Goal: Information Seeking & Learning: Learn about a topic

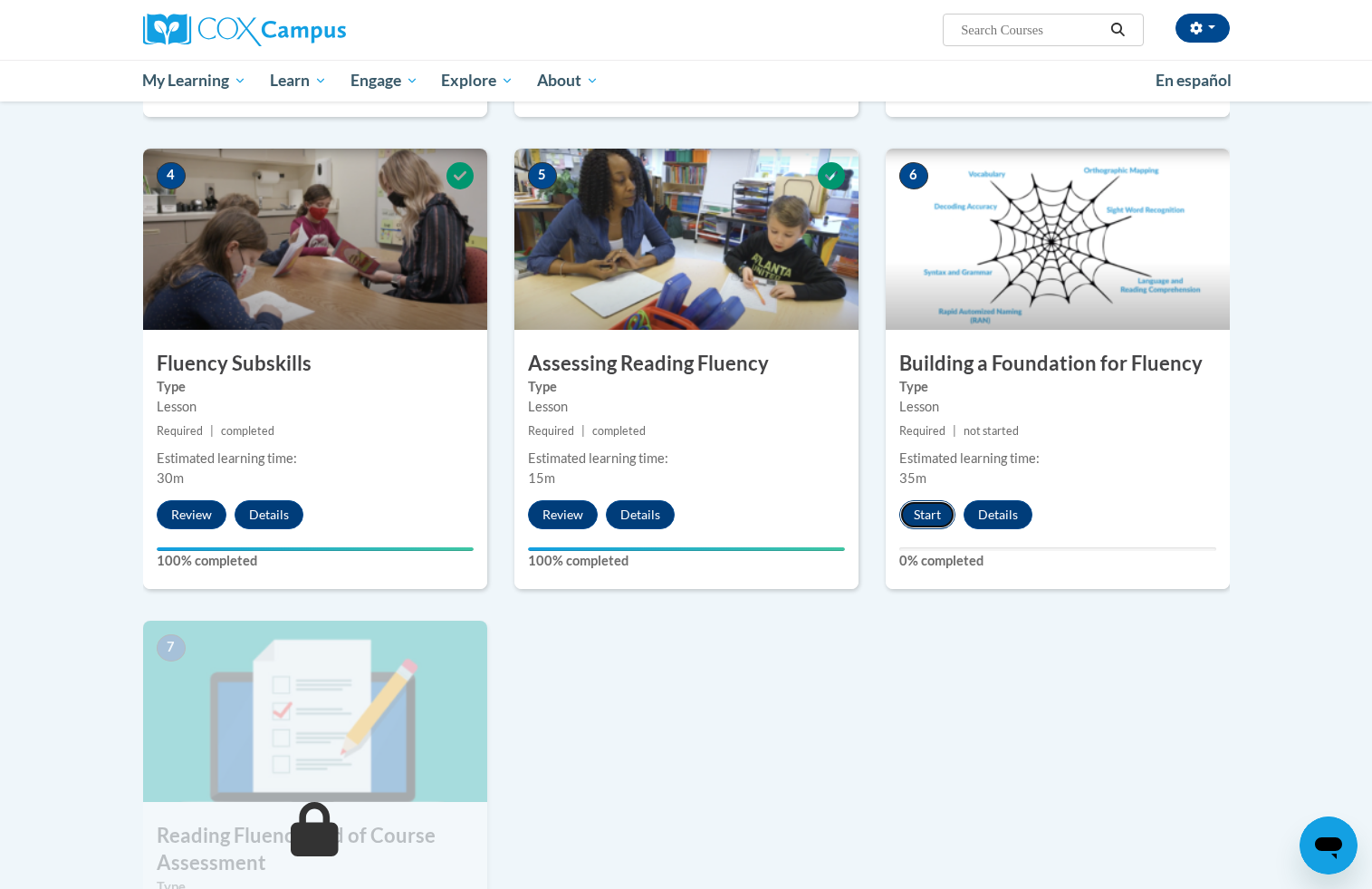
click at [941, 515] on button "Start" at bounding box center [927, 514] width 56 height 29
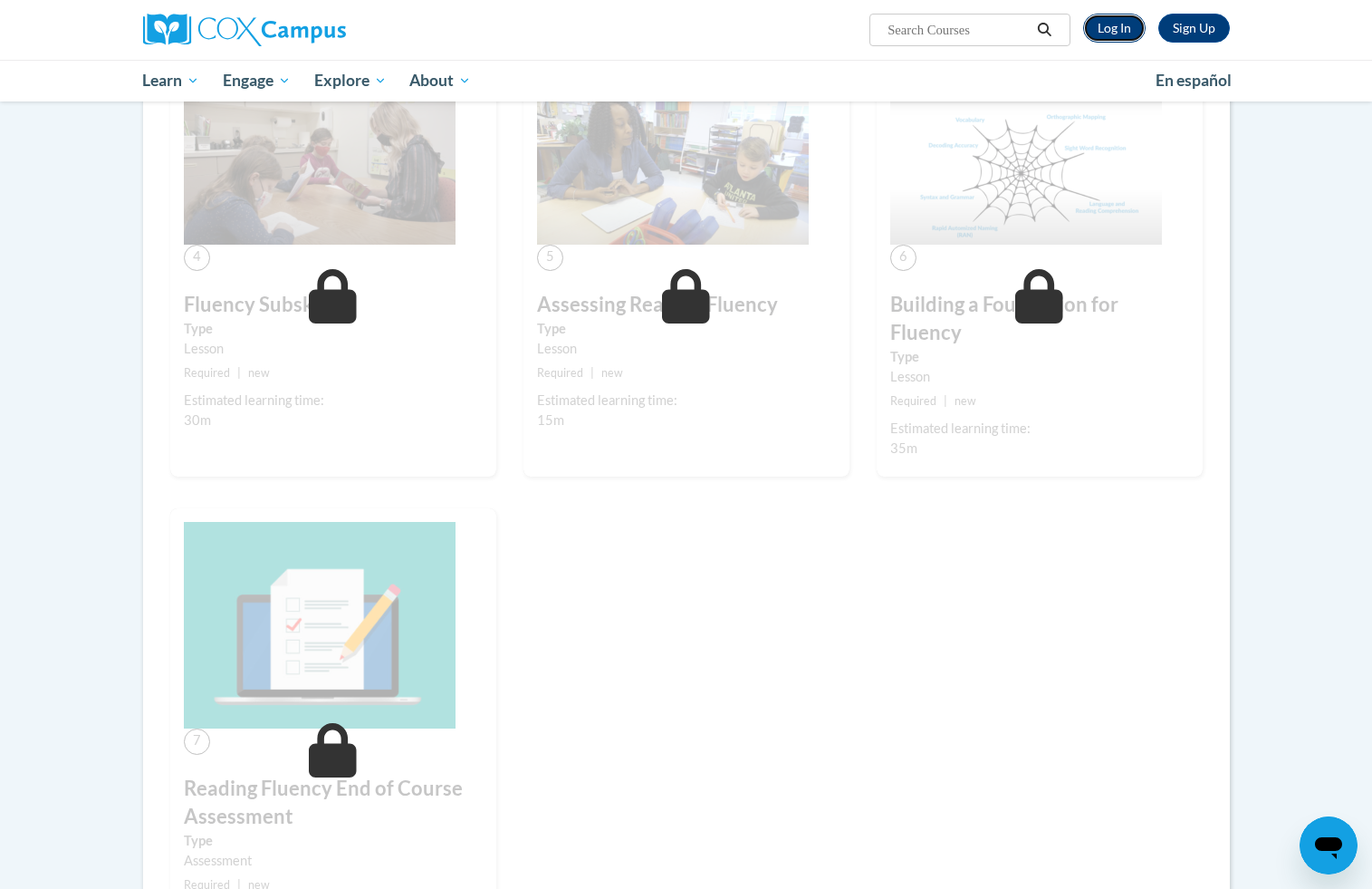
click at [1109, 33] on link "Log In" at bounding box center [1114, 27] width 63 height 29
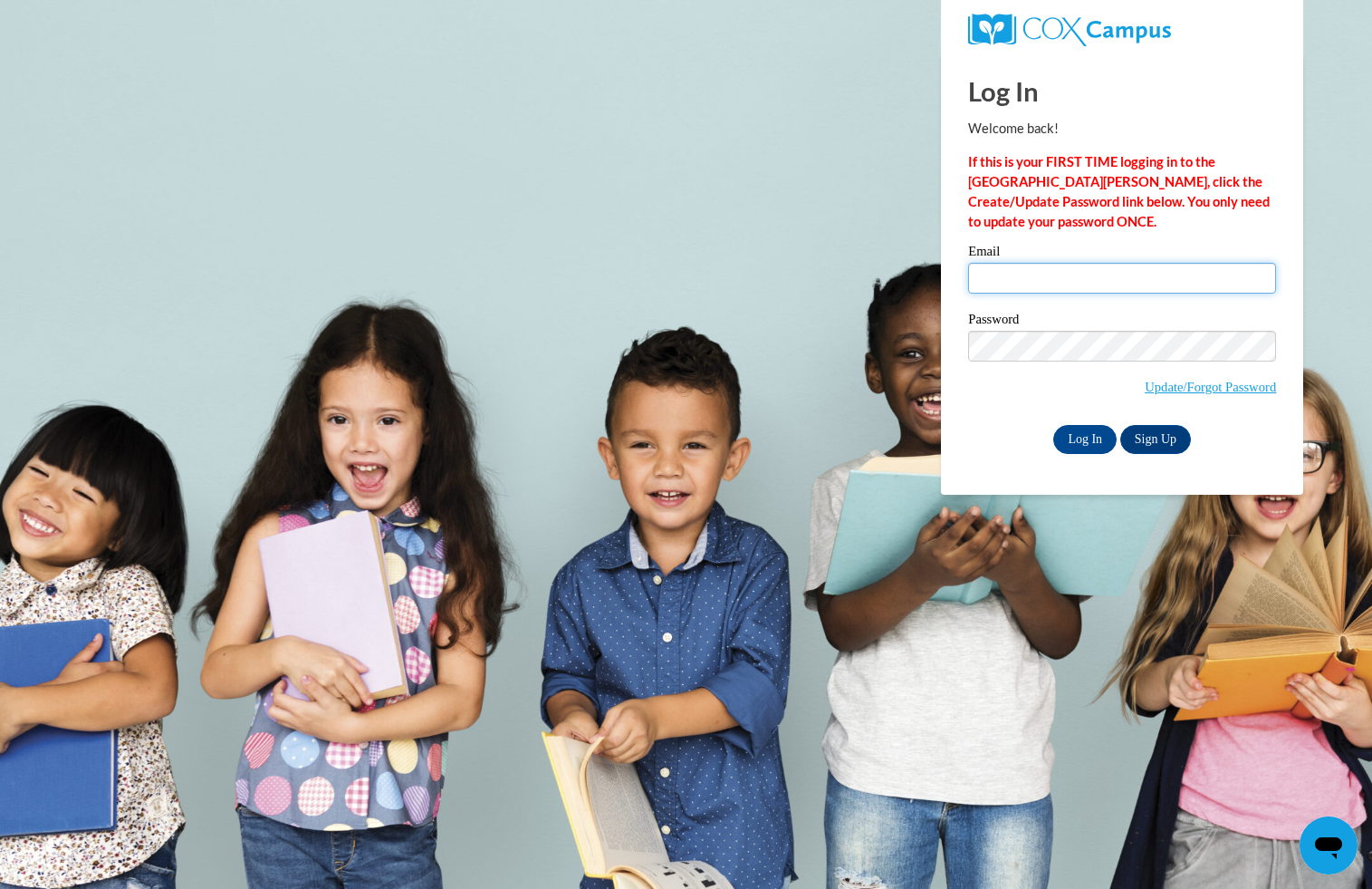
click at [1013, 279] on input "Email" at bounding box center [1123, 278] width 308 height 31
type input "zinklegrace@gmail.com"
click at [1091, 435] on input "Log In" at bounding box center [1085, 439] width 64 height 29
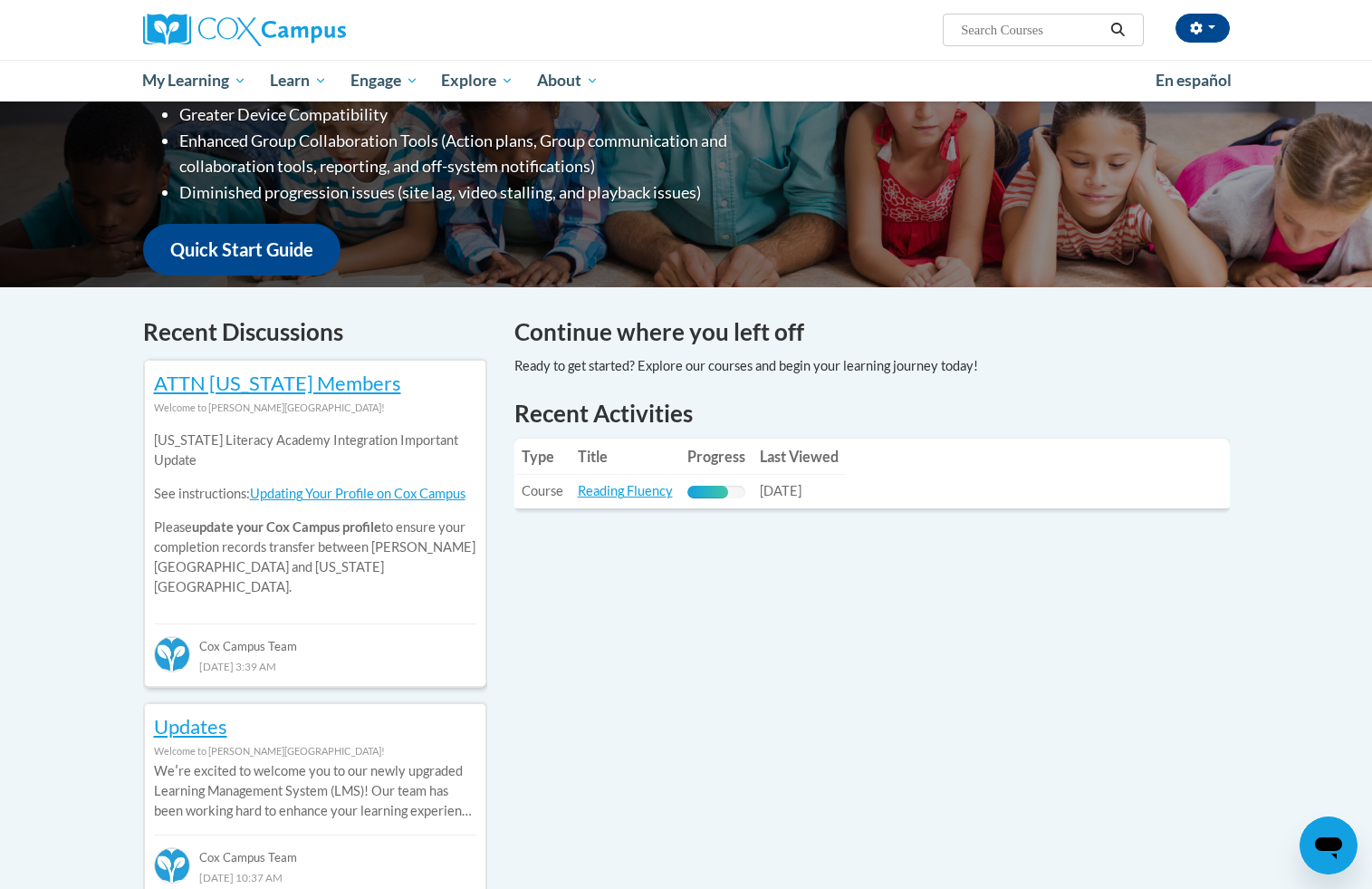
scroll to position [370, 0]
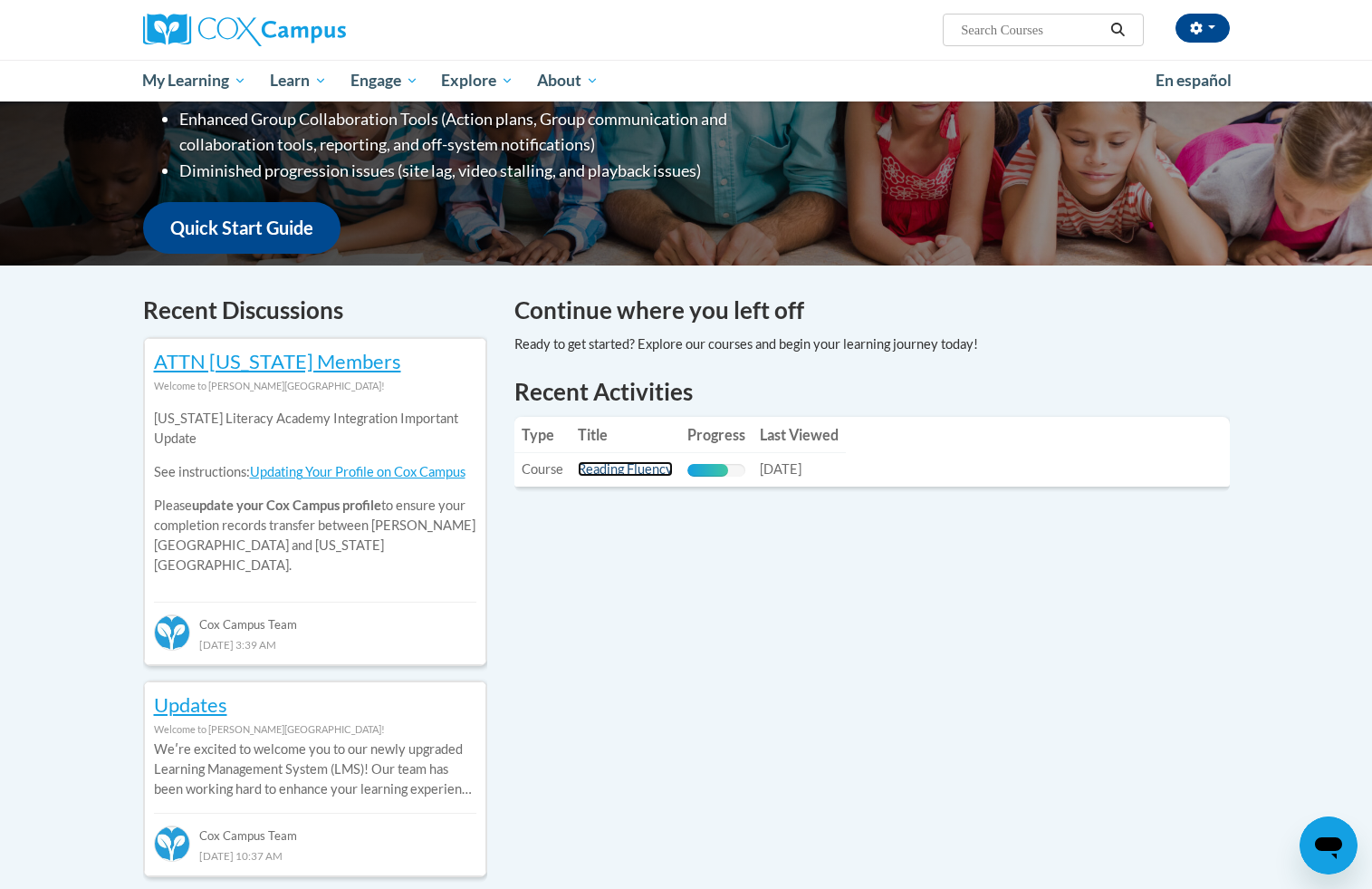
click at [605, 468] on link "Reading Fluency" at bounding box center [625, 469] width 95 height 15
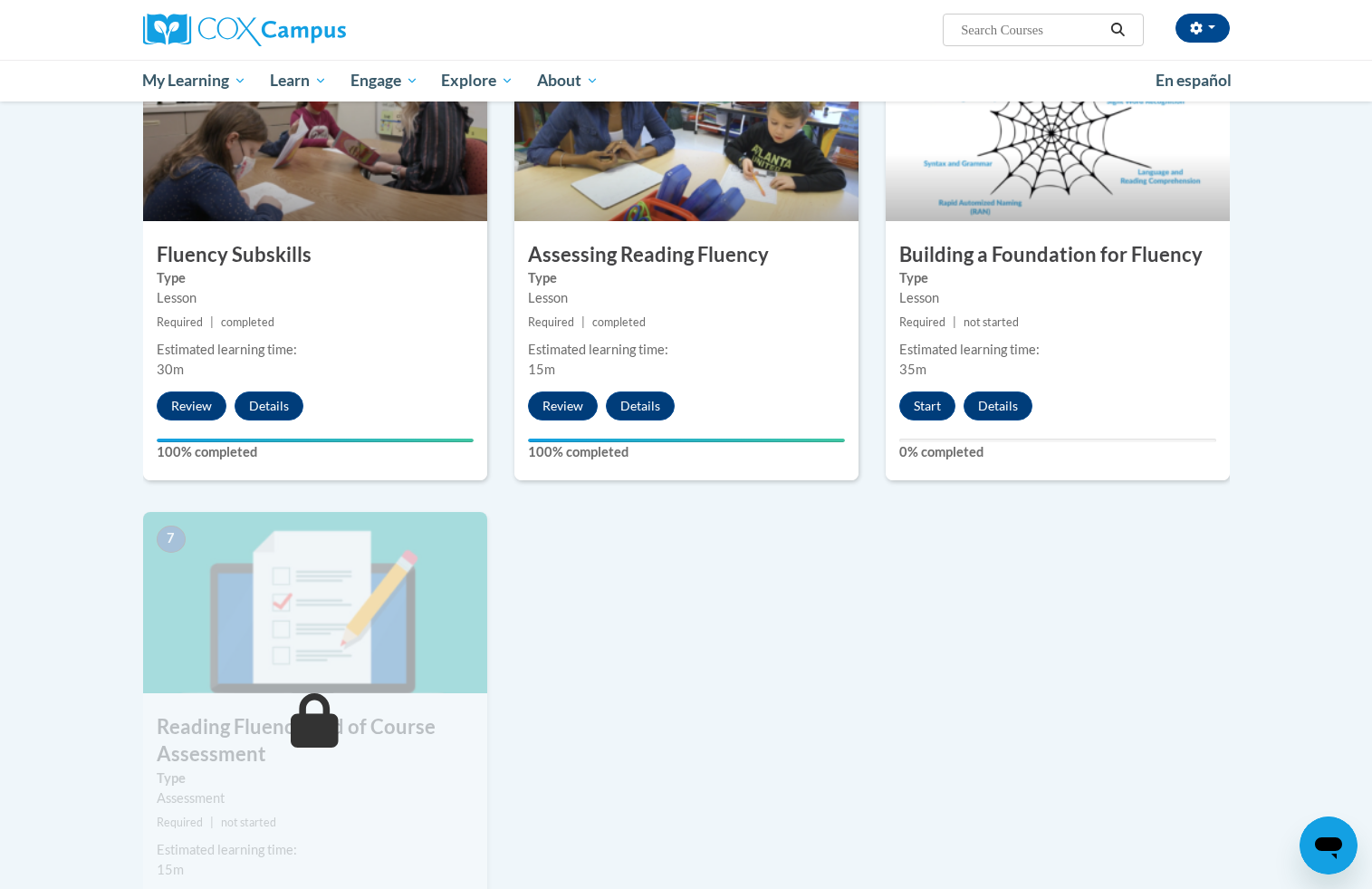
scroll to position [950, 0]
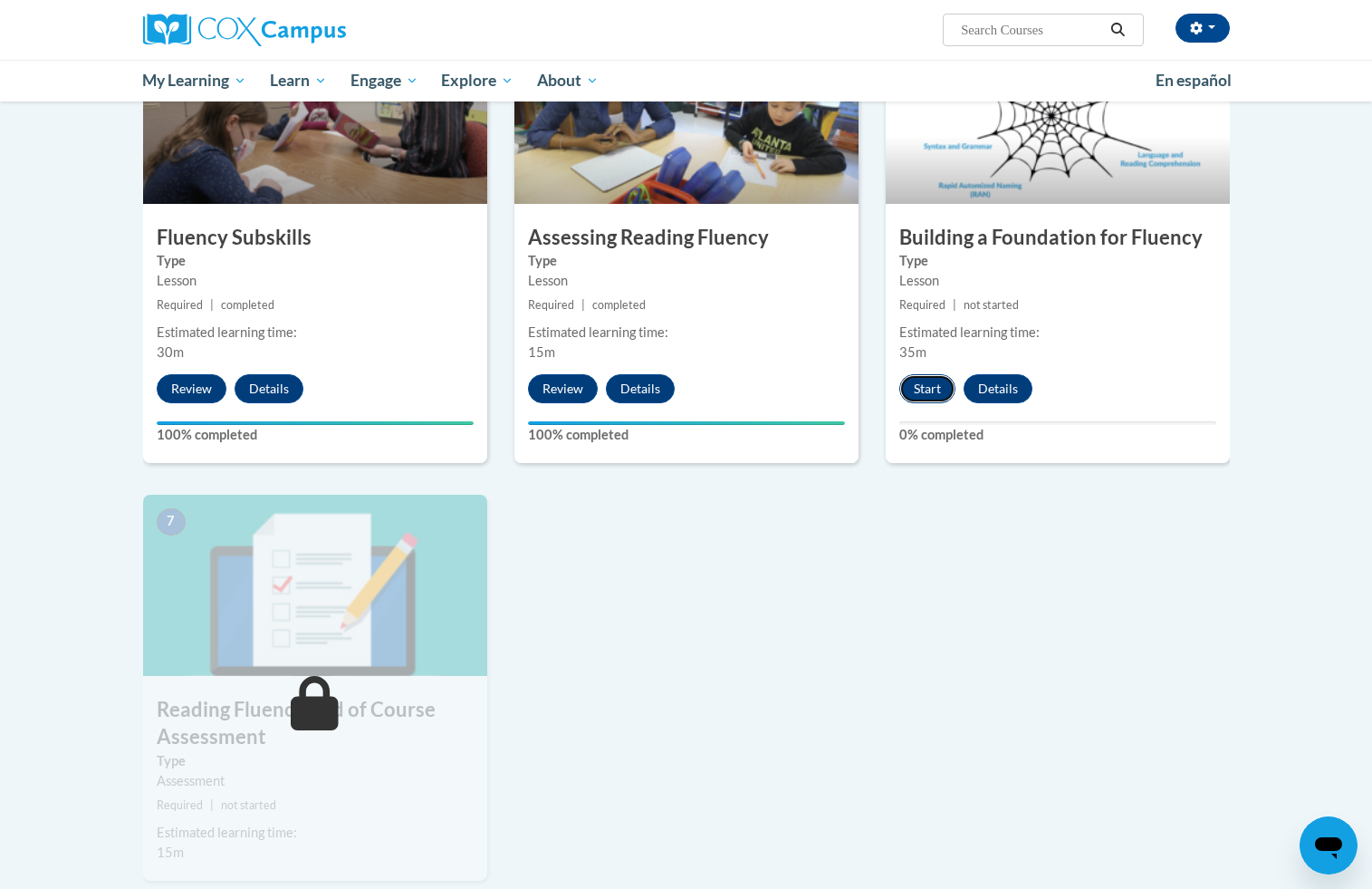
click at [925, 388] on button "Start" at bounding box center [927, 388] width 56 height 29
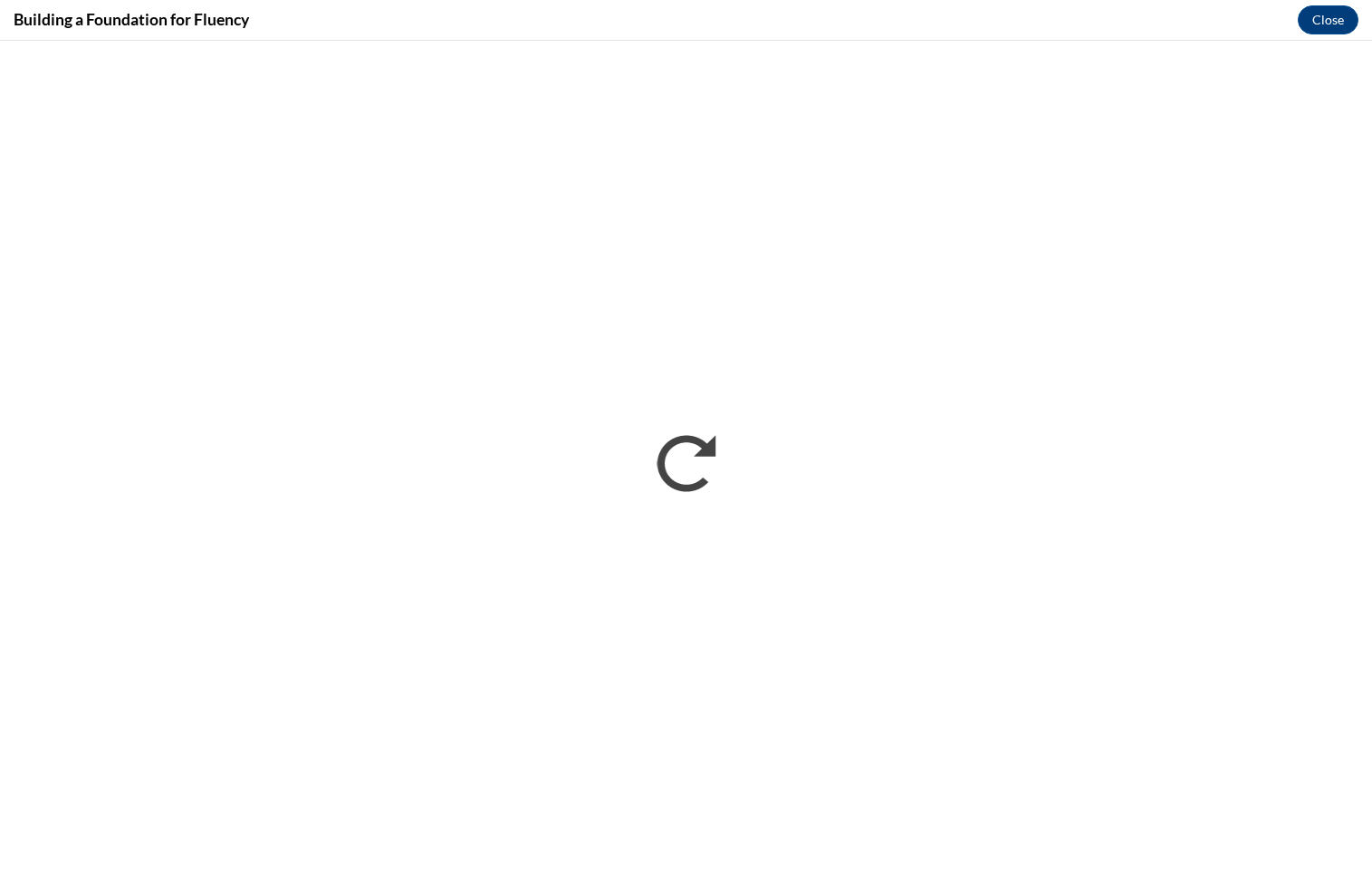
scroll to position [0, 0]
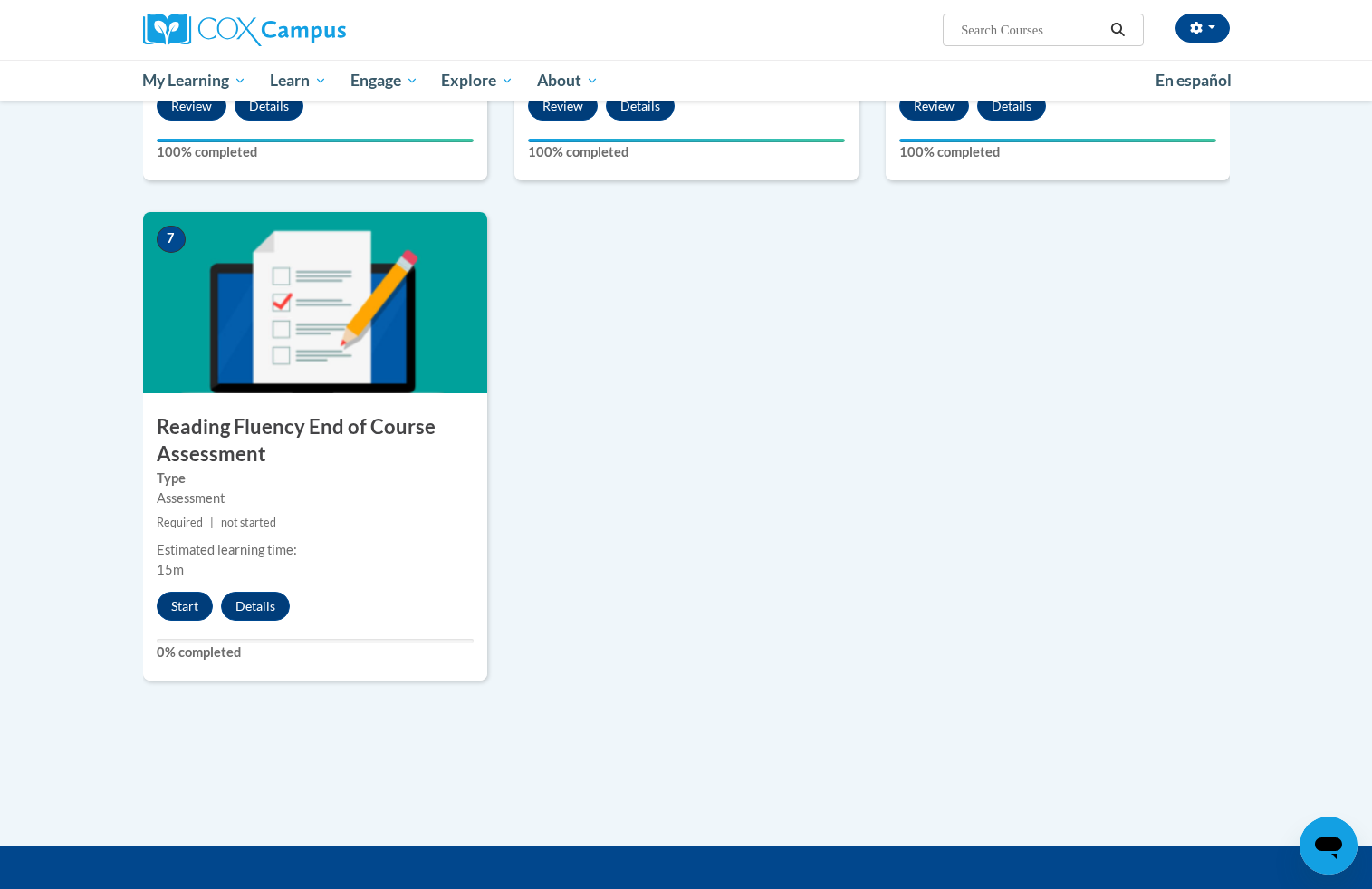
scroll to position [1232, 0]
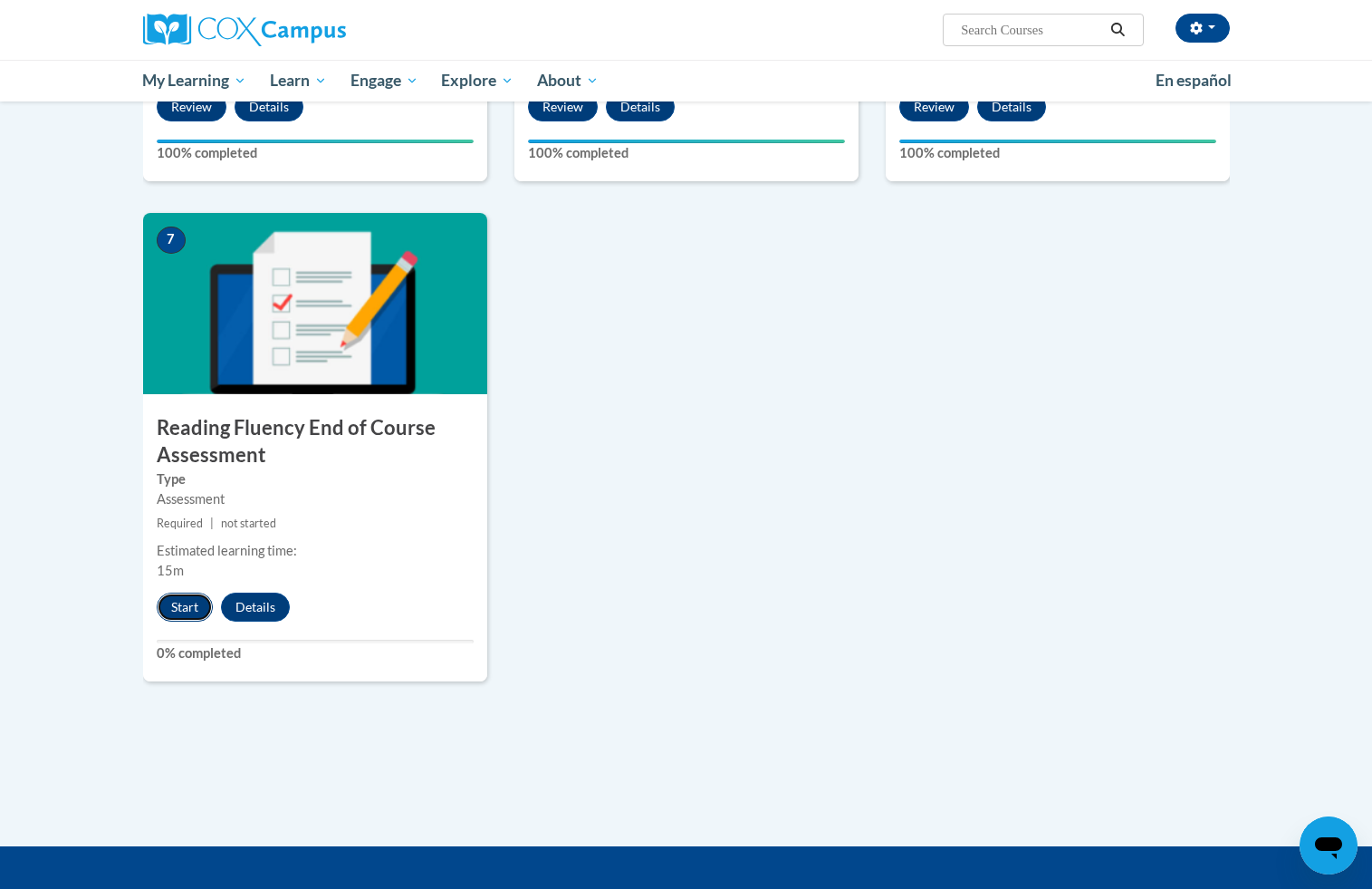
click at [180, 606] on button "Start" at bounding box center [185, 607] width 56 height 29
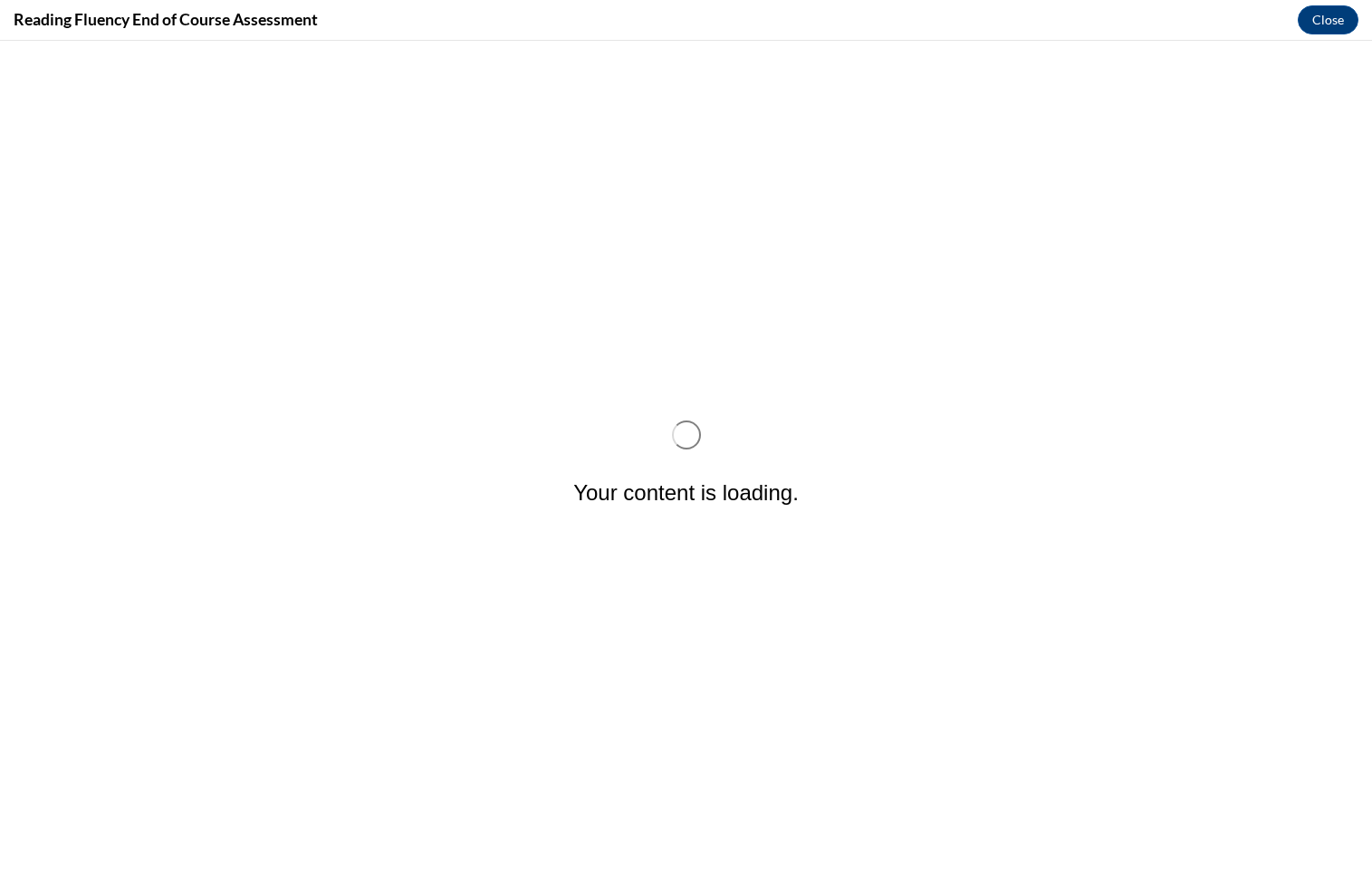
scroll to position [0, 0]
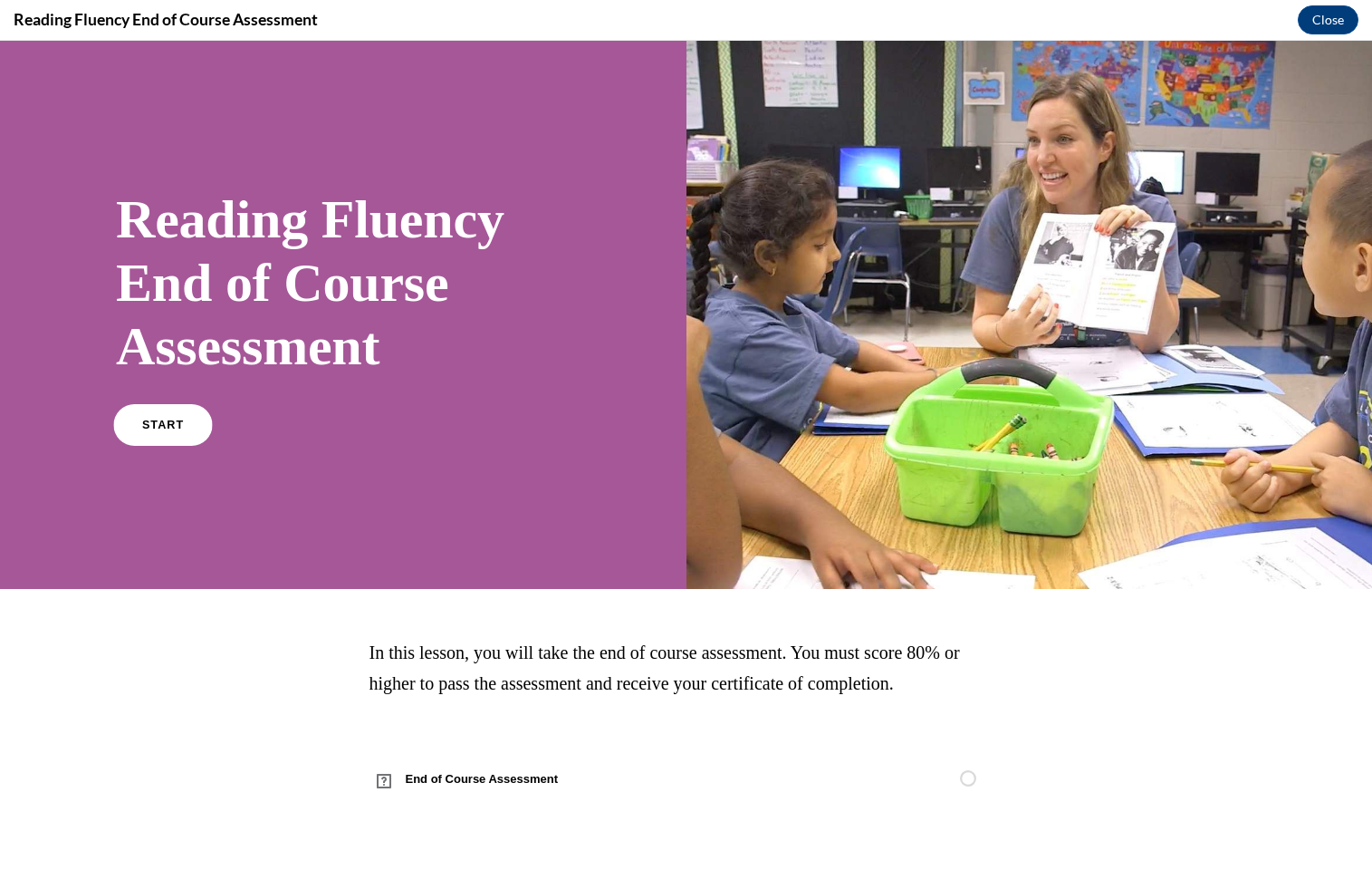
click at [164, 421] on span "START" at bounding box center [163, 425] width 41 height 13
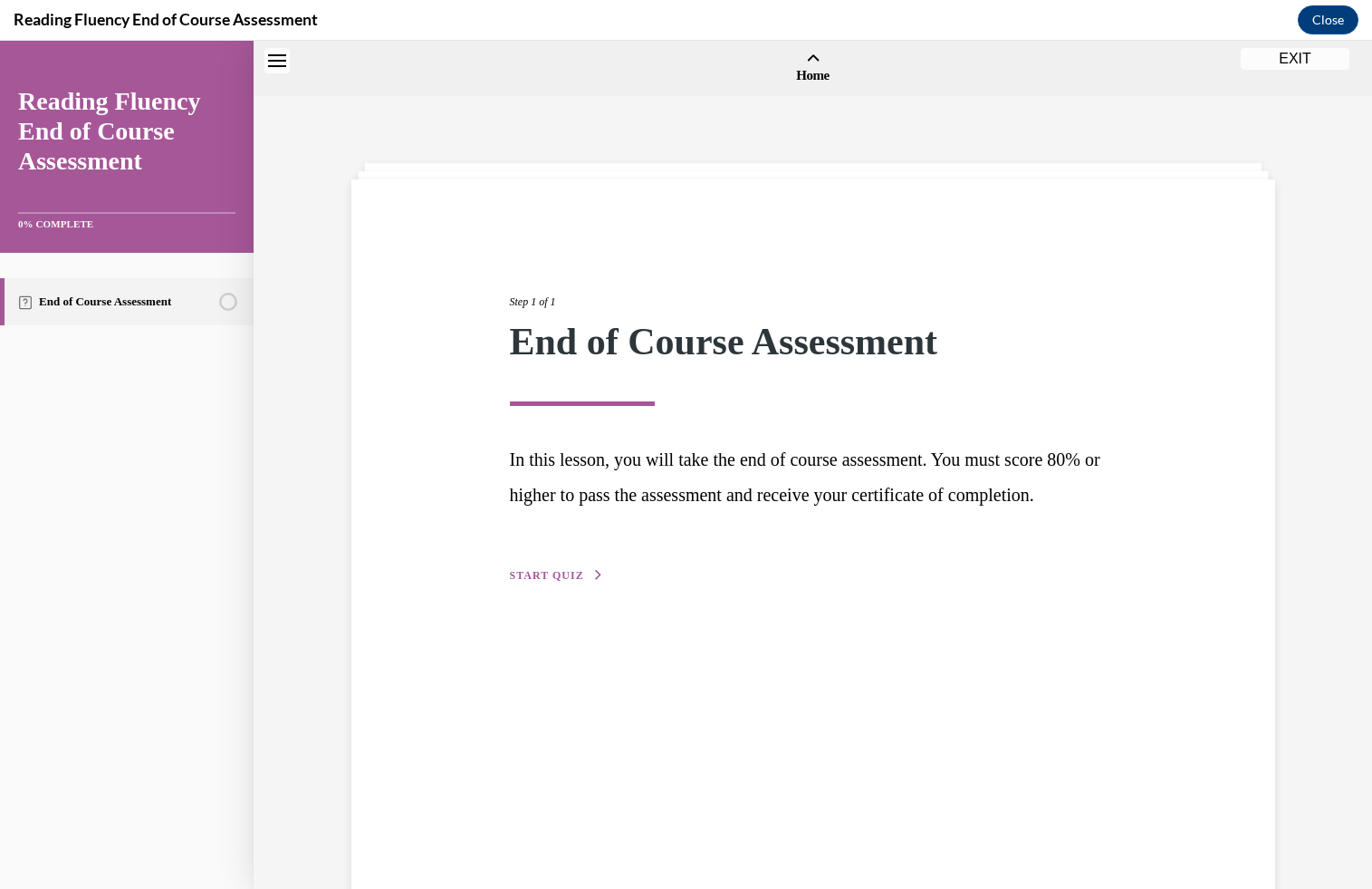
scroll to position [56, 0]
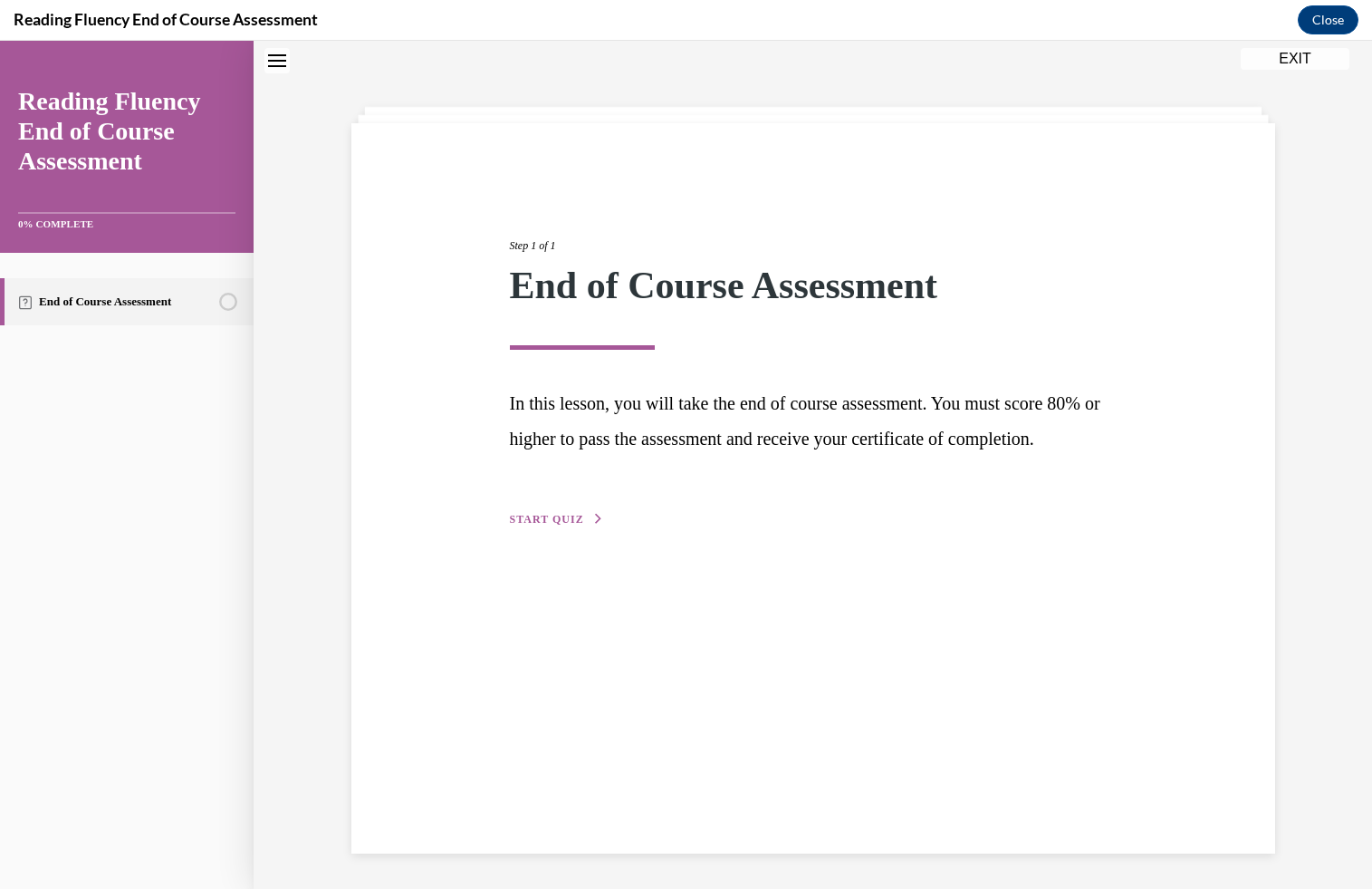
click at [544, 525] on span "START QUIZ" at bounding box center [547, 520] width 74 height 13
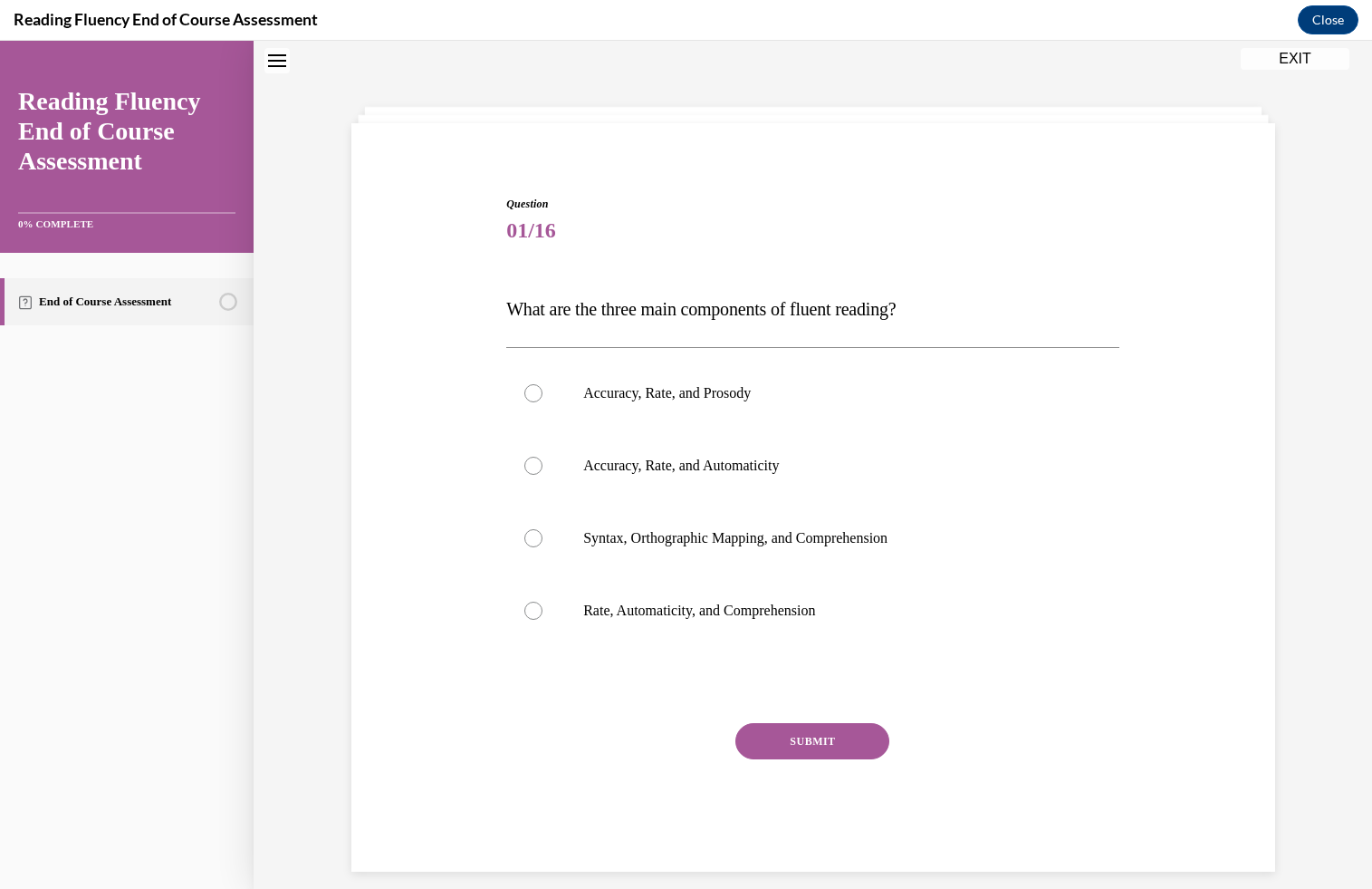
click at [651, 219] on span "01/16" at bounding box center [813, 230] width 613 height 37
click at [651, 301] on span "What are the three main components of fluent reading?" at bounding box center [701, 309] width 389 height 20
copy p "What are the three main components of fluent reading?"
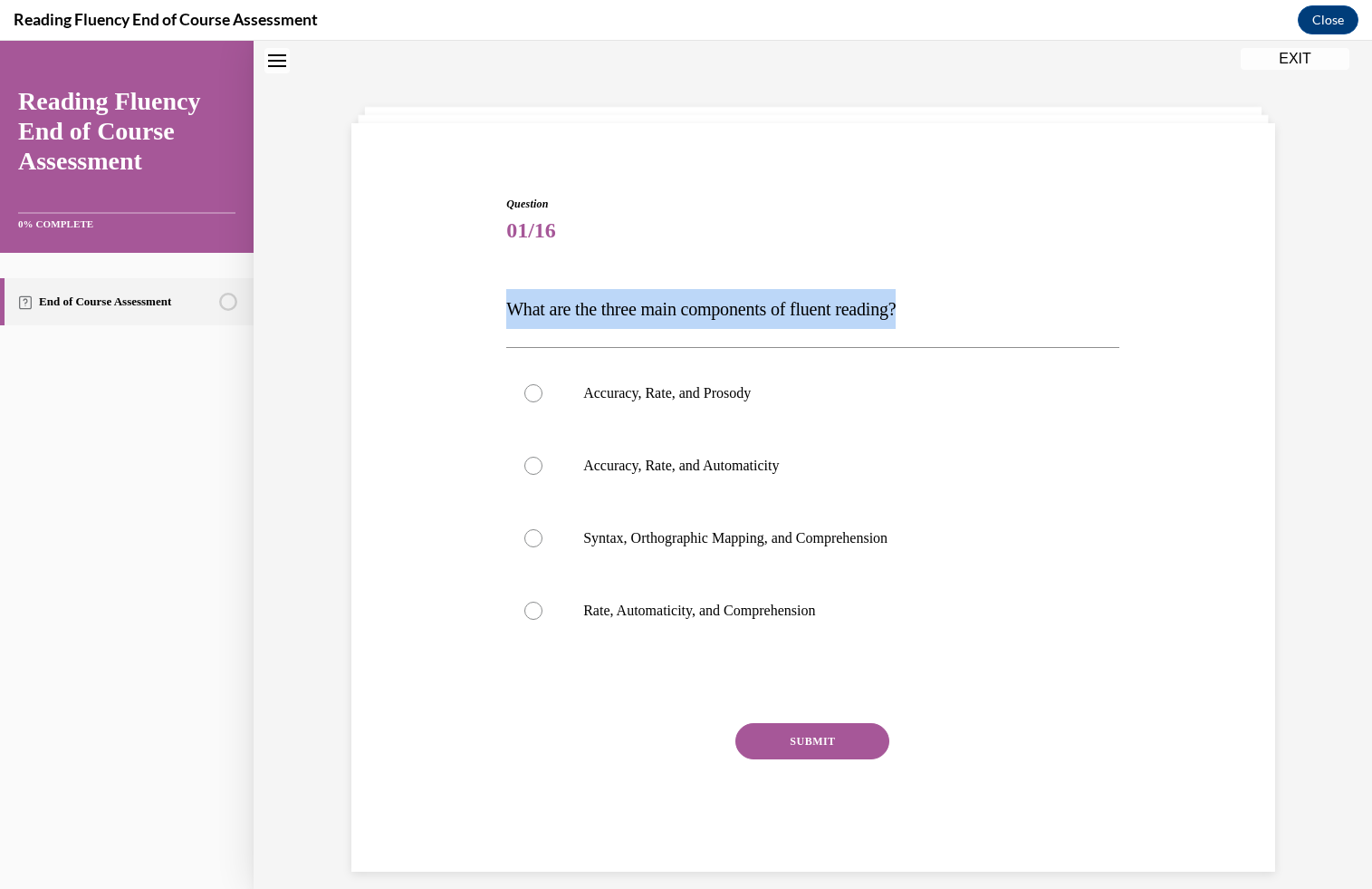
copy p "What are the three main components of fluent reading?"
click at [788, 405] on label "Accuracy, Rate, and Prosody" at bounding box center [813, 393] width 613 height 72
click at [543, 402] on input "Accuracy, Rate, and Prosody" at bounding box center [533, 393] width 18 height 18
radio input "true"
click at [771, 733] on button "SUBMIT" at bounding box center [812, 741] width 154 height 37
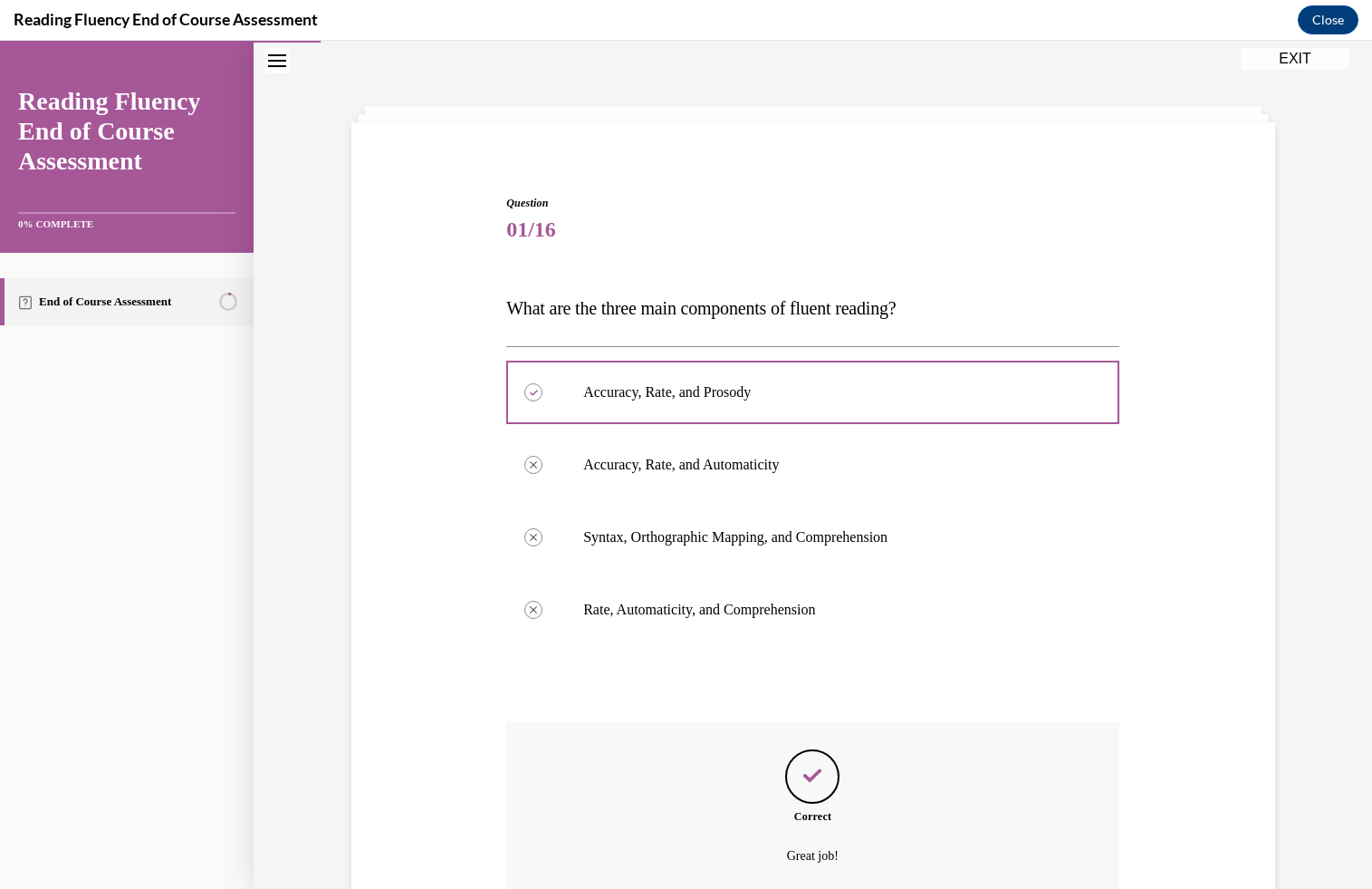
scroll to position [222, 0]
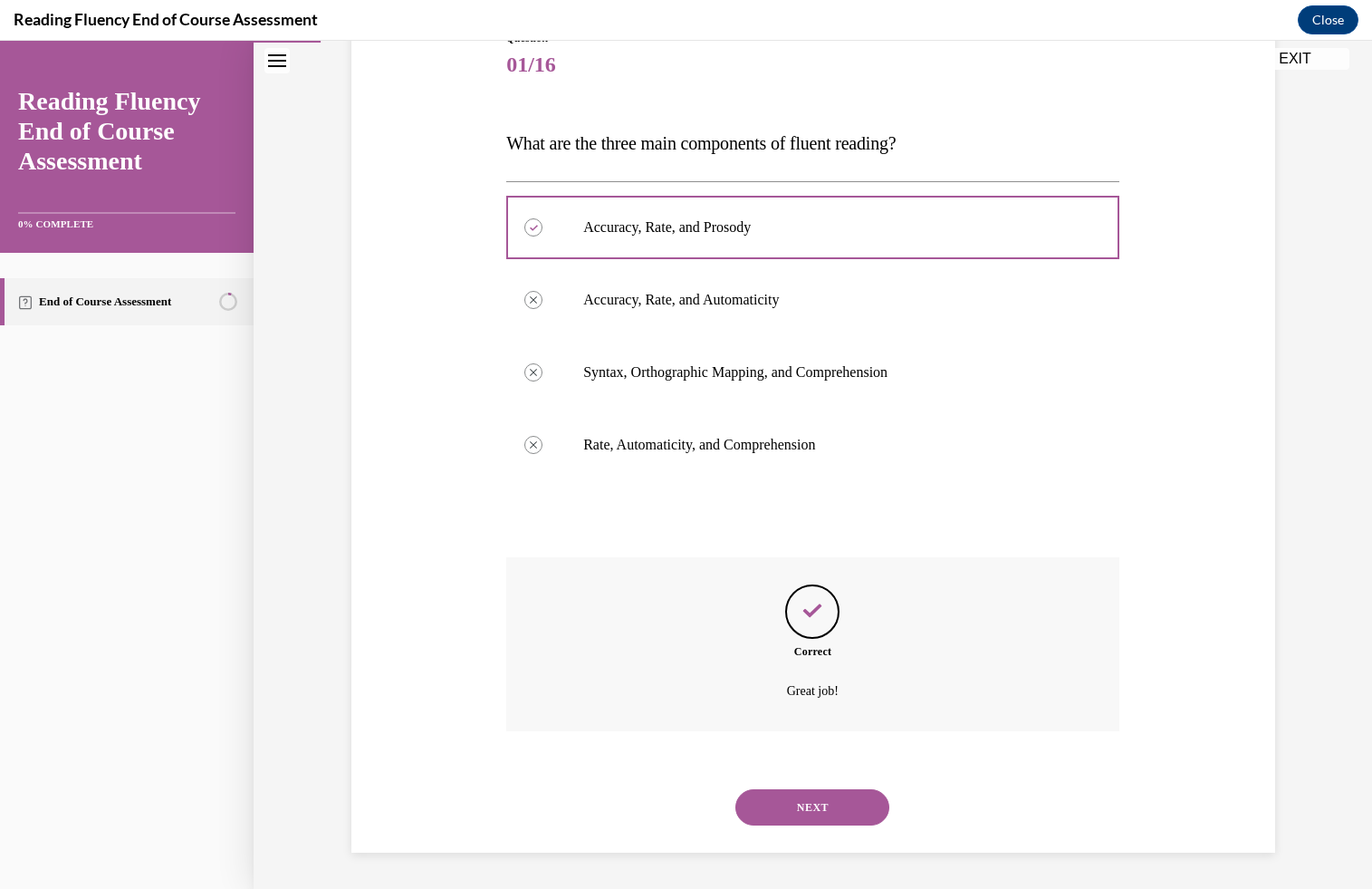
click at [831, 799] on button "NEXT" at bounding box center [812, 806] width 154 height 37
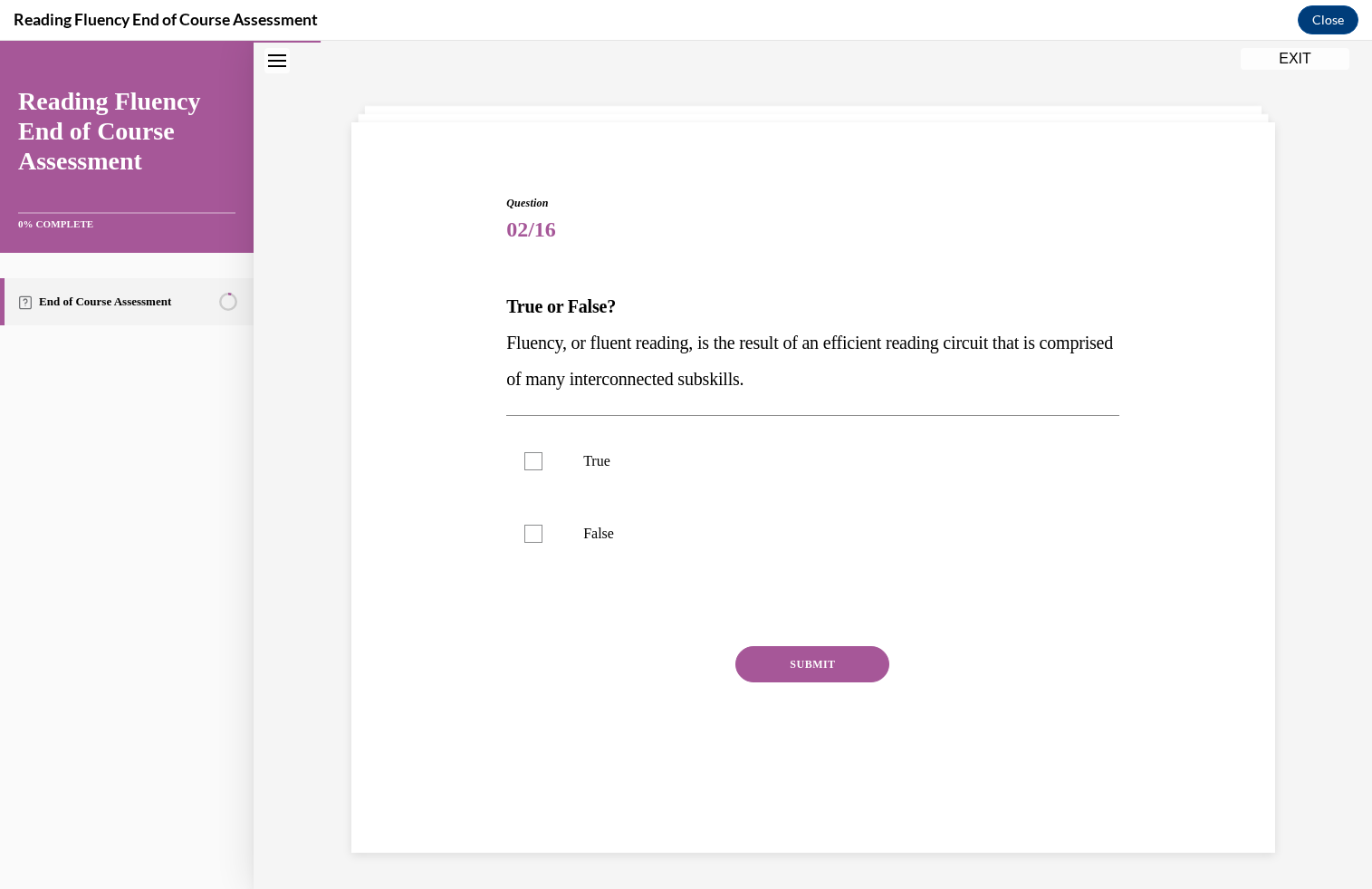
scroll to position [57, 0]
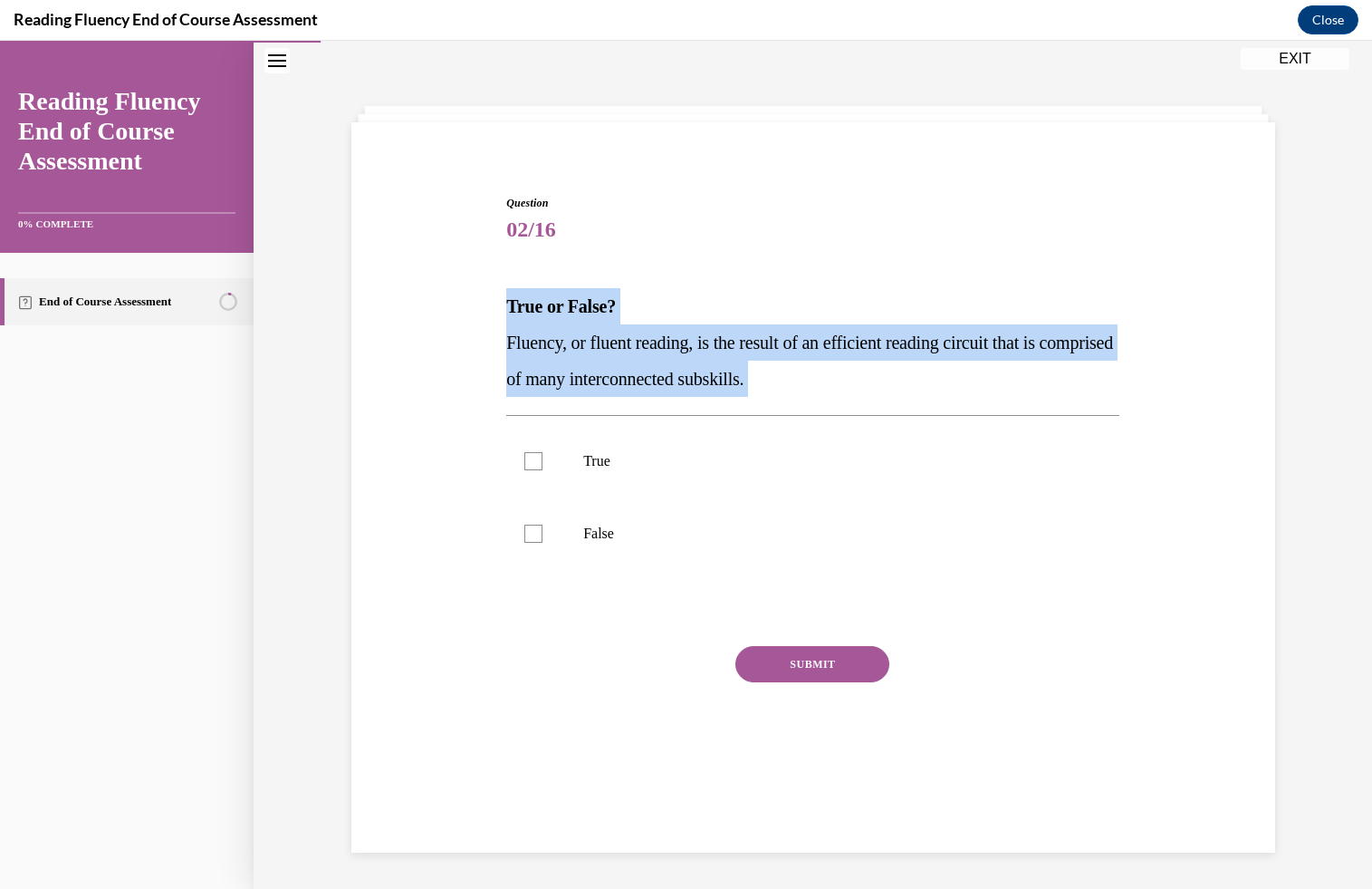
drag, startPoint x: 501, startPoint y: 302, endPoint x: 899, endPoint y: 399, distance: 409.6
click at [899, 399] on div "Question 02/16 True or False? Fluency, or fluent reading, is the result of an e…" at bounding box center [813, 467] width 933 height 654
copy div "True or False? Fluency, or fluent reading, is the result of an efficient readin…"
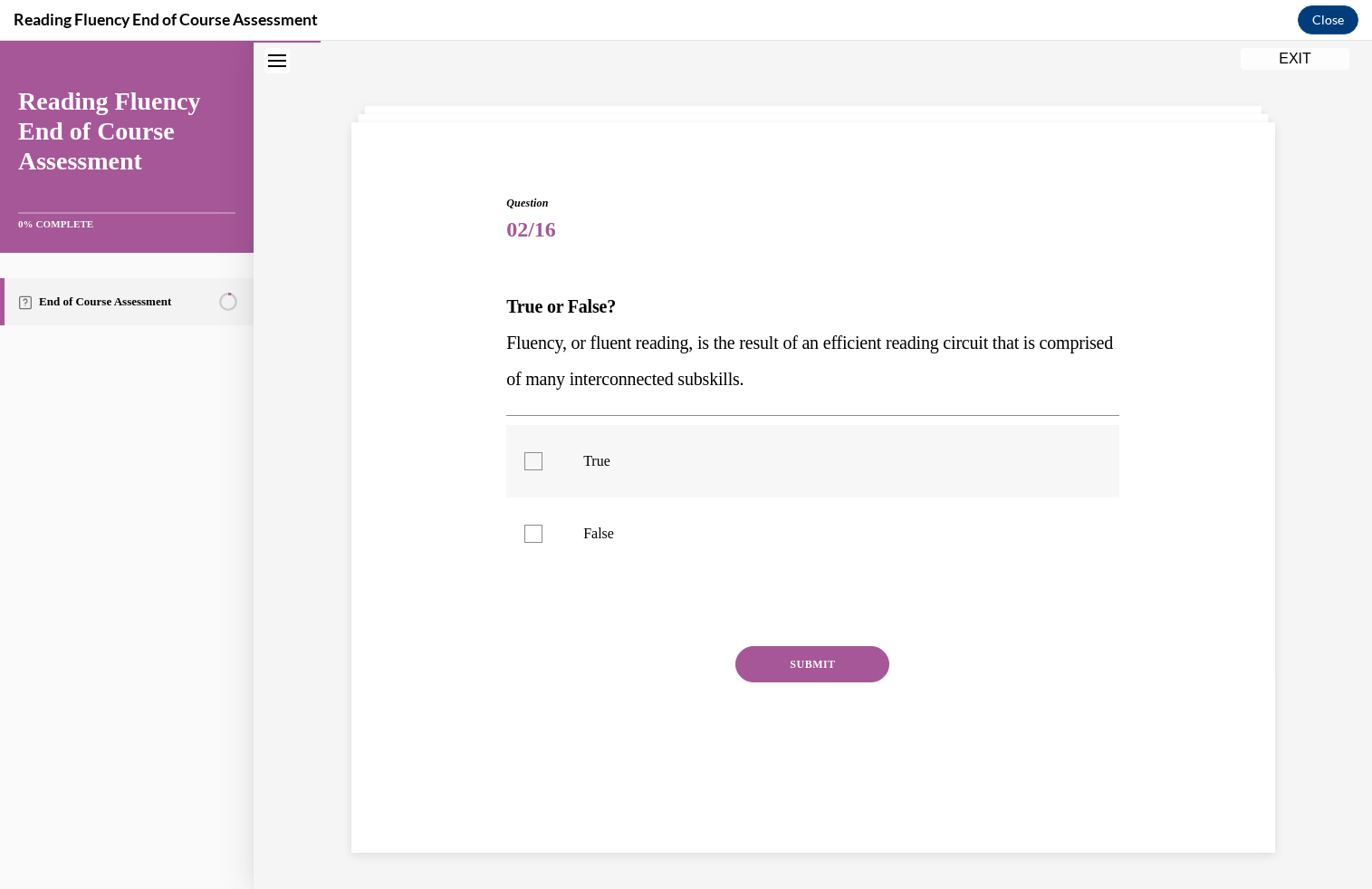
click at [598, 472] on label "True" at bounding box center [813, 460] width 613 height 72
click at [543, 470] on input "True" at bounding box center [533, 460] width 18 height 18
checkbox input "true"
click at [776, 686] on div "SUBMIT" at bounding box center [813, 691] width 613 height 91
click at [783, 677] on button "SUBMIT" at bounding box center [812, 664] width 154 height 37
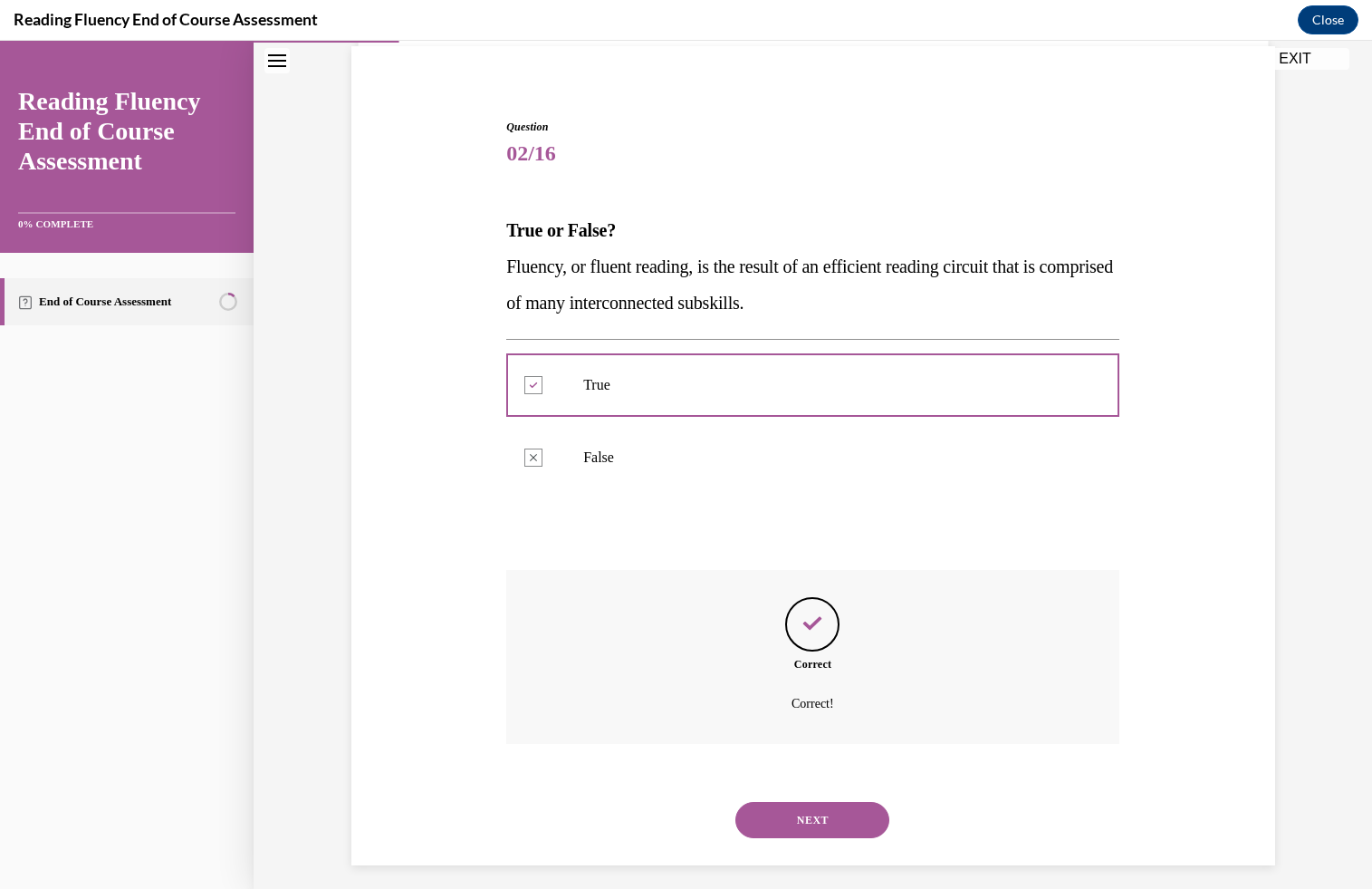
scroll to position [146, 0]
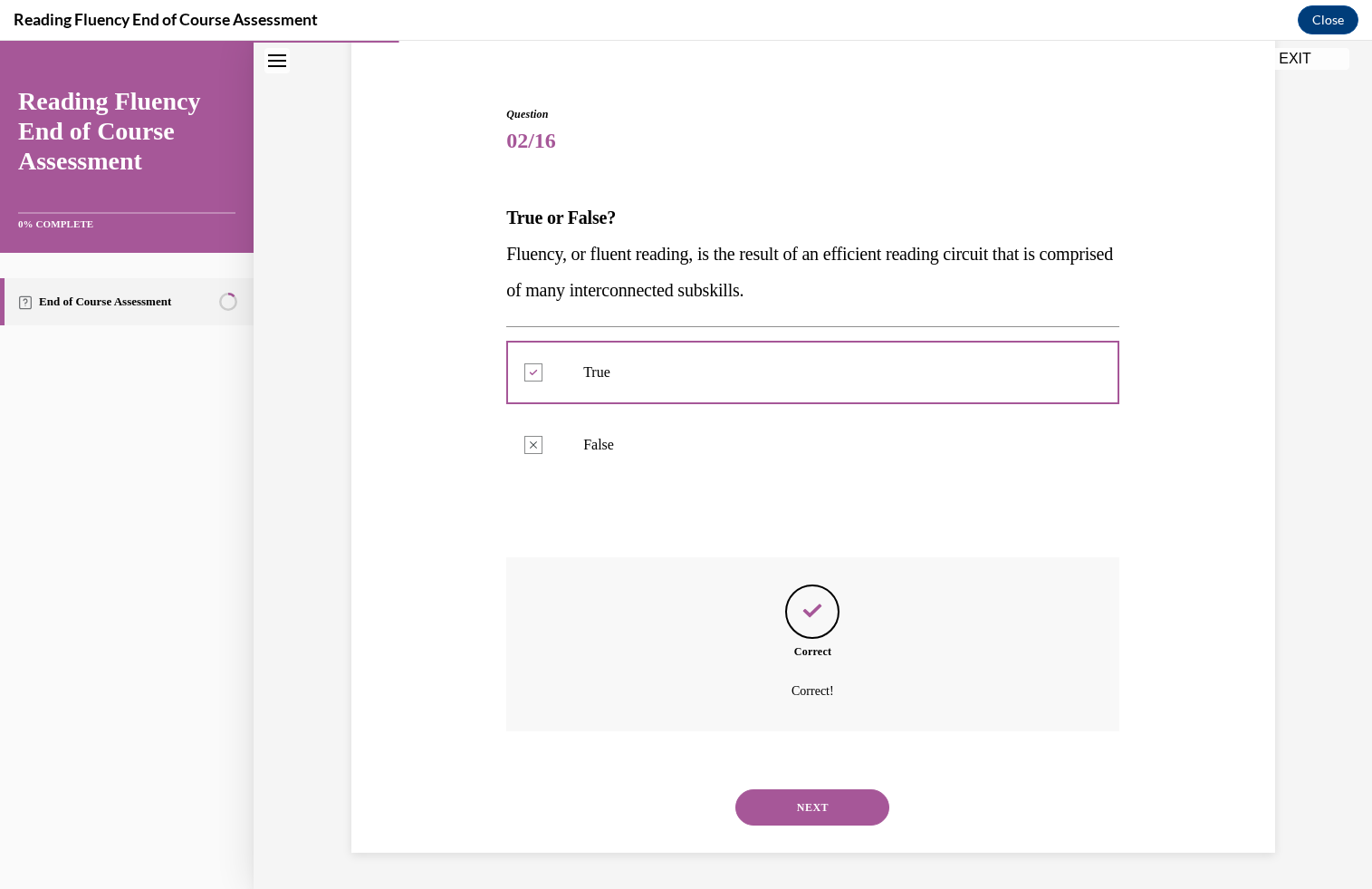
click at [781, 799] on button "NEXT" at bounding box center [812, 806] width 154 height 37
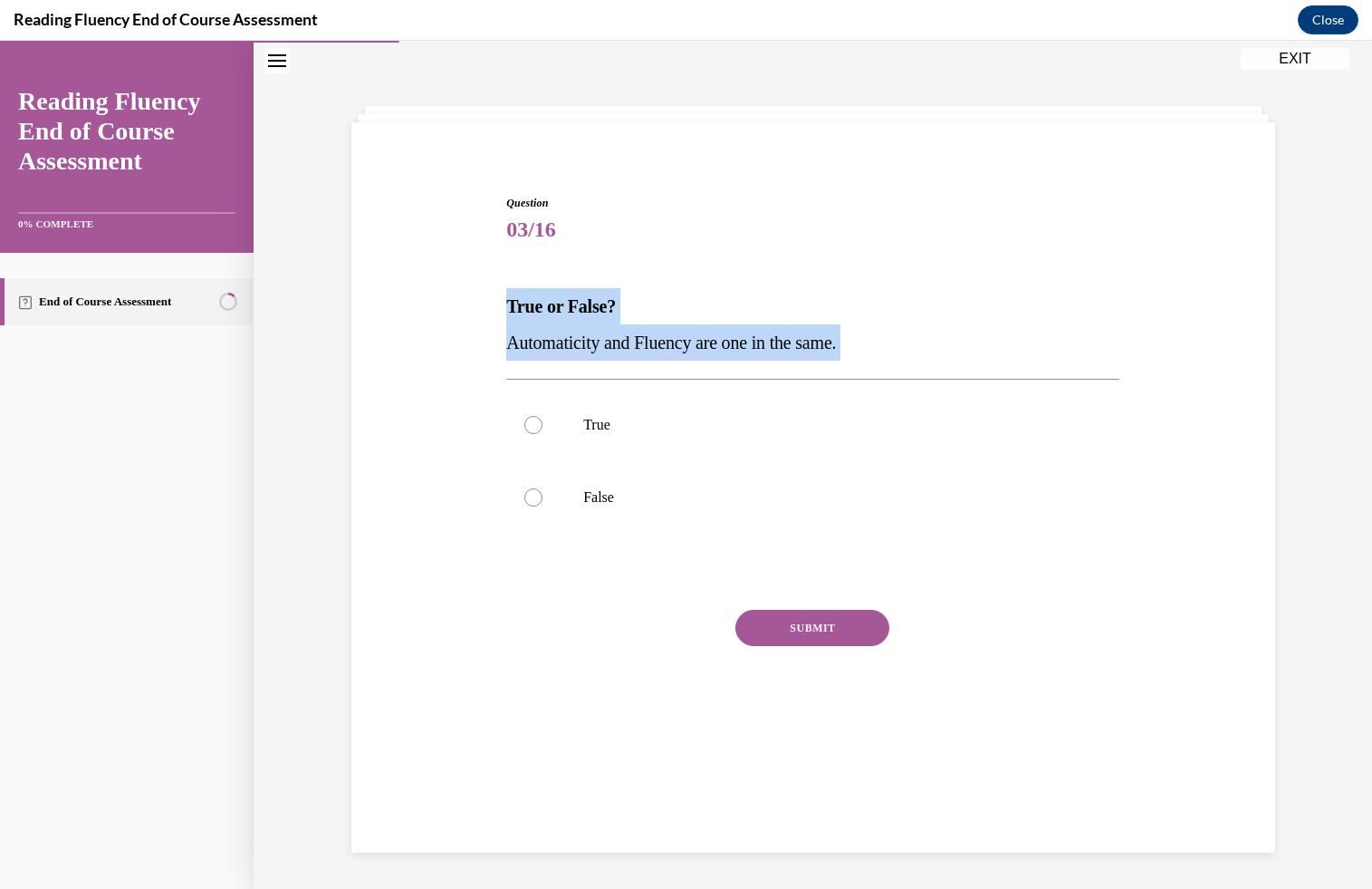
drag, startPoint x: 488, startPoint y: 308, endPoint x: 857, endPoint y: 369, distance: 374.0
click at [865, 369] on div "Question 03/16 True or False? Automaticity and Fluency are one in the same.  Tr…" at bounding box center [813, 449] width 933 height 618
copy div "True or False? Automaticity and Fluency are one in the same."
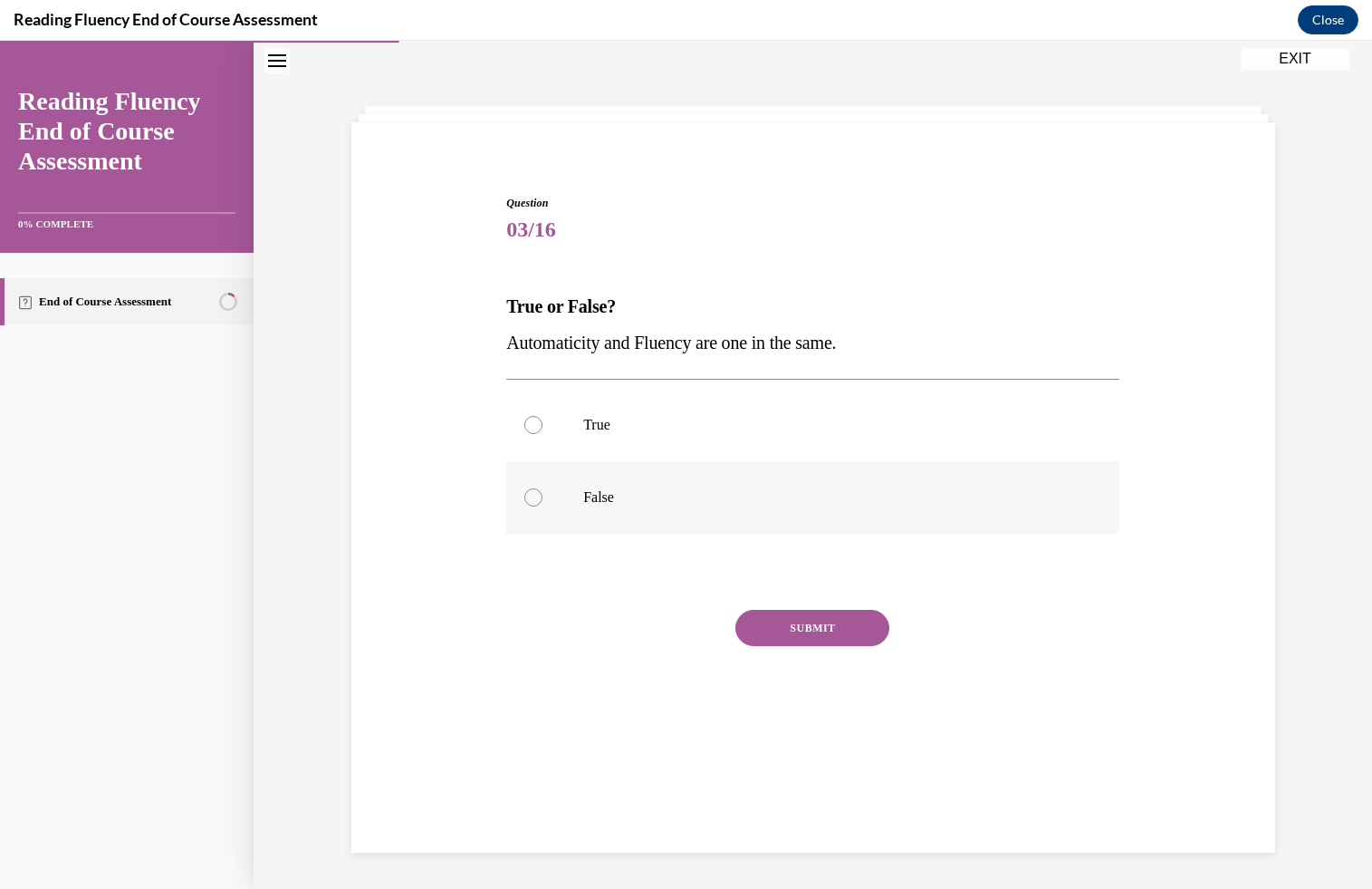
click at [660, 496] on p "False" at bounding box center [829, 497] width 491 height 18
click at [543, 496] on input "False" at bounding box center [533, 497] width 18 height 18
radio input "true"
click at [789, 630] on button "SUBMIT" at bounding box center [812, 627] width 154 height 37
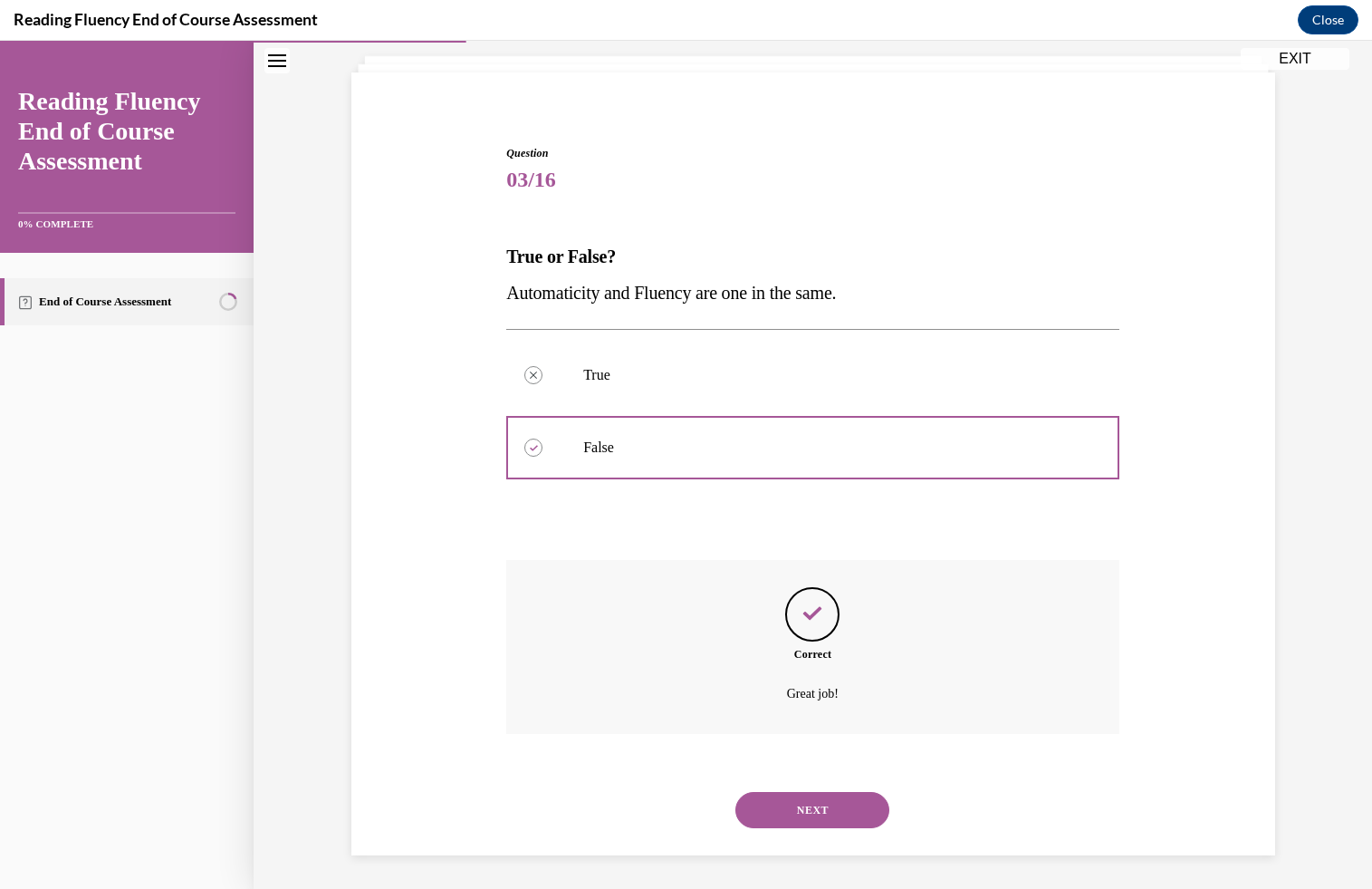
scroll to position [110, 0]
click at [807, 803] on button "NEXT" at bounding box center [812, 806] width 154 height 37
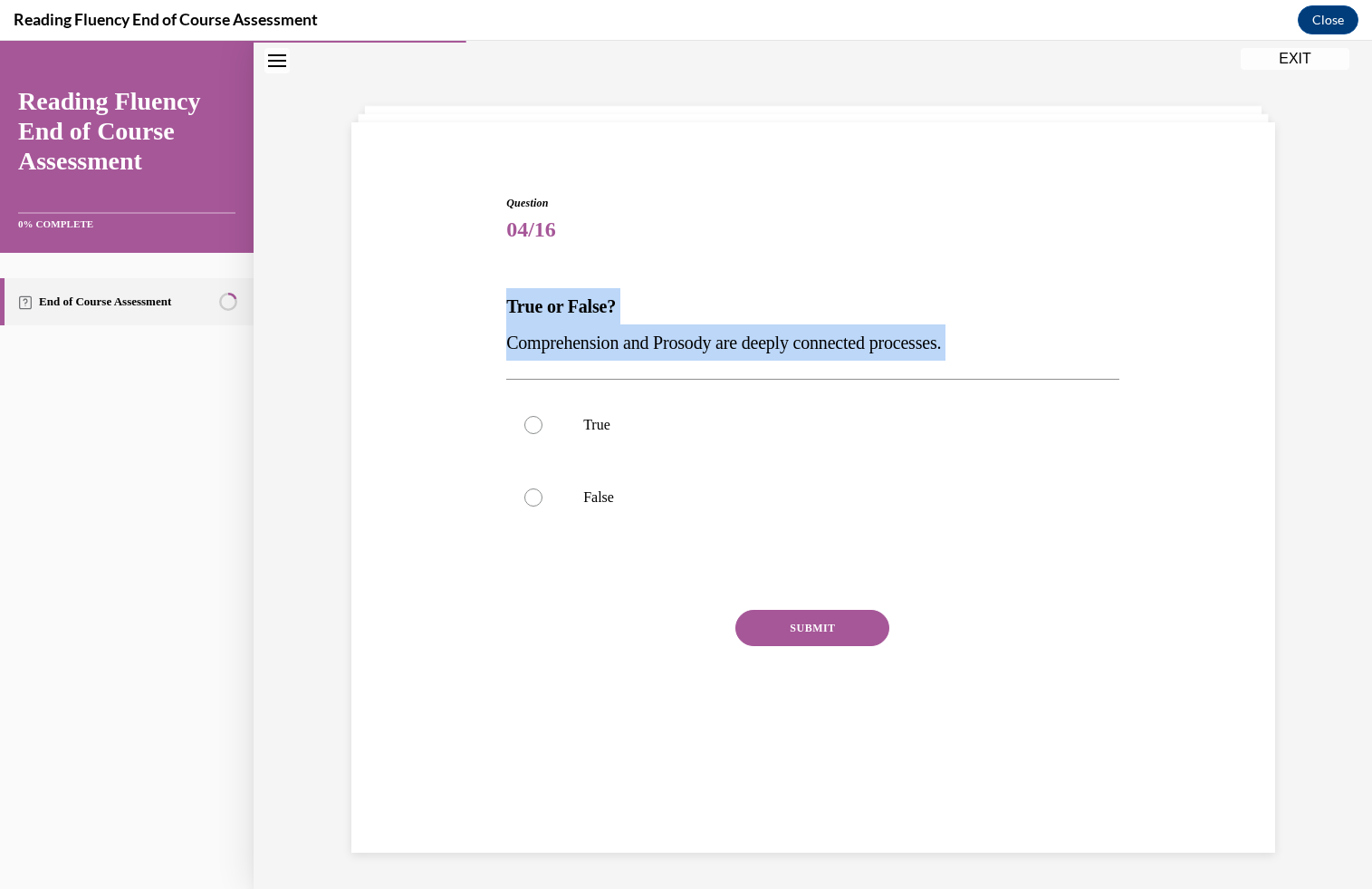
drag, startPoint x: 499, startPoint y: 279, endPoint x: 1137, endPoint y: 365, distance: 643.8
click at [1137, 365] on div "Question 04/16 True or False? Comprehension and Prosody are deeply connected pr…" at bounding box center [813, 449] width 933 height 618
copy div "True or False? Comprehension and Prosody are deeply connected processes."
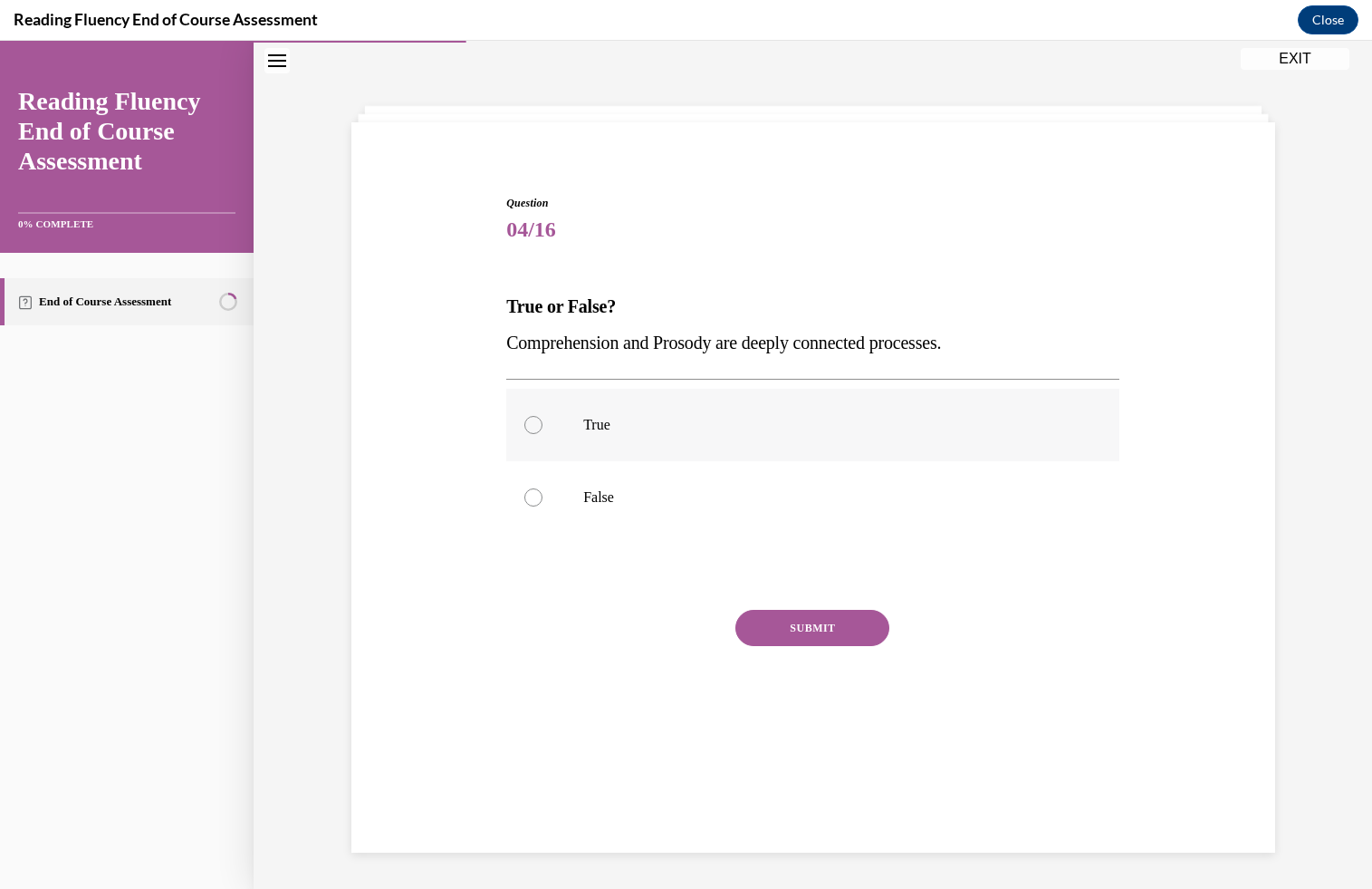
click at [669, 426] on p "True" at bounding box center [829, 424] width 491 height 18
click at [543, 426] on input "True" at bounding box center [533, 424] width 18 height 18
radio input "true"
click at [794, 617] on button "SUBMIT" at bounding box center [812, 627] width 154 height 37
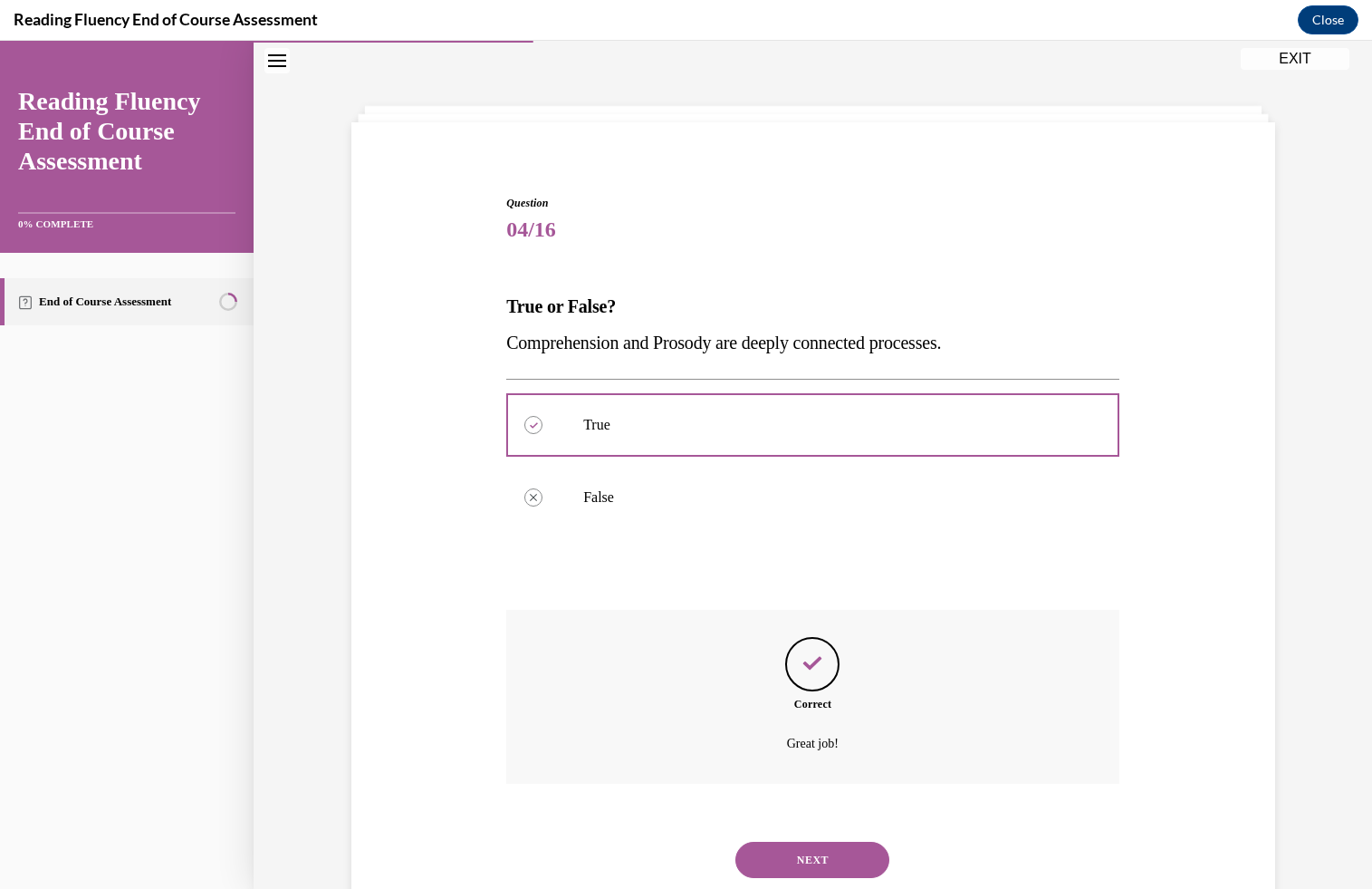
scroll to position [110, 0]
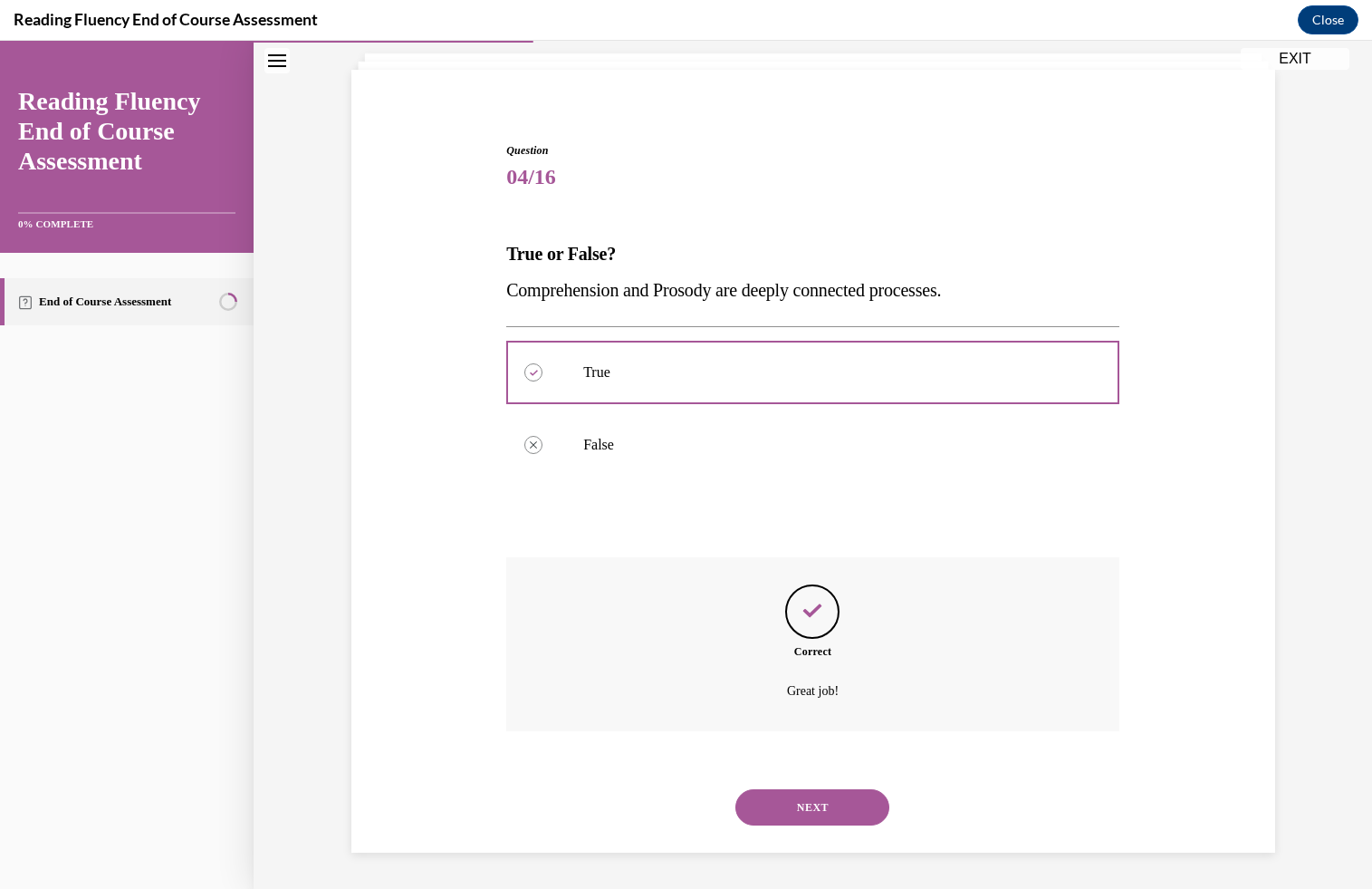
click at [765, 794] on button "NEXT" at bounding box center [812, 806] width 154 height 37
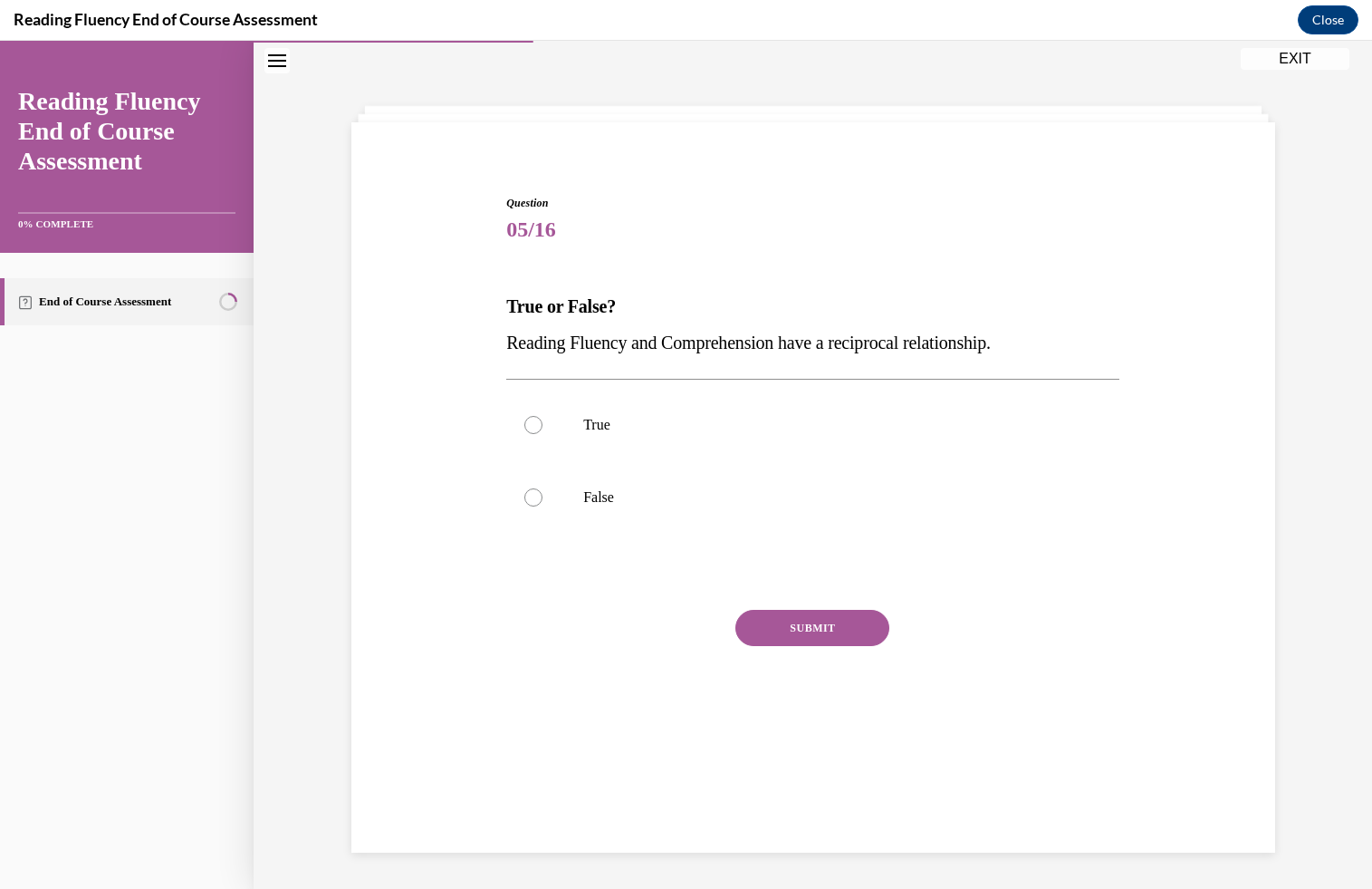
scroll to position [57, 0]
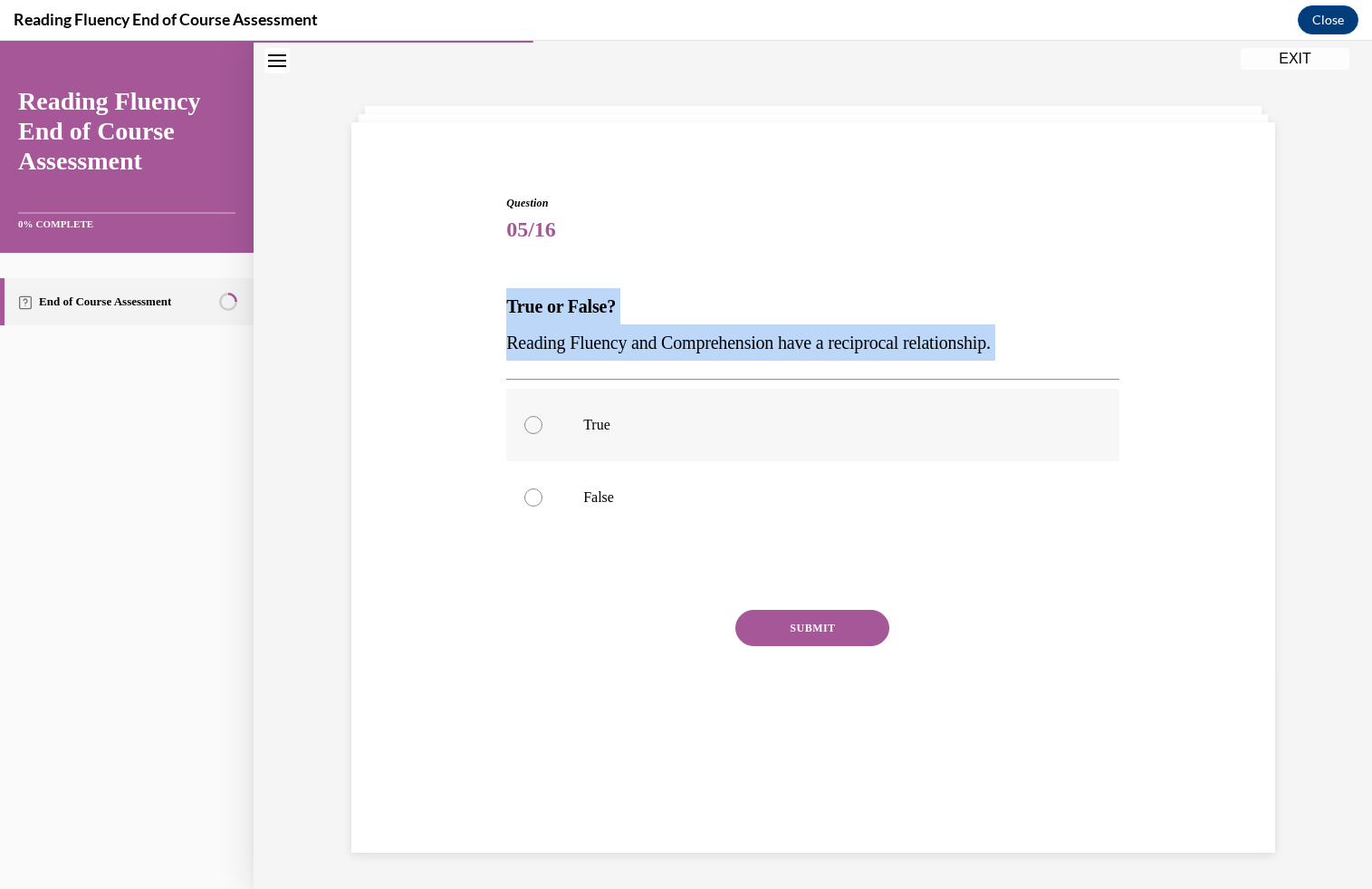
drag, startPoint x: 499, startPoint y: 261, endPoint x: 1103, endPoint y: 410, distance: 622.1
click at [1103, 410] on div "Question 05/16 True or False? Reading Fluency and Comprehension have a reciproc…" at bounding box center [813, 449] width 933 height 618
copy div "True or False? Reading Fluency and Comprehension have a reciprocal relationship."
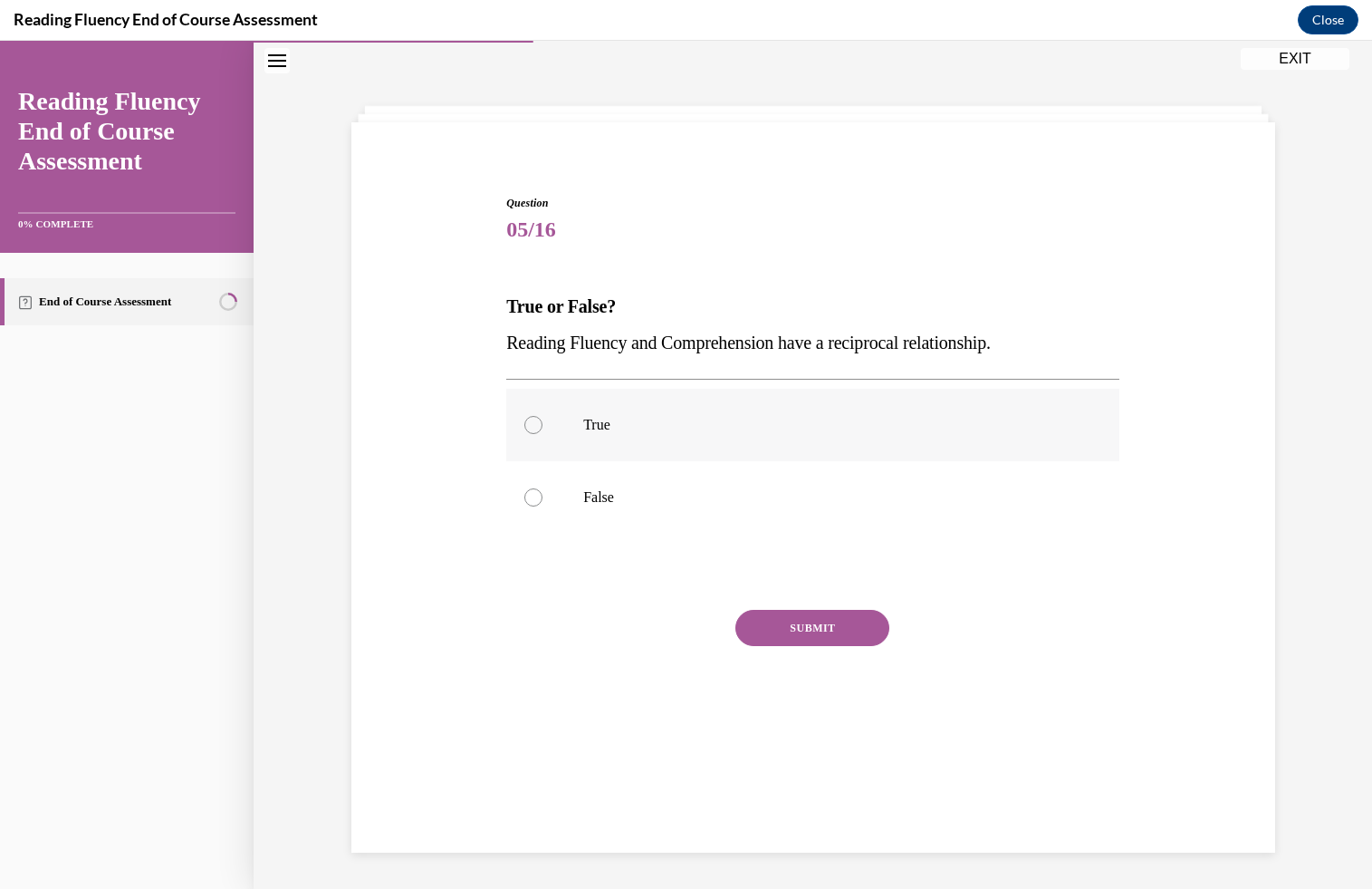
click at [728, 423] on p "True" at bounding box center [829, 424] width 491 height 18
click at [543, 423] on input "True" at bounding box center [533, 424] width 18 height 18
radio input "true"
click at [802, 622] on button "SUBMIT" at bounding box center [812, 627] width 154 height 37
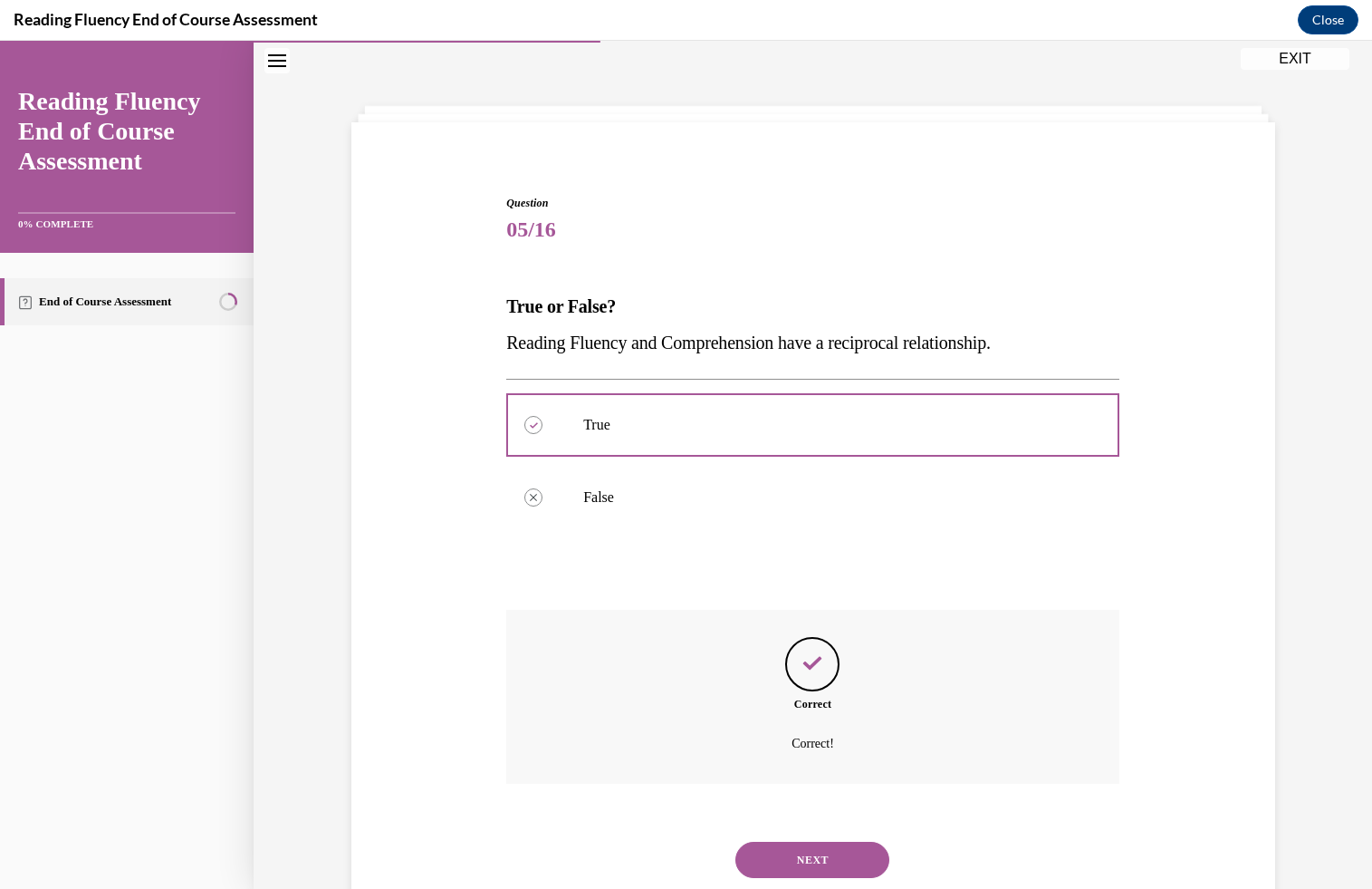
scroll to position [110, 0]
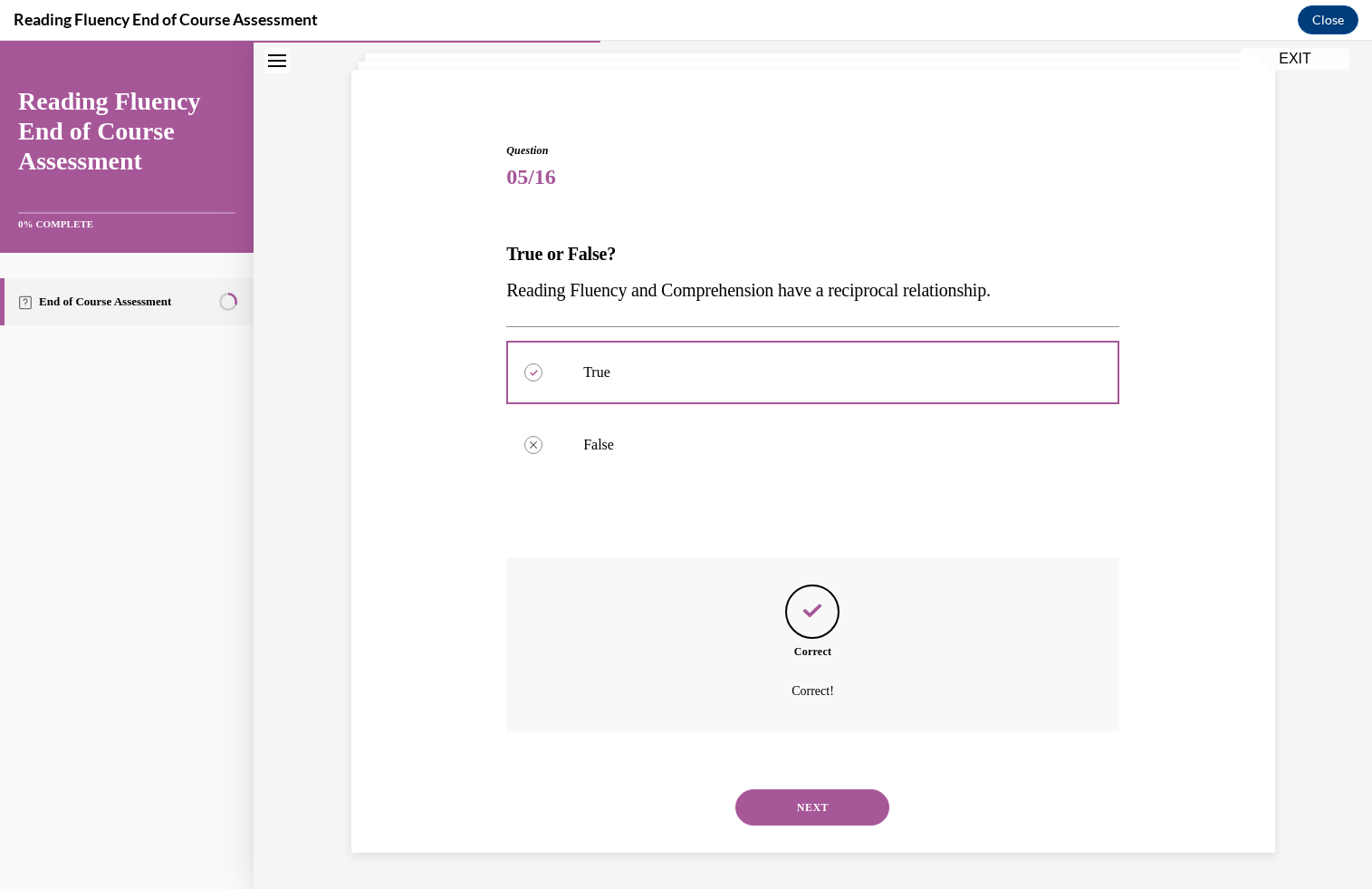
click at [769, 807] on button "NEXT" at bounding box center [812, 806] width 154 height 37
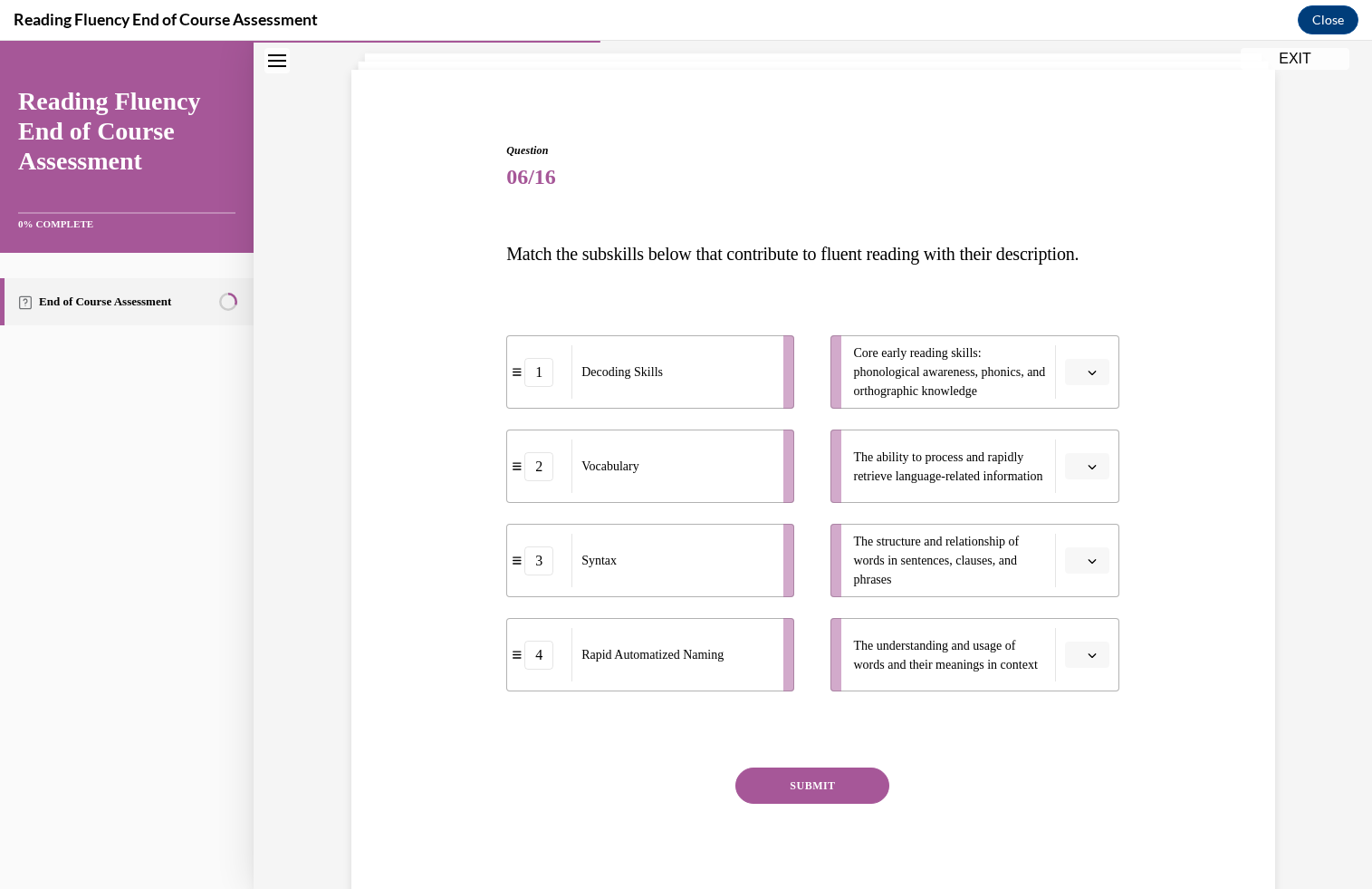
scroll to position [95, 0]
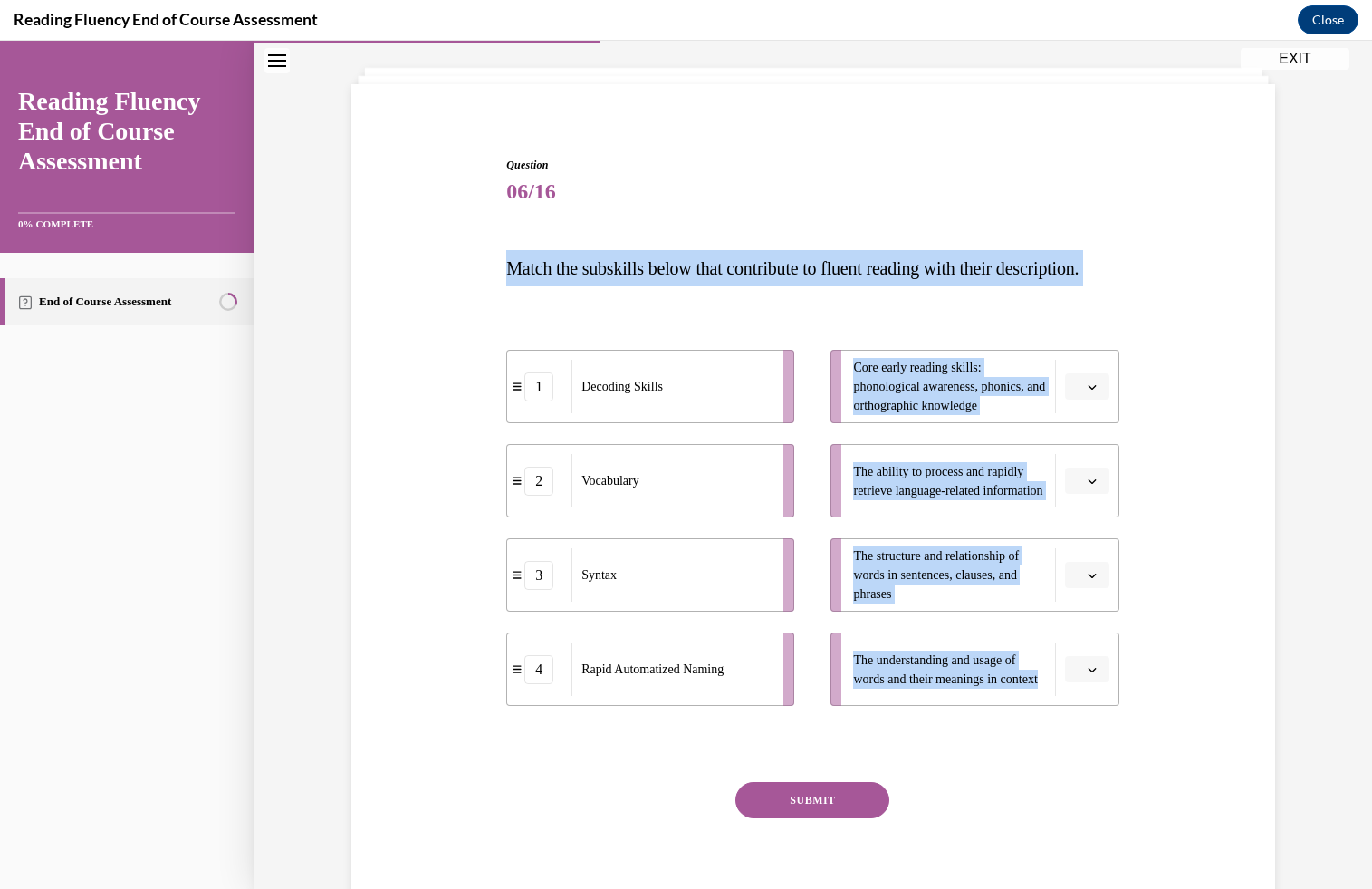
drag, startPoint x: 478, startPoint y: 258, endPoint x: 1286, endPoint y: 774, distance: 958.7
click at [1287, 772] on div "Question 06/16 Match the subskills below that contribute to fluent reading with…" at bounding box center [812, 485] width 1119 height 964
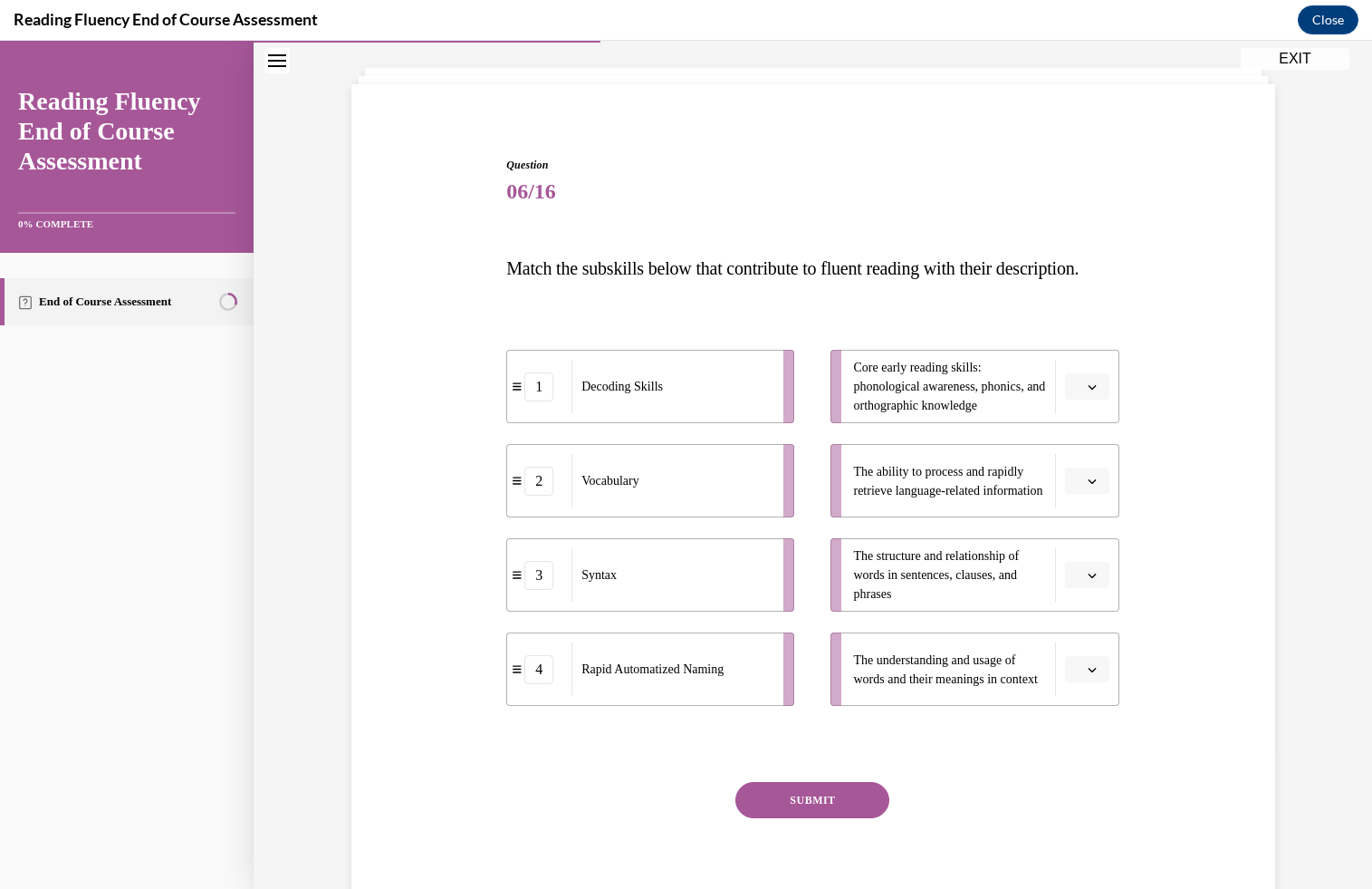
click at [1103, 286] on p "Match the subskills below that contribute to fluent reading with their descript…" at bounding box center [813, 268] width 613 height 37
click at [1082, 400] on button "button" at bounding box center [1087, 386] width 44 height 27
click at [1088, 502] on div "1" at bounding box center [1085, 499] width 45 height 37
click at [1209, 480] on div "Question 06/16 Match the subskills below that contribute to fluent reading with…" at bounding box center [813, 516] width 933 height 828
click at [1086, 676] on span "button" at bounding box center [1093, 670] width 13 height 13
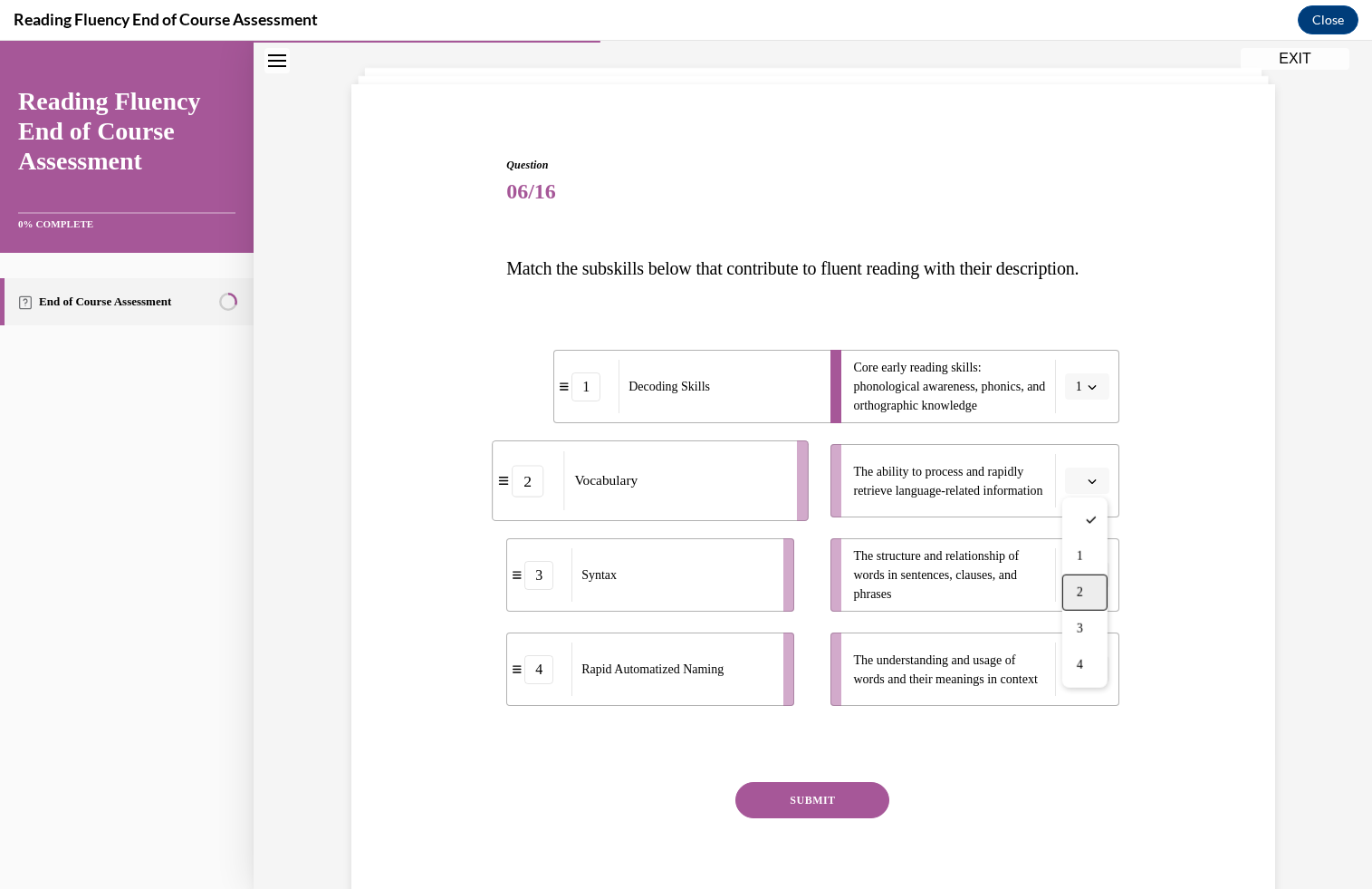
click at [1084, 592] on div "2" at bounding box center [1085, 592] width 45 height 37
click at [1083, 494] on button "button" at bounding box center [1087, 480] width 44 height 27
click at [1088, 704] on div "4" at bounding box center [1085, 701] width 45 height 37
click at [1089, 580] on icon "button" at bounding box center [1093, 576] width 9 height 9
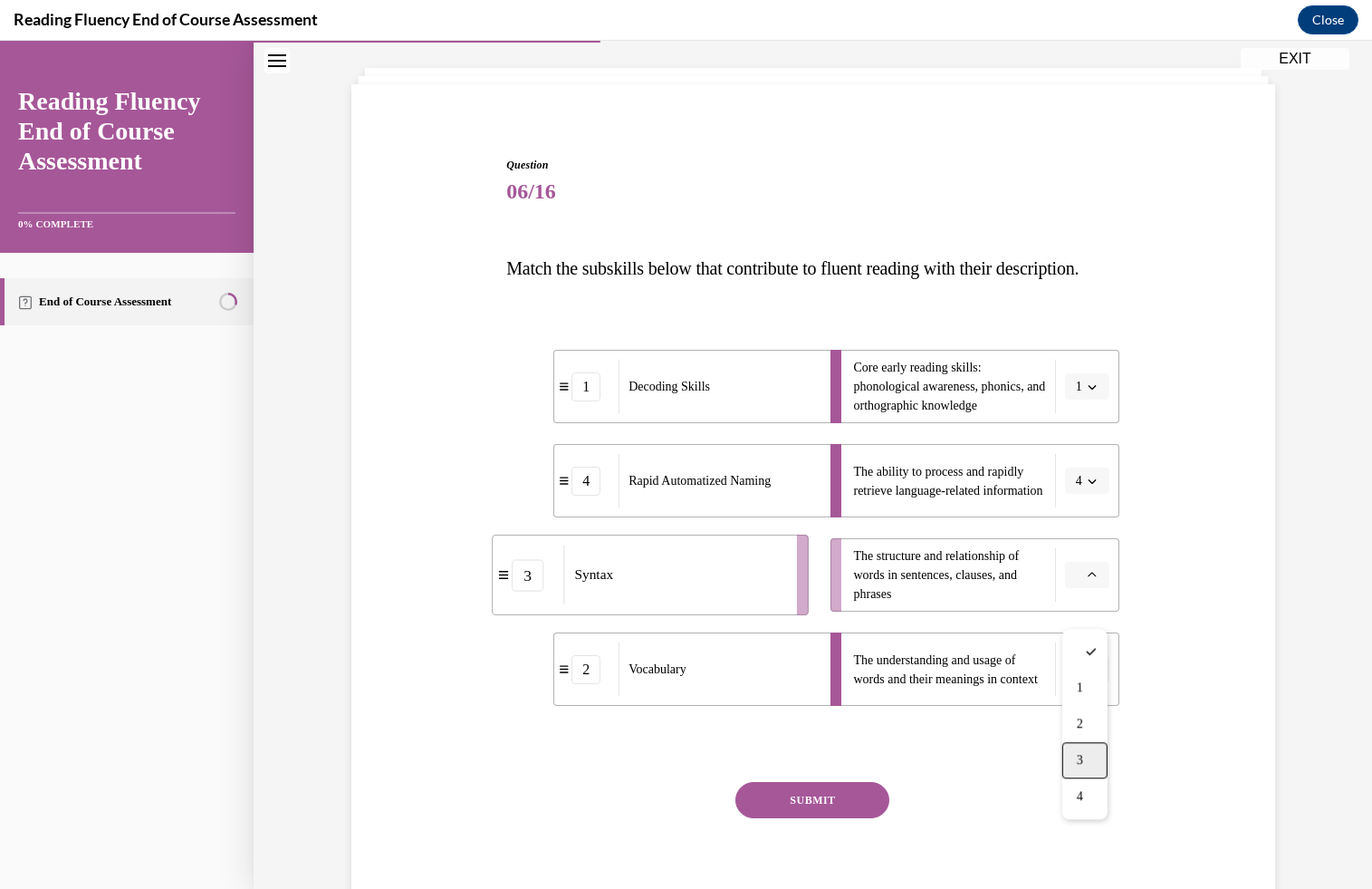
click at [1078, 750] on div "3" at bounding box center [1085, 760] width 45 height 37
click at [830, 818] on button "SUBMIT" at bounding box center [812, 800] width 154 height 37
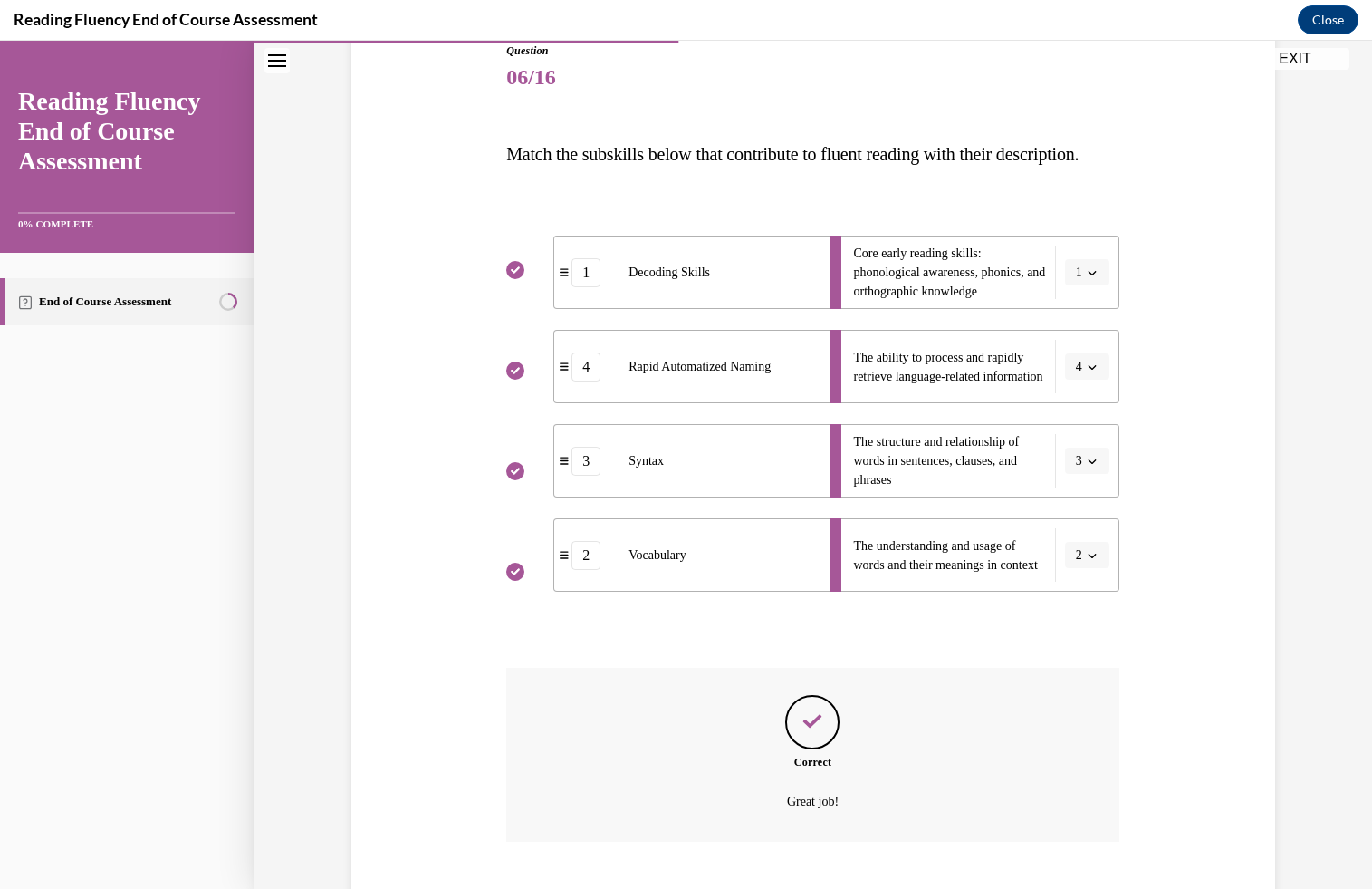
scroll to position [356, 0]
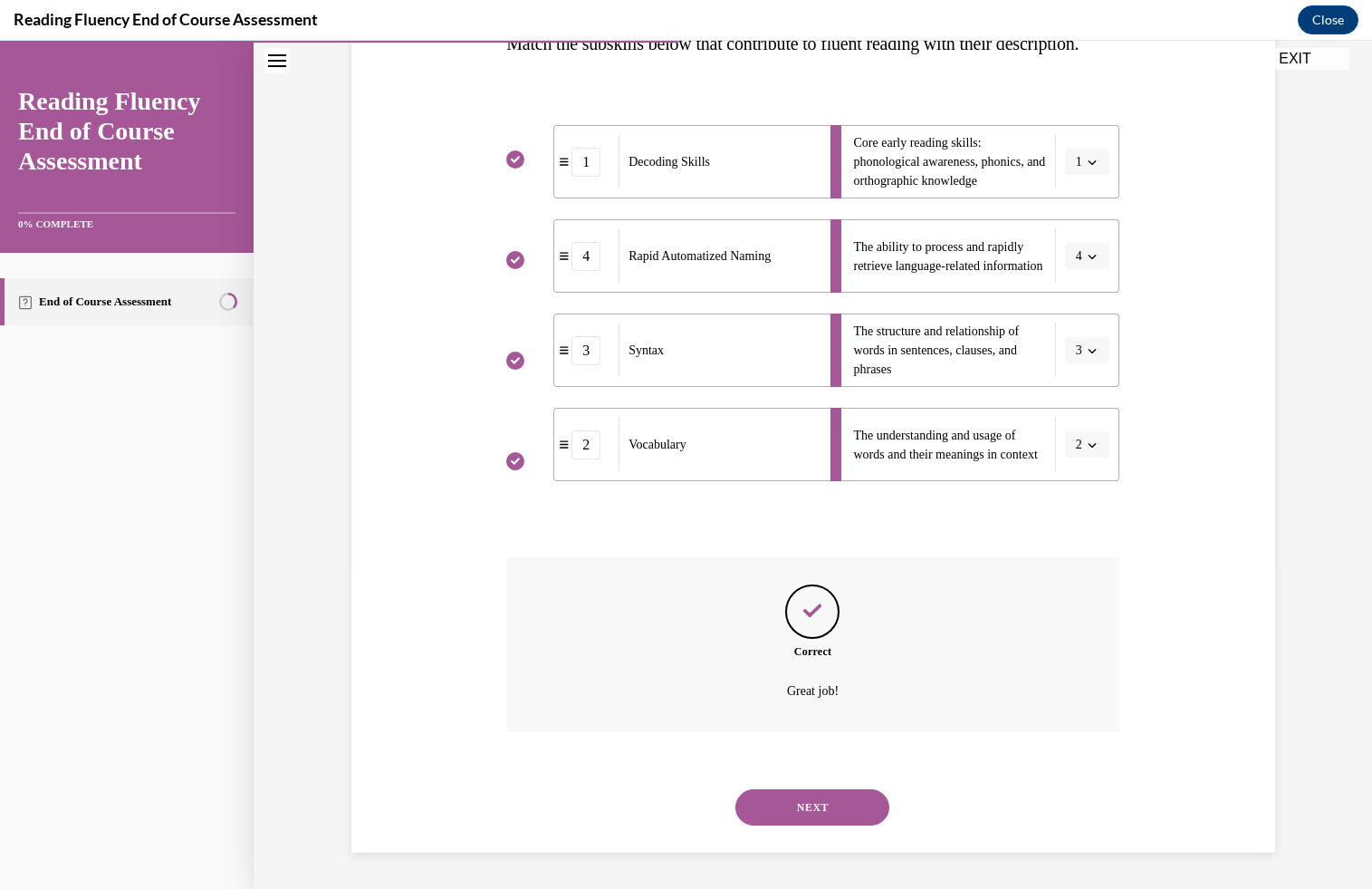
click at [806, 795] on button "NEXT" at bounding box center [812, 806] width 154 height 37
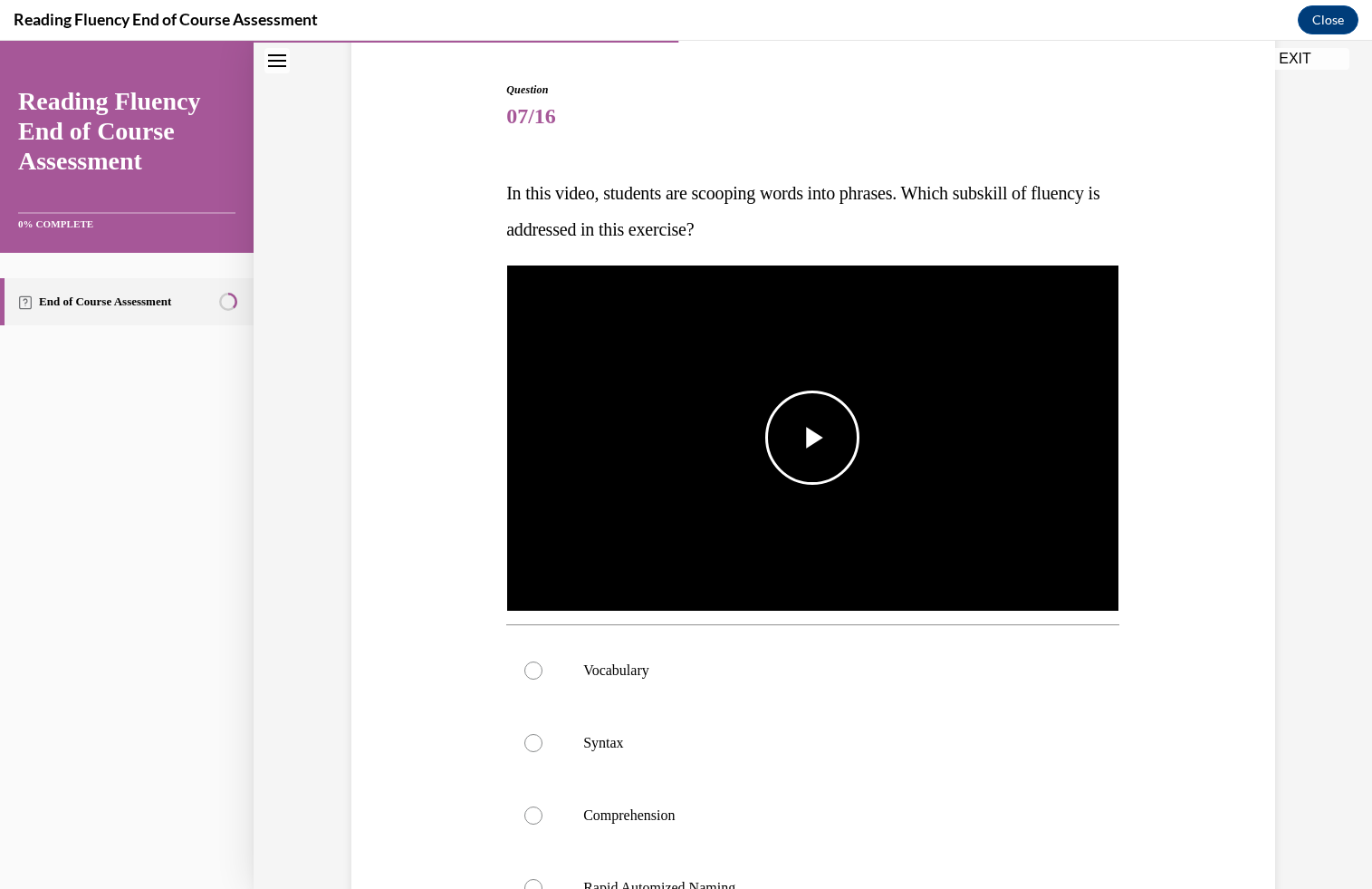
scroll to position [172, 0]
click at [812, 437] on span "Video player" at bounding box center [812, 437] width 0 height 0
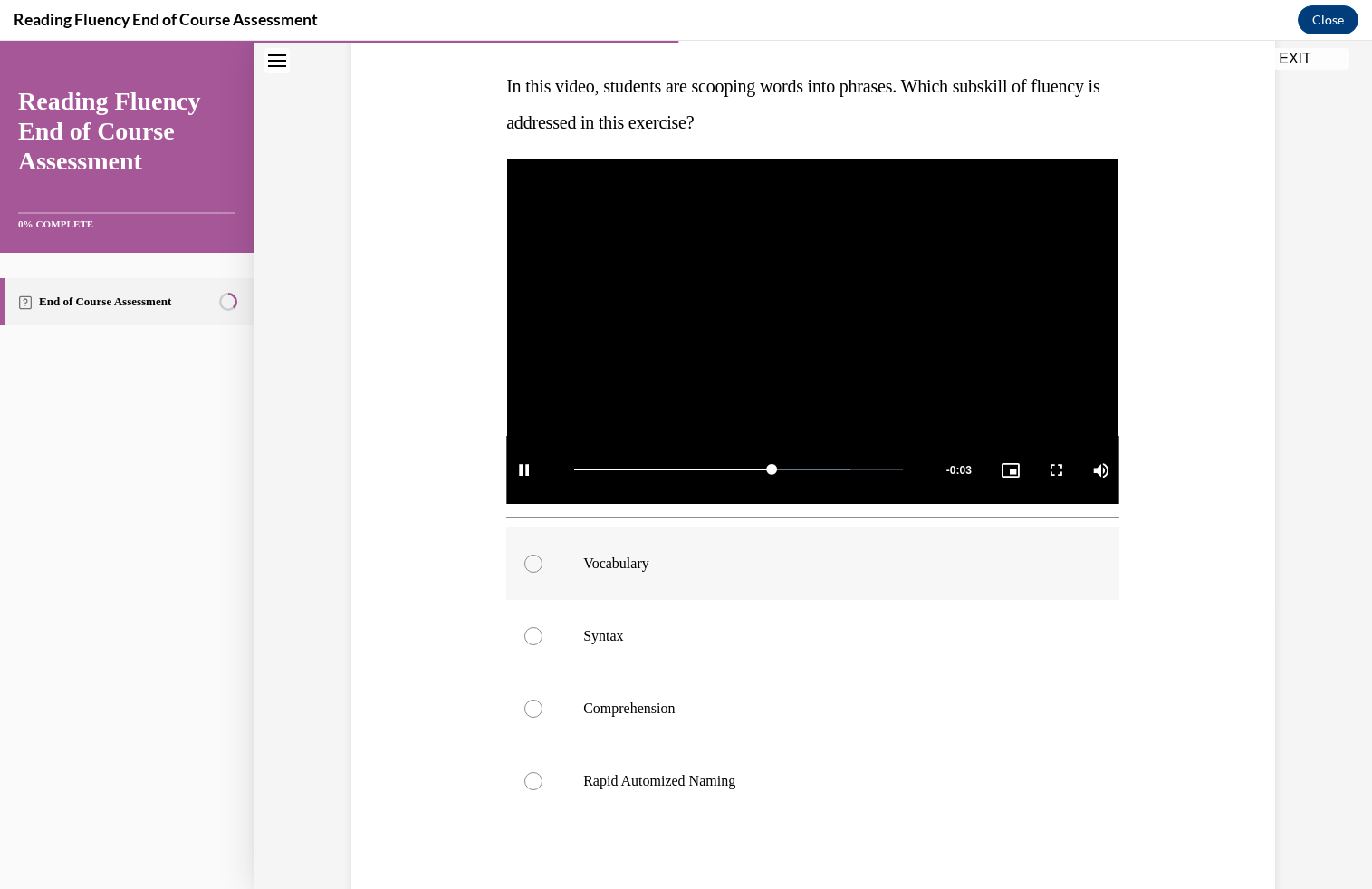
scroll to position [284, 0]
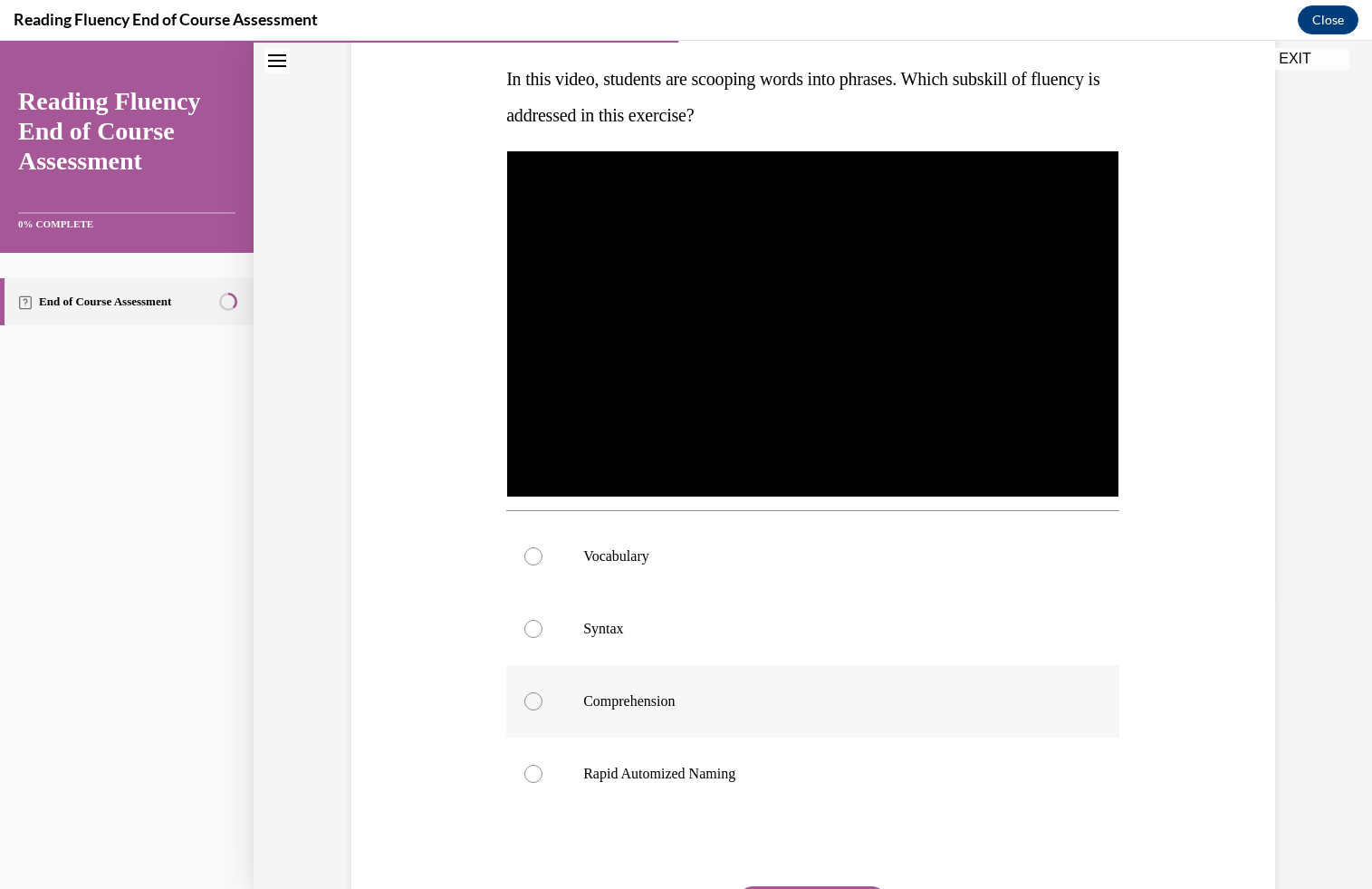
click at [746, 708] on p "Comprehension" at bounding box center [829, 701] width 491 height 18
click at [543, 708] on input "Comprehension" at bounding box center [533, 701] width 18 height 18
radio input "true"
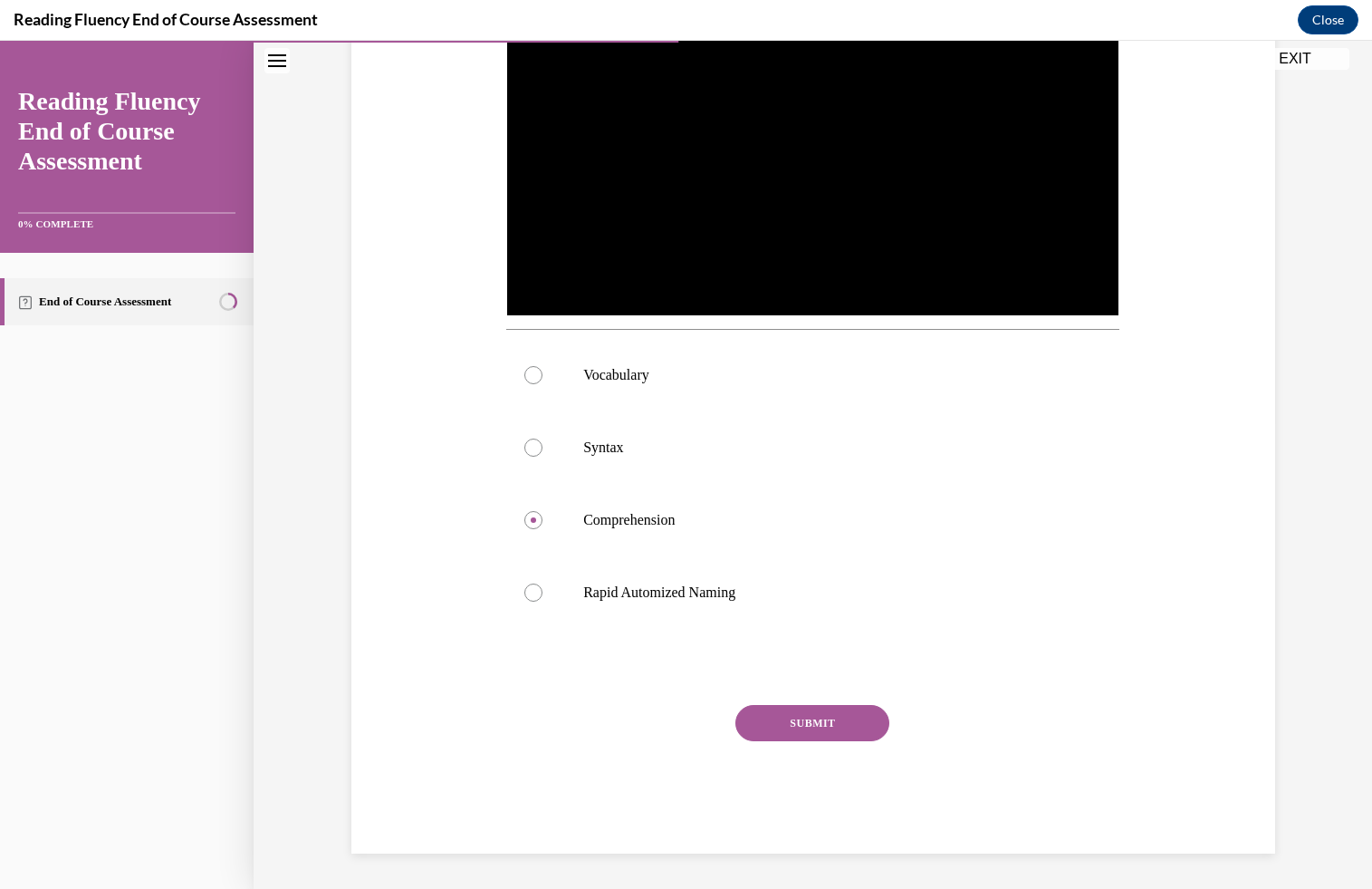
click at [783, 712] on button "SUBMIT" at bounding box center [812, 722] width 154 height 37
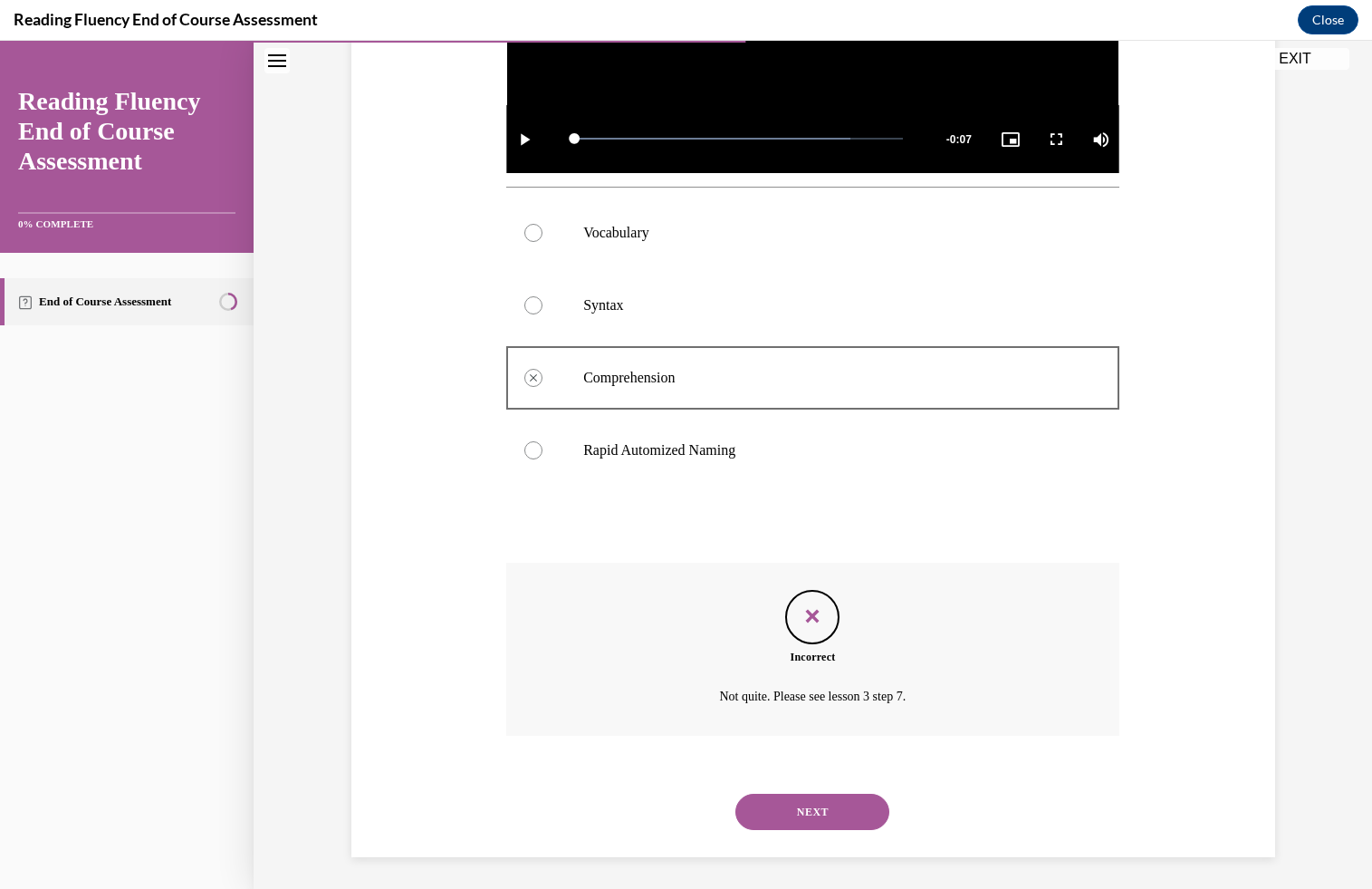
scroll to position [612, 0]
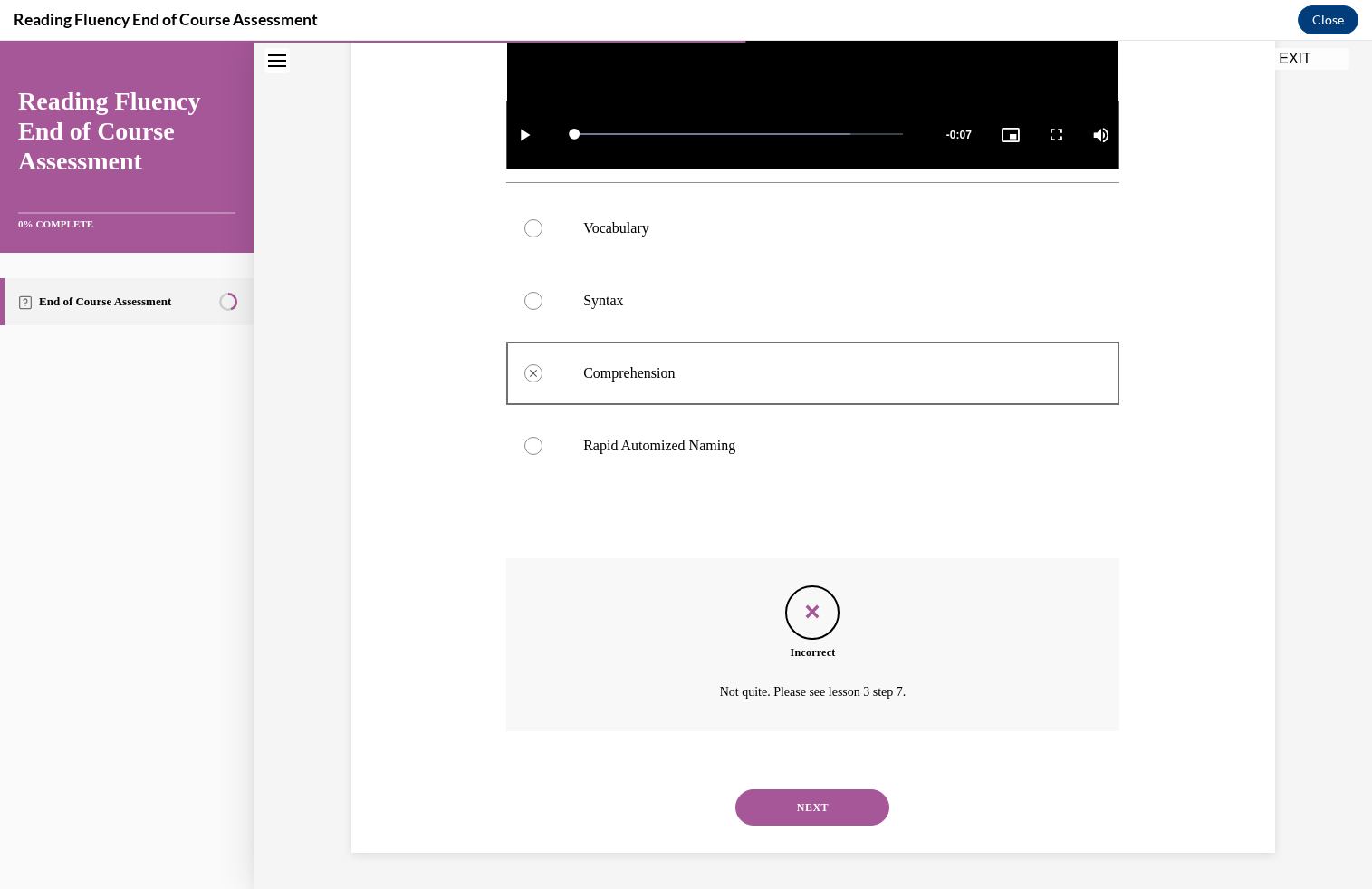
click at [811, 806] on button "NEXT" at bounding box center [812, 806] width 154 height 37
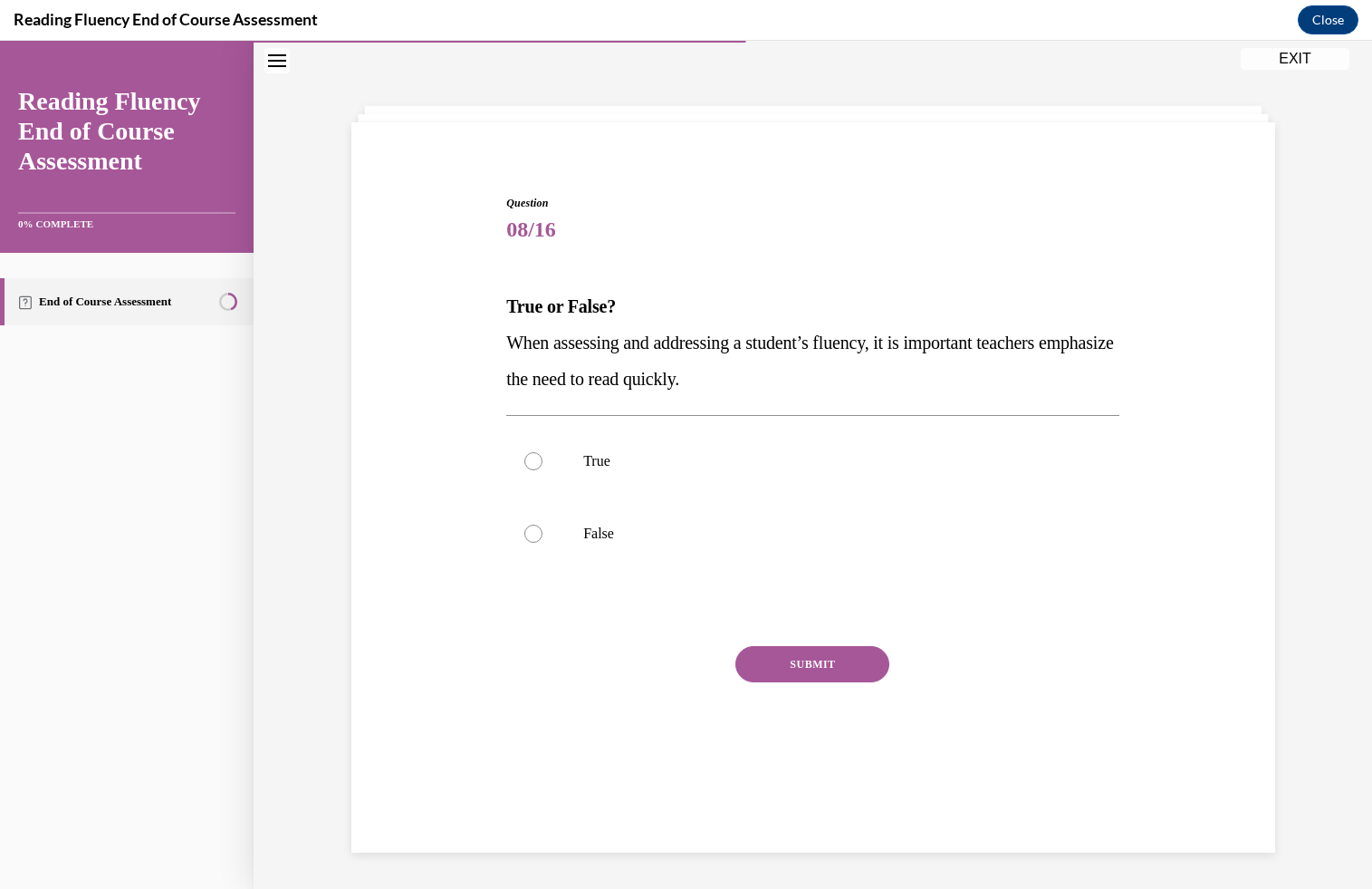
drag, startPoint x: 510, startPoint y: 307, endPoint x: 798, endPoint y: 374, distance: 295.7
click at [798, 373] on div "True or False? When assessing and addressing a student’s fluency, it is importa…" at bounding box center [813, 342] width 613 height 109
copy div "True or False? When assessing and addressing a student’s fluency, it is importa…"
click at [616, 524] on p "False" at bounding box center [829, 533] width 491 height 18
click at [543, 524] on input "False" at bounding box center [533, 533] width 18 height 18
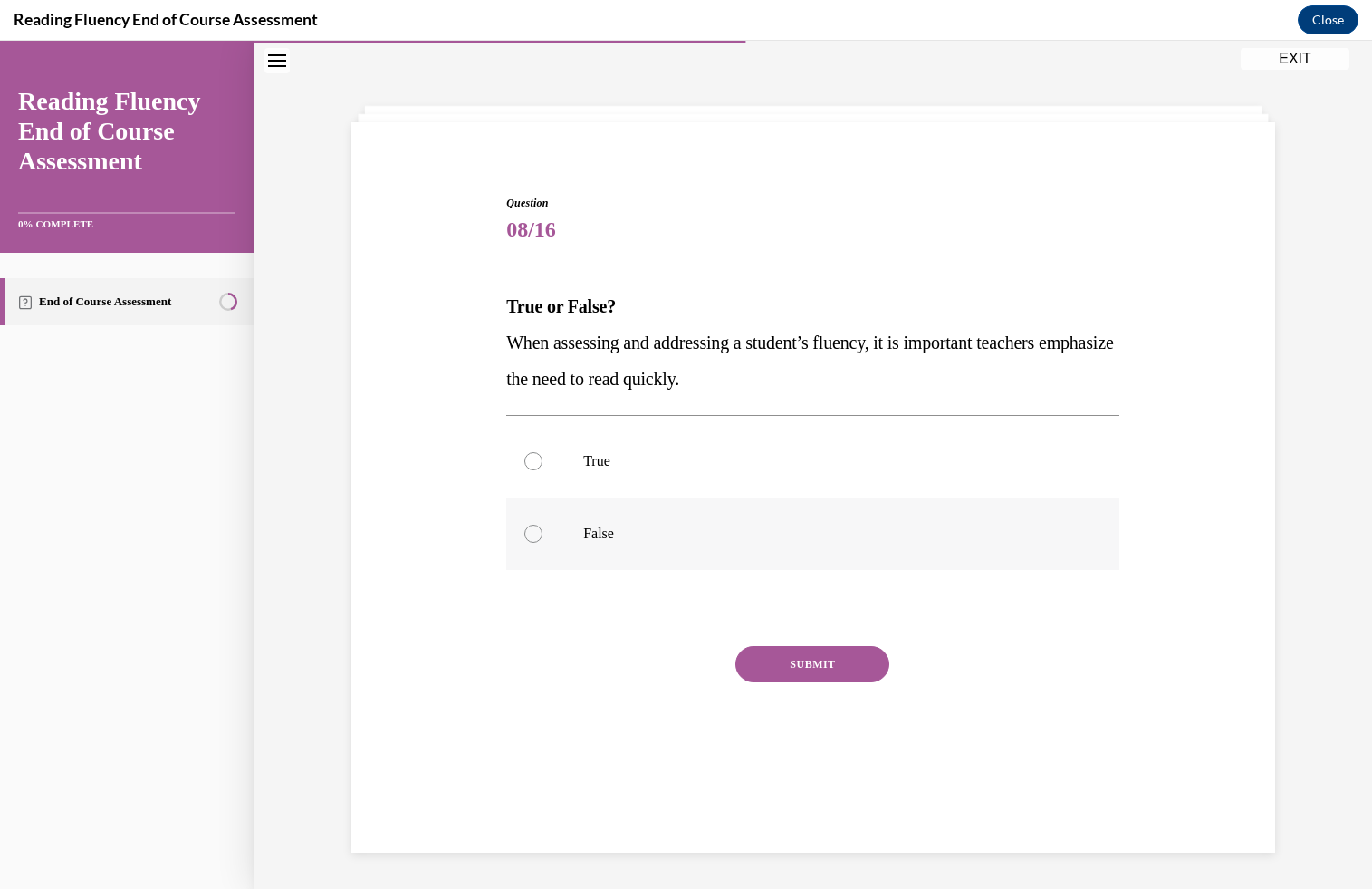
radio input "true"
click at [782, 662] on button "SUBMIT" at bounding box center [812, 664] width 154 height 37
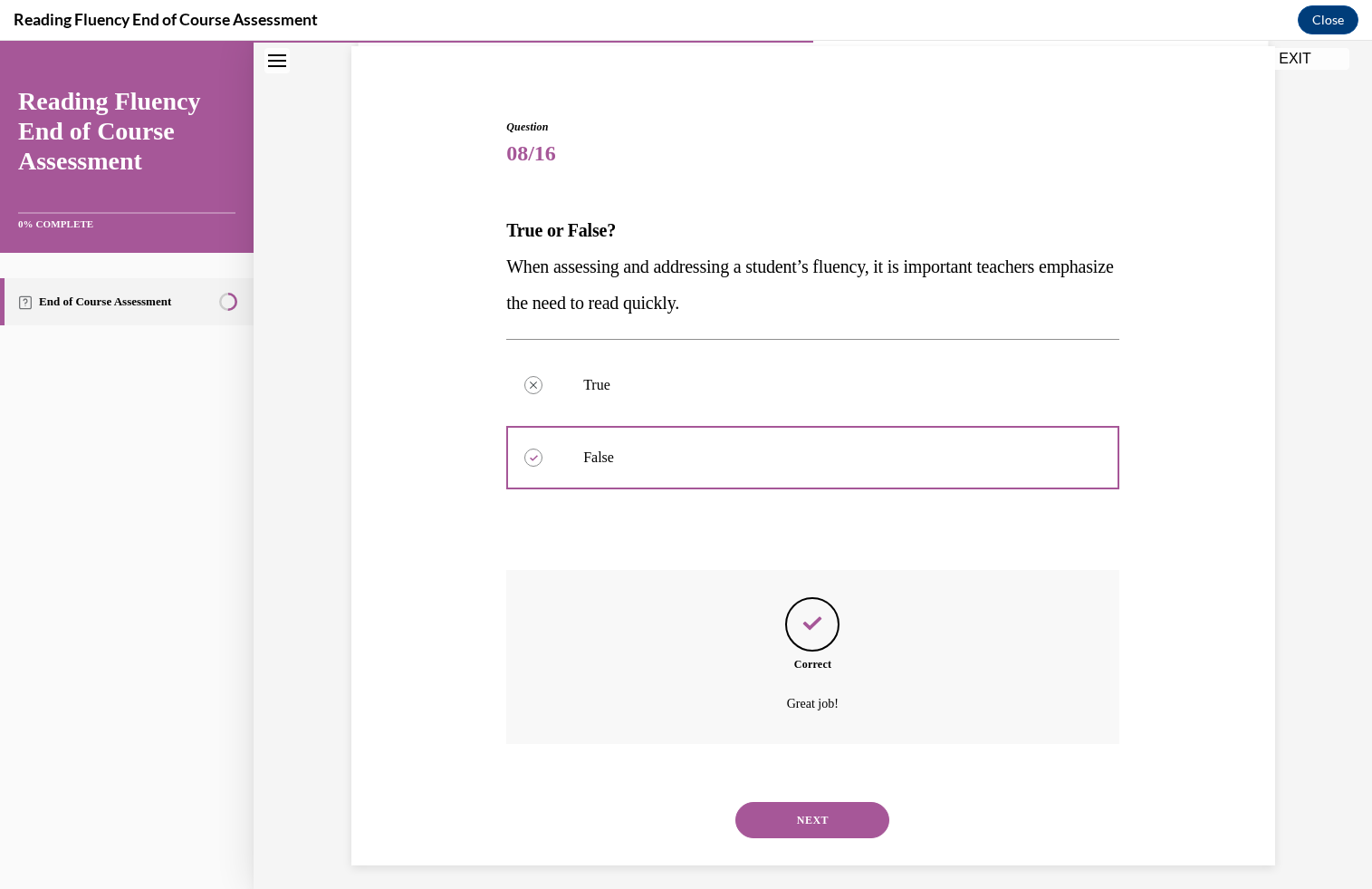
scroll to position [146, 0]
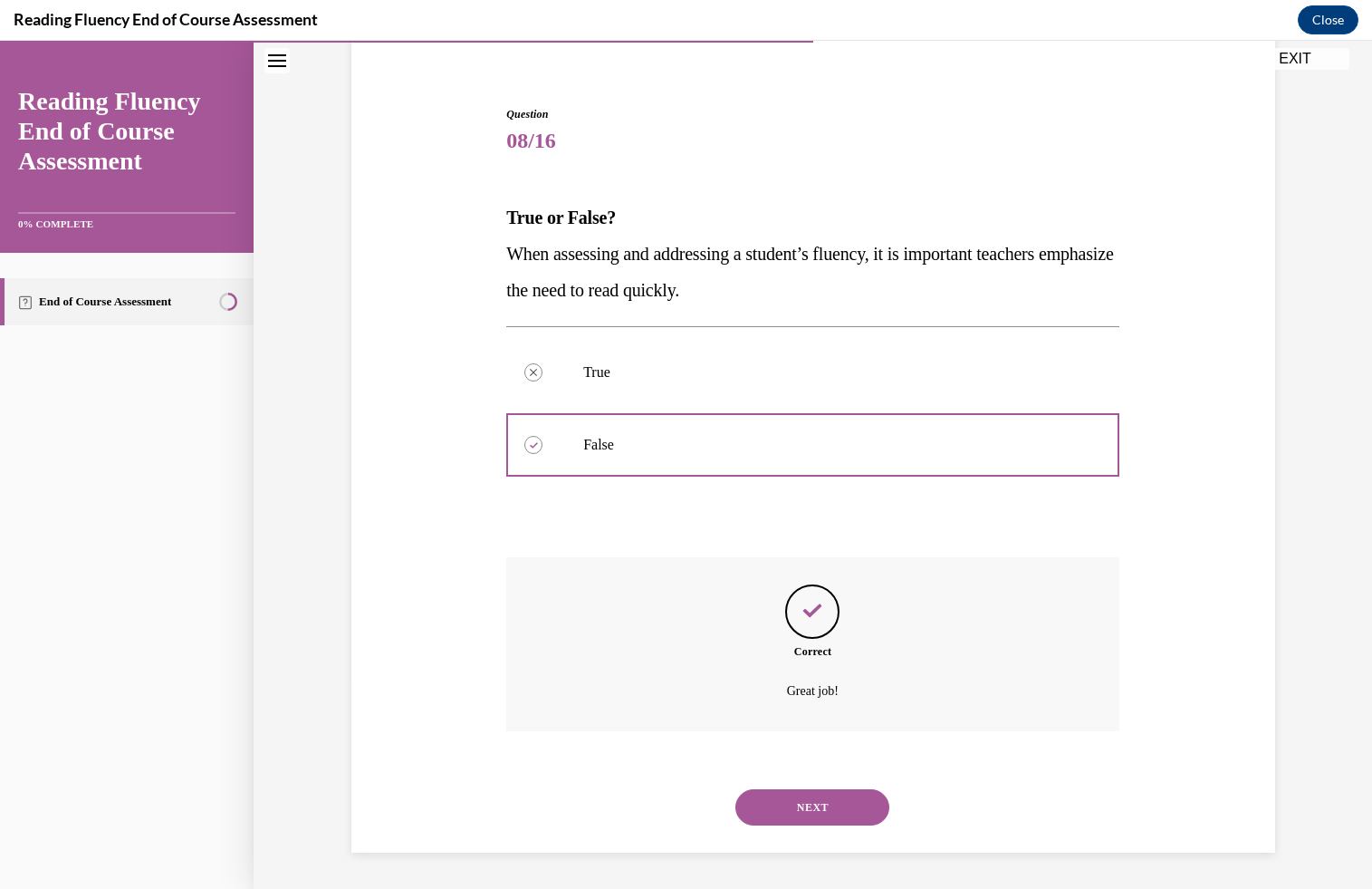
click at [790, 808] on button "NEXT" at bounding box center [812, 806] width 154 height 37
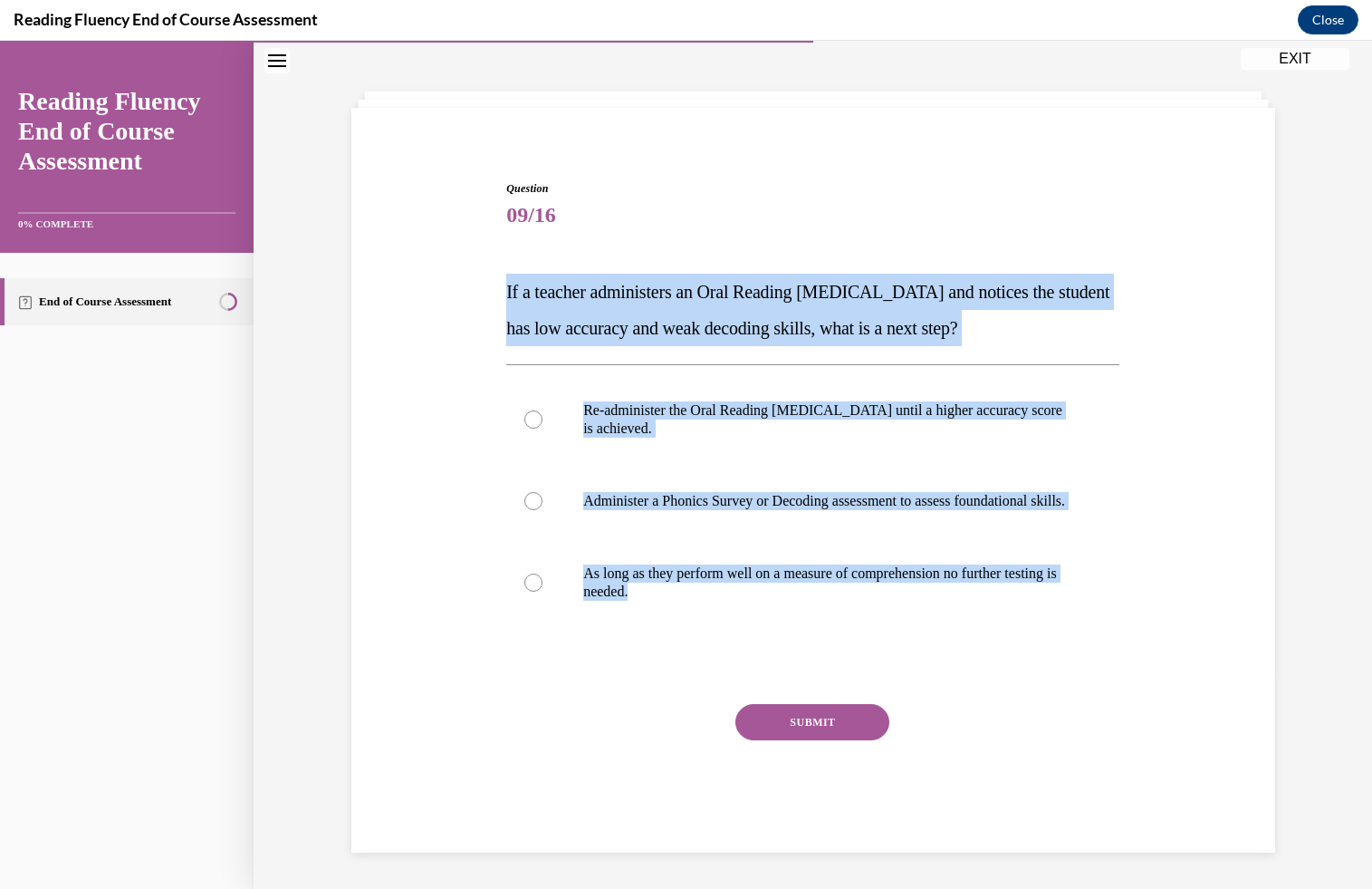
drag, startPoint x: 490, startPoint y: 287, endPoint x: 1069, endPoint y: 641, distance: 678.6
click at [1070, 641] on div "Question 09/16 If a teacher administers an Oral Reading Fluency assessment and …" at bounding box center [813, 489] width 933 height 727
copy div "If a teacher administers an Oral Reading Fluency assessment and notices the stu…"
click at [781, 492] on p "Administer a Phonics Survey or Decoding assessment to assess foundational skill…" at bounding box center [829, 501] width 491 height 18
click at [543, 492] on input "Administer a Phonics Survey or Decoding assessment to assess foundational skill…" at bounding box center [533, 501] width 18 height 18
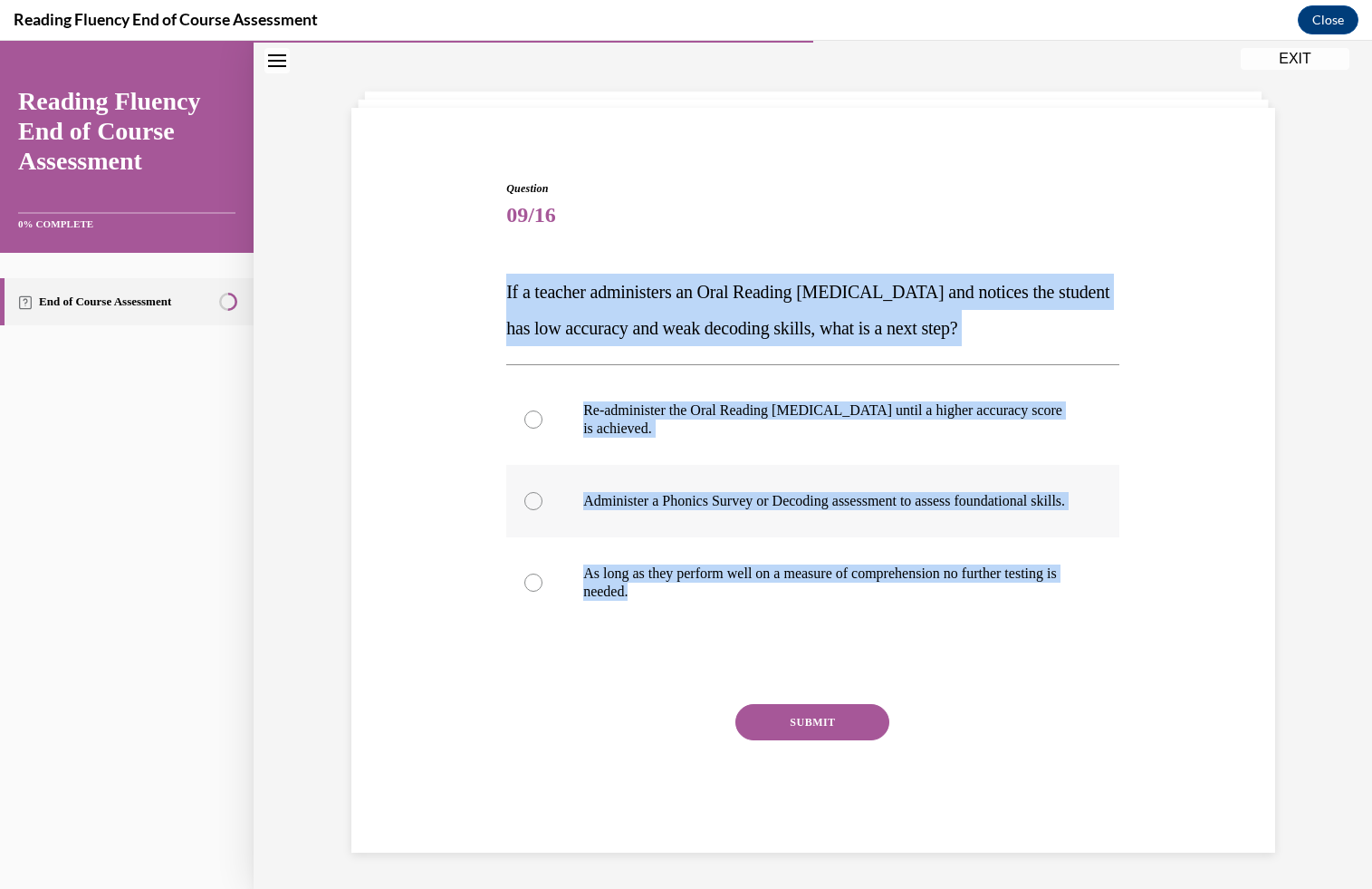
radio input "true"
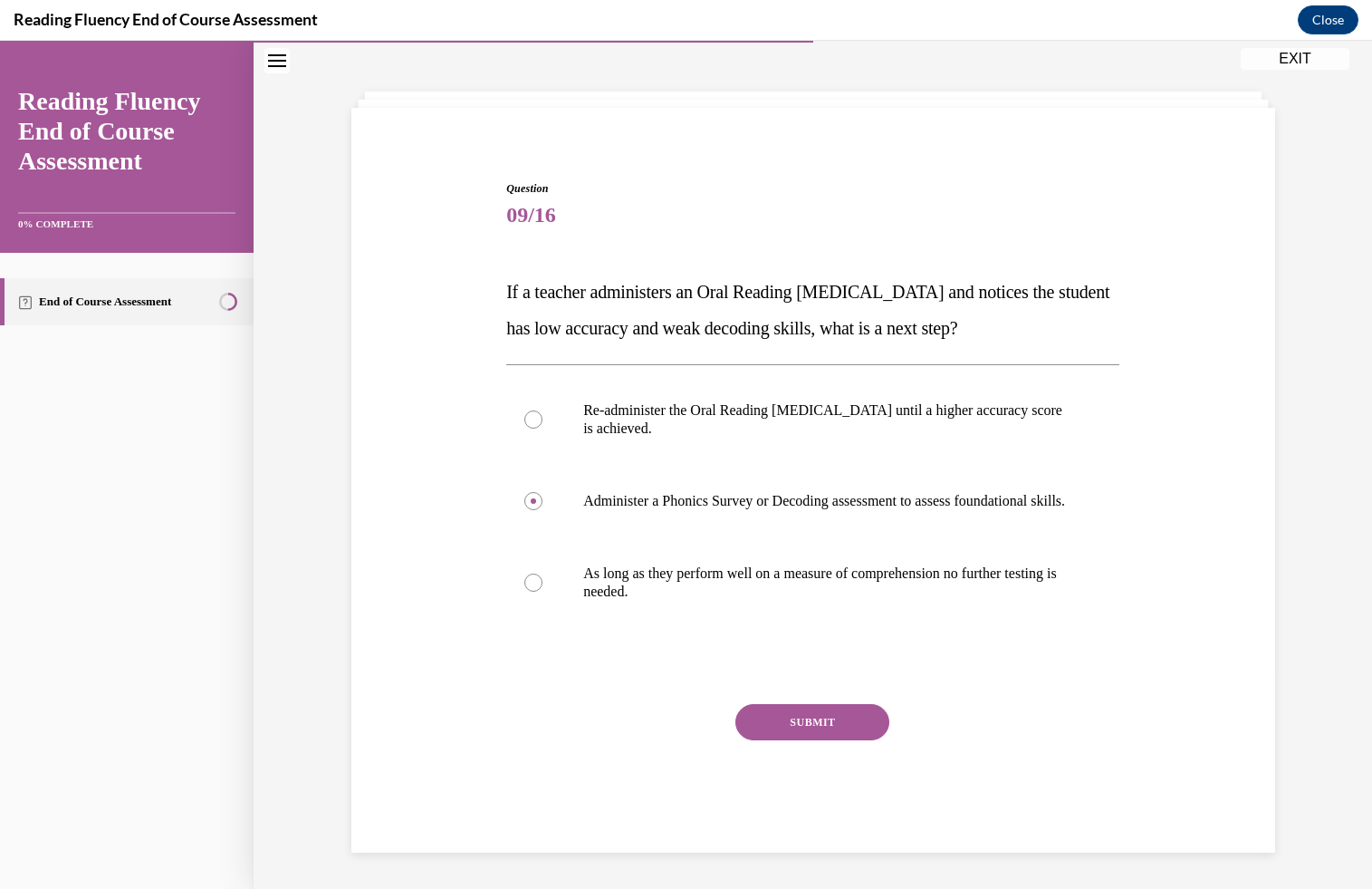
click at [772, 718] on button "SUBMIT" at bounding box center [812, 722] width 154 height 37
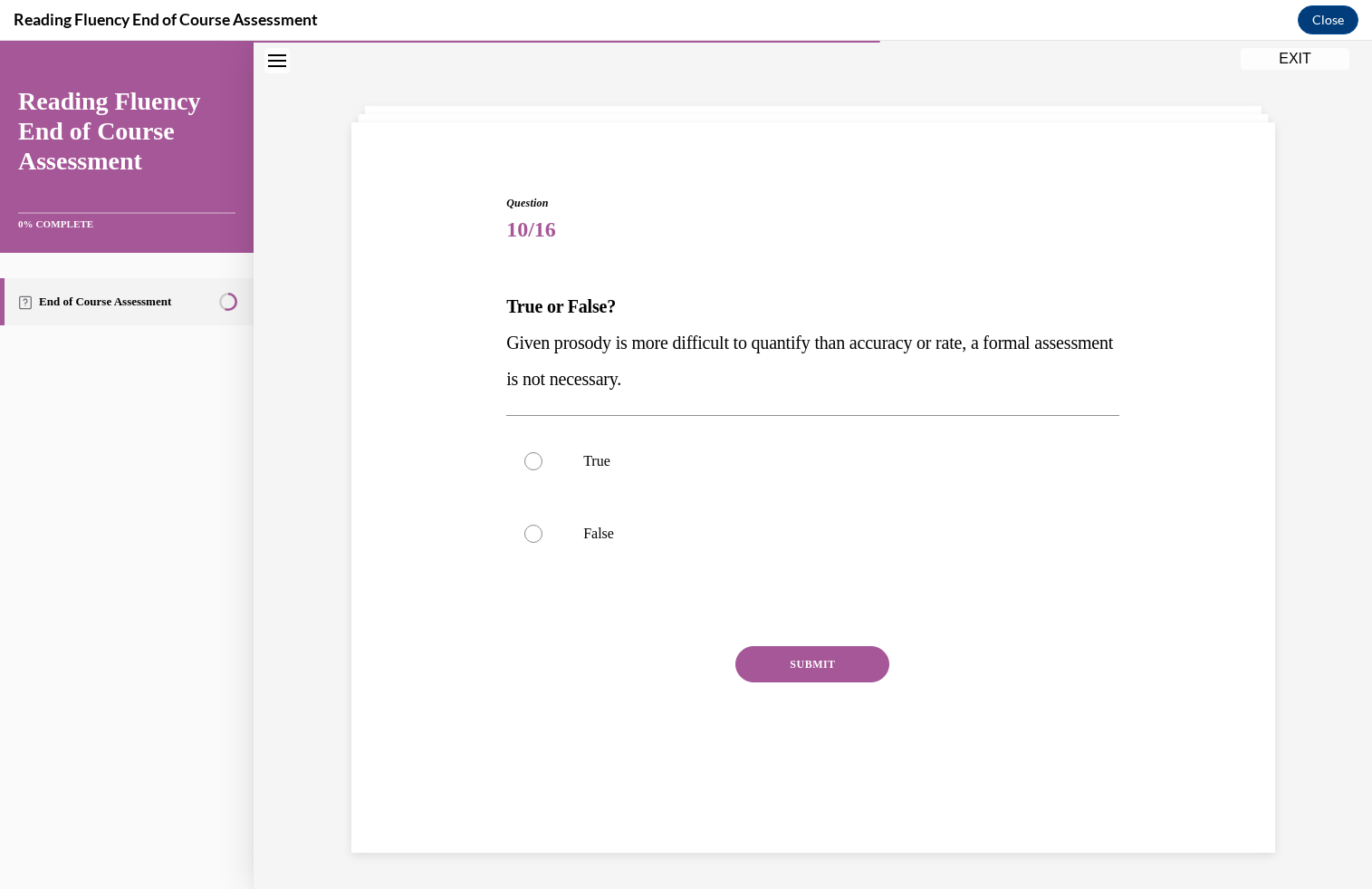
scroll to position [57, 0]
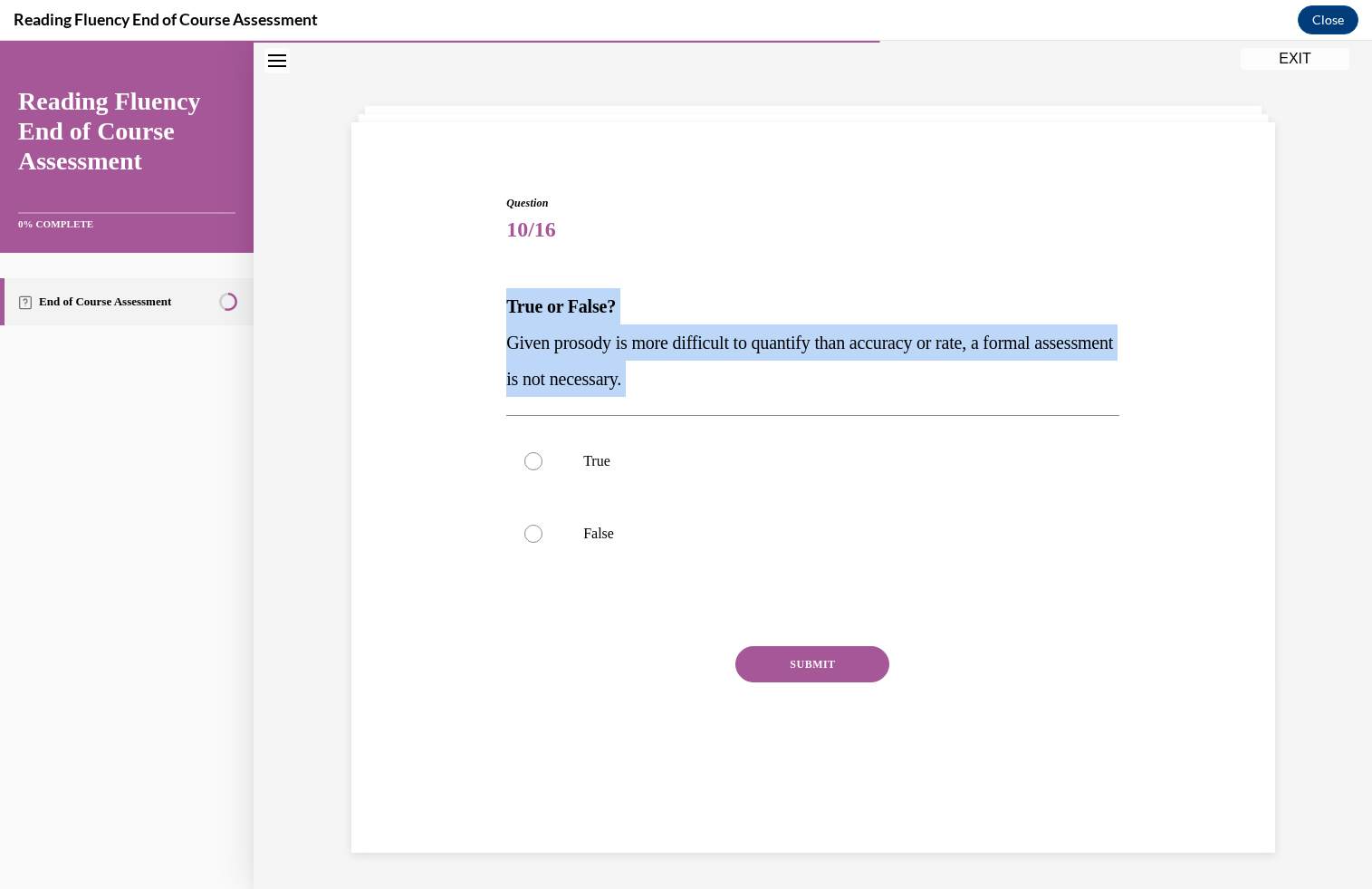
drag, startPoint x: 488, startPoint y: 304, endPoint x: 822, endPoint y: 400, distance: 347.5
click at [822, 400] on div "Question 10/16 True or False? Given prosody is more difficult to quantify than …" at bounding box center [813, 467] width 933 height 654
copy div "True or False? Given prosody is more difficult to quantify than accuracy or rat…"
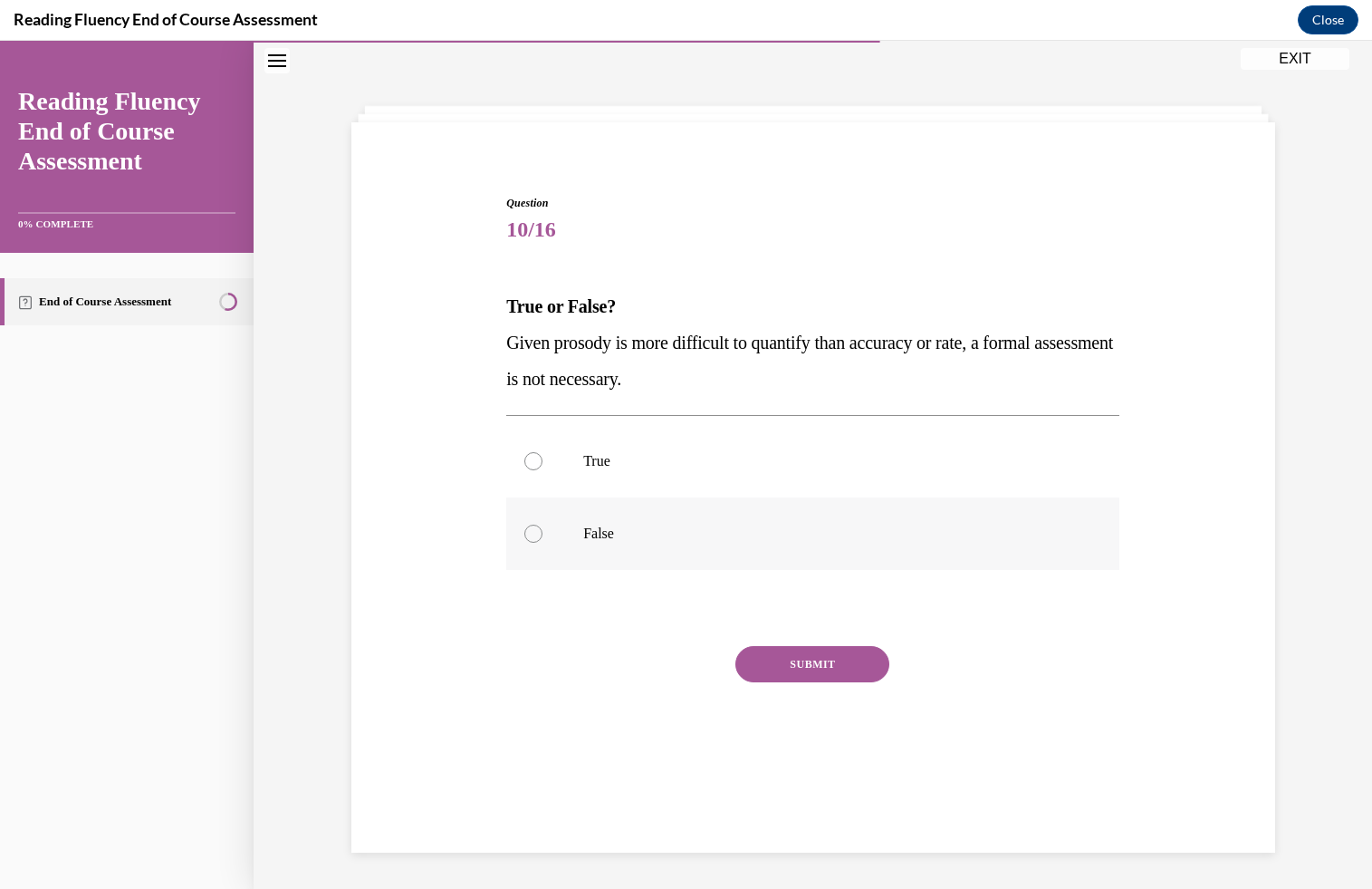
click at [613, 536] on p "False" at bounding box center [829, 533] width 491 height 18
click at [543, 536] on input "False" at bounding box center [533, 533] width 18 height 18
radio input "true"
click at [785, 668] on button "SUBMIT" at bounding box center [812, 664] width 154 height 37
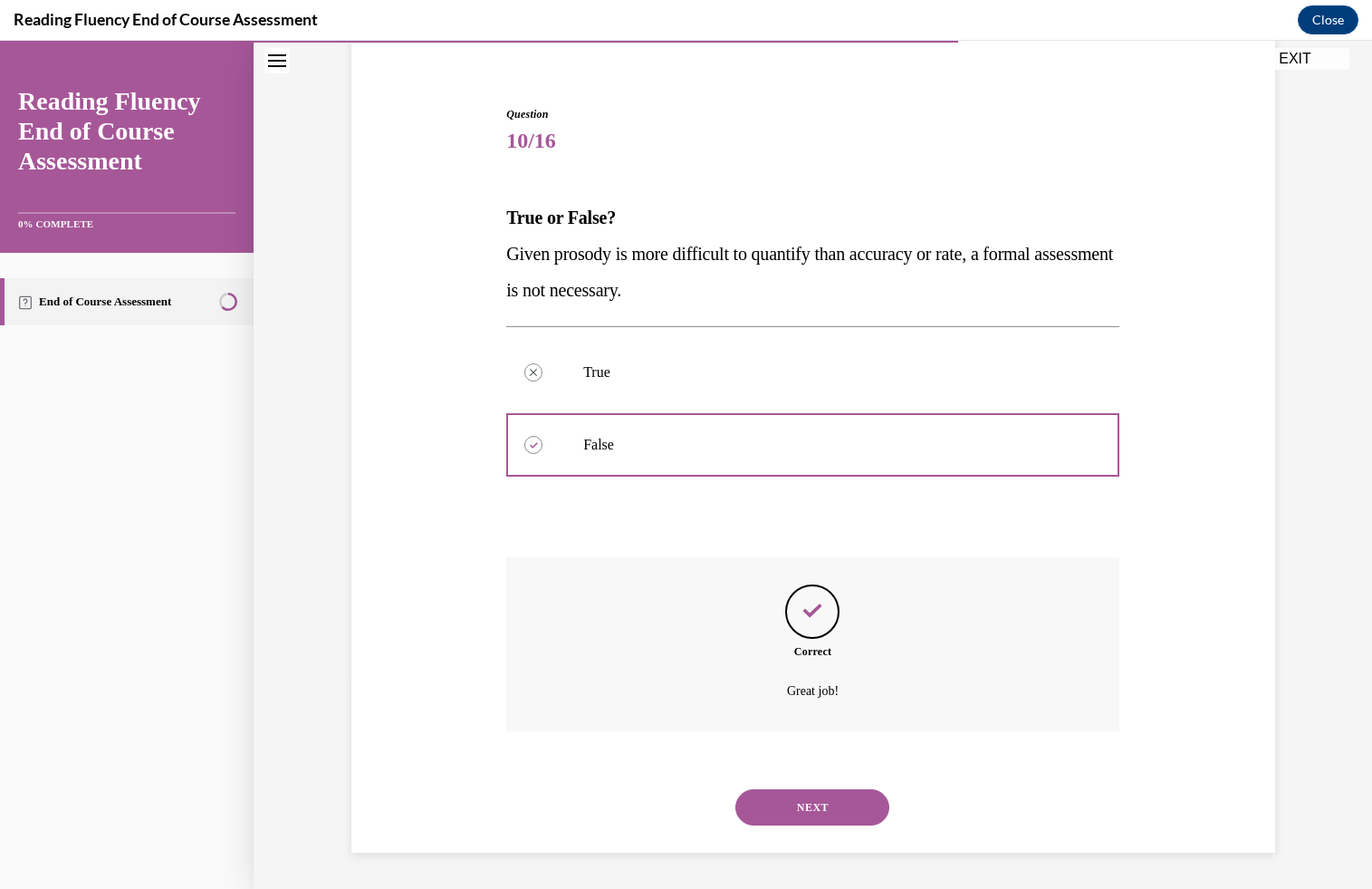
click at [797, 806] on button "NEXT" at bounding box center [812, 806] width 154 height 37
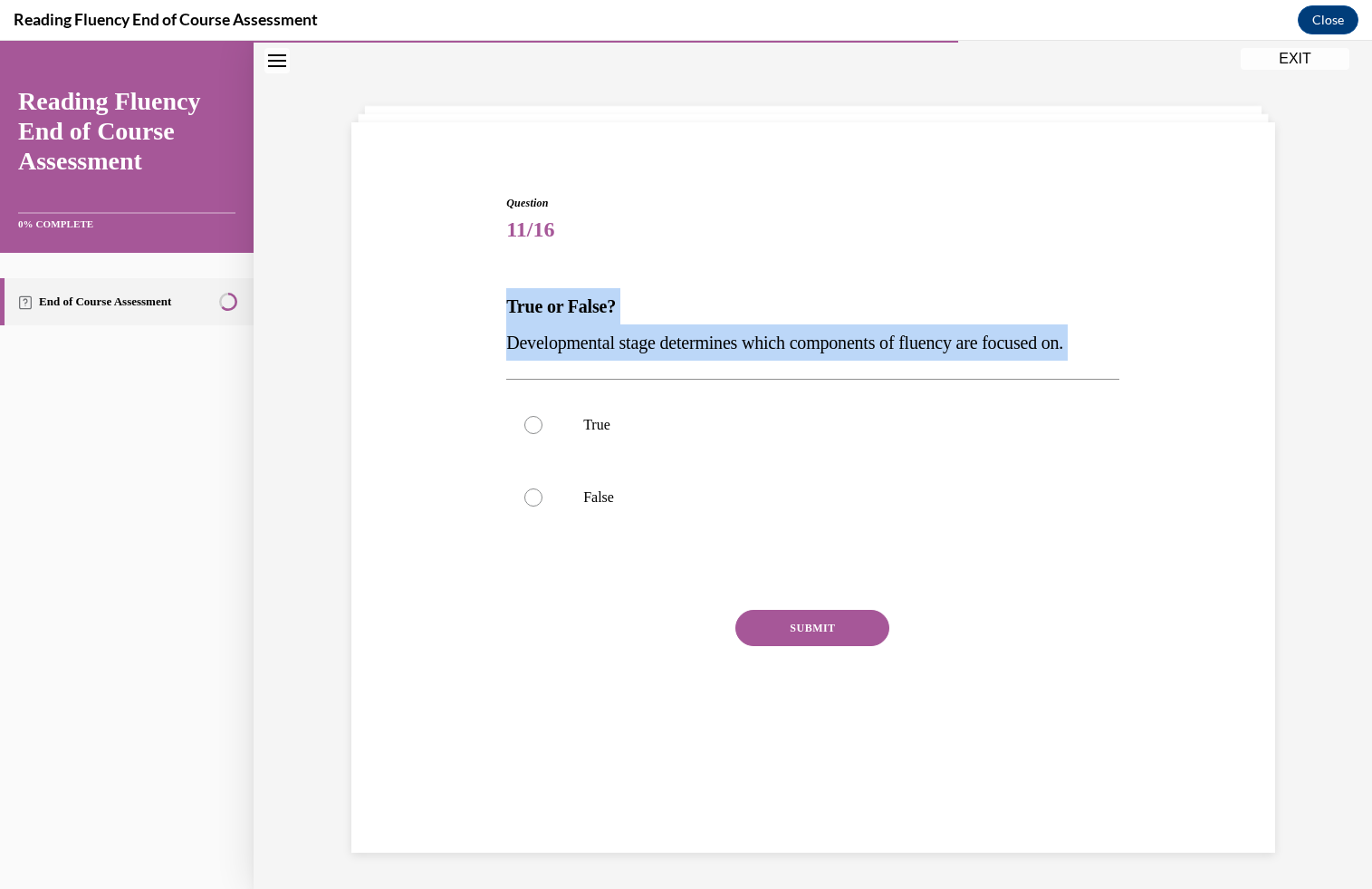
drag, startPoint x: 499, startPoint y: 312, endPoint x: 1155, endPoint y: 380, distance: 659.5
click at [1157, 380] on div "Question 11/16 True or False? Developmental stage determines which components o…" at bounding box center [813, 449] width 933 height 618
copy div "True or False? Developmental stage determines which components of fluency are f…"
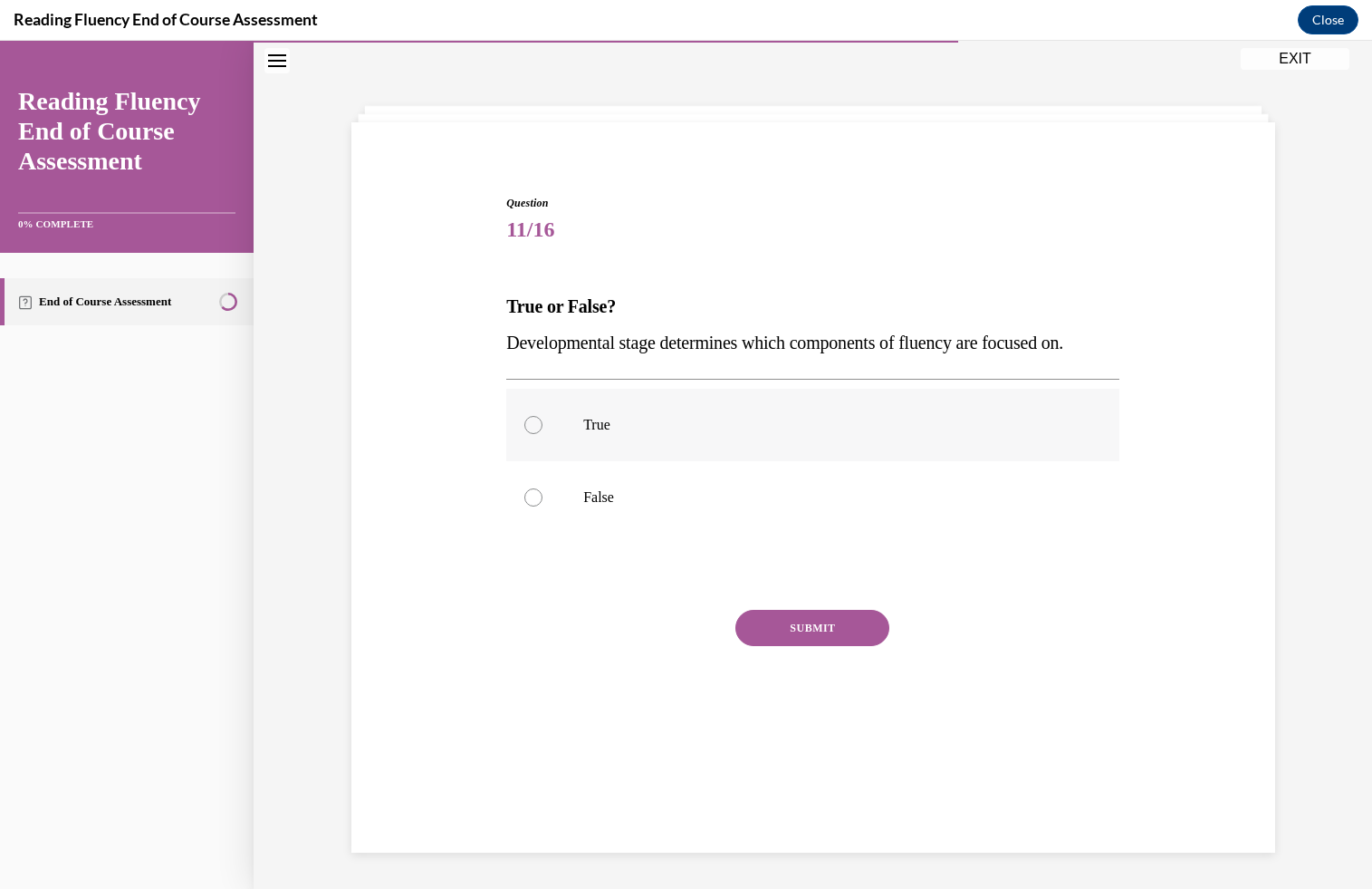
click at [610, 427] on p "True" at bounding box center [829, 424] width 491 height 18
click at [543, 427] on input "True" at bounding box center [533, 424] width 18 height 18
radio input "true"
click at [800, 632] on button "SUBMIT" at bounding box center [812, 627] width 154 height 37
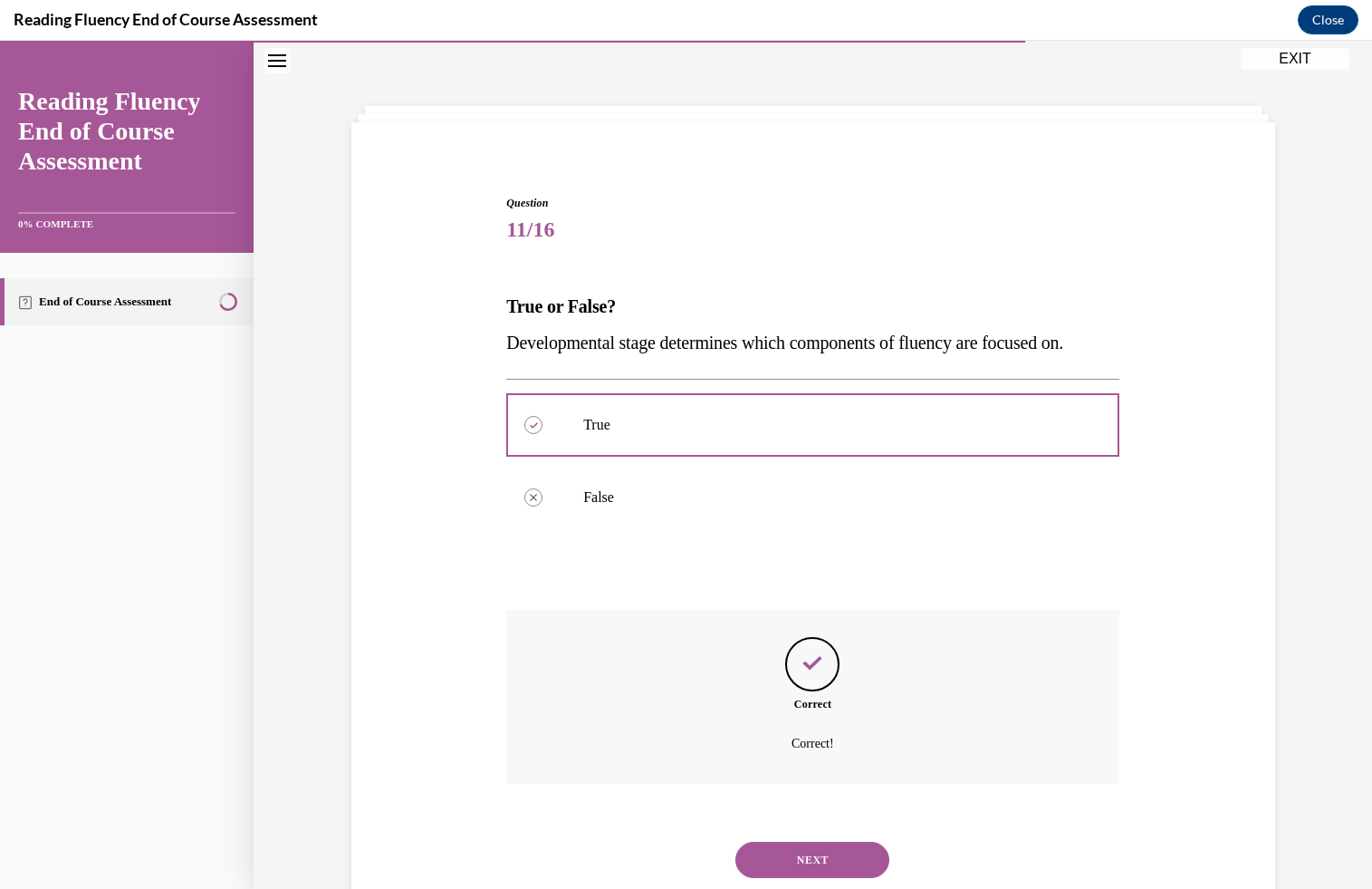
scroll to position [110, 0]
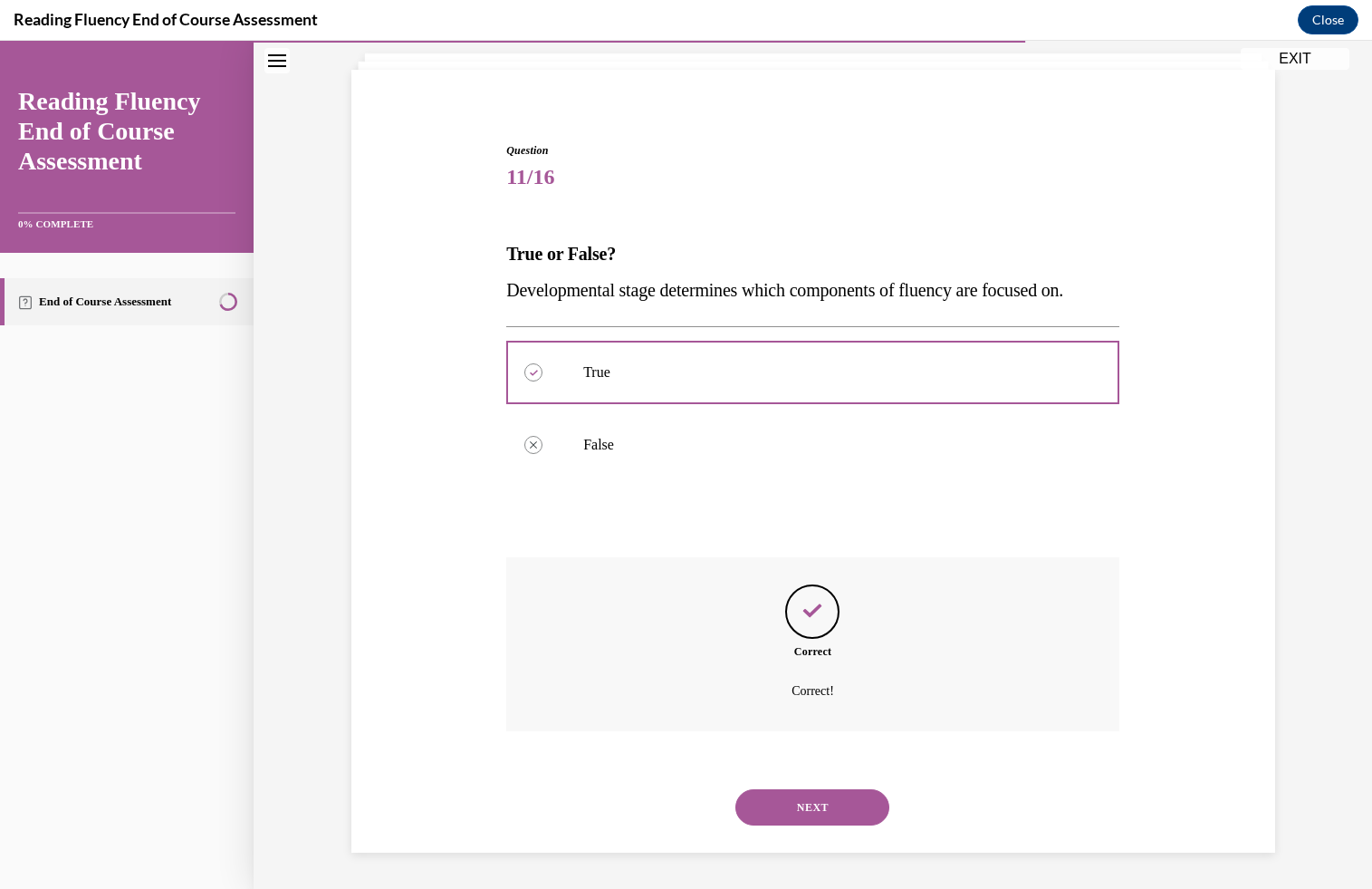
click at [793, 798] on button "NEXT" at bounding box center [812, 806] width 154 height 37
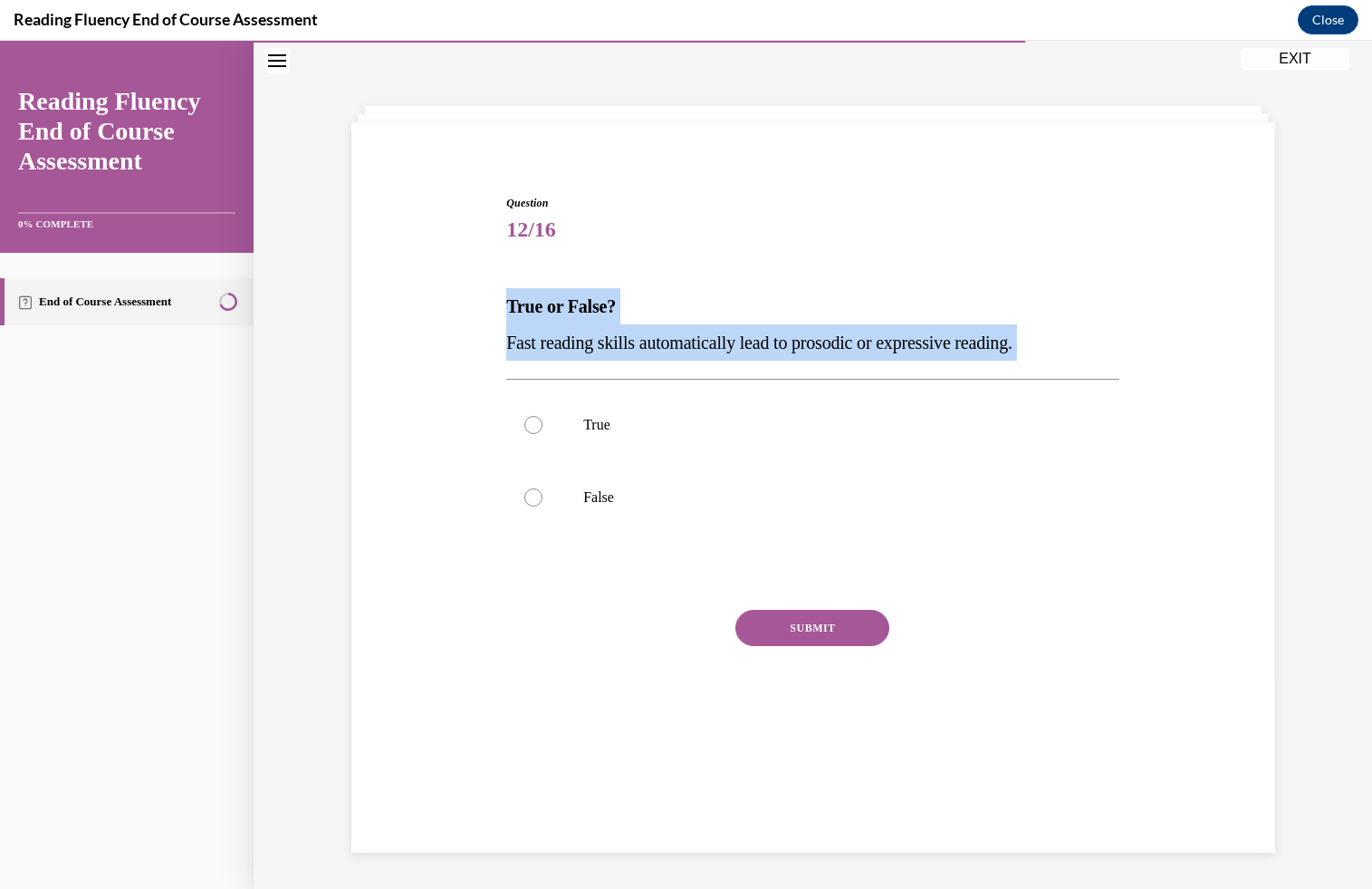
drag, startPoint x: 487, startPoint y: 304, endPoint x: 1102, endPoint y: 378, distance: 619.4
click at [1102, 378] on div "Question 12/16 True or False? Fast reading skills automatically lead to prosodi…" at bounding box center [813, 449] width 933 height 618
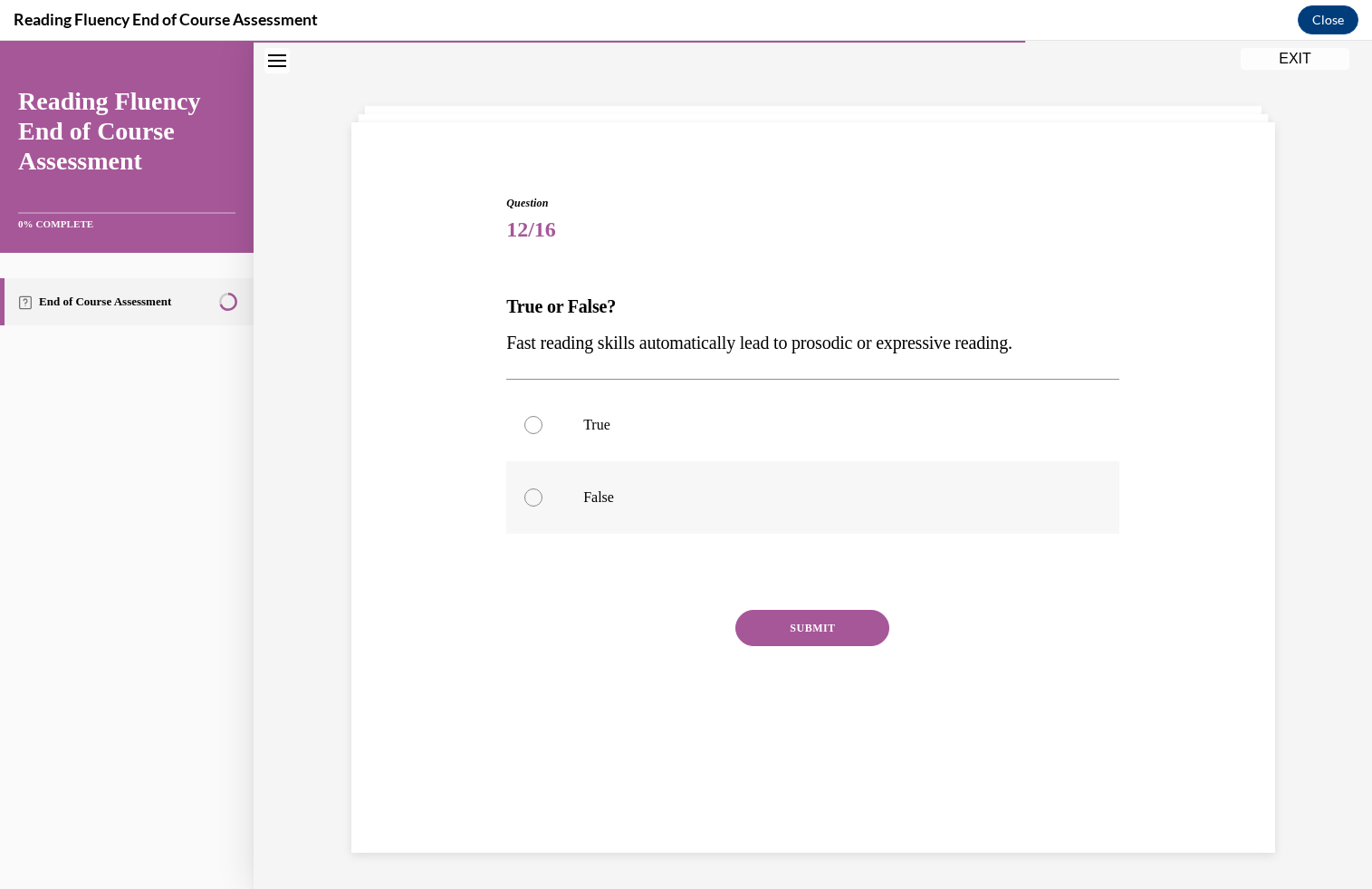
click at [703, 516] on label "False" at bounding box center [813, 497] width 613 height 72
click at [543, 506] on input "False" at bounding box center [533, 497] width 18 height 18
radio input "true"
click at [758, 636] on button "SUBMIT" at bounding box center [812, 627] width 154 height 37
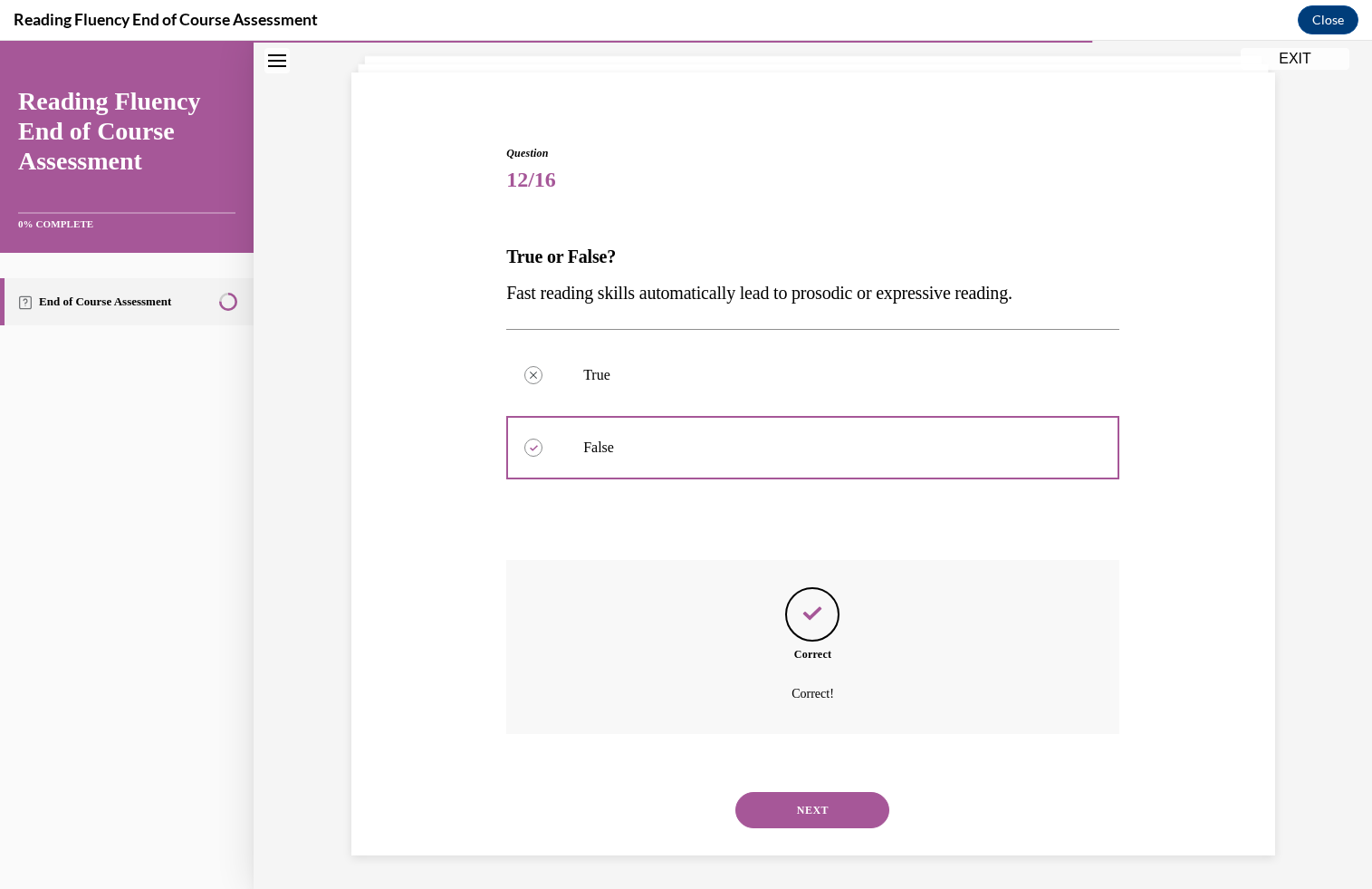
scroll to position [110, 0]
click at [759, 804] on button "NEXT" at bounding box center [812, 806] width 154 height 37
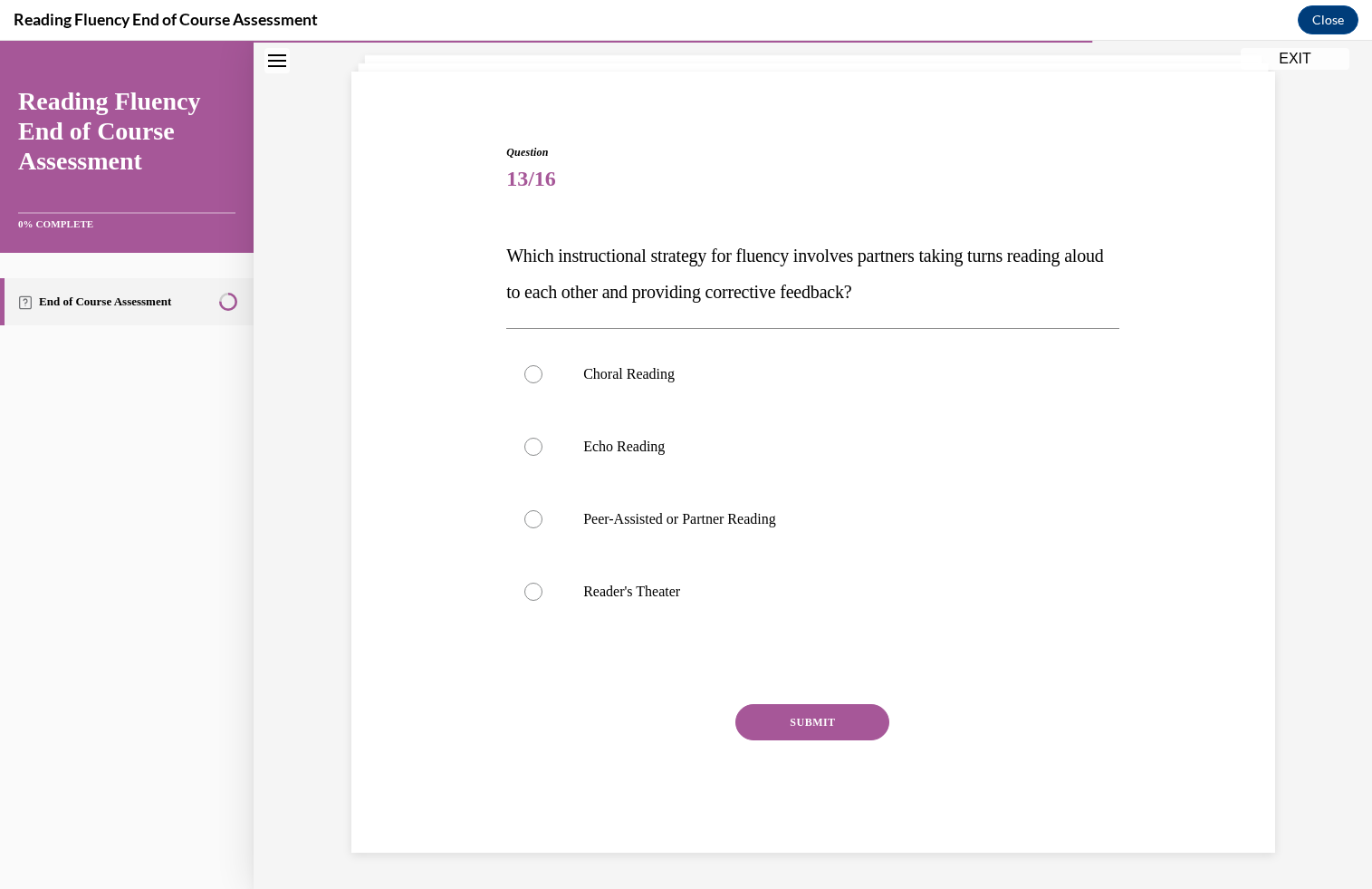
scroll to position [93, 0]
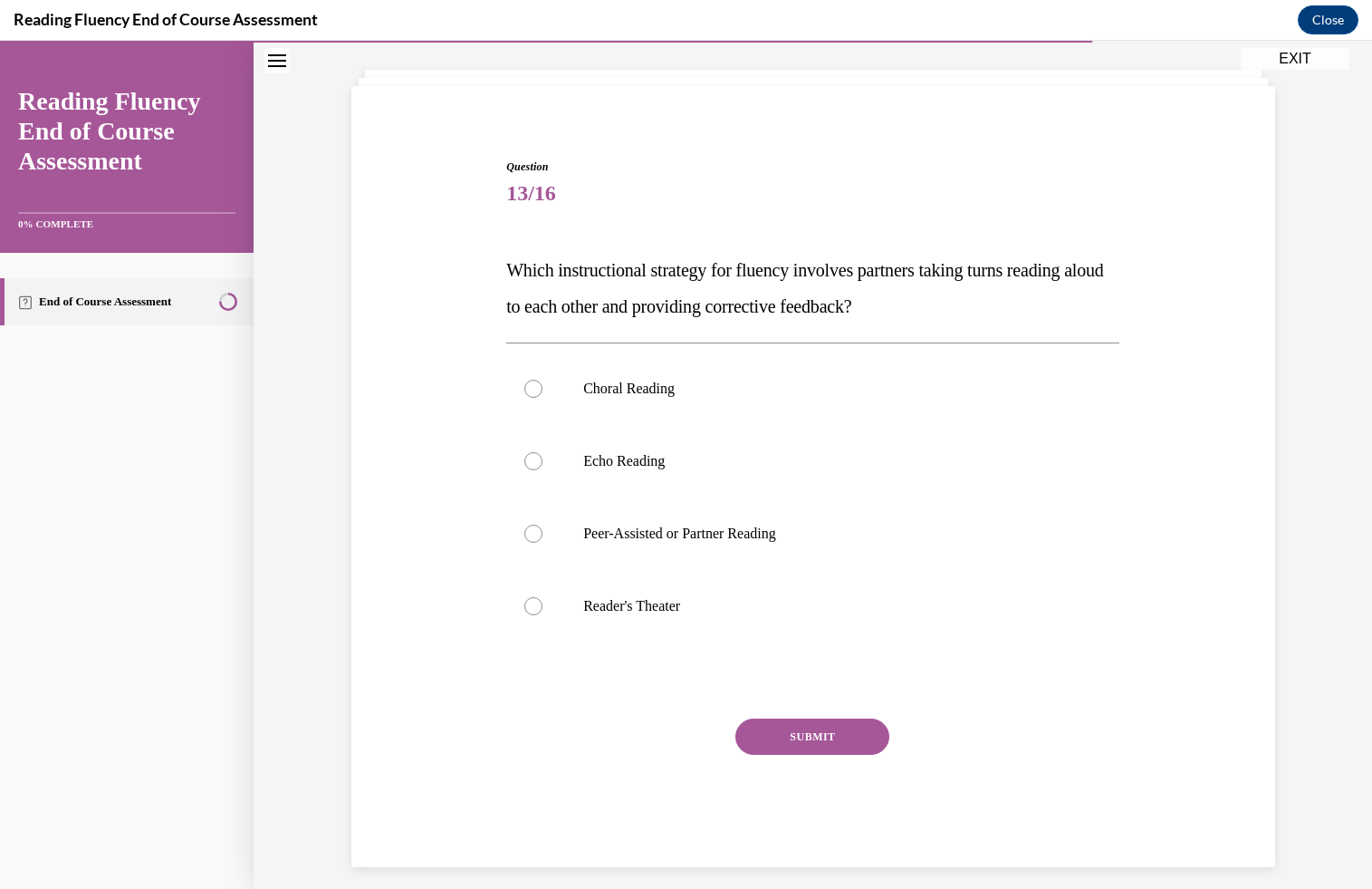
drag, startPoint x: 498, startPoint y: 254, endPoint x: 997, endPoint y: 318, distance: 503.1
click at [997, 318] on div "Question 13/16 Which instructional strategy for fluency involves partners takin…" at bounding box center [813, 485] width 933 height 762
click at [782, 537] on p "Peer-Assisted or Partner Reading" at bounding box center [829, 533] width 491 height 18
click at [543, 537] on input "Peer-Assisted or Partner Reading" at bounding box center [533, 533] width 18 height 18
radio input "true"
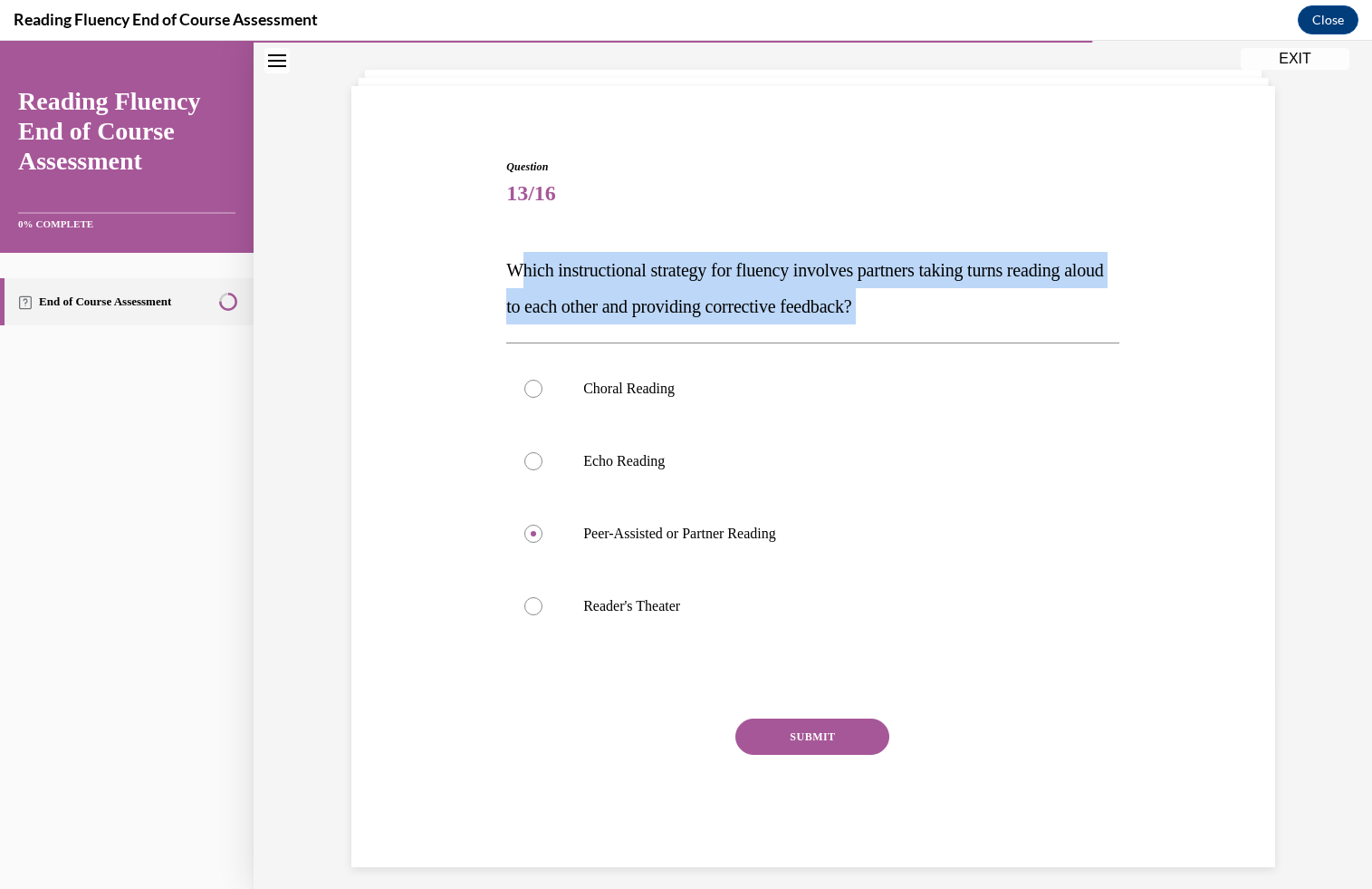
drag, startPoint x: 517, startPoint y: 264, endPoint x: 1042, endPoint y: 335, distance: 529.8
click at [1042, 335] on div "Question 13/16 Which instructional strategy for fluency involves partners takin…" at bounding box center [813, 512] width 613 height 708
click at [776, 731] on button "SUBMIT" at bounding box center [812, 736] width 154 height 37
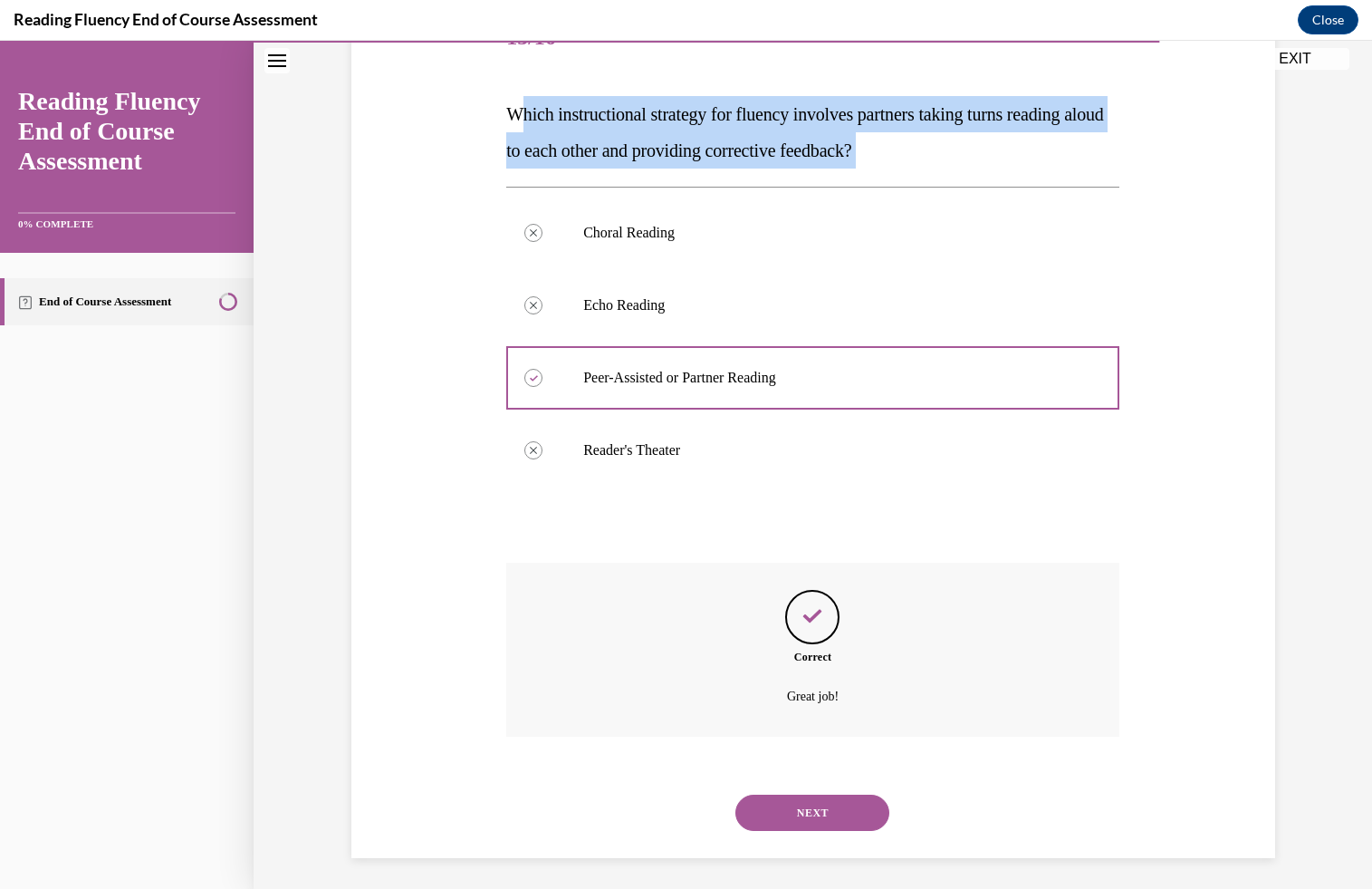
scroll to position [254, 0]
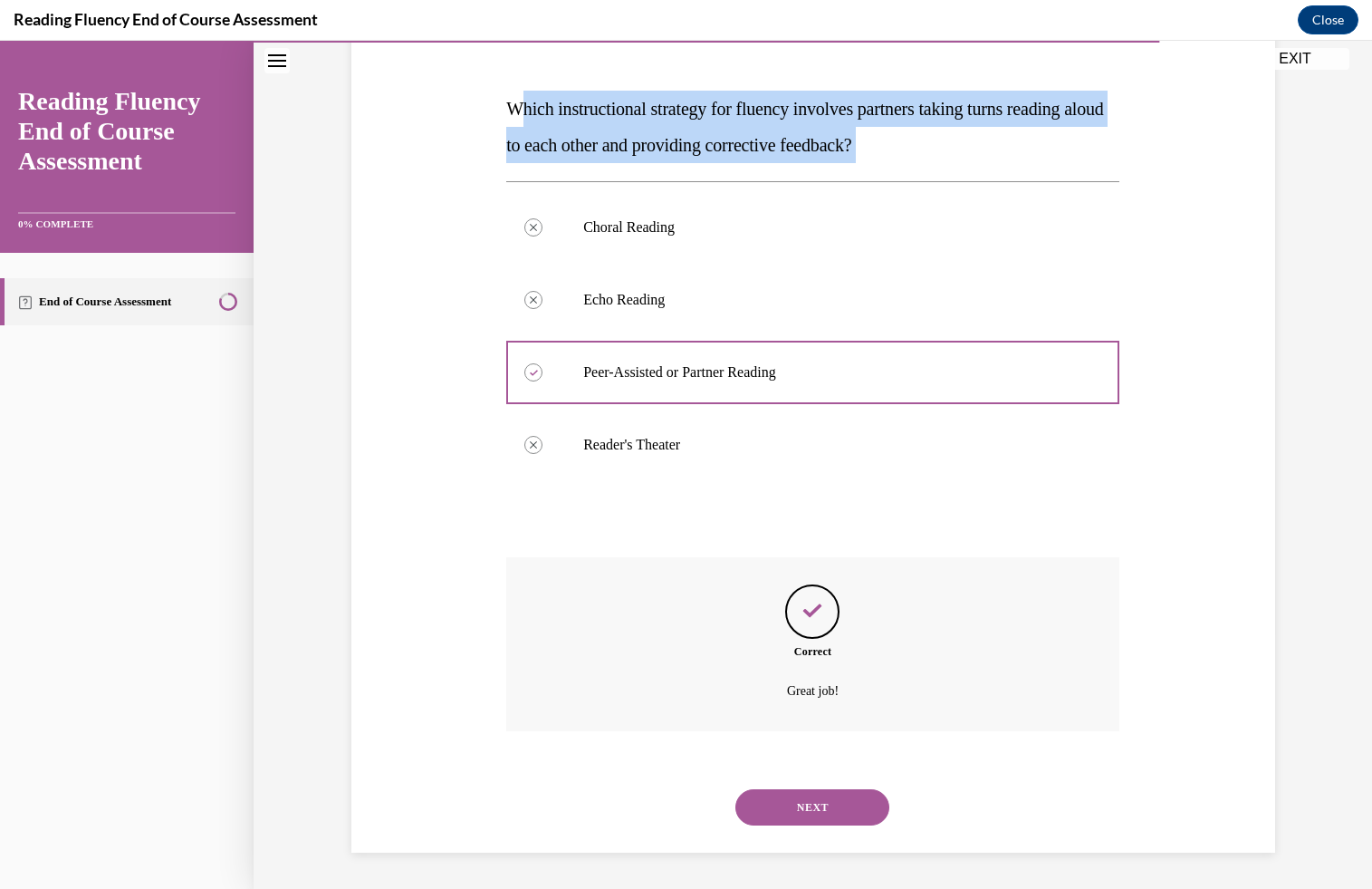
click at [824, 825] on div "NEXT" at bounding box center [813, 806] width 613 height 72
click at [829, 805] on button "NEXT" at bounding box center [812, 806] width 154 height 37
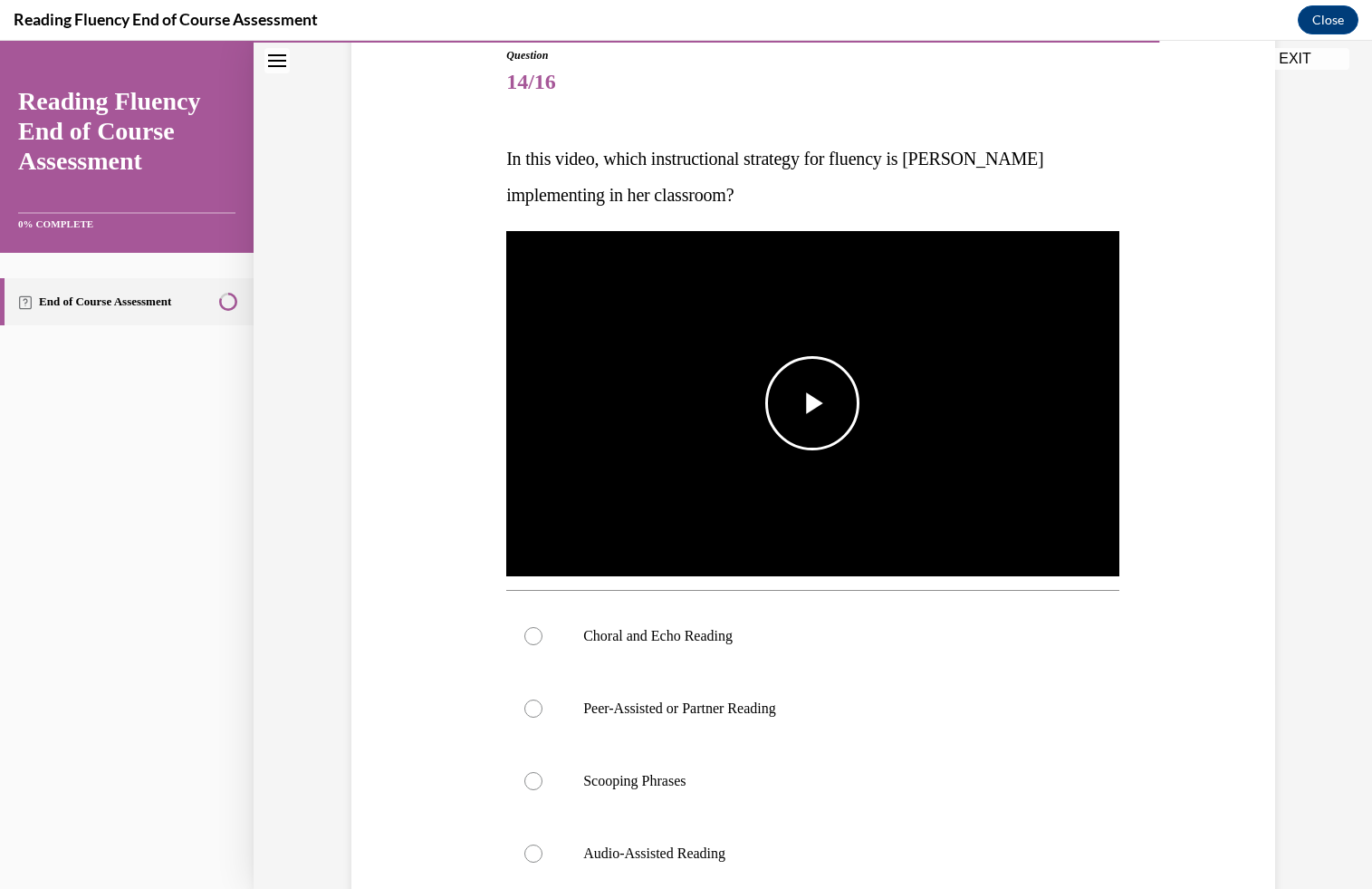
click at [793, 462] on img "Video player" at bounding box center [813, 403] width 613 height 345
click at [720, 641] on p "Choral and Echo Reading" at bounding box center [829, 635] width 491 height 18
click at [543, 641] on input "Choral and Echo Reading" at bounding box center [533, 635] width 18 height 18
radio input "true"
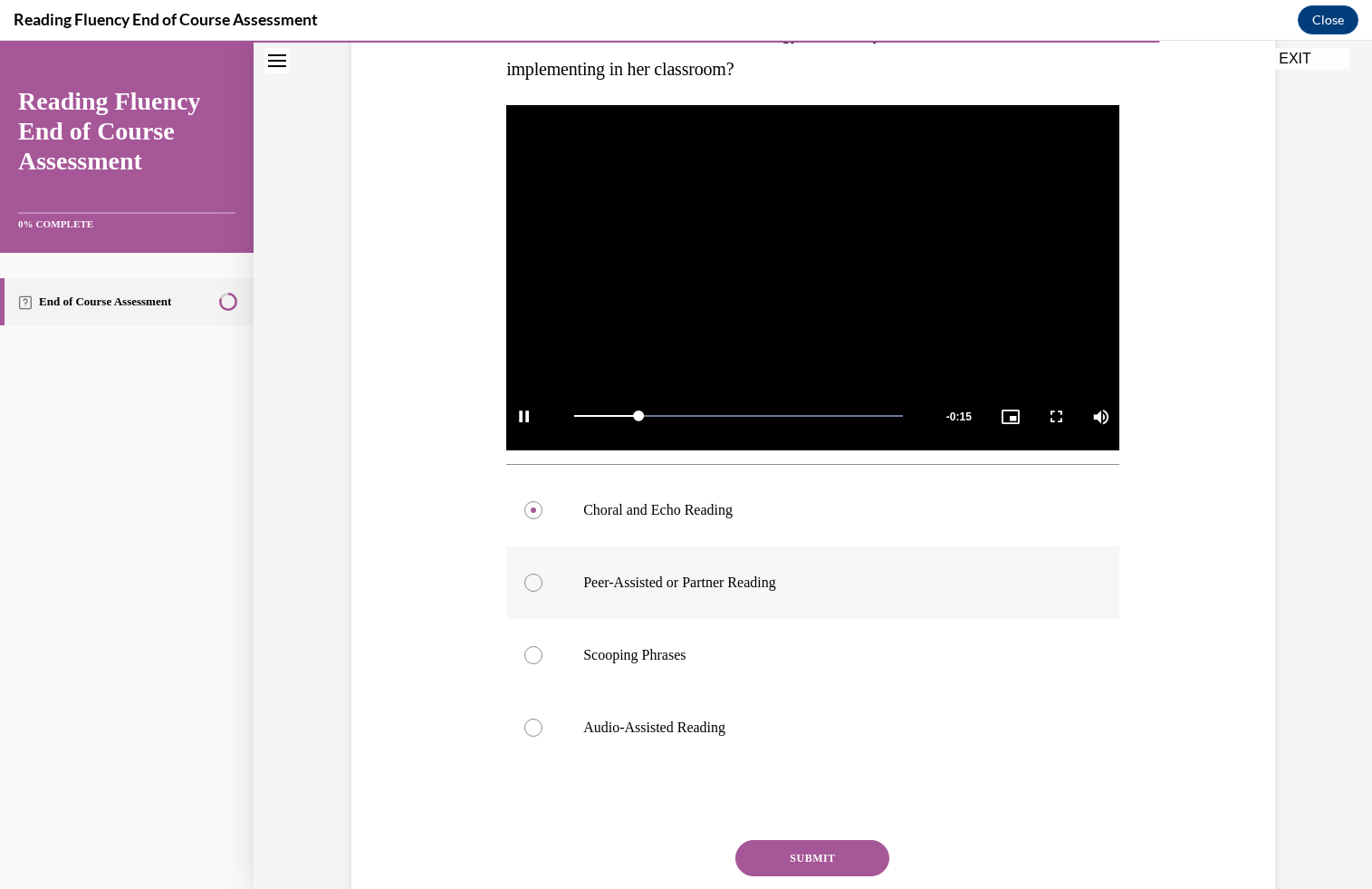
scroll to position [371, 0]
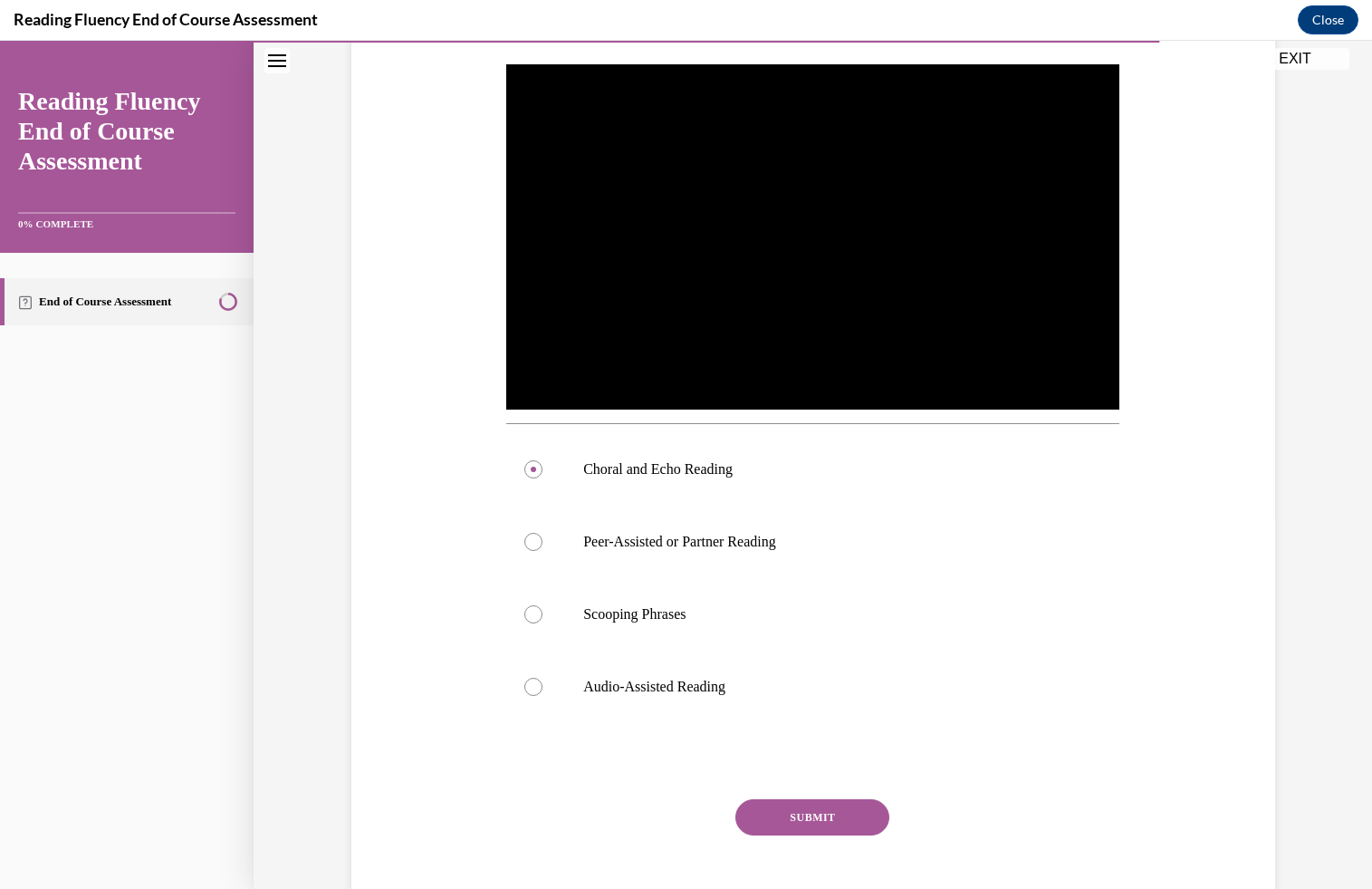
click at [809, 812] on button "SUBMIT" at bounding box center [812, 817] width 154 height 37
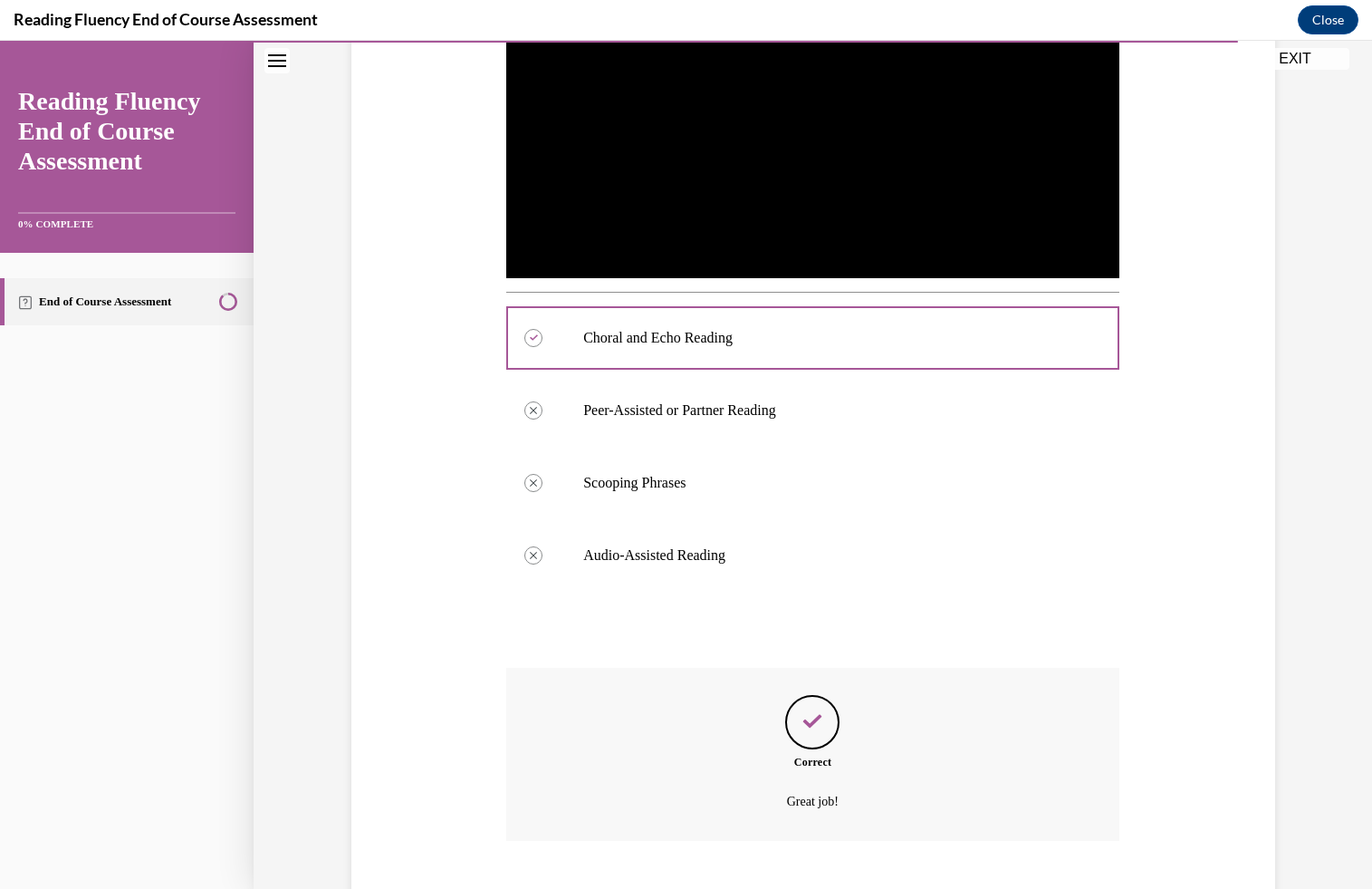
scroll to position [612, 0]
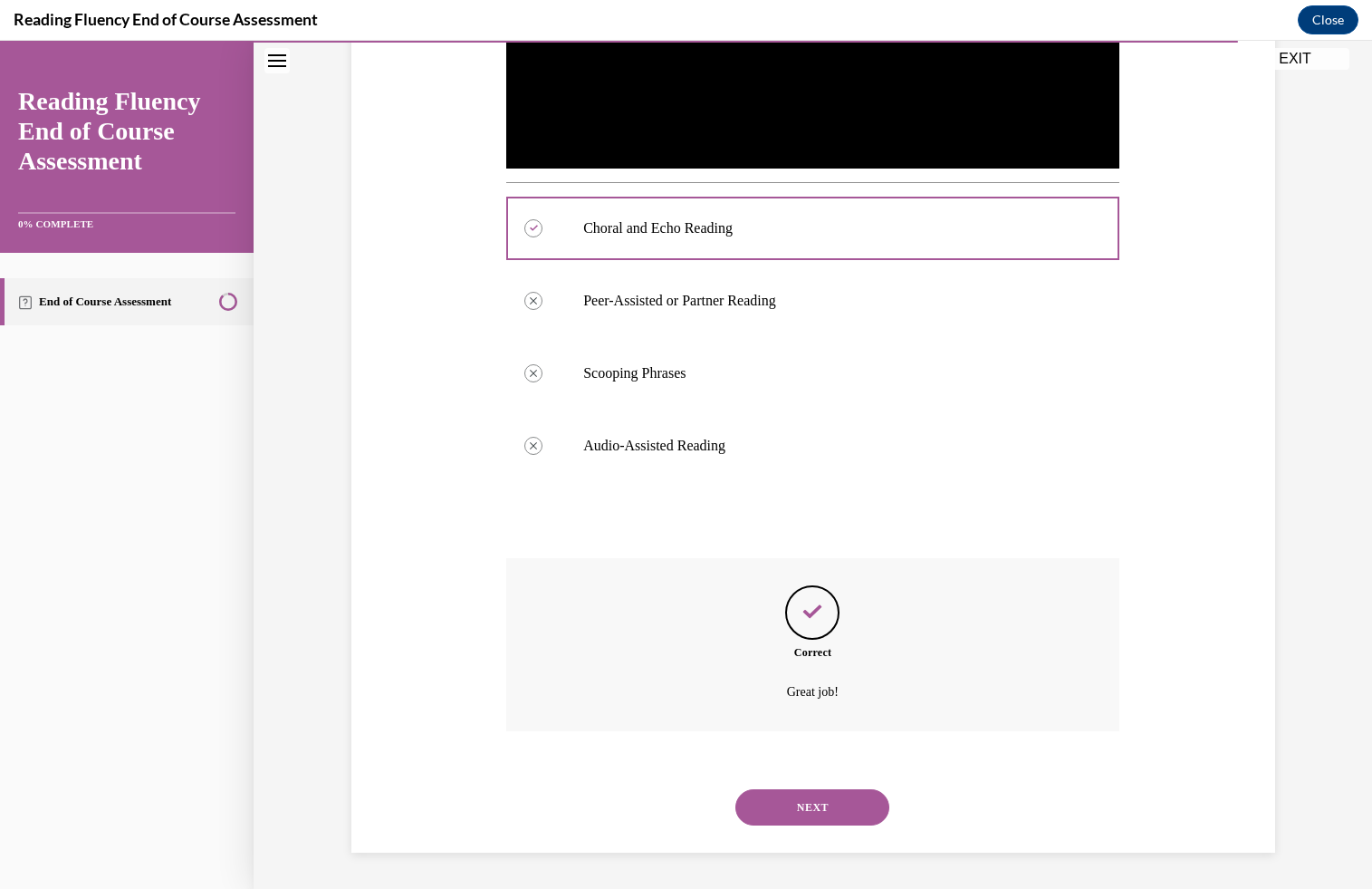
click at [790, 826] on div "NEXT" at bounding box center [813, 806] width 613 height 72
click at [779, 807] on button "NEXT" at bounding box center [812, 806] width 154 height 37
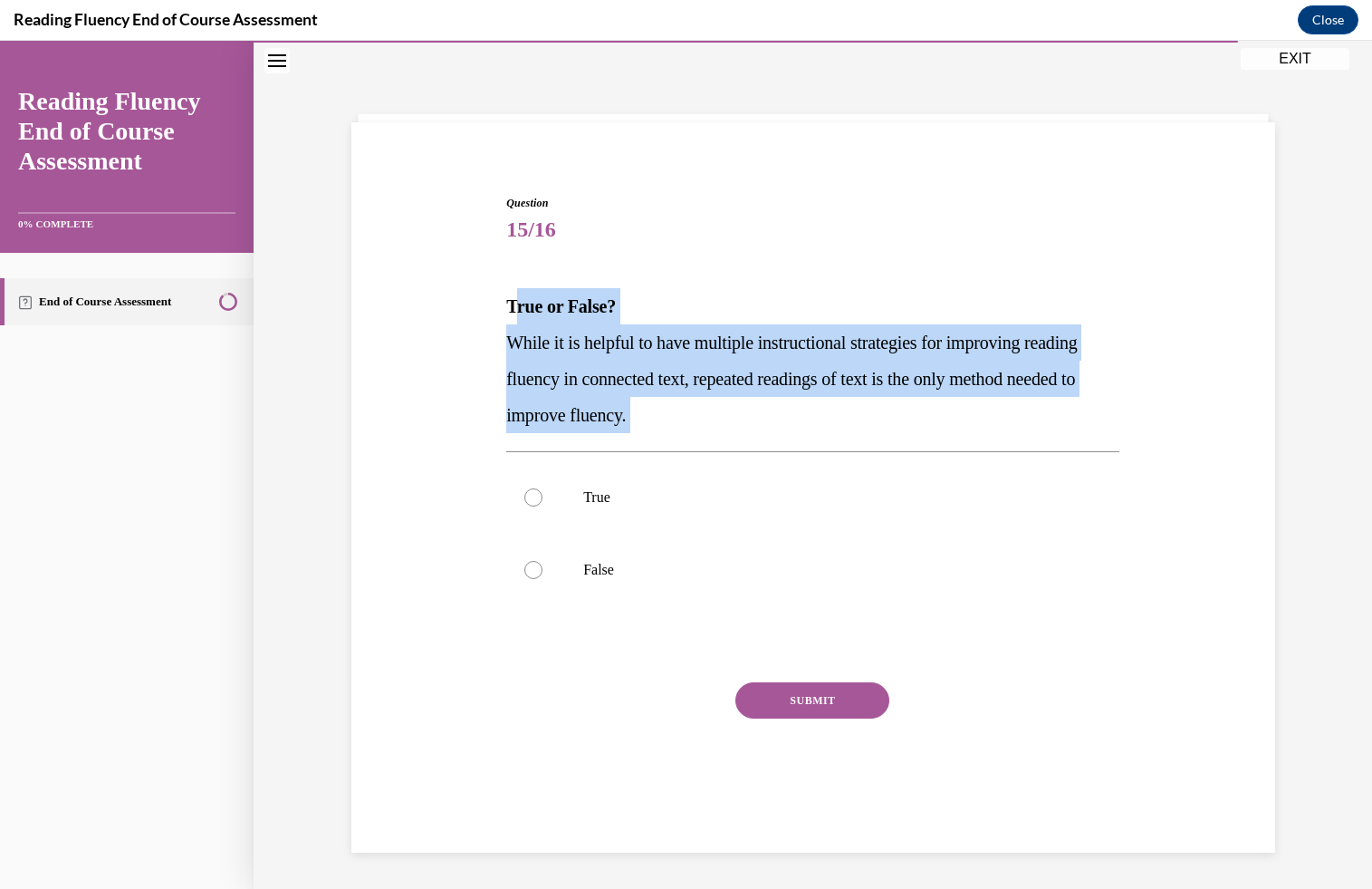
drag, startPoint x: 517, startPoint y: 295, endPoint x: 816, endPoint y: 433, distance: 329.3
click at [816, 433] on div "Question 15/16 True or False? While it is helpful to have multiple instructiona…" at bounding box center [813, 513] width 613 height 636
click at [695, 398] on p "While it is helpful to have multiple instructional strategies for improving rea…" at bounding box center [813, 379] width 613 height 109
drag, startPoint x: 749, startPoint y: 428, endPoint x: 464, endPoint y: 288, distance: 317.5
click at [464, 286] on div "Question 15/16 True or False? While it is helpful to have multiple instructiona…" at bounding box center [813, 486] width 933 height 690
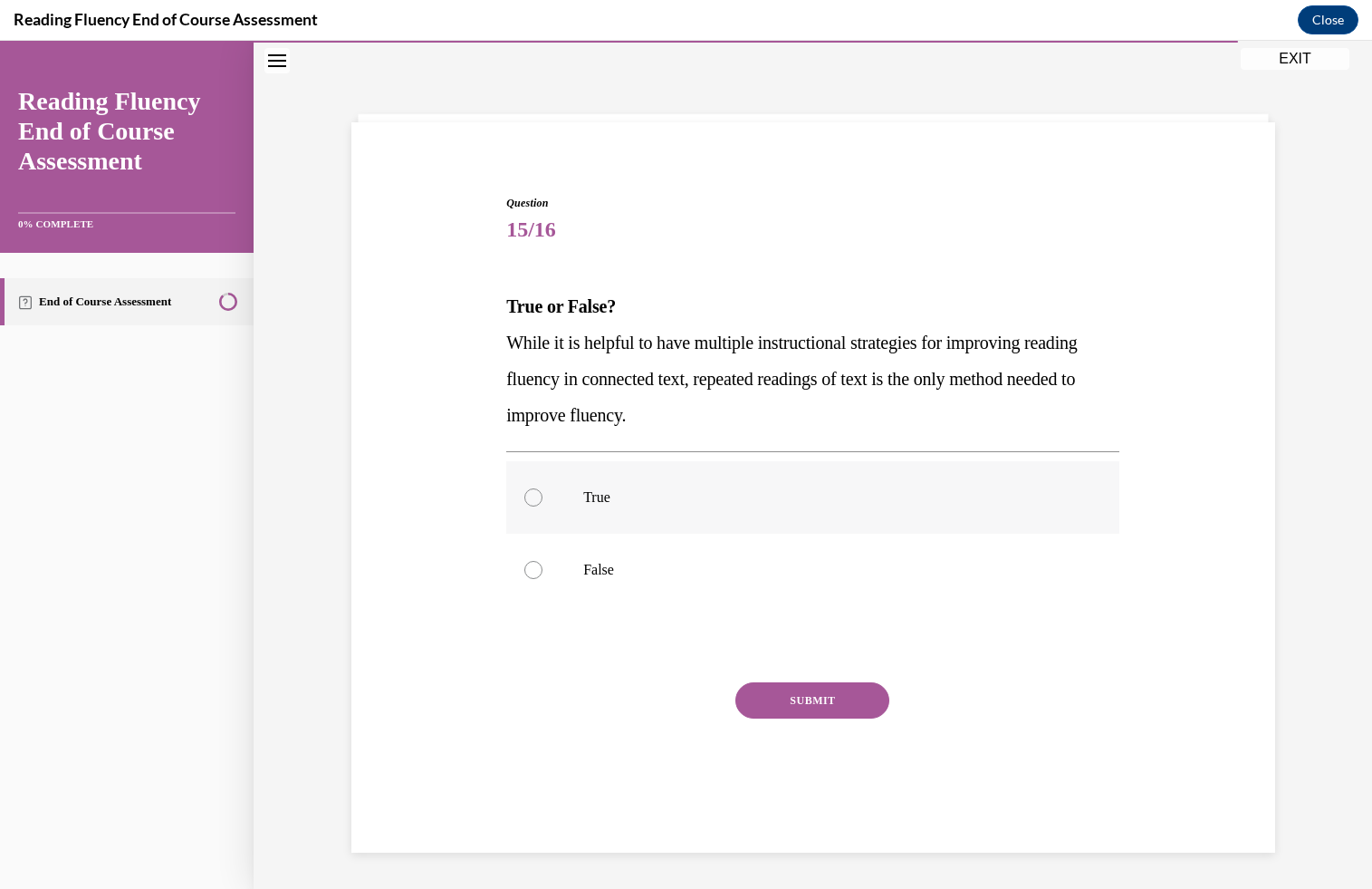
click at [665, 530] on label "True" at bounding box center [813, 497] width 613 height 72
click at [543, 506] on input "True" at bounding box center [533, 497] width 18 height 18
radio input "true"
click at [656, 537] on label "False" at bounding box center [813, 569] width 613 height 72
click at [543, 561] on input "False" at bounding box center [533, 569] width 18 height 18
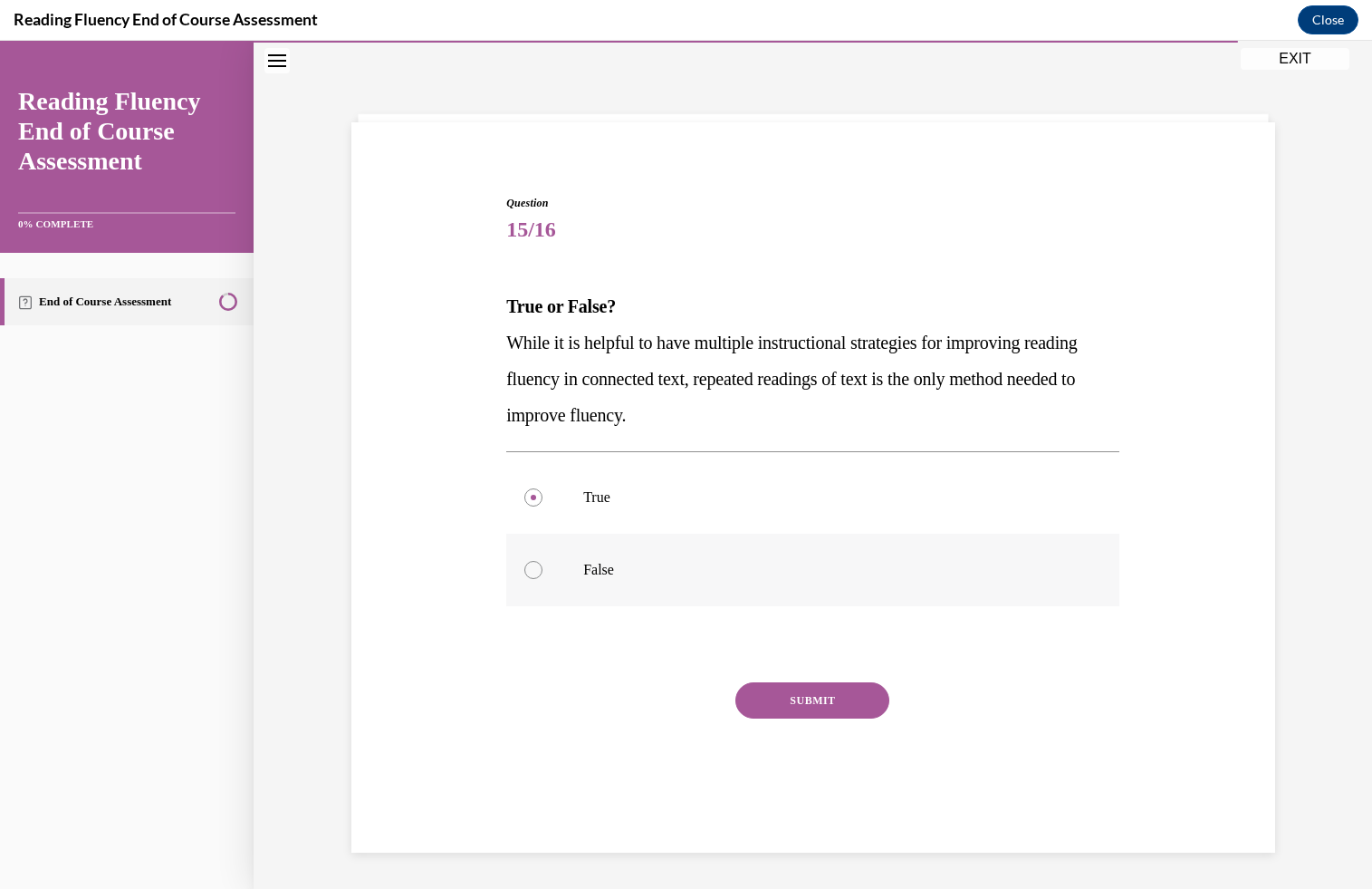
radio input "true"
click at [798, 692] on button "SUBMIT" at bounding box center [812, 700] width 154 height 37
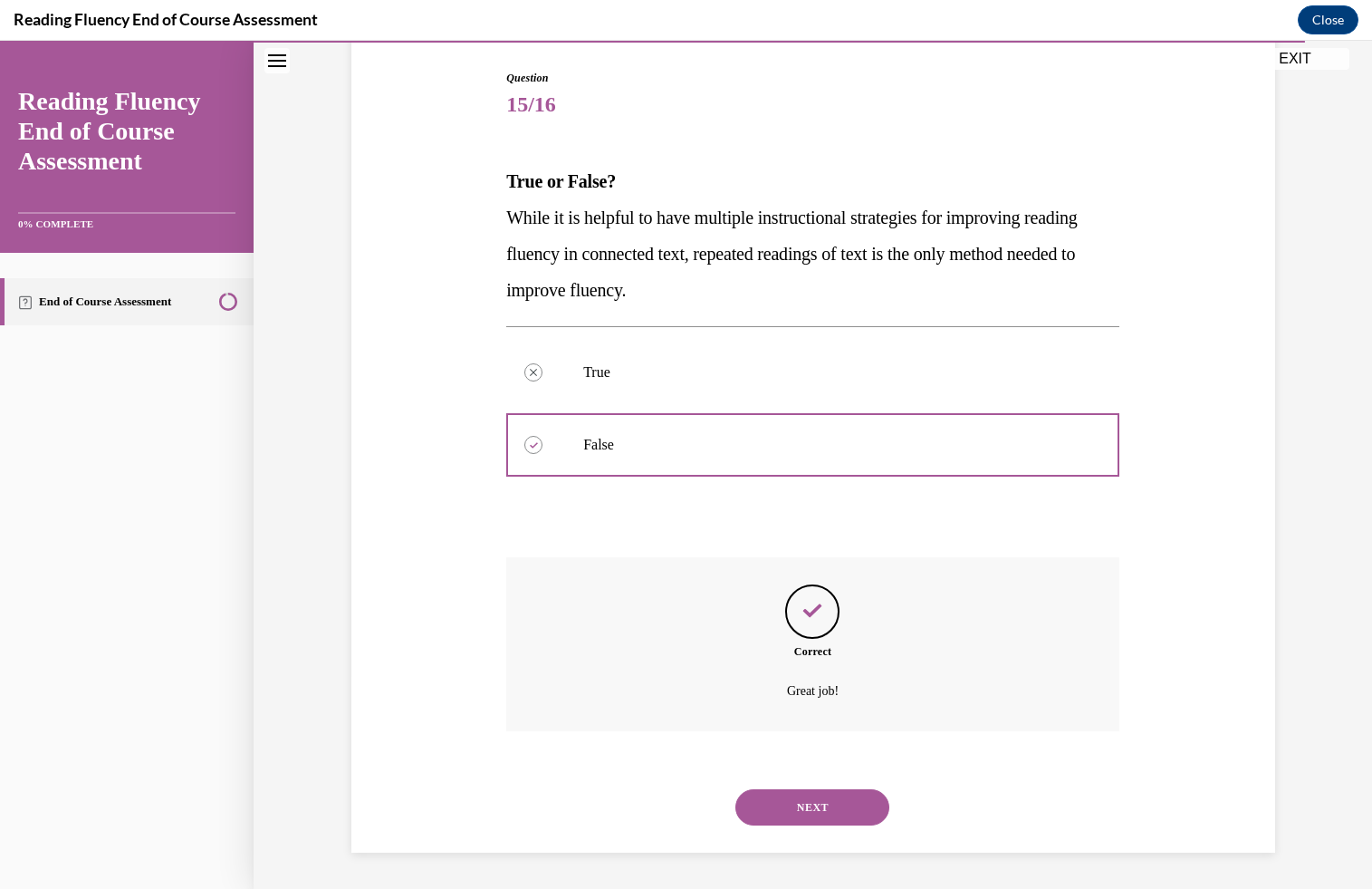
click at [794, 800] on button "NEXT" at bounding box center [812, 806] width 154 height 37
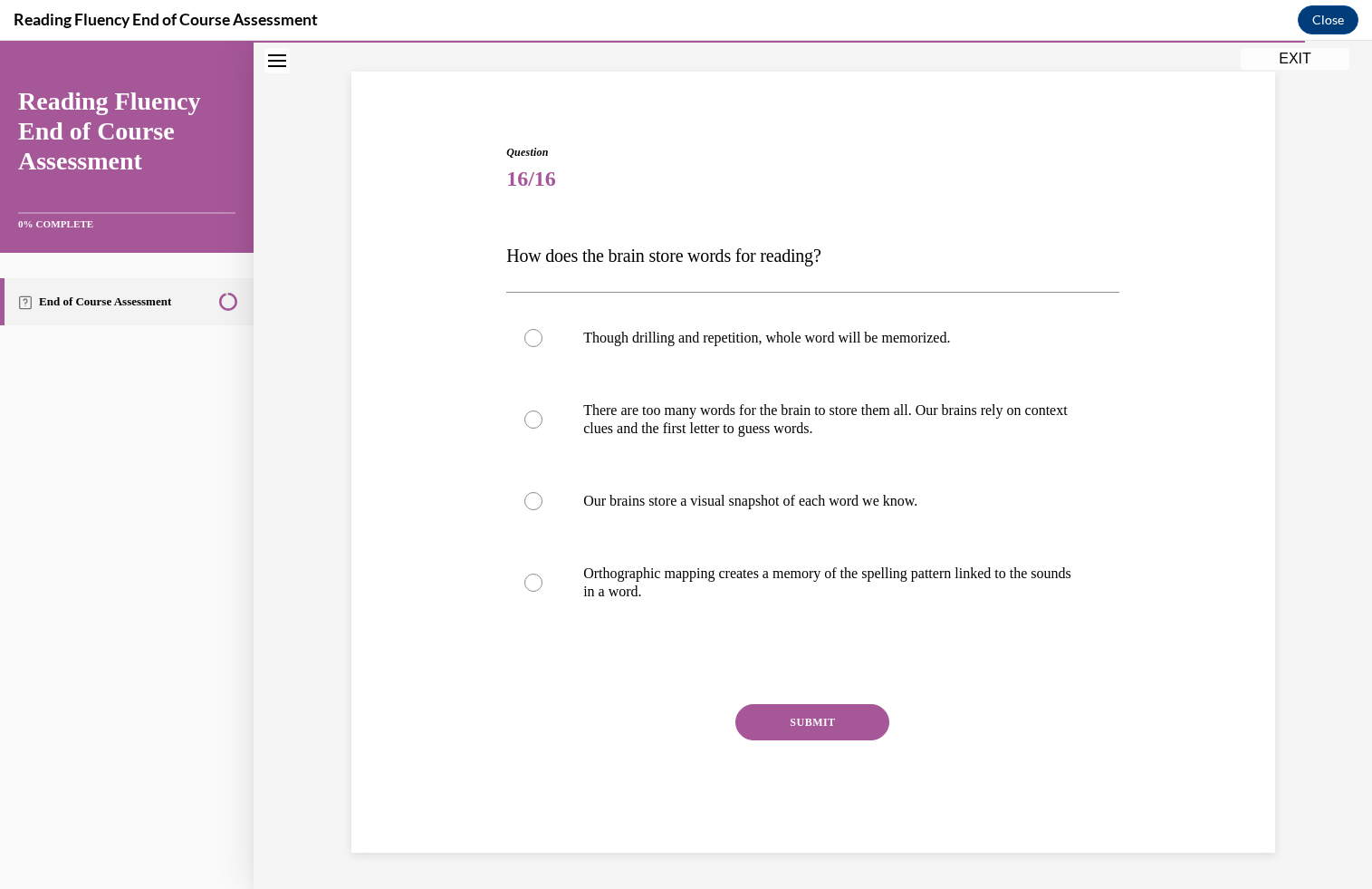
scroll to position [99, 0]
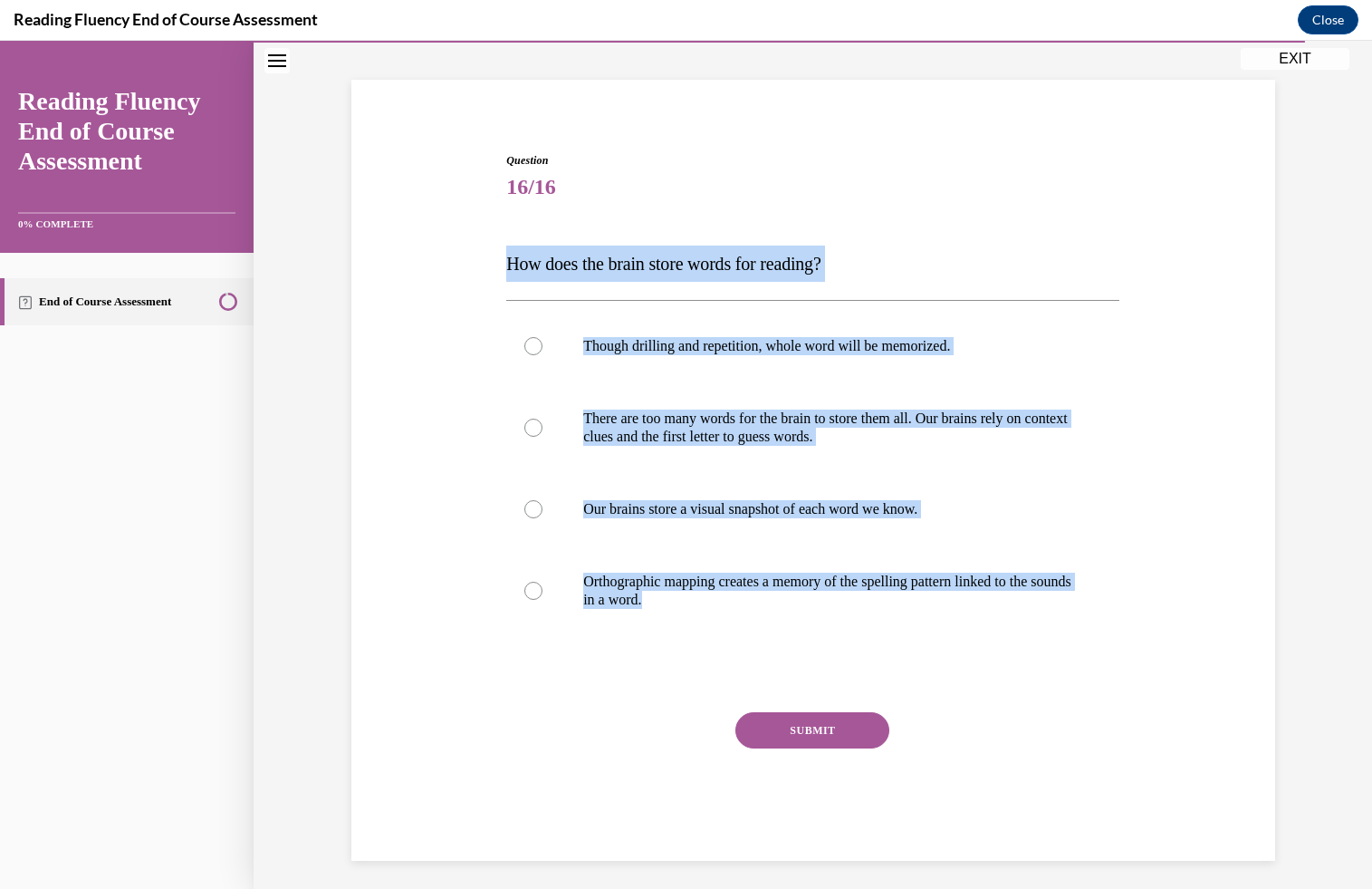
drag, startPoint x: 487, startPoint y: 265, endPoint x: 918, endPoint y: 652, distance: 579.2
click at [918, 652] on div "Question 16/16 How does the brain store words for reading? Though drilling and …" at bounding box center [813, 478] width 933 height 762
click at [870, 582] on p "Orthographic mapping creates a memory of the spelling pattern linked to the sou…" at bounding box center [829, 590] width 491 height 37
click at [543, 582] on input "Orthographic mapping creates a memory of the spelling pattern linked to the sou…" at bounding box center [533, 590] width 18 height 18
radio input "true"
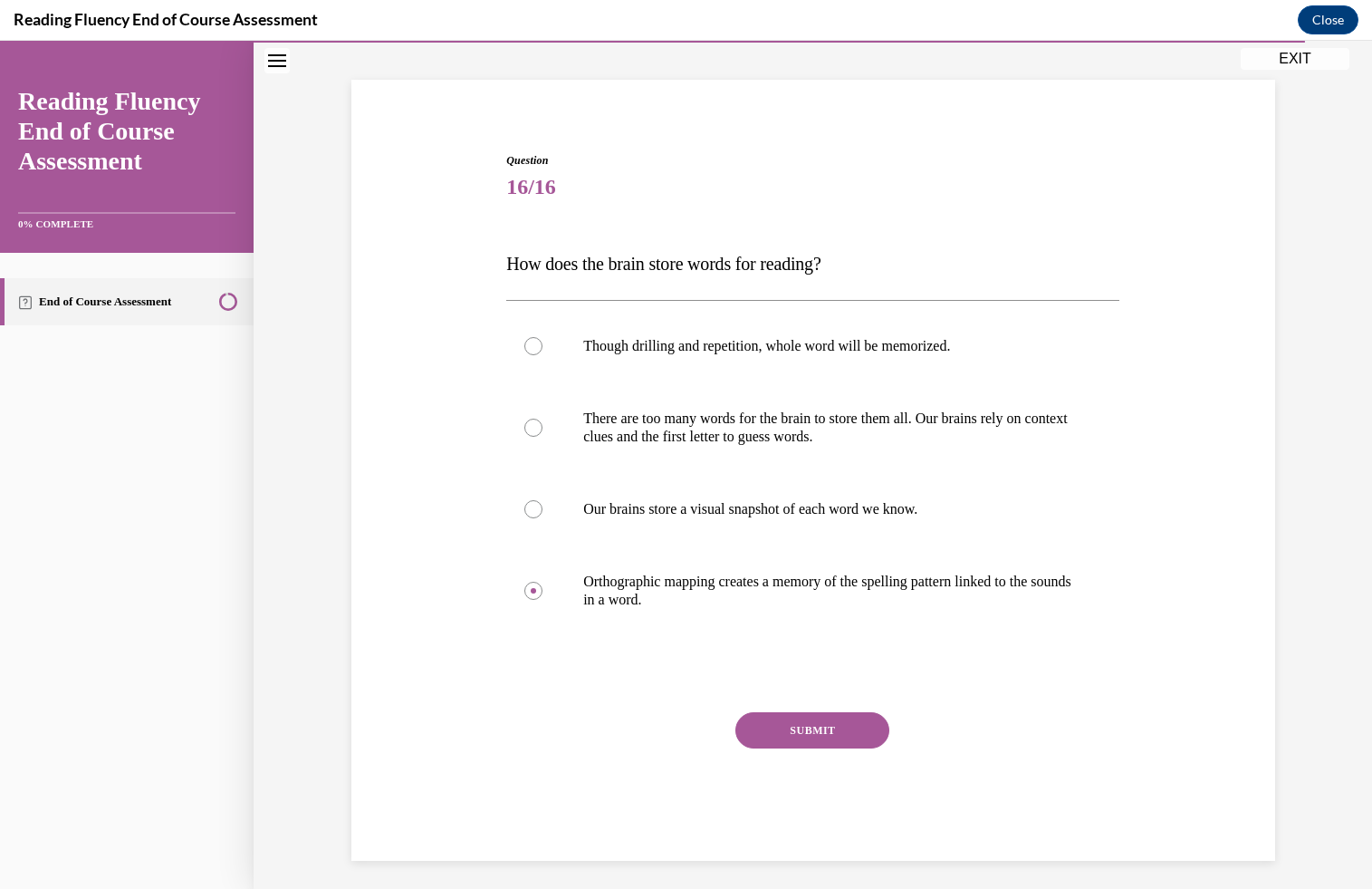
click at [814, 729] on button "SUBMIT" at bounding box center [812, 730] width 154 height 37
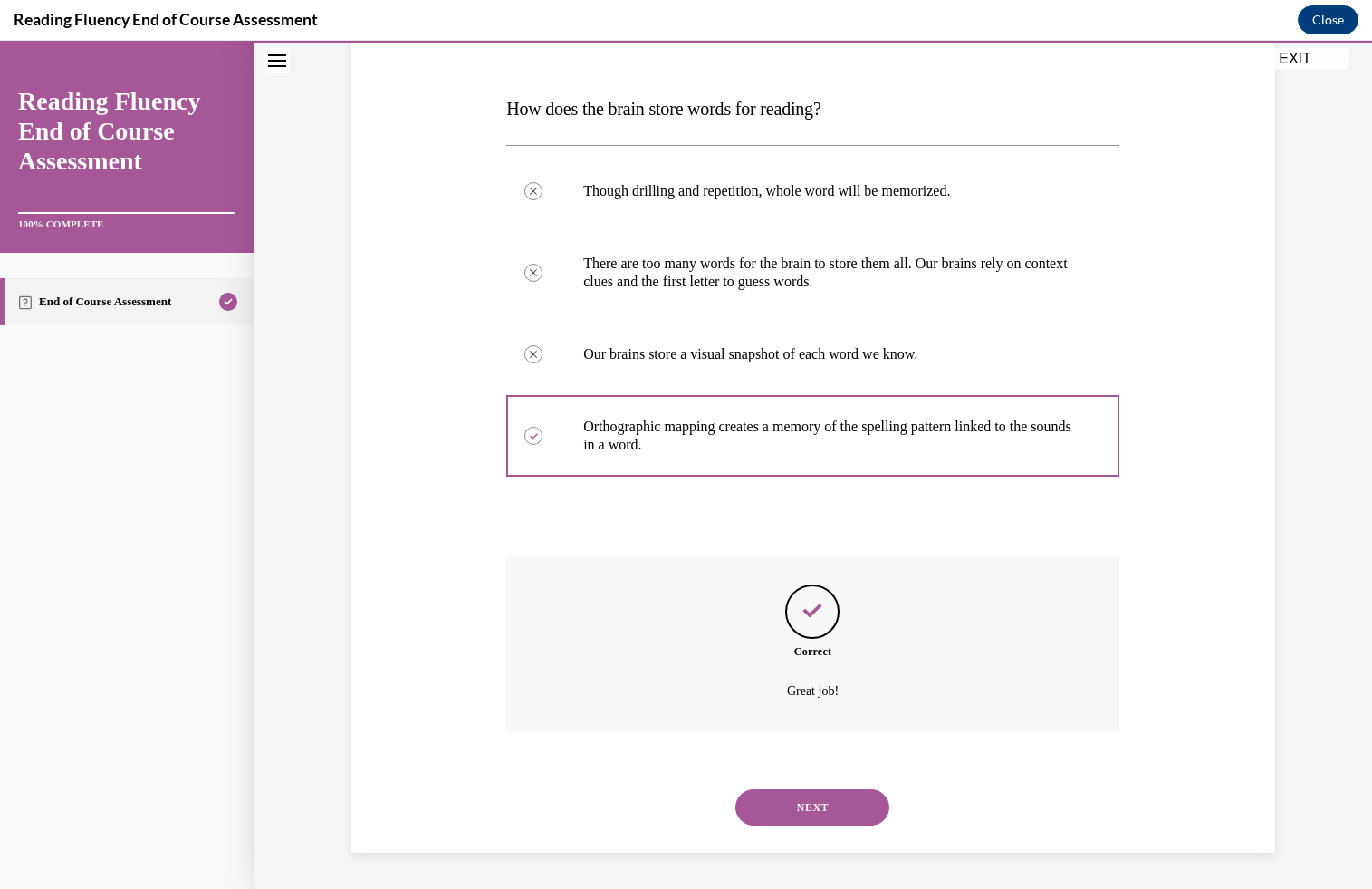
click at [798, 810] on button "NEXT" at bounding box center [812, 806] width 154 height 37
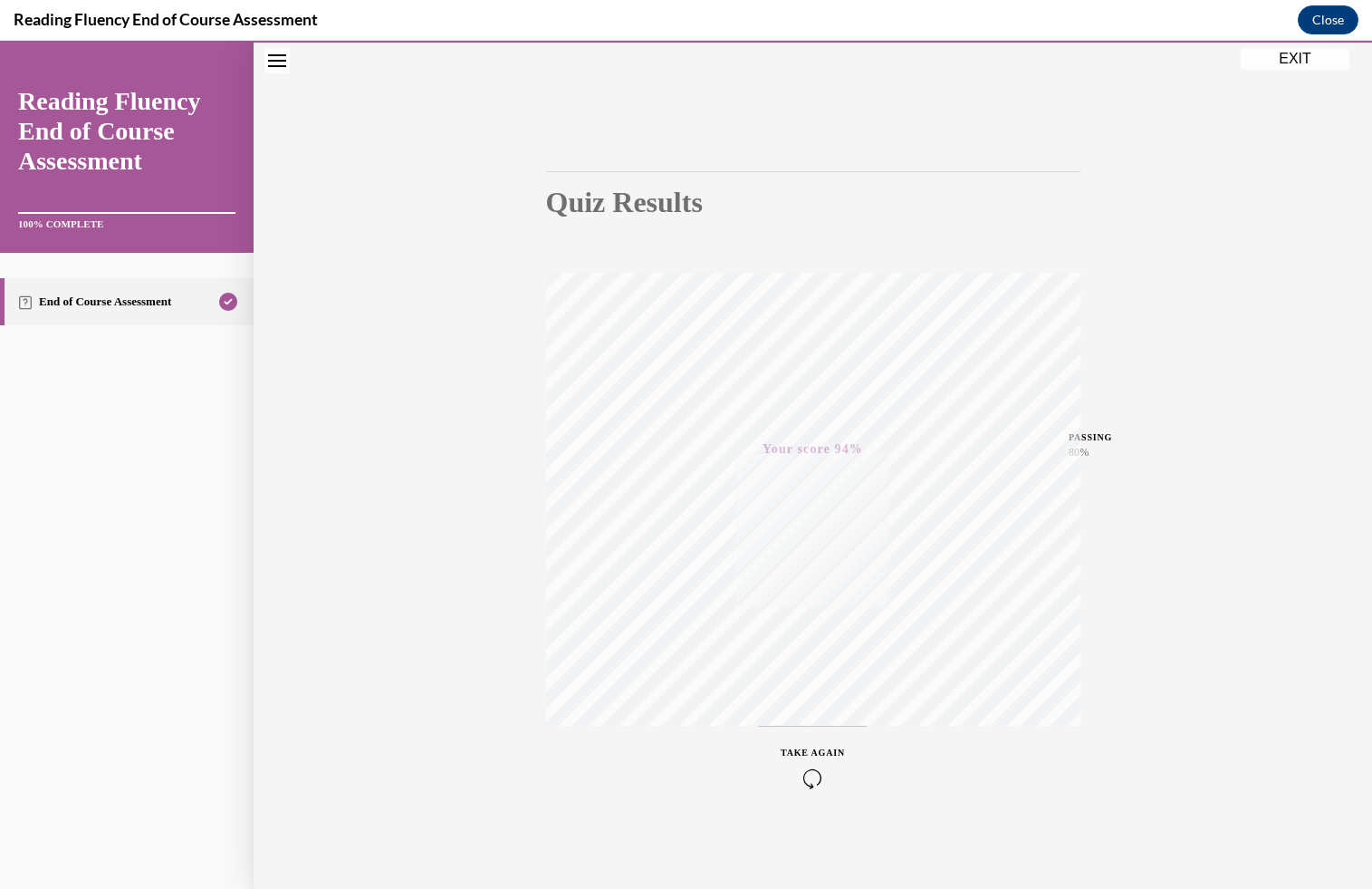
click at [1316, 57] on button "EXIT" at bounding box center [1295, 58] width 109 height 22
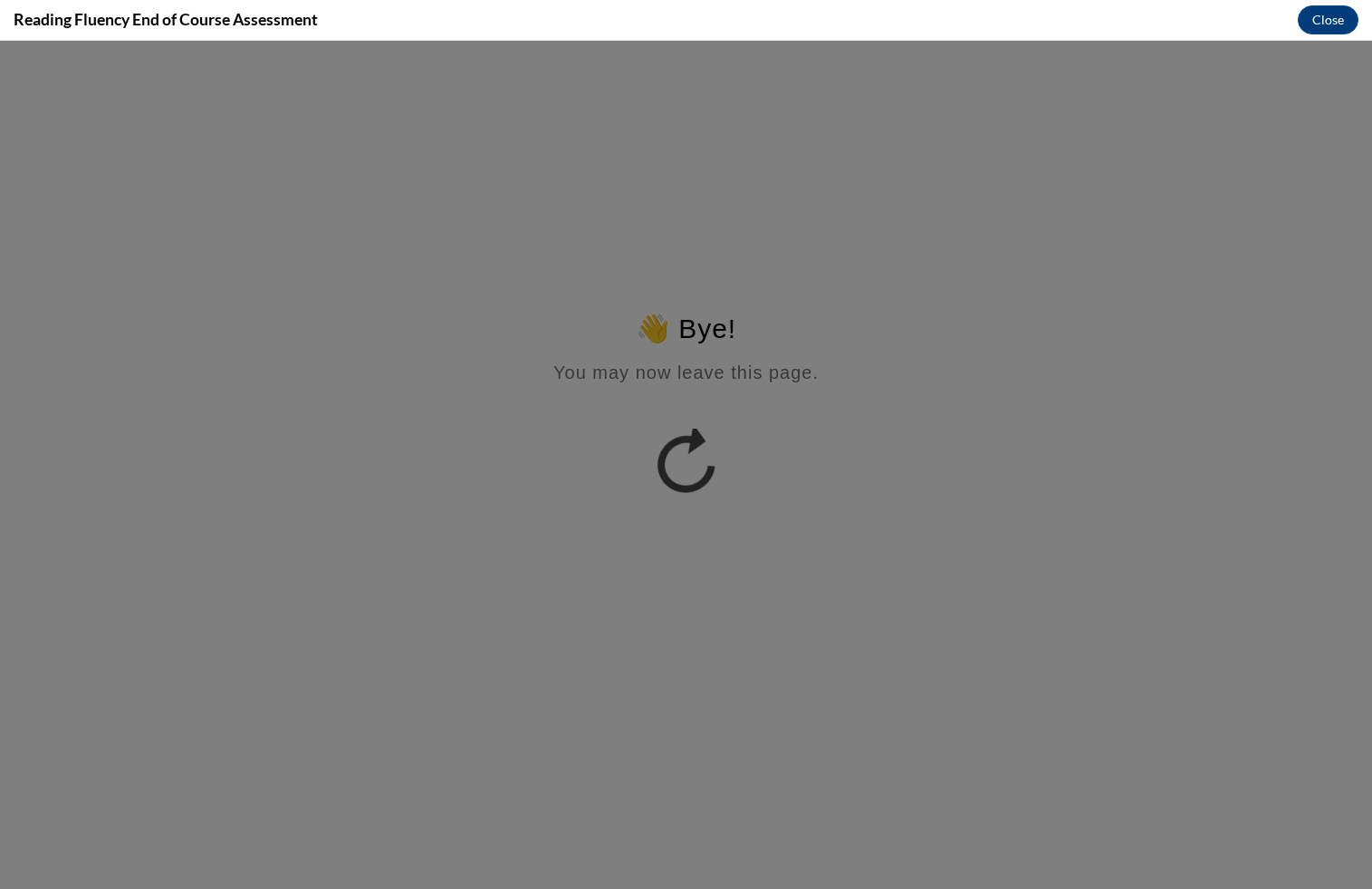
scroll to position [0, 0]
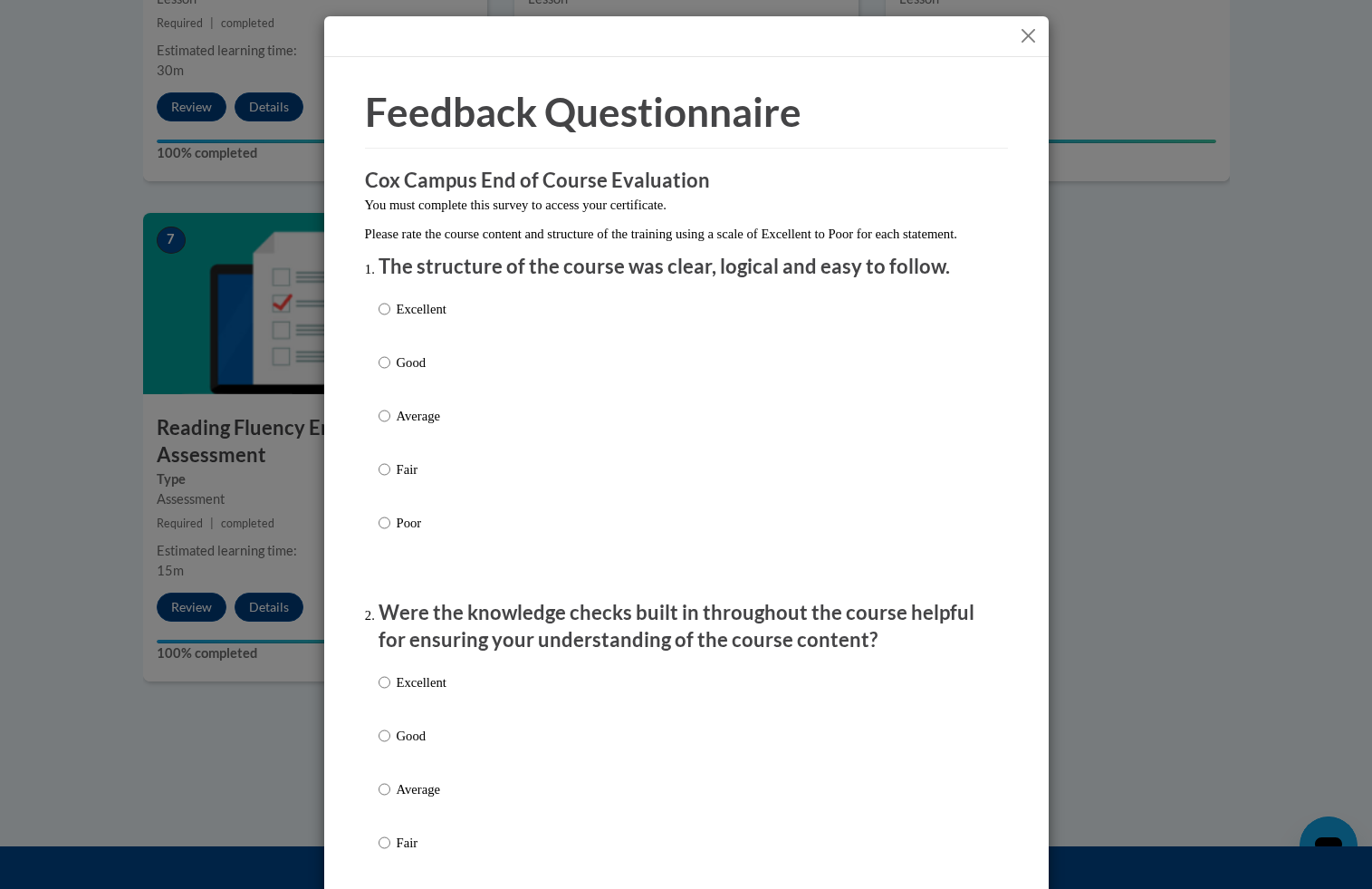
click at [450, 330] on div "Excellent Good Average Fair Poor" at bounding box center [686, 437] width 616 height 295
click at [400, 319] on p "Excellent" at bounding box center [421, 309] width 50 height 20
click at [390, 319] on input "Excellent" at bounding box center [384, 309] width 12 height 20
radio input "true"
click at [411, 692] on p "Excellent" at bounding box center [421, 682] width 50 height 20
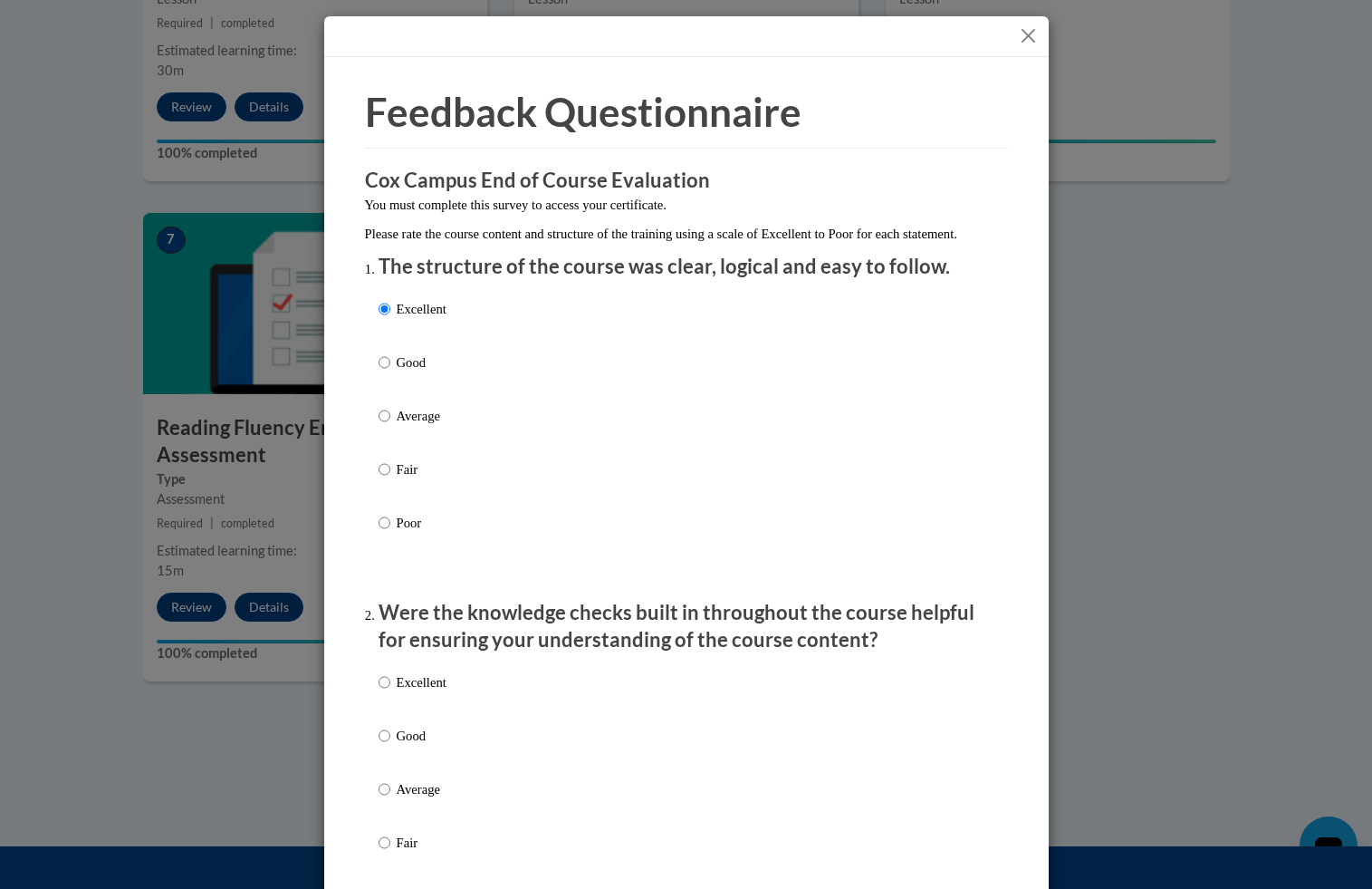
click at [390, 692] on input "Excellent" at bounding box center [384, 682] width 12 height 20
radio input "true"
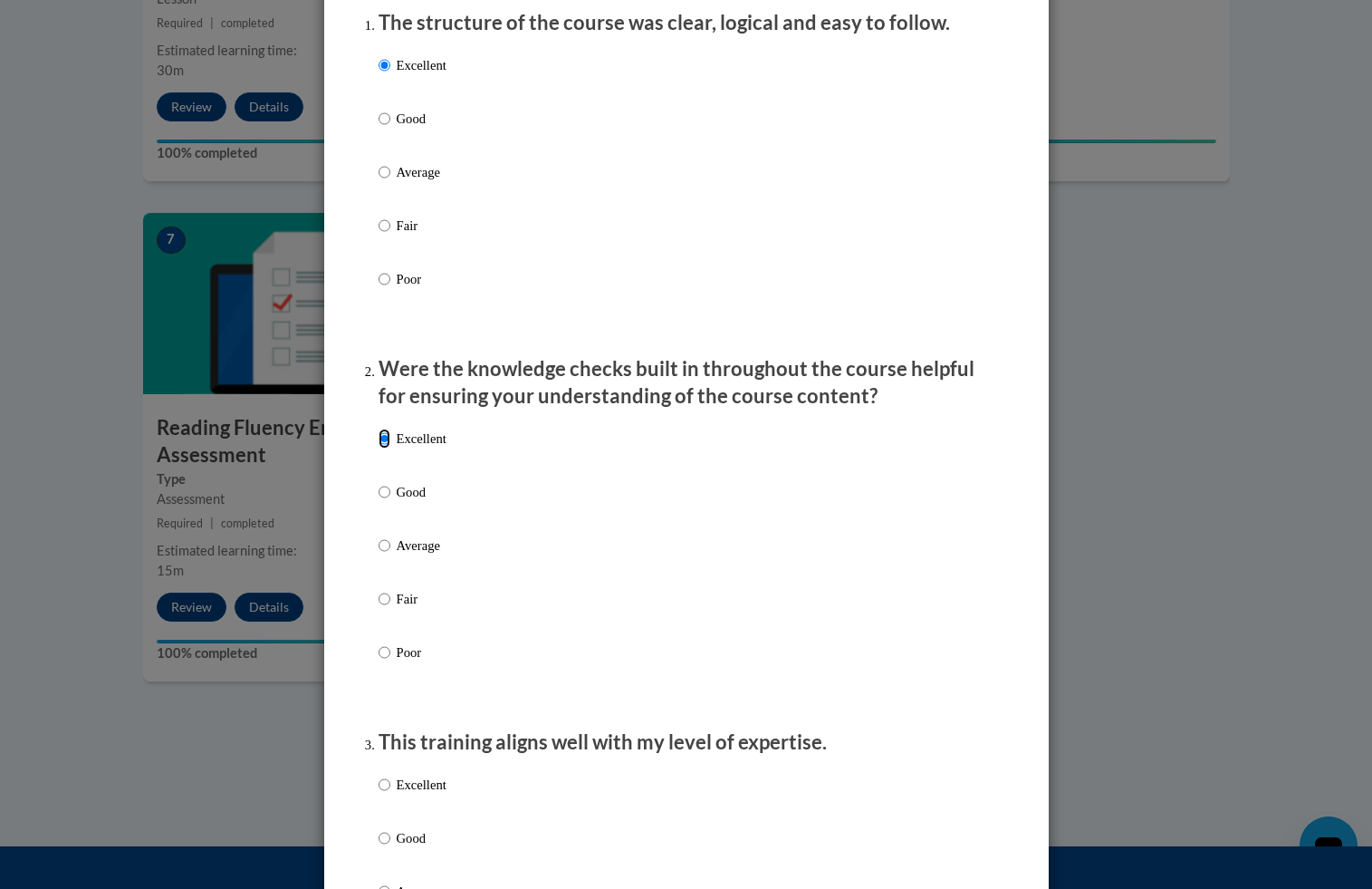
scroll to position [415, 0]
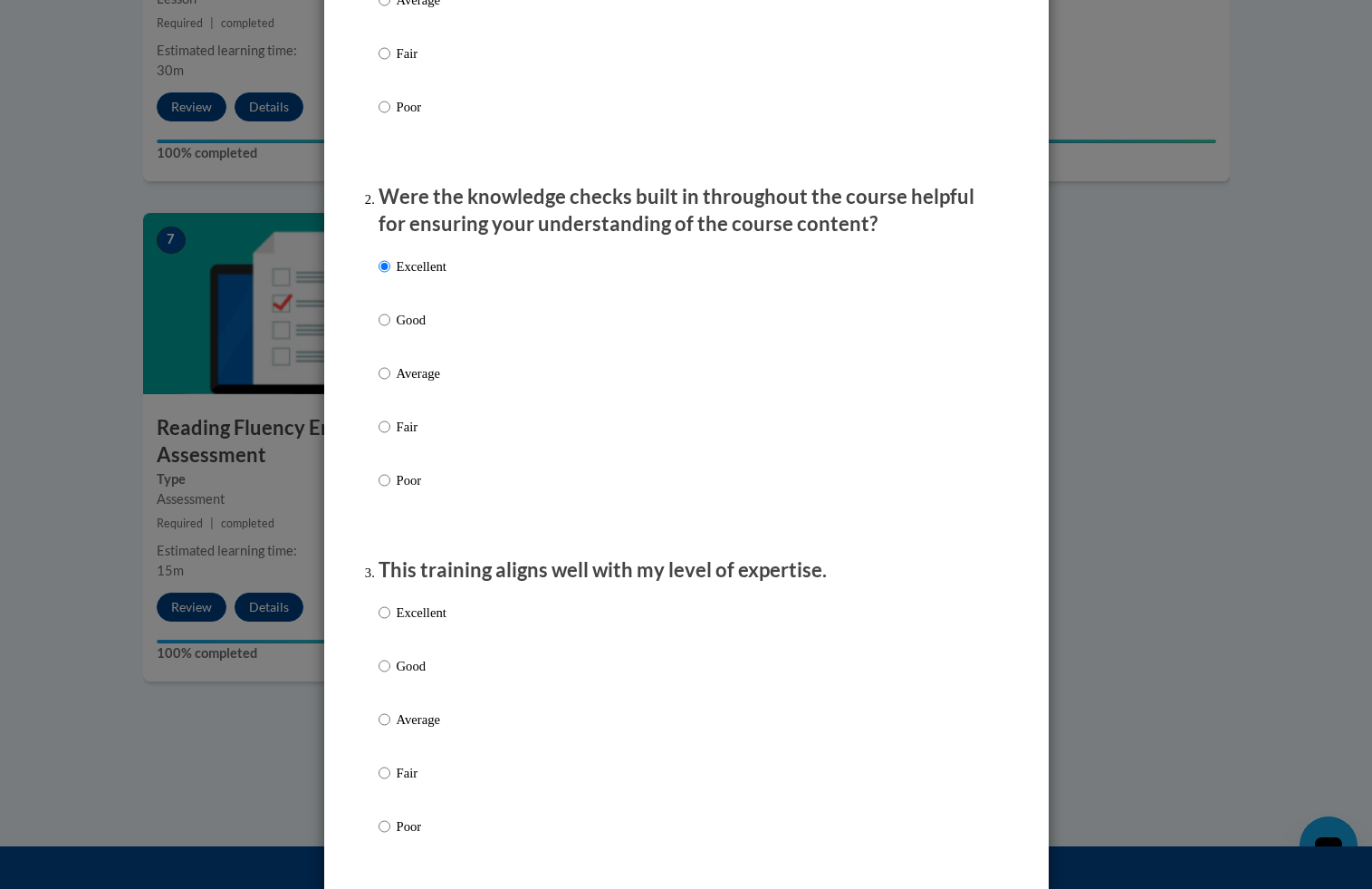
click at [420, 646] on label "Excellent" at bounding box center [413, 626] width 68 height 49
click at [390, 623] on input "Excellent" at bounding box center [384, 611] width 12 height 20
radio input "true"
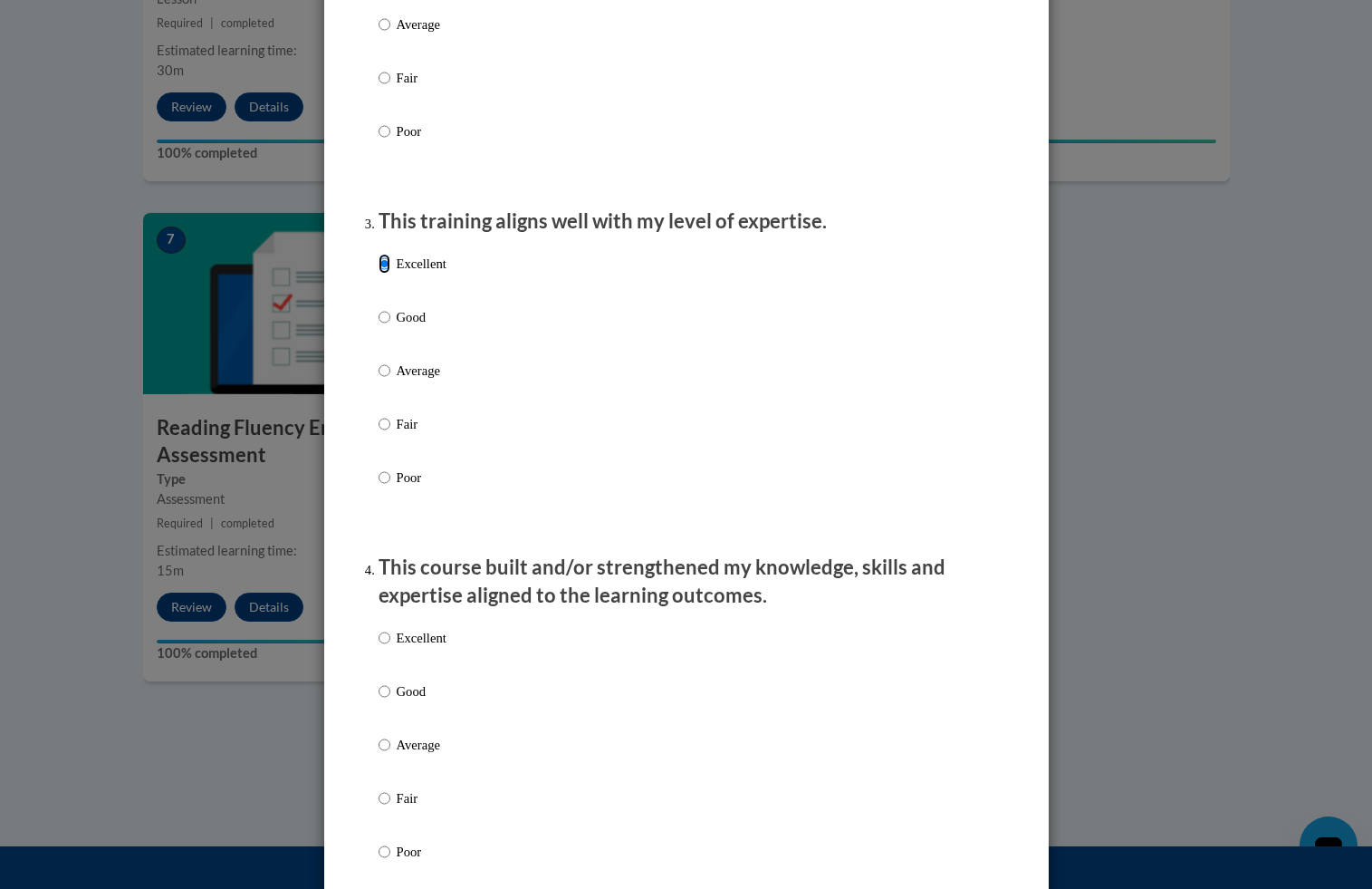
scroll to position [1040, 0]
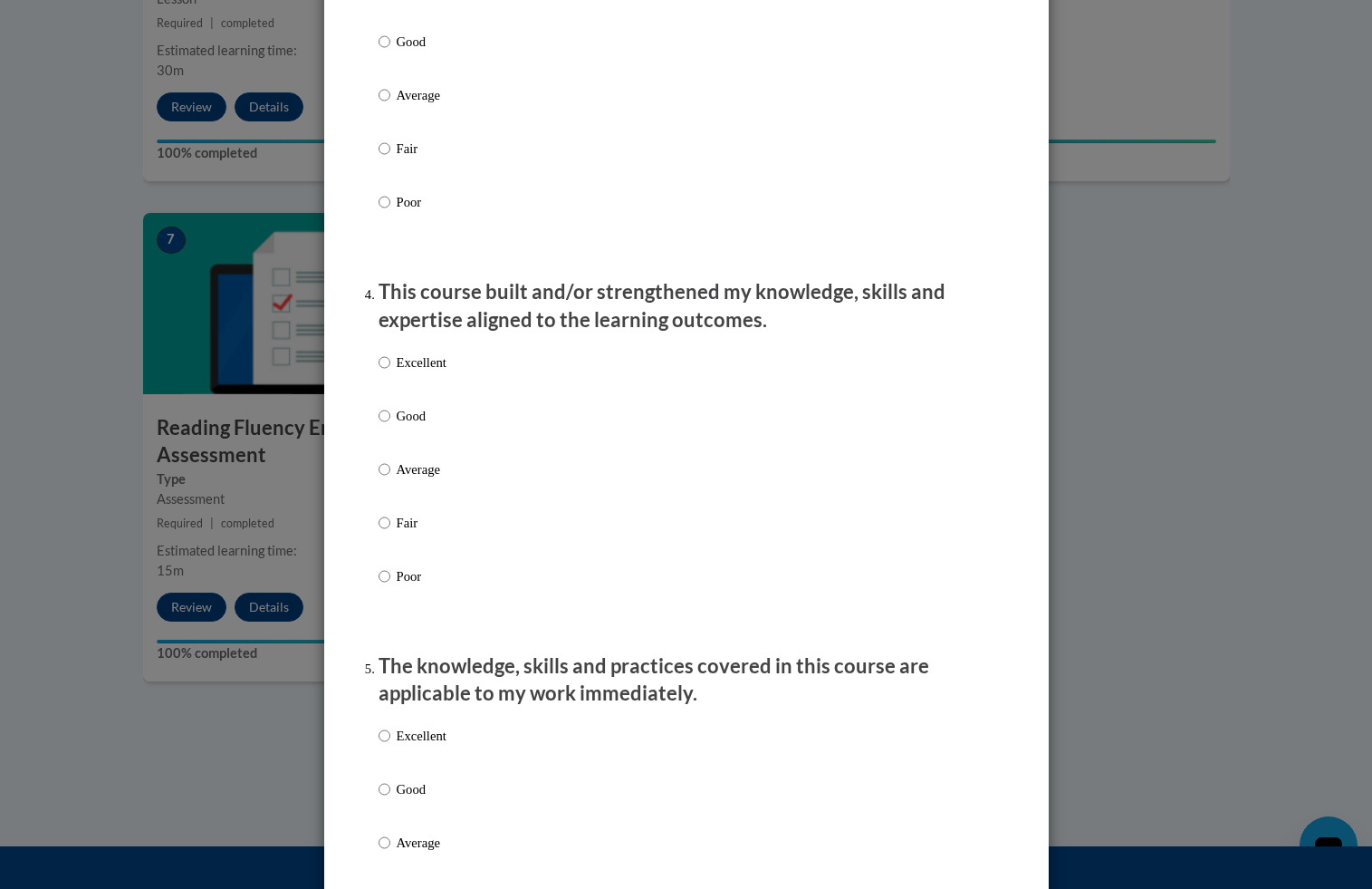
click at [407, 401] on label "Excellent" at bounding box center [413, 377] width 68 height 49
click at [390, 372] on input "Excellent" at bounding box center [384, 362] width 12 height 20
radio input "true"
click at [414, 775] on label "Excellent" at bounding box center [413, 750] width 68 height 49
click at [390, 746] on input "Excellent" at bounding box center [384, 735] width 12 height 20
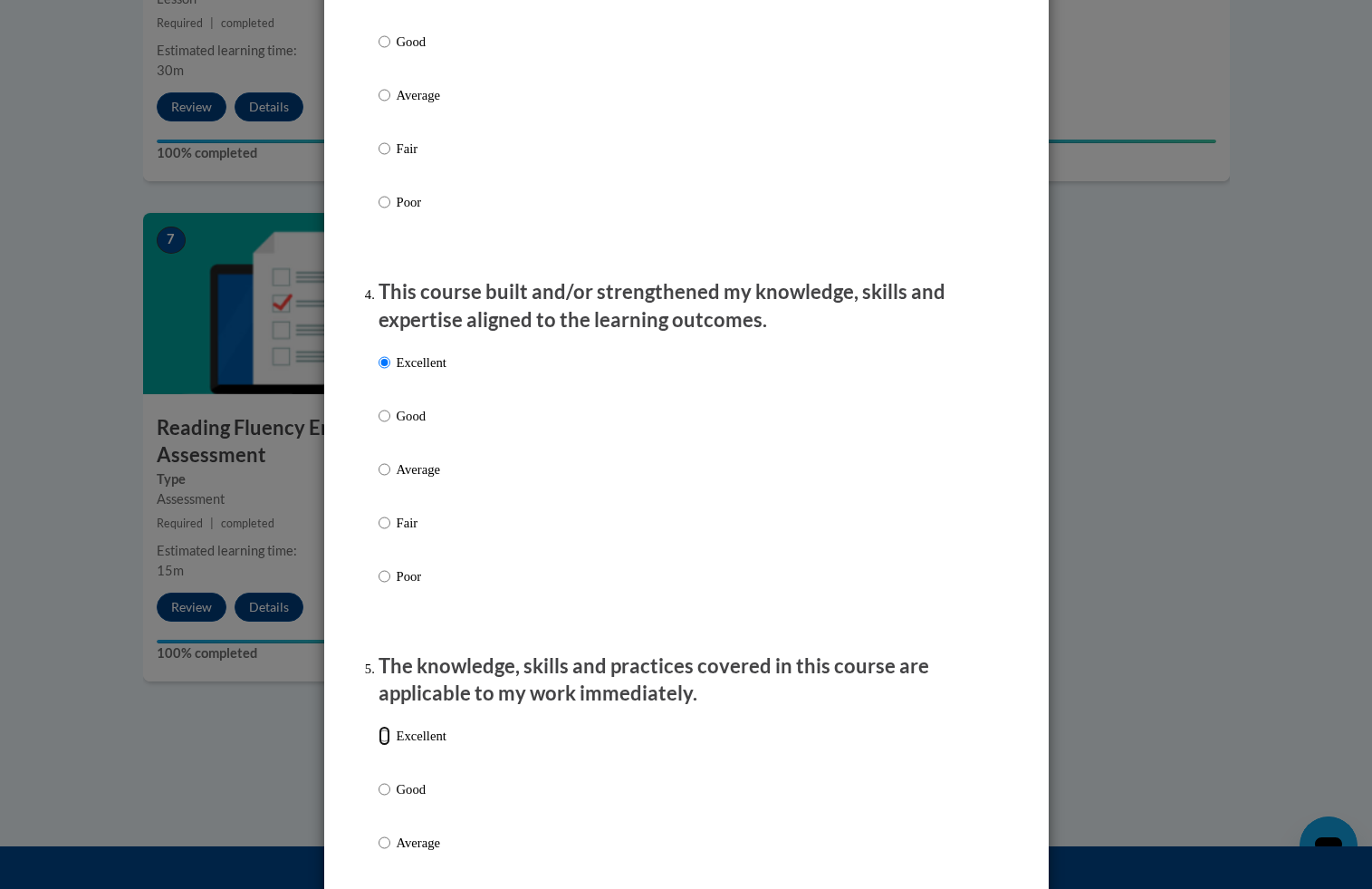
radio input "true"
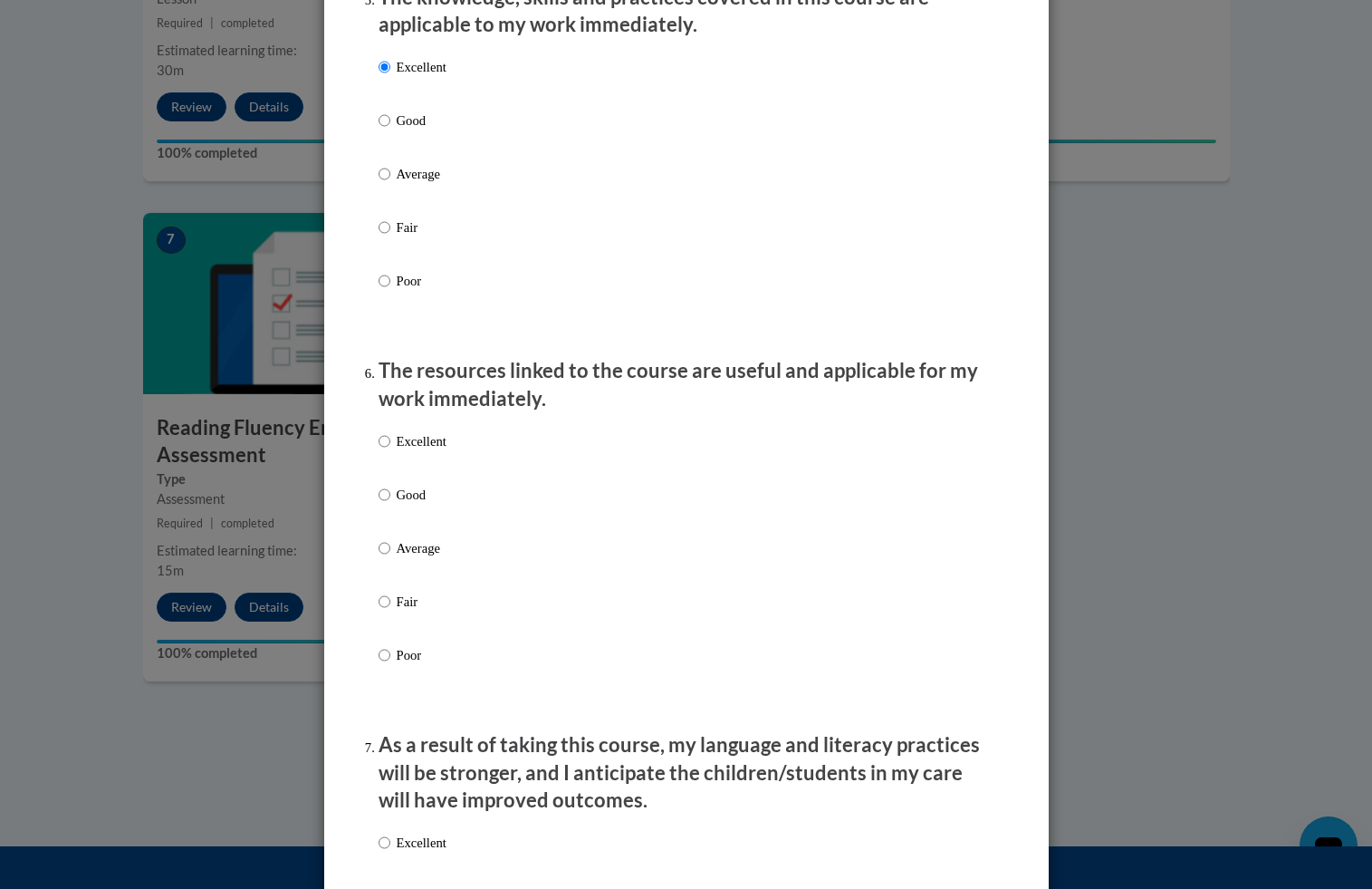
click at [401, 503] on p "Good" at bounding box center [421, 494] width 50 height 20
click at [390, 503] on input "Good" at bounding box center [384, 494] width 12 height 20
radio input "true"
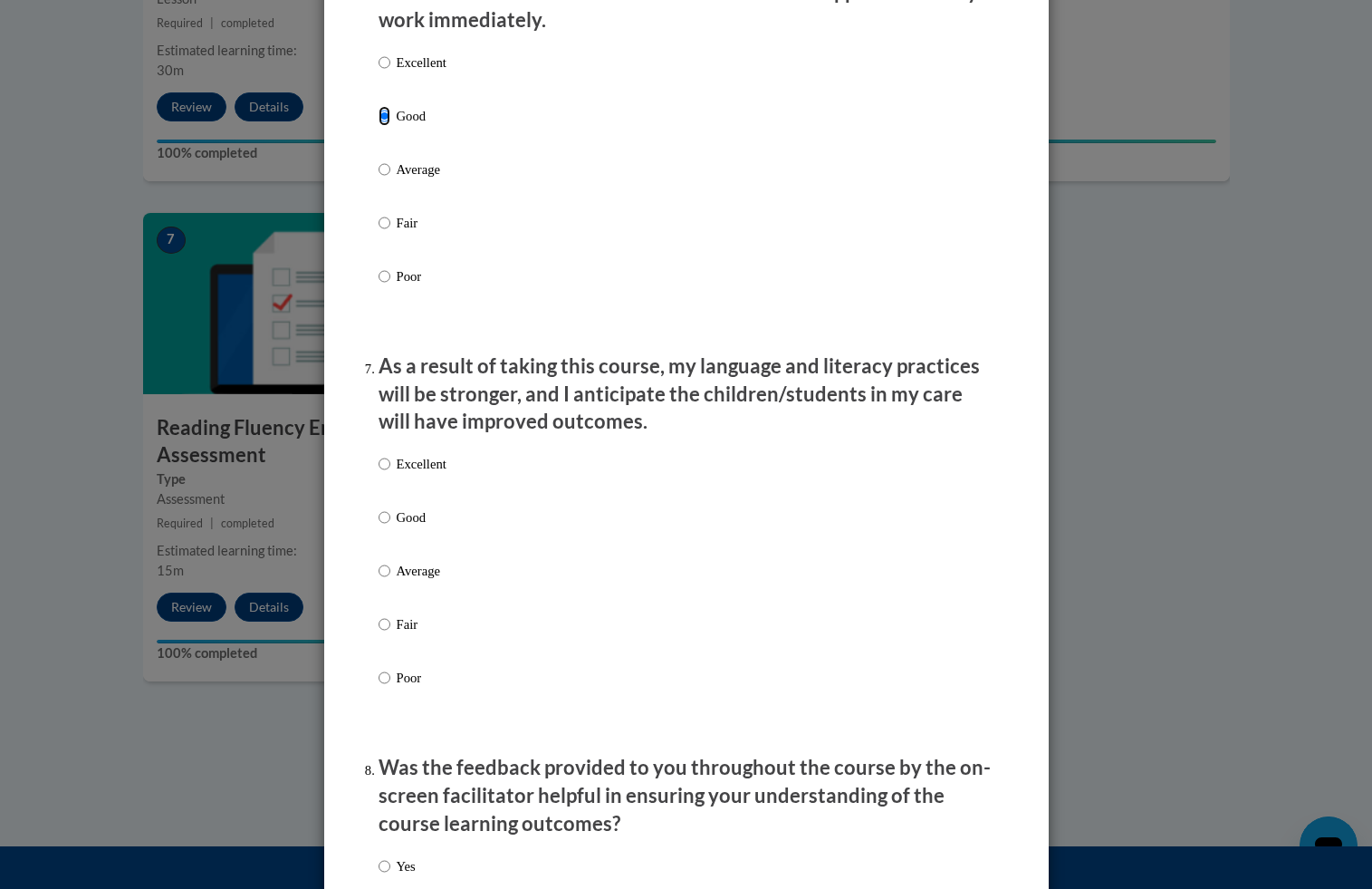
scroll to position [2328, 0]
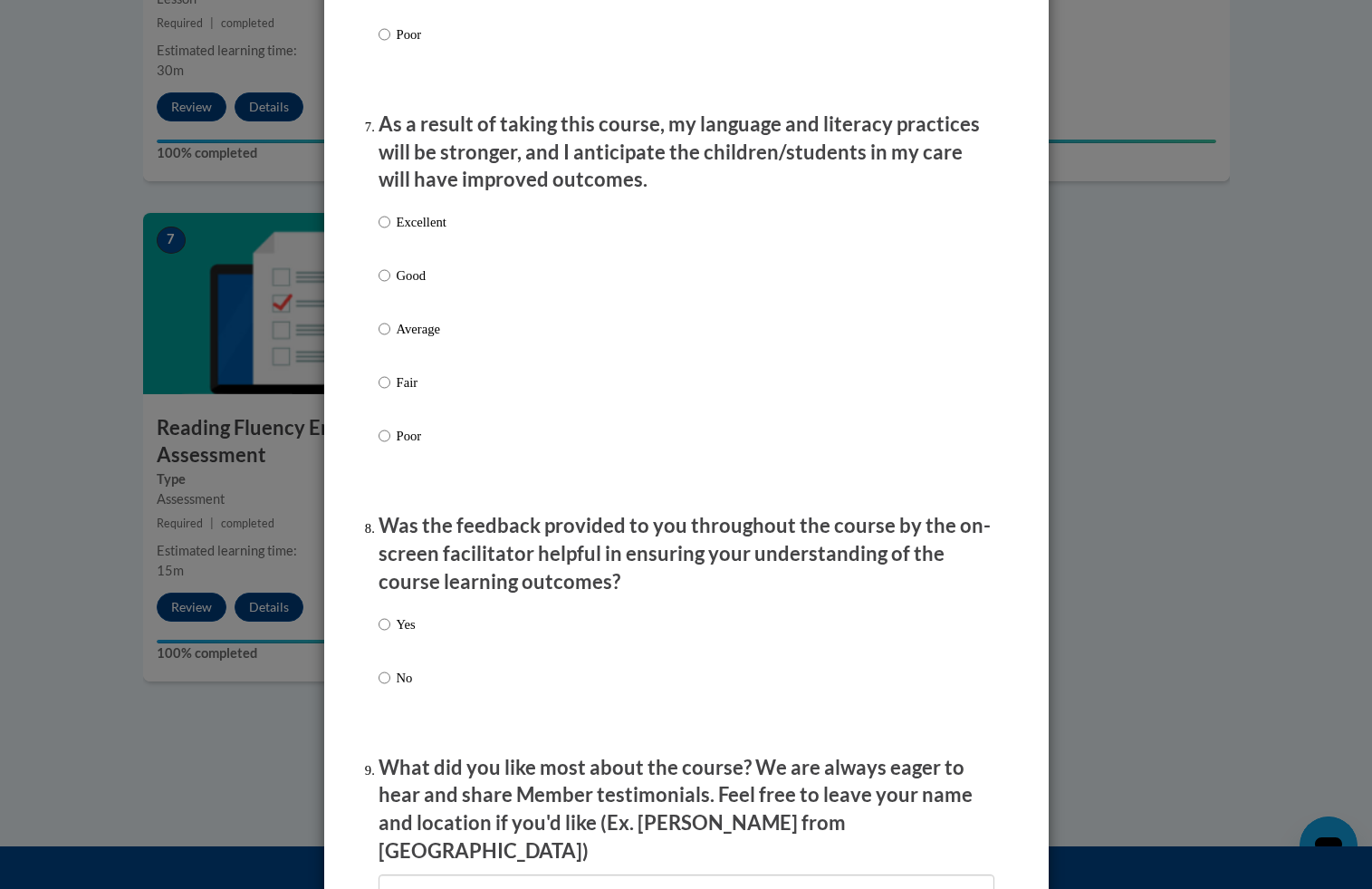
click at [416, 285] on p "Good" at bounding box center [421, 275] width 50 height 20
click at [390, 285] on input "Good" at bounding box center [384, 275] width 12 height 20
radio input "true"
click at [397, 634] on p "Yes" at bounding box center [406, 624] width 19 height 20
click at [390, 634] on input "Yes" at bounding box center [384, 624] width 12 height 20
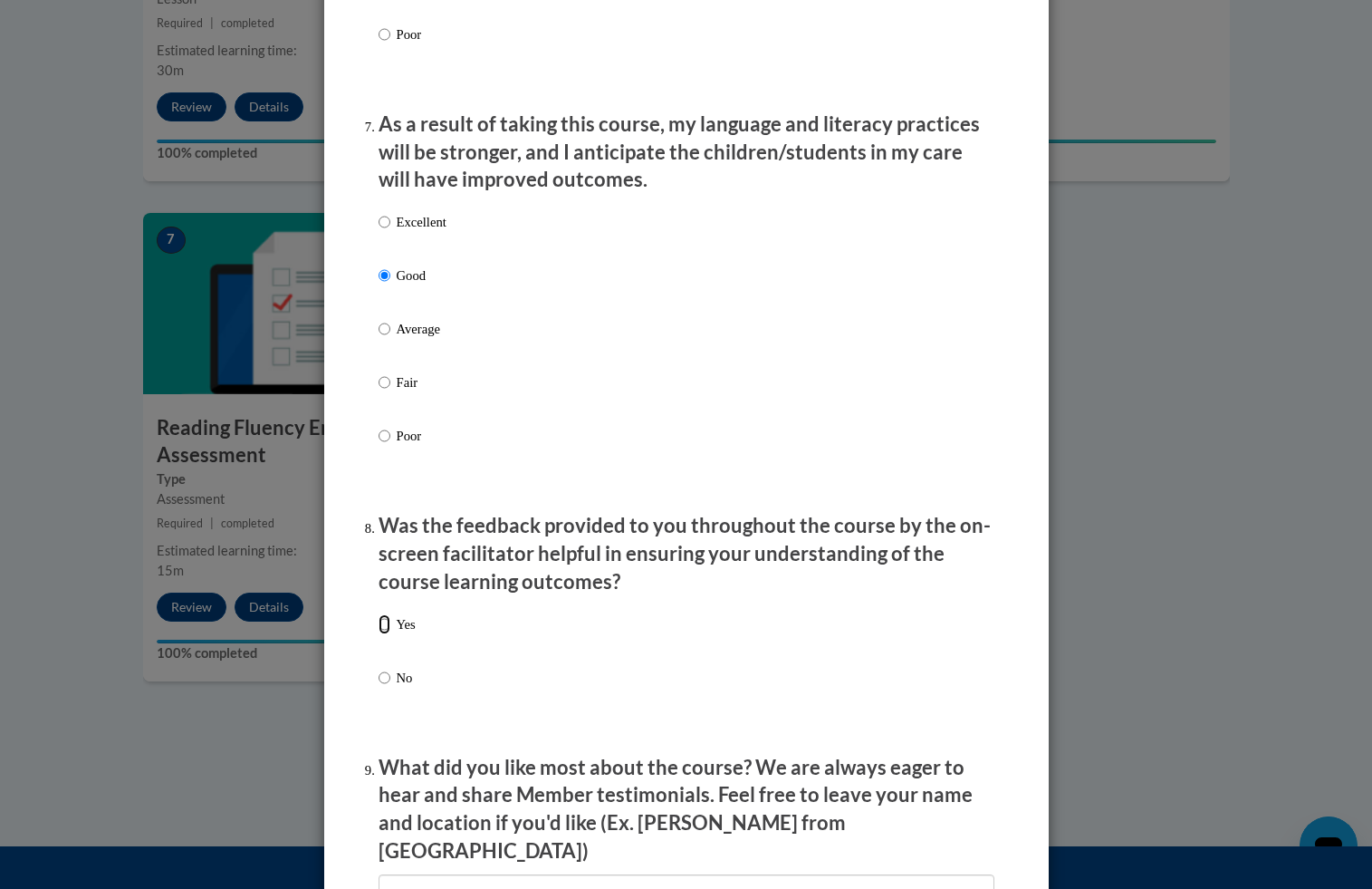
radio input "true"
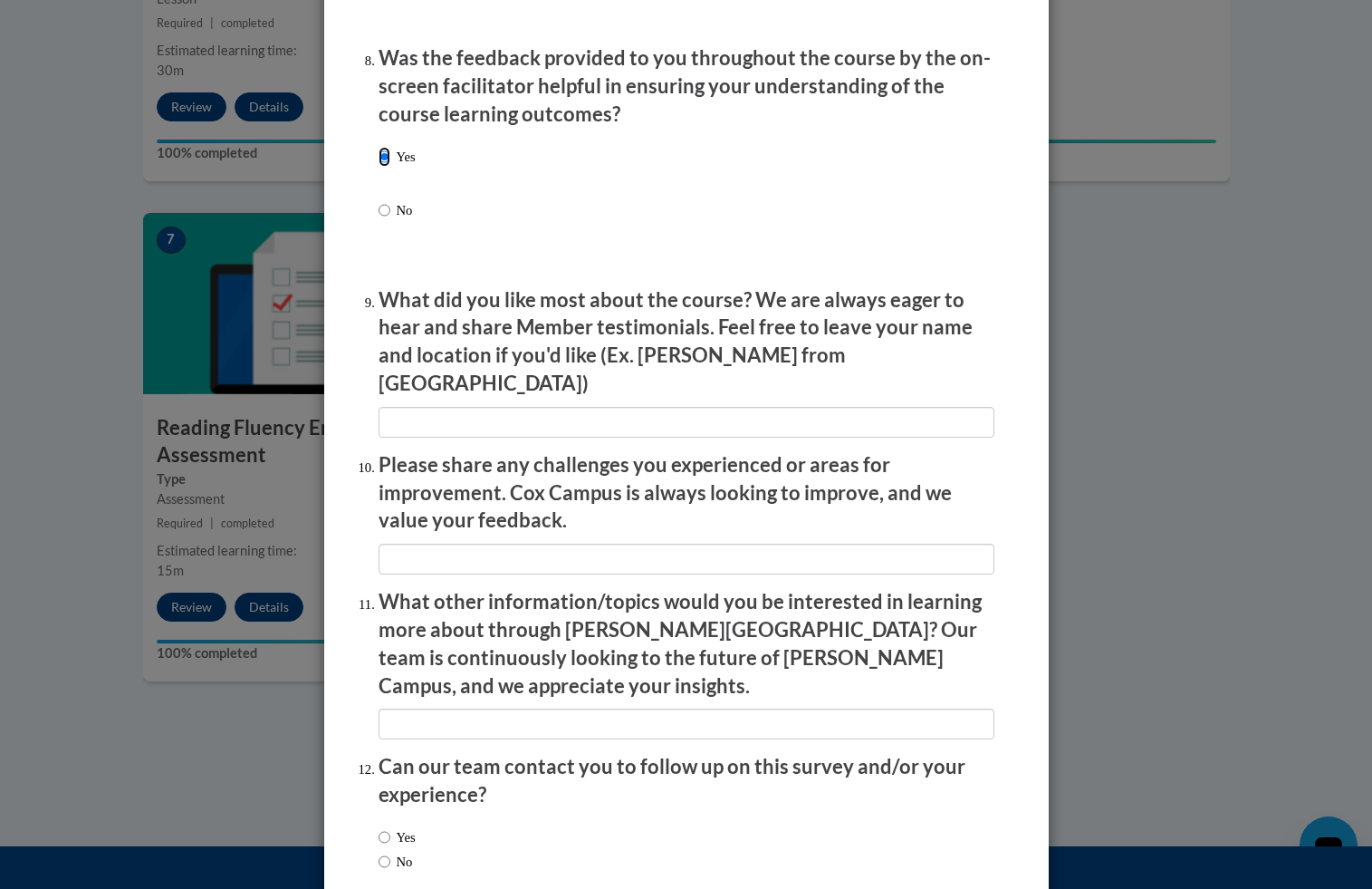
scroll to position [2880, 0]
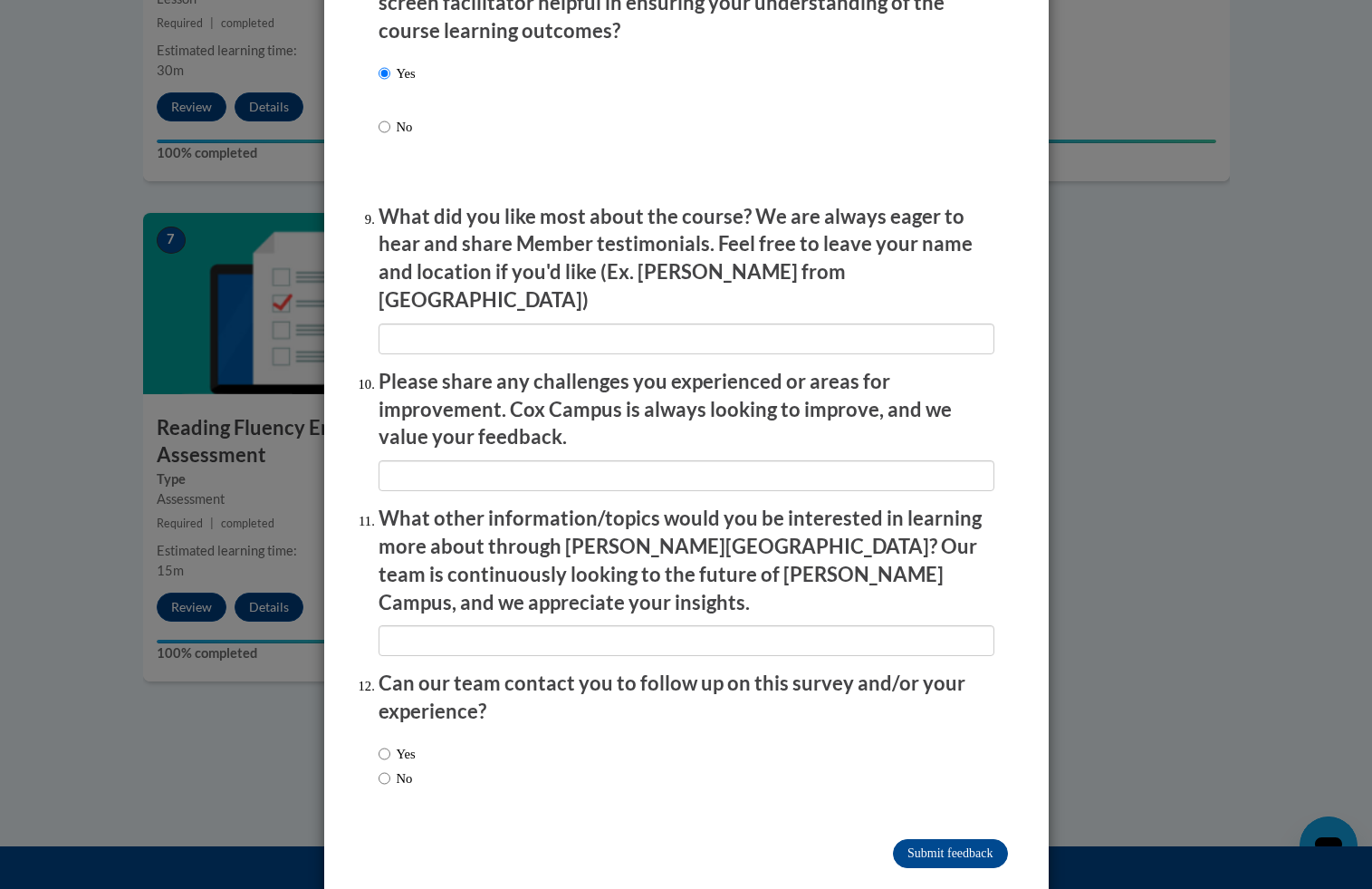
click at [389, 768] on label "No" at bounding box center [396, 777] width 35 height 20
click at [389, 768] on input "No" at bounding box center [384, 777] width 12 height 20
radio input "true"
click at [935, 838] on input "Submit feedback" at bounding box center [950, 852] width 114 height 29
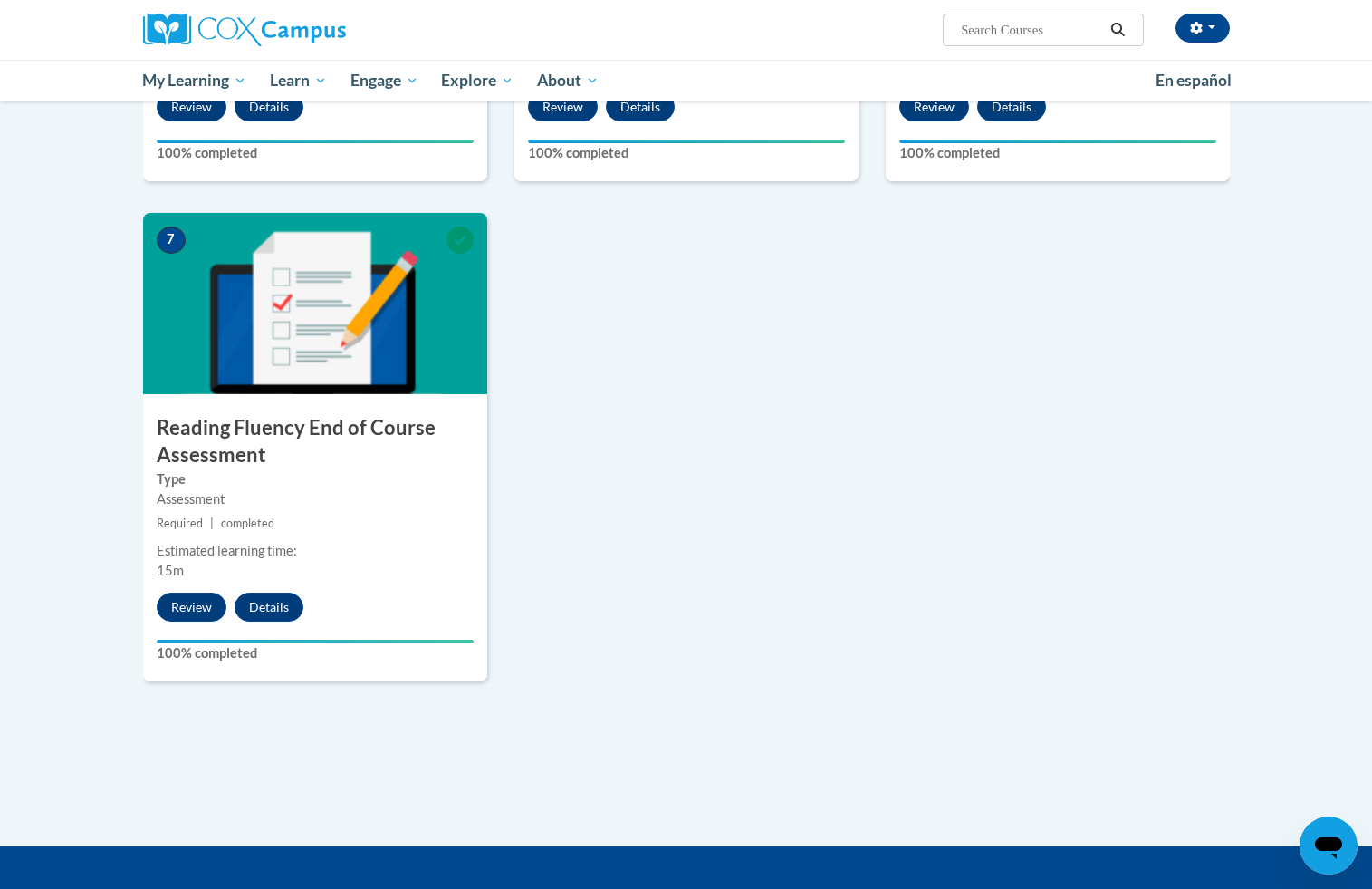
scroll to position [0, 0]
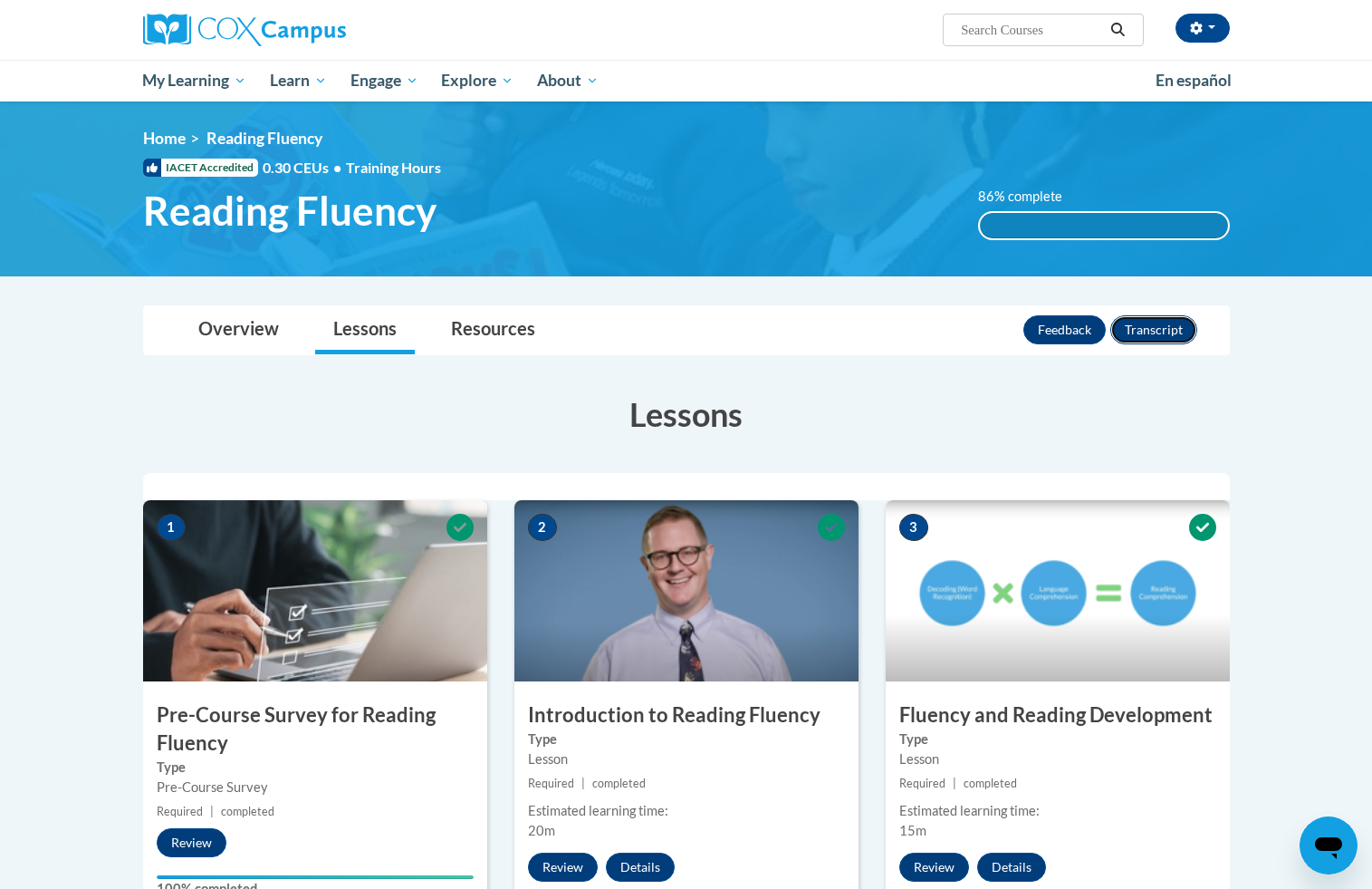
click at [1151, 334] on button "Transcript" at bounding box center [1153, 329] width 87 height 29
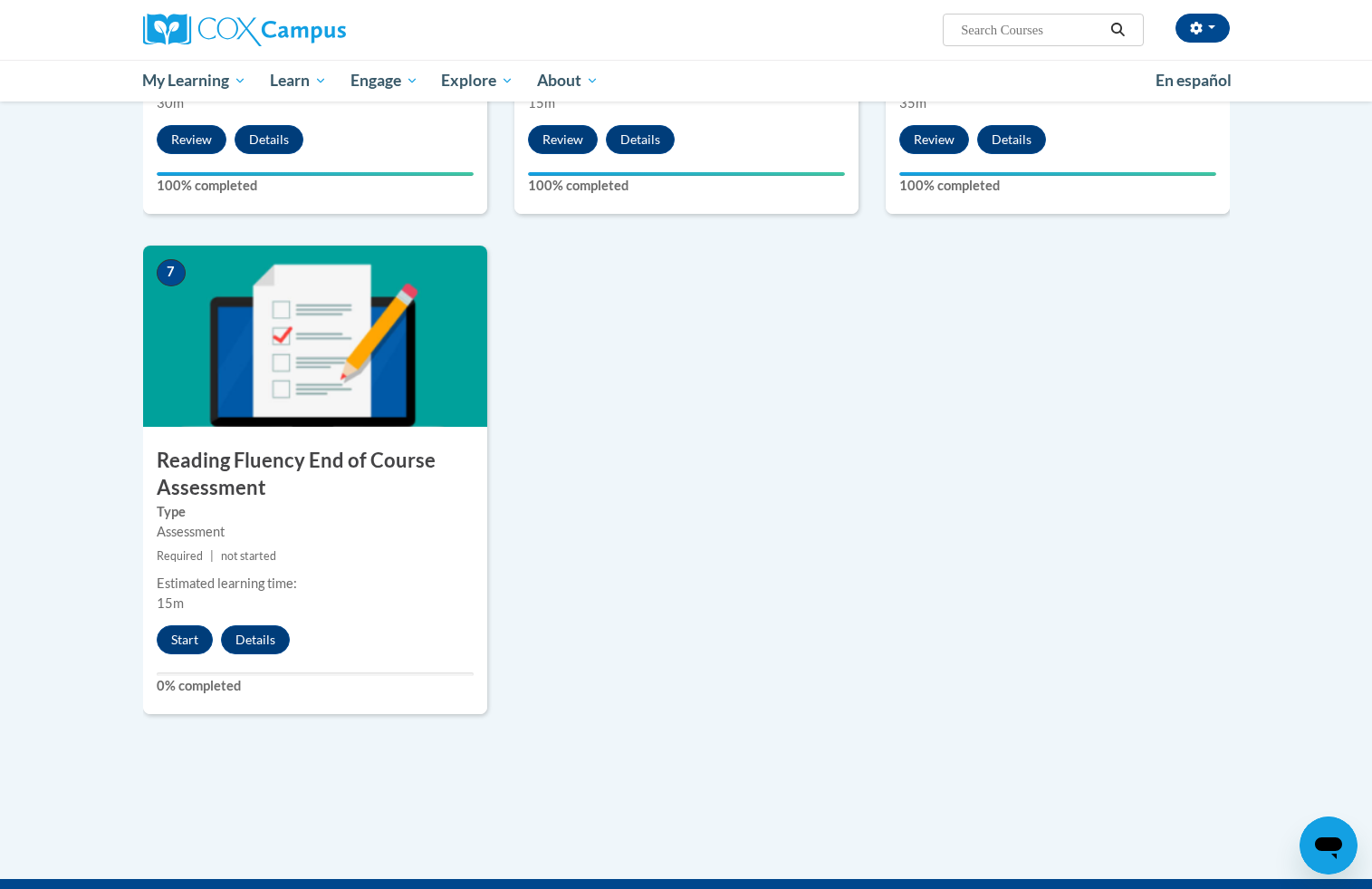
scroll to position [1208, 0]
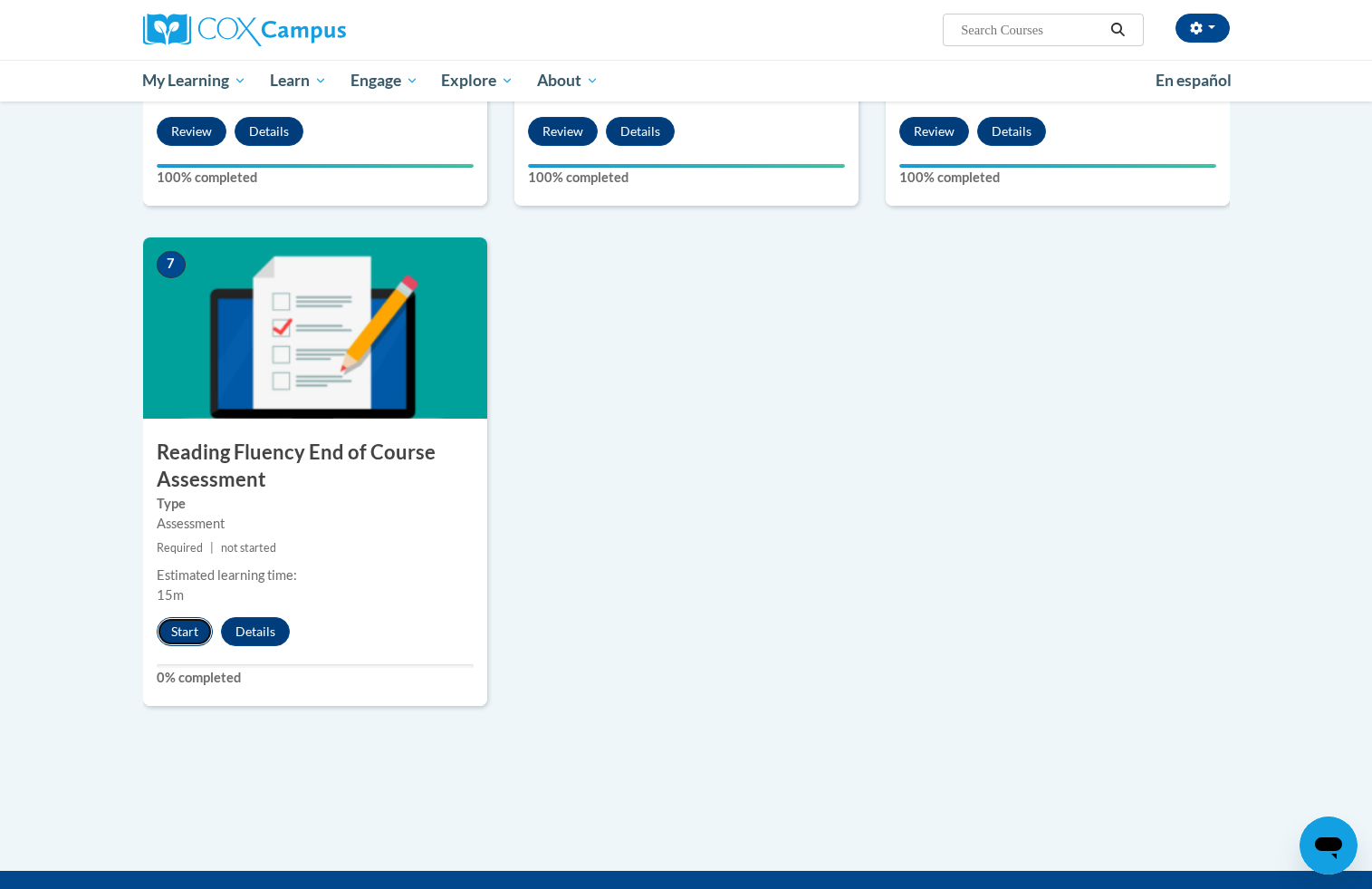
click at [192, 625] on button "Start" at bounding box center [185, 631] width 56 height 29
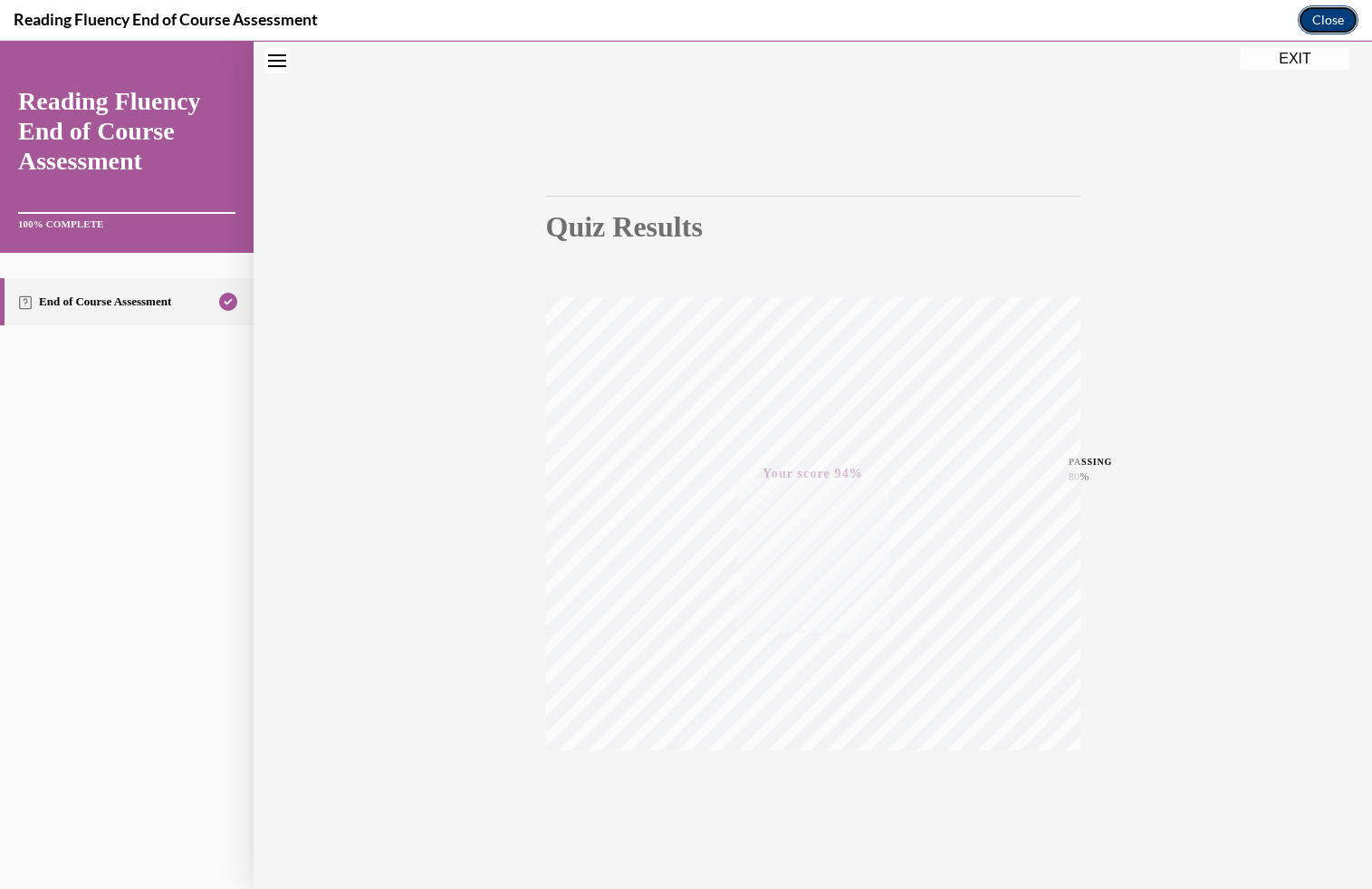
scroll to position [81, 0]
click at [1332, 24] on button "Close" at bounding box center [1328, 20] width 61 height 29
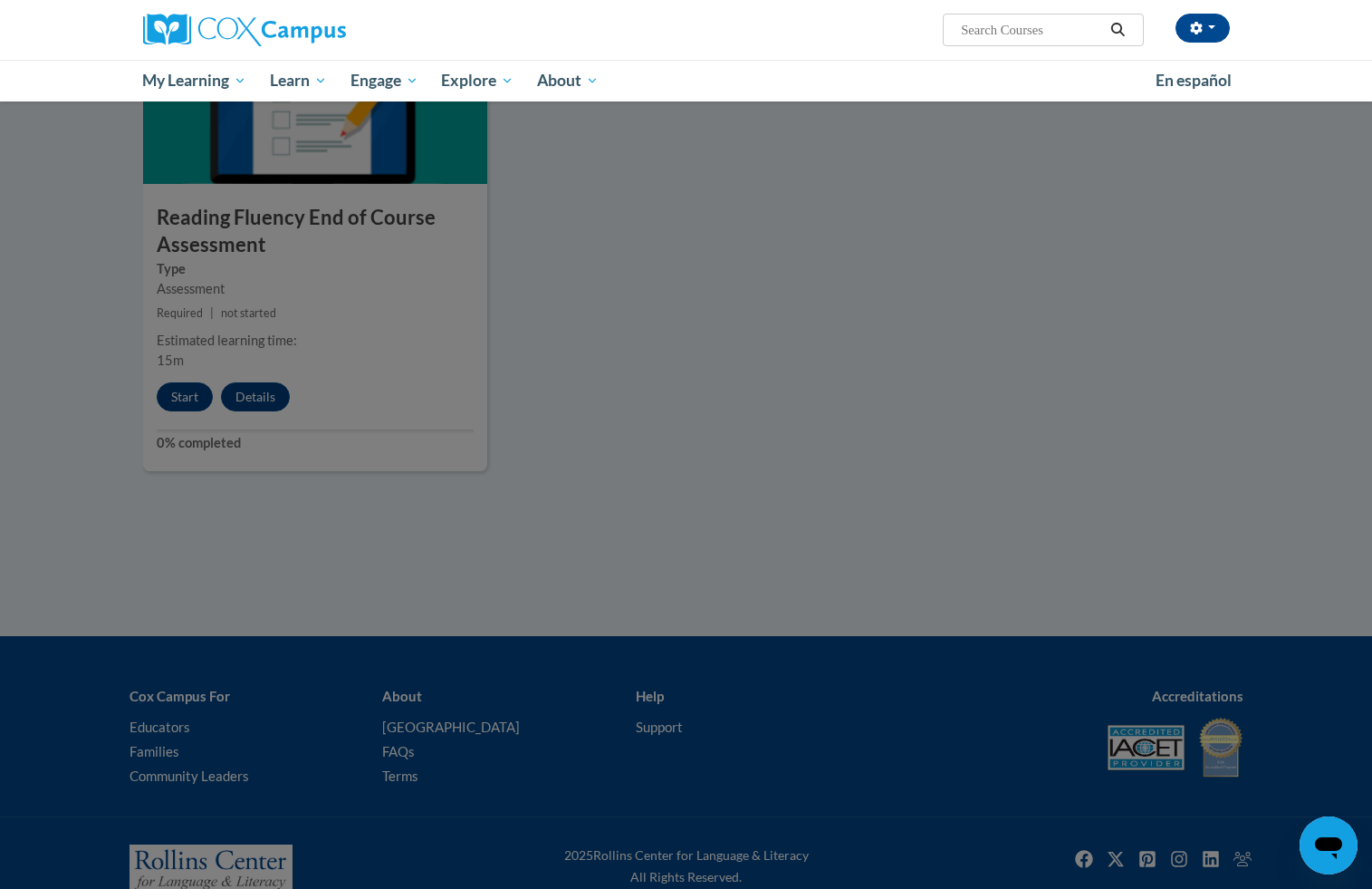
scroll to position [1486, 0]
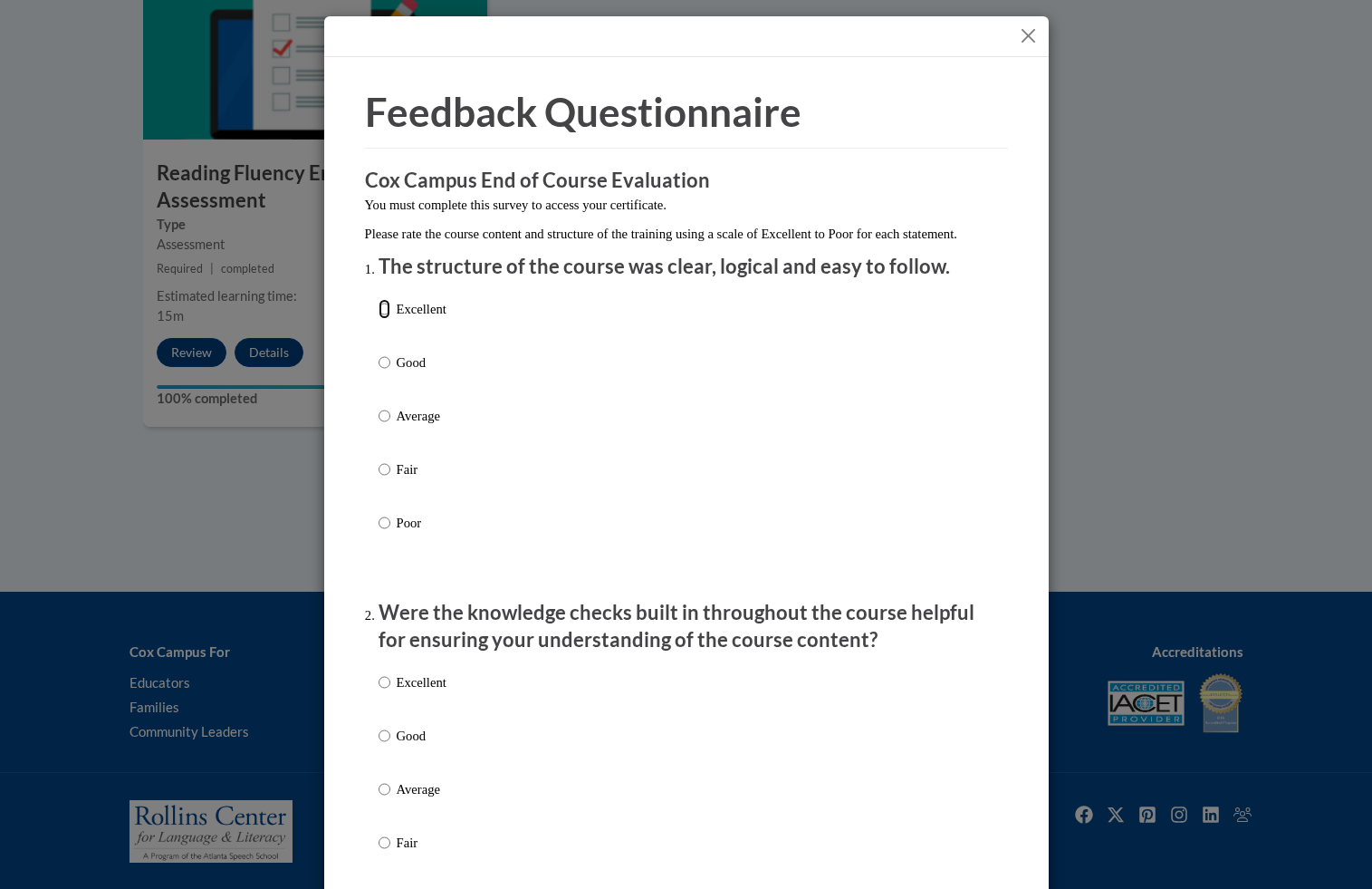
click at [387, 319] on input "Excellent" at bounding box center [384, 309] width 12 height 20
radio input "true"
click at [404, 692] on p "Excellent" at bounding box center [421, 682] width 50 height 20
click at [390, 692] on input "Excellent" at bounding box center [384, 682] width 12 height 20
radio input "true"
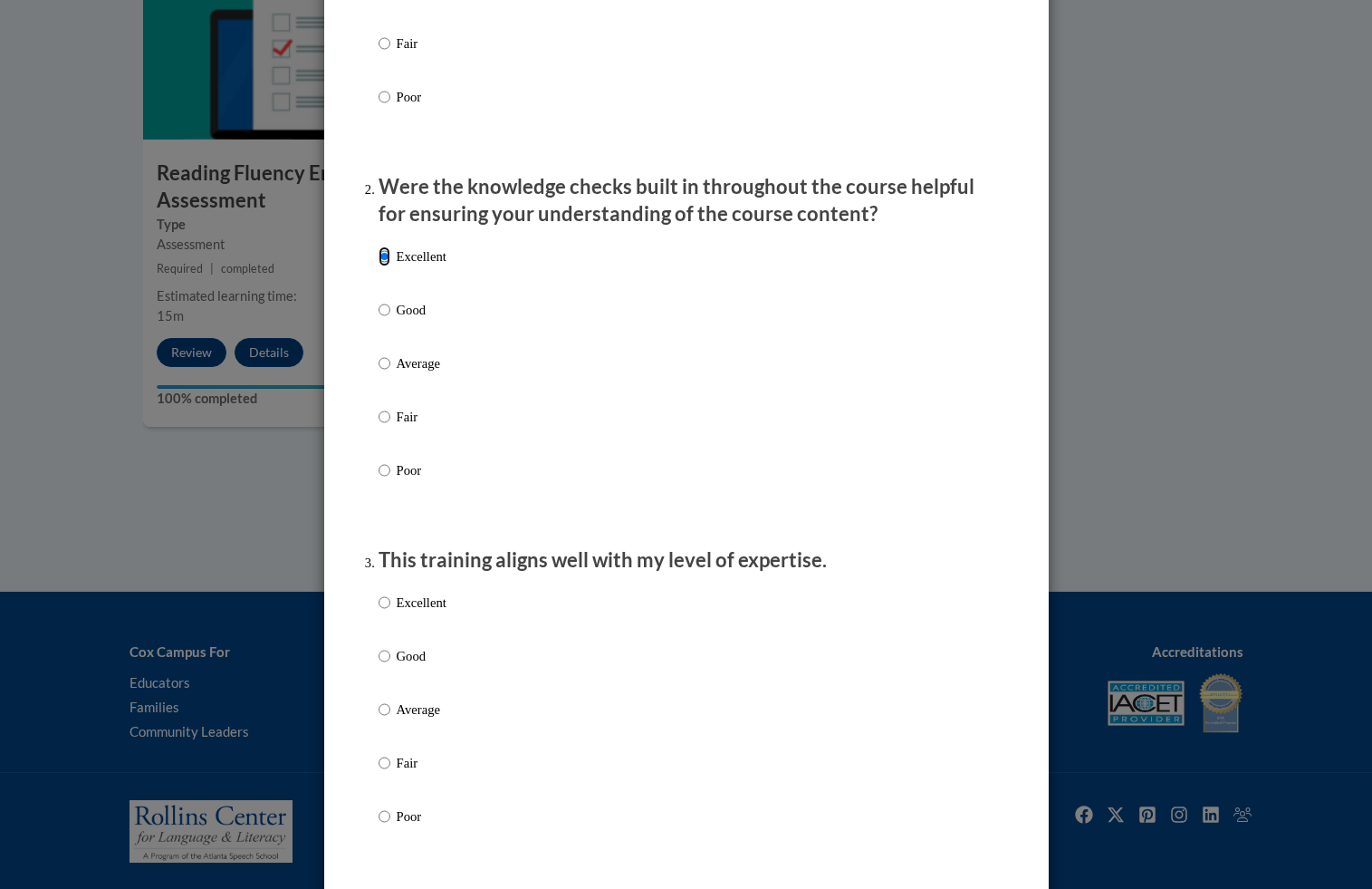
scroll to position [610, 0]
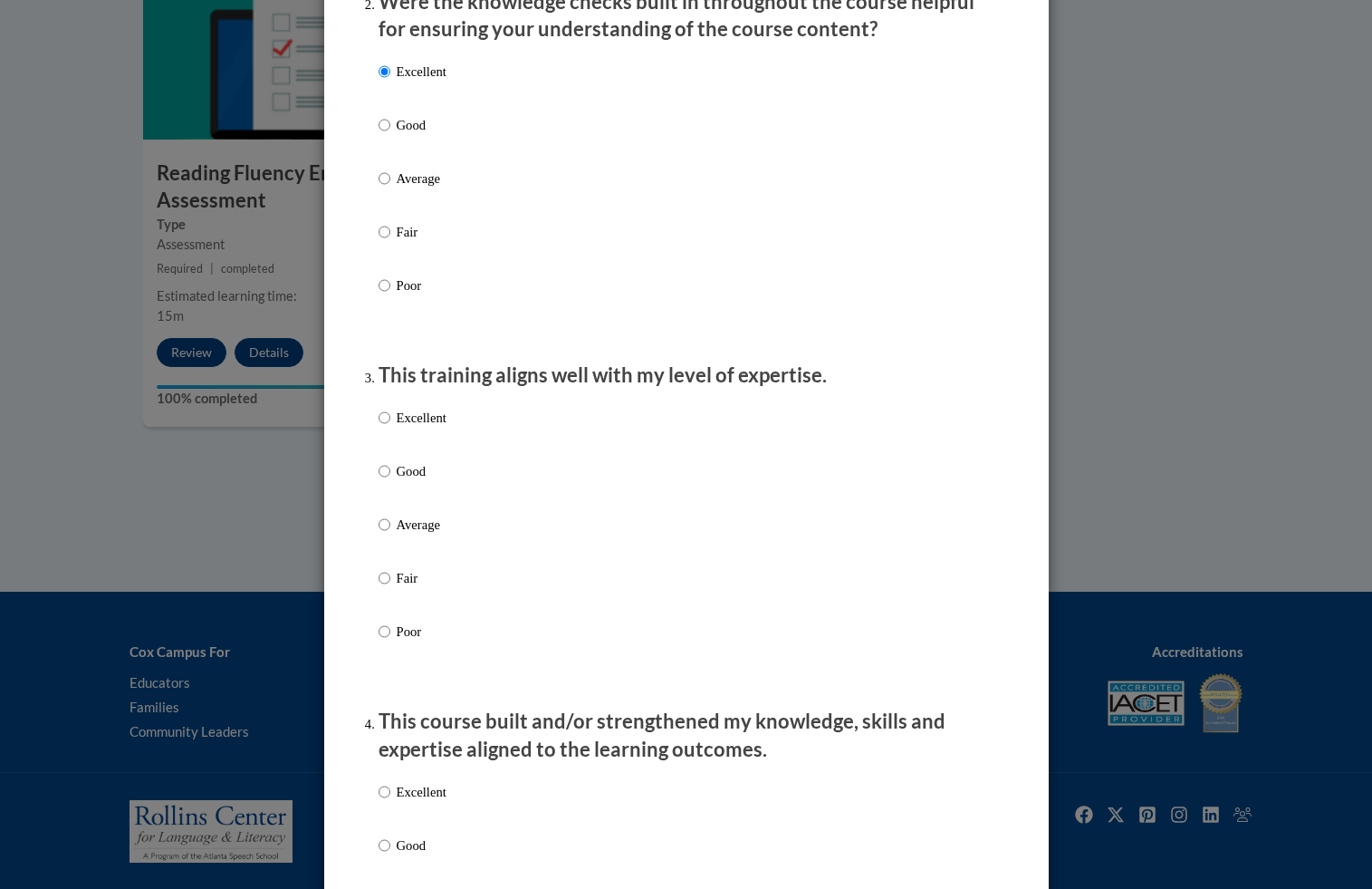
click at [391, 429] on label "Excellent" at bounding box center [413, 432] width 68 height 49
click at [390, 428] on input "Excellent" at bounding box center [384, 417] width 12 height 20
radio input "true"
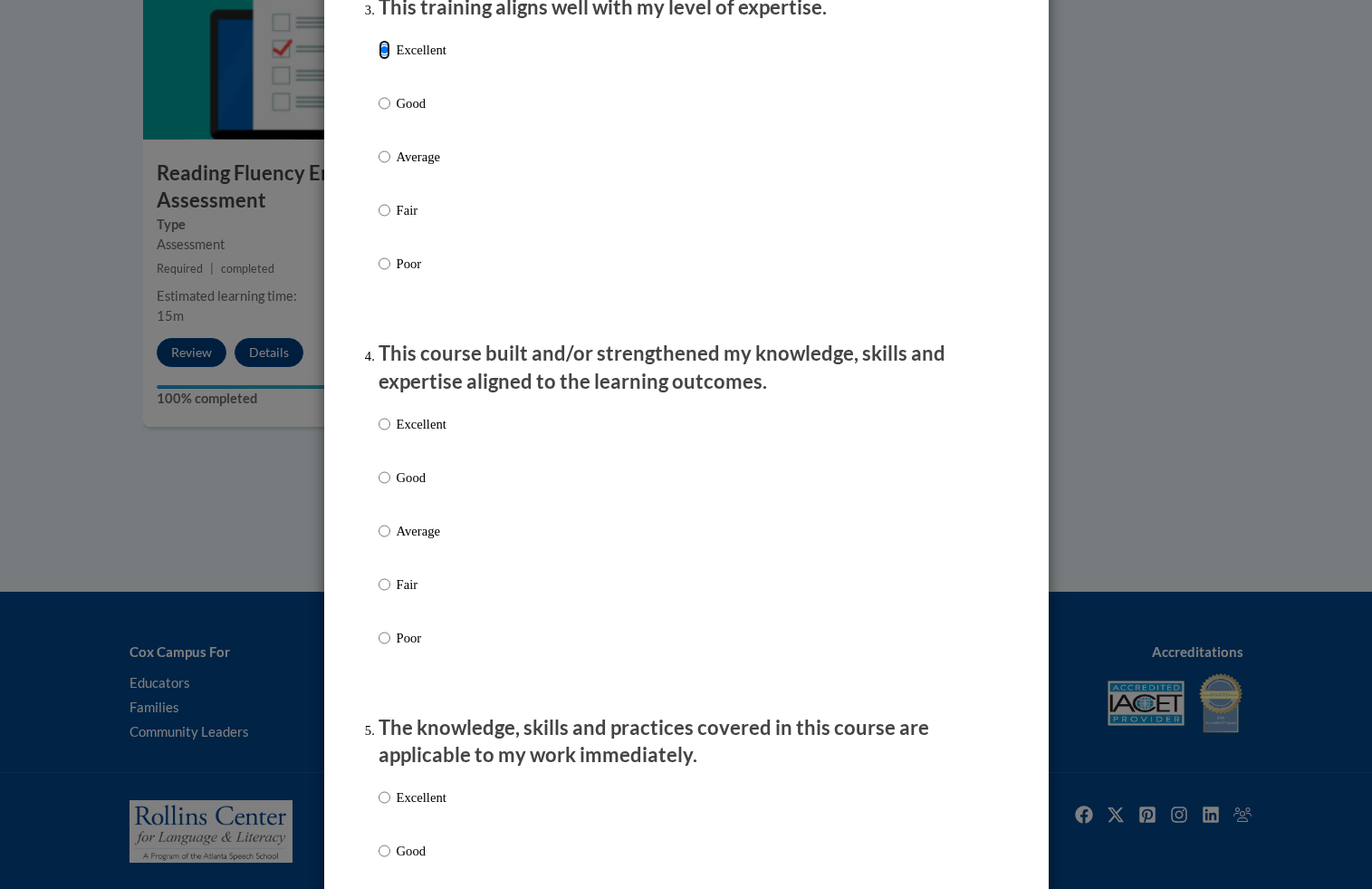
scroll to position [1101, 0]
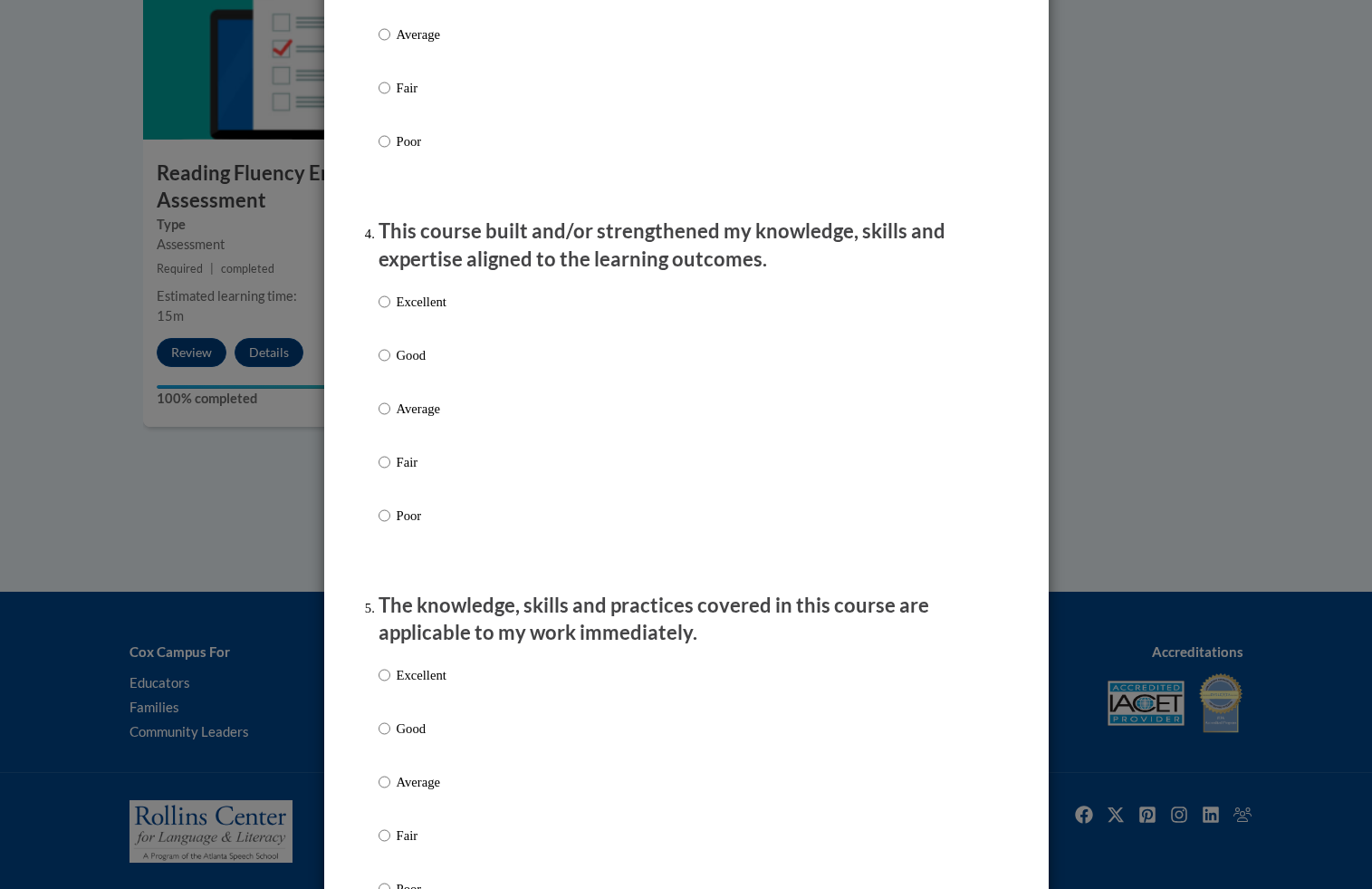
click at [415, 311] on p "Excellent" at bounding box center [421, 301] width 50 height 20
click at [390, 311] on input "Excellent" at bounding box center [384, 301] width 12 height 20
radio input "true"
click at [406, 685] on p "Excellent" at bounding box center [421, 674] width 50 height 20
click at [390, 685] on input "Excellent" at bounding box center [384, 674] width 12 height 20
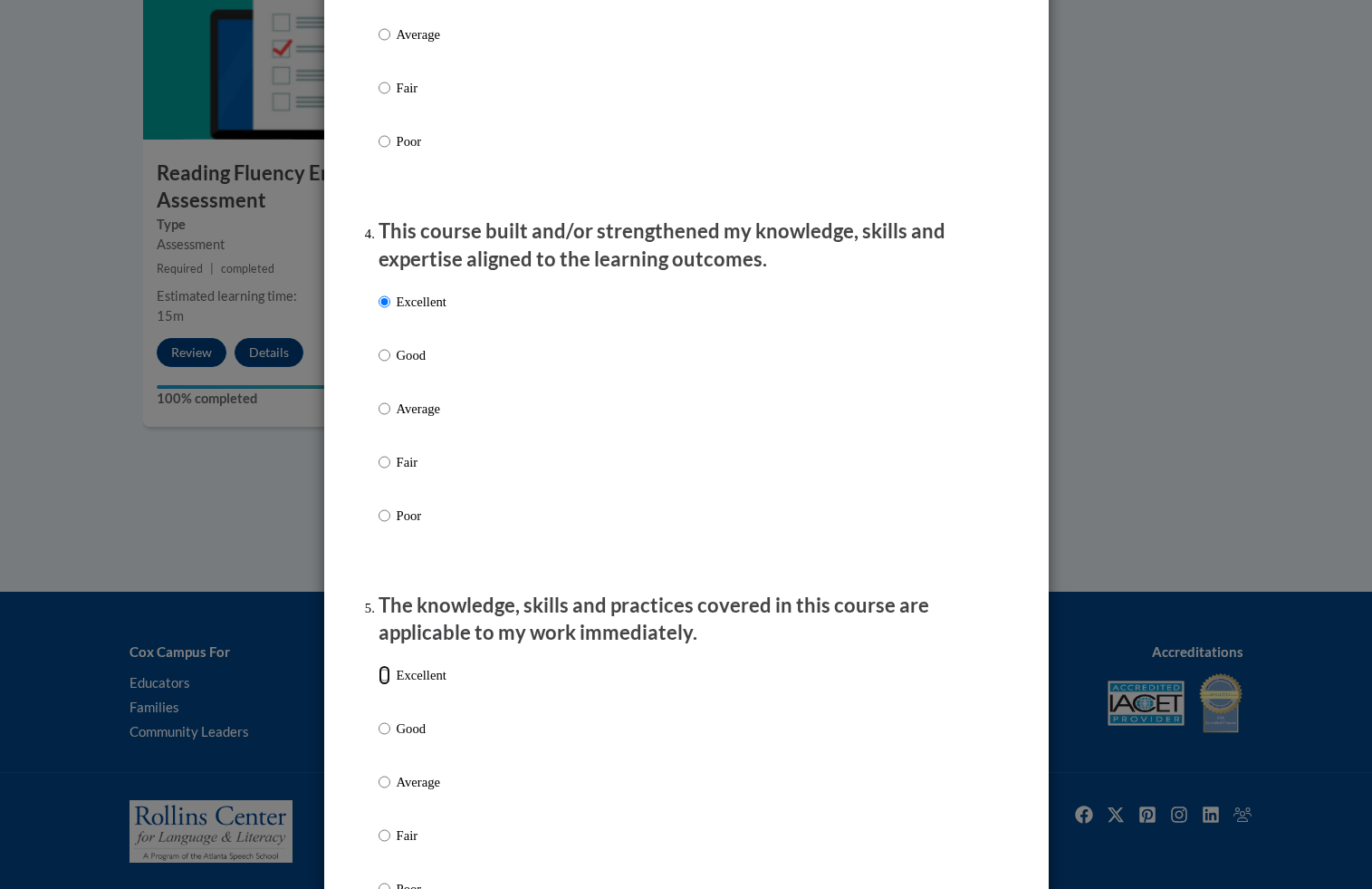
radio input "true"
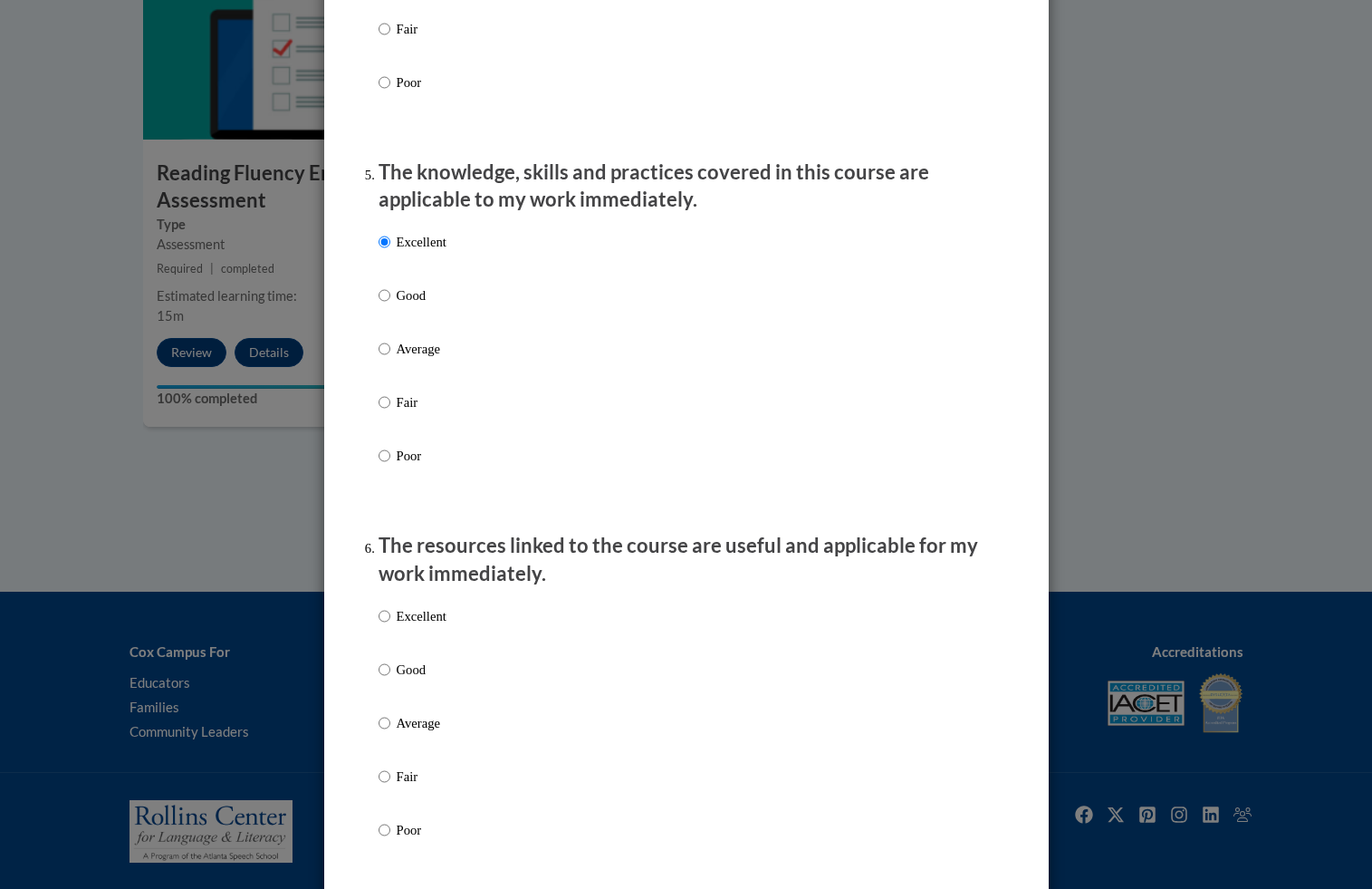
click at [409, 643] on label "Excellent" at bounding box center [413, 630] width 68 height 49
click at [390, 625] on input "Excellent" at bounding box center [384, 615] width 12 height 20
radio input "true"
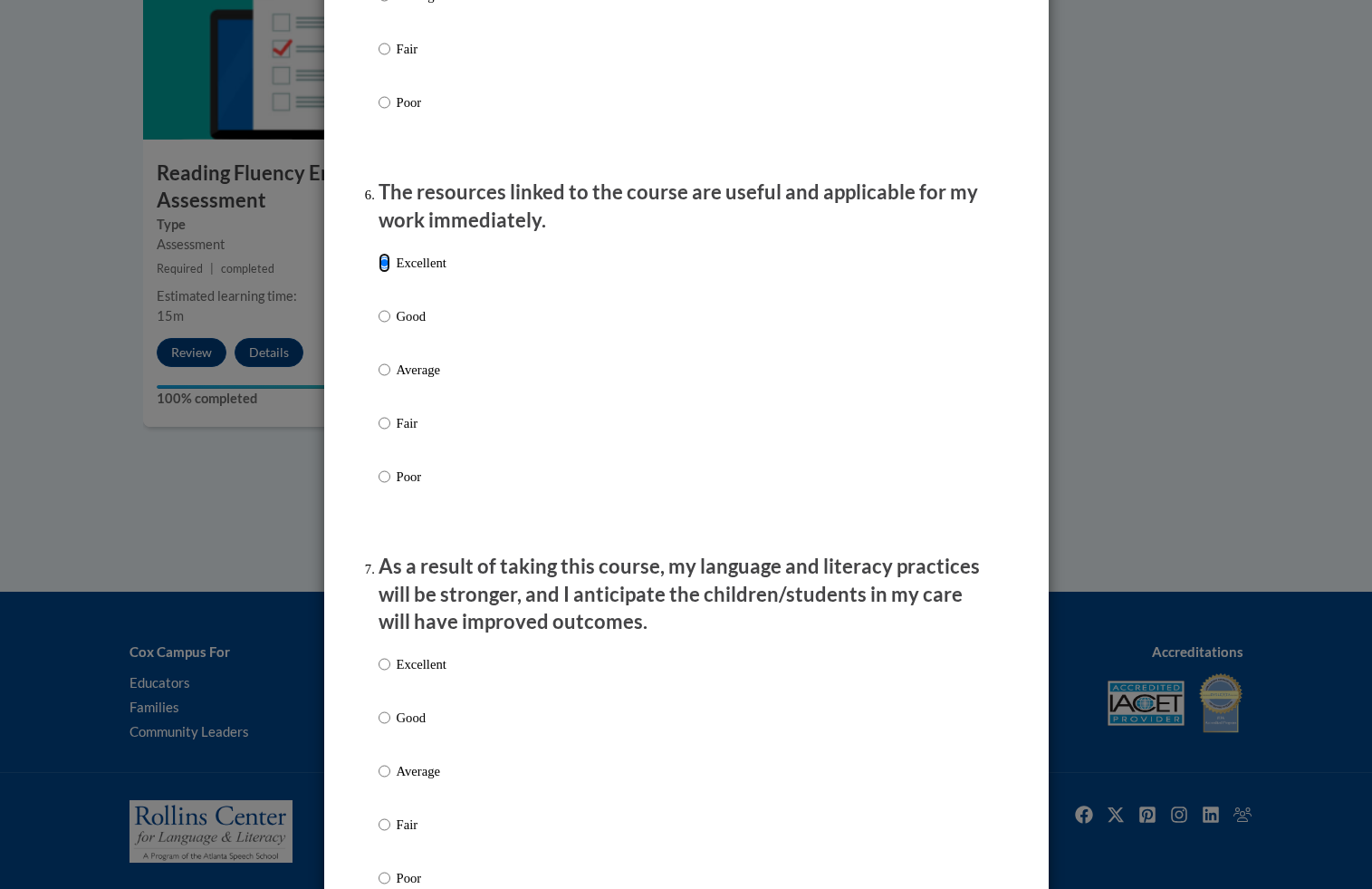
scroll to position [2118, 0]
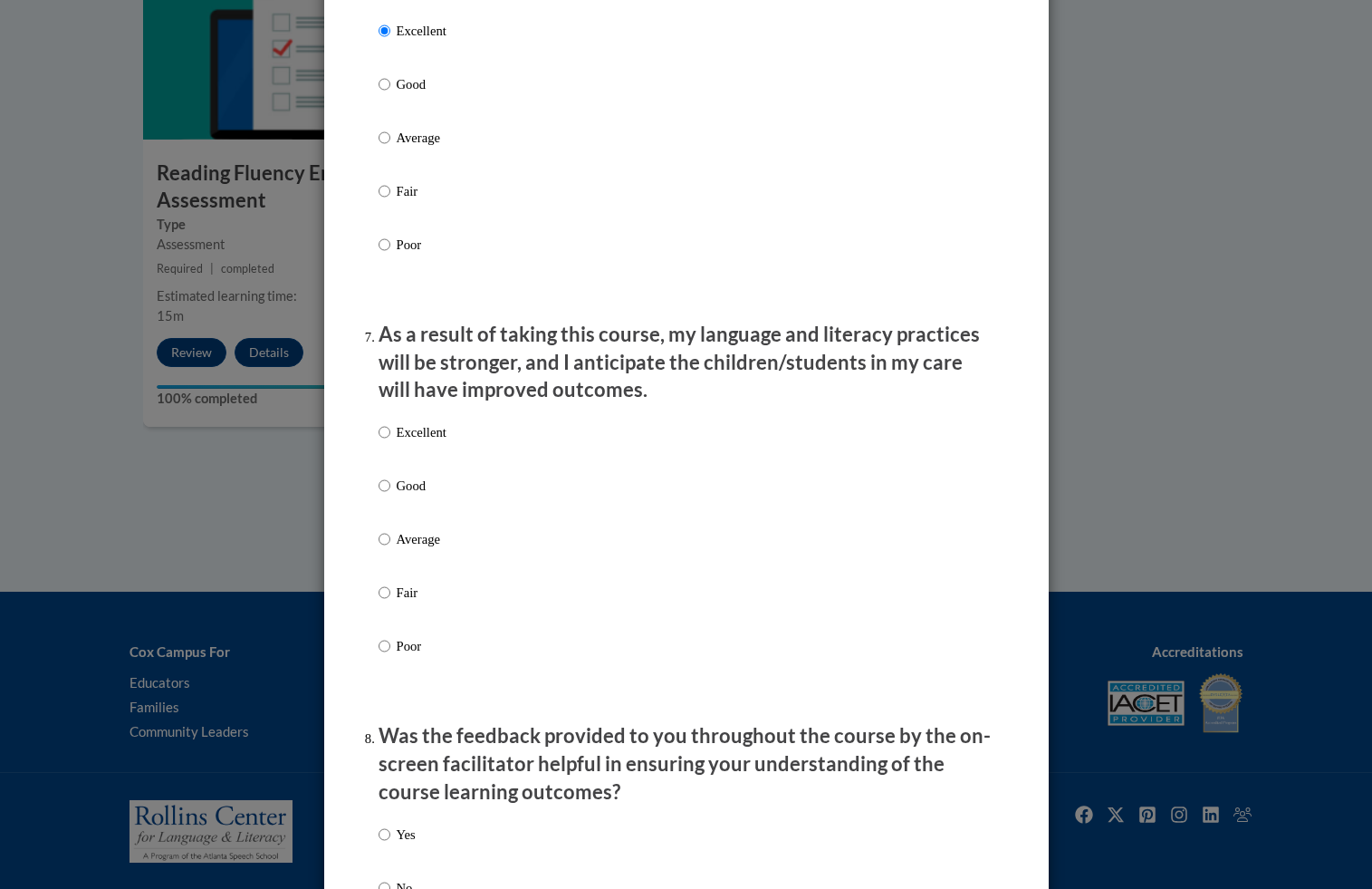
click at [393, 433] on div "Excellent Good Average Fair Poor" at bounding box center [413, 552] width 68 height 280
click at [393, 461] on label "Excellent" at bounding box center [413, 446] width 68 height 49
click at [390, 442] on input "Excellent" at bounding box center [384, 431] width 12 height 20
radio input "true"
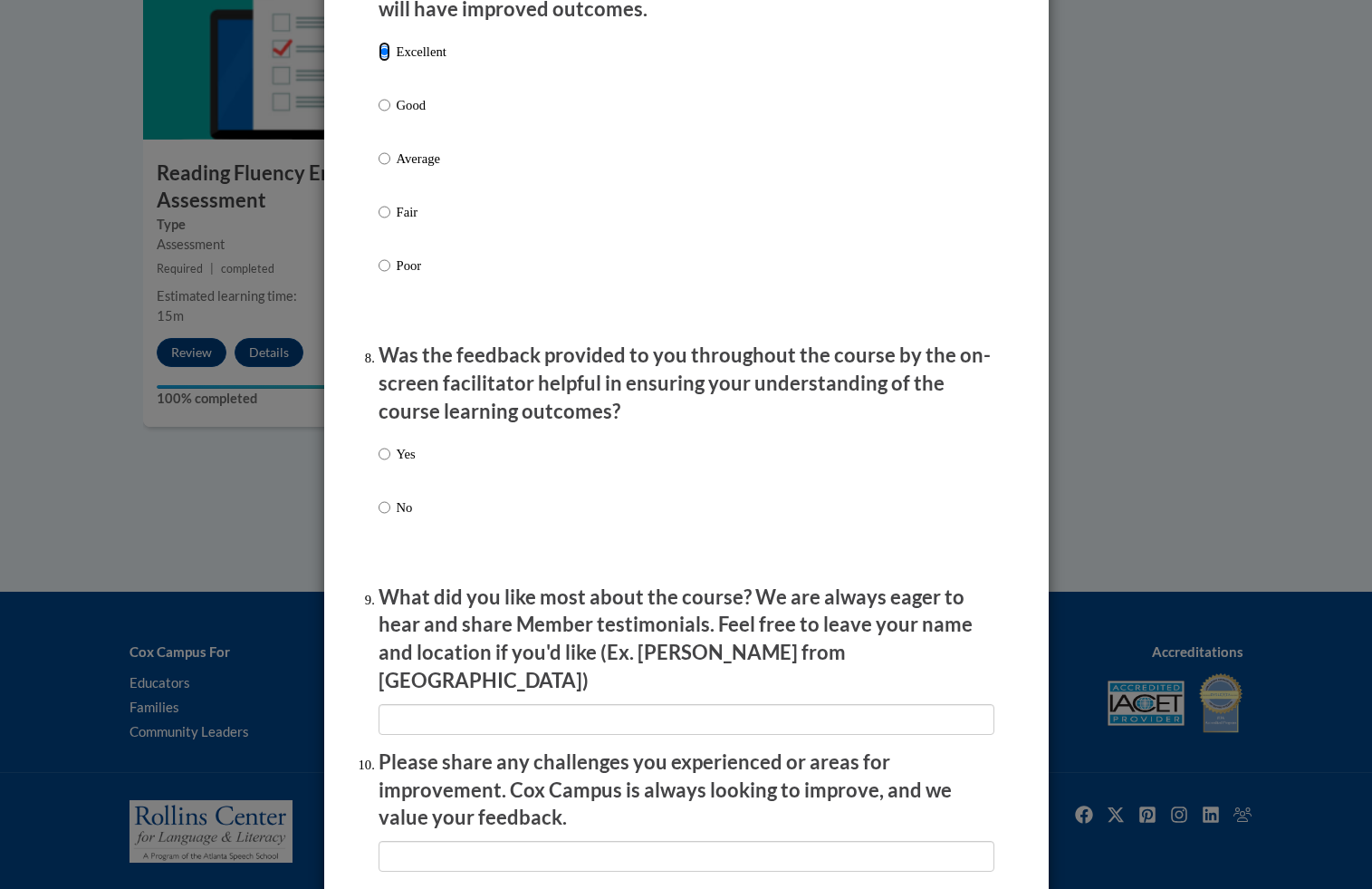
scroll to position [2720, 0]
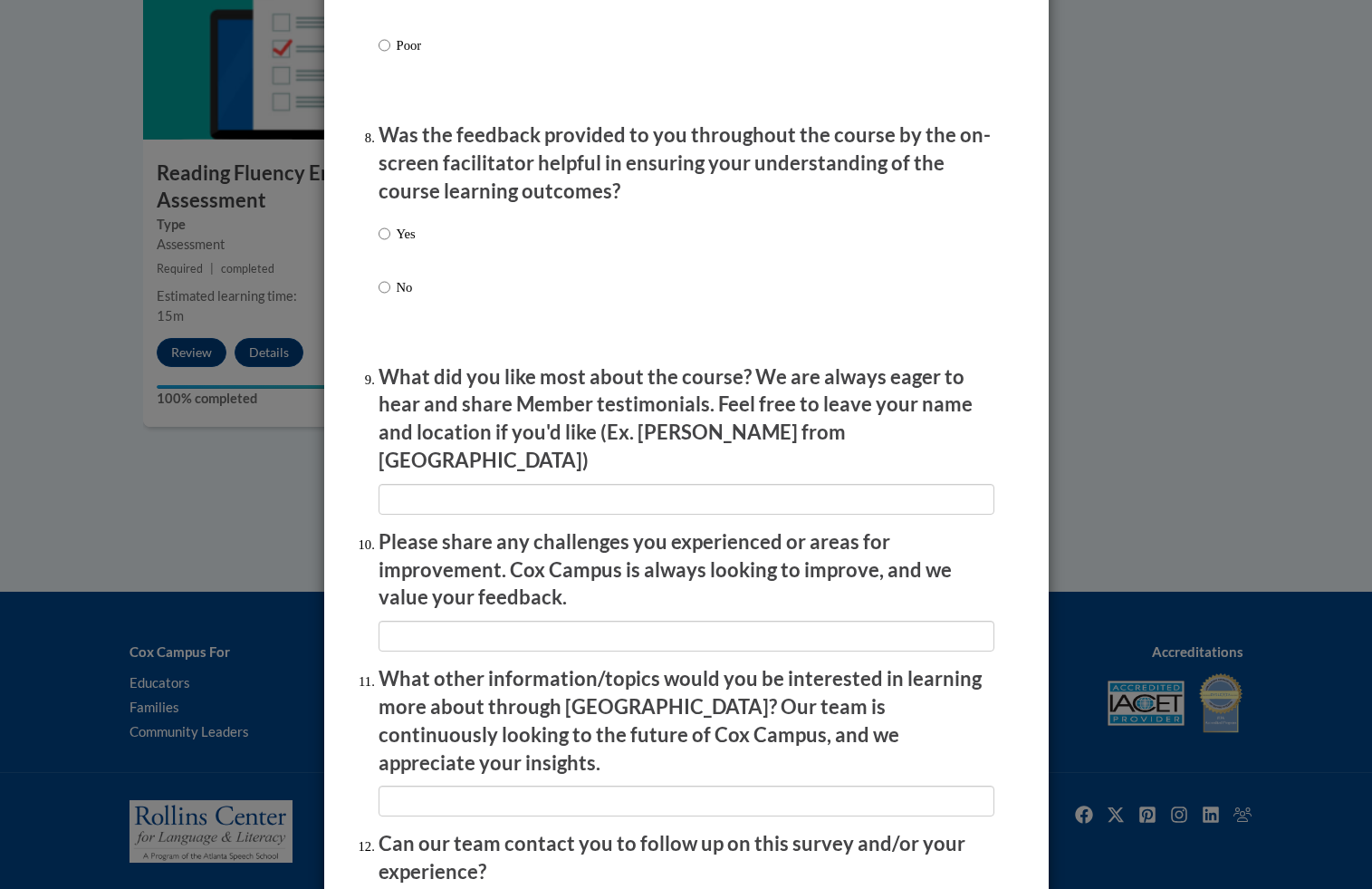
click at [391, 245] on label "Yes" at bounding box center [398, 249] width 38 height 49
click at [390, 244] on input "Yes" at bounding box center [384, 234] width 12 height 20
radio input "true"
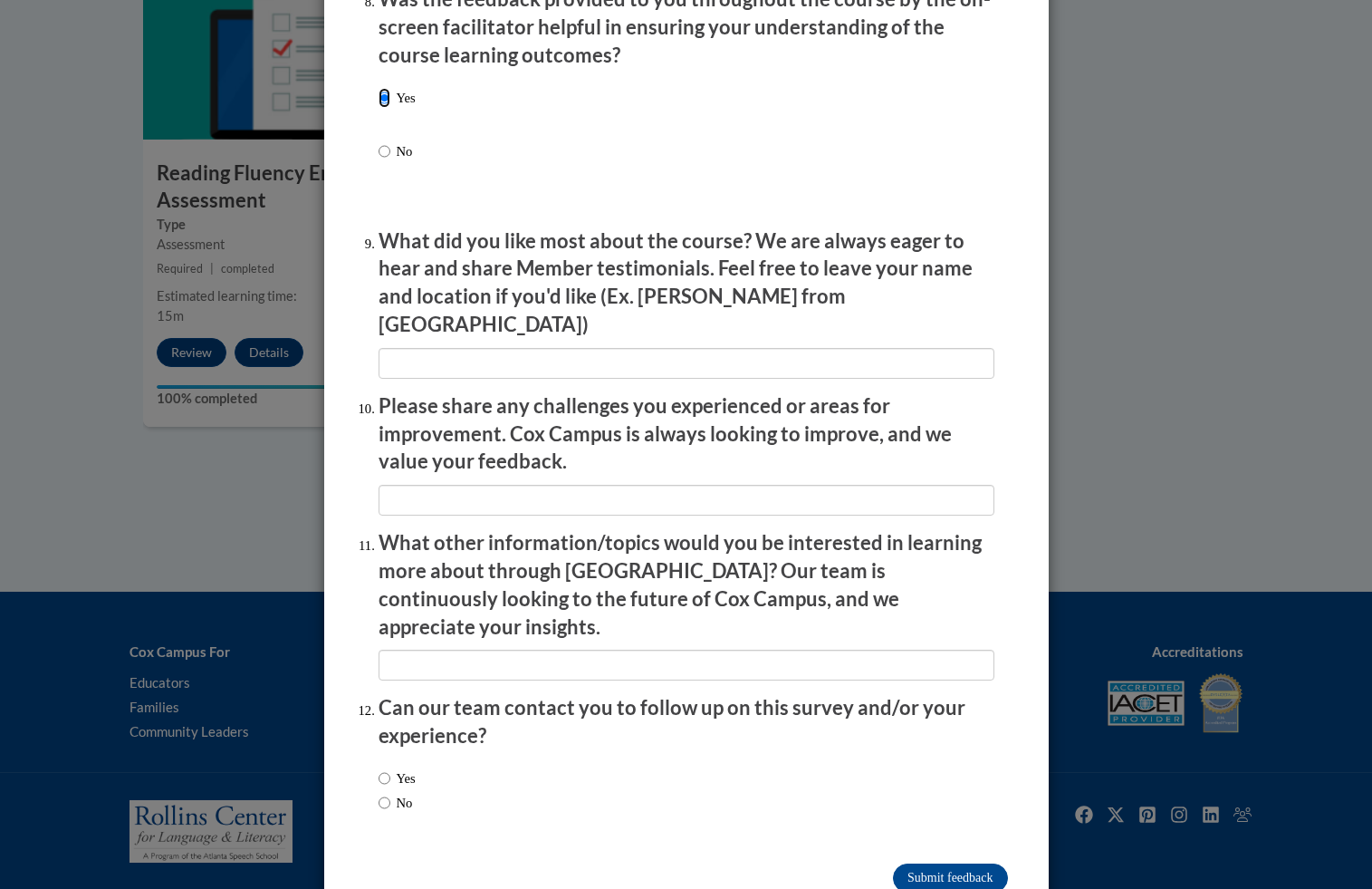
scroll to position [2880, 0]
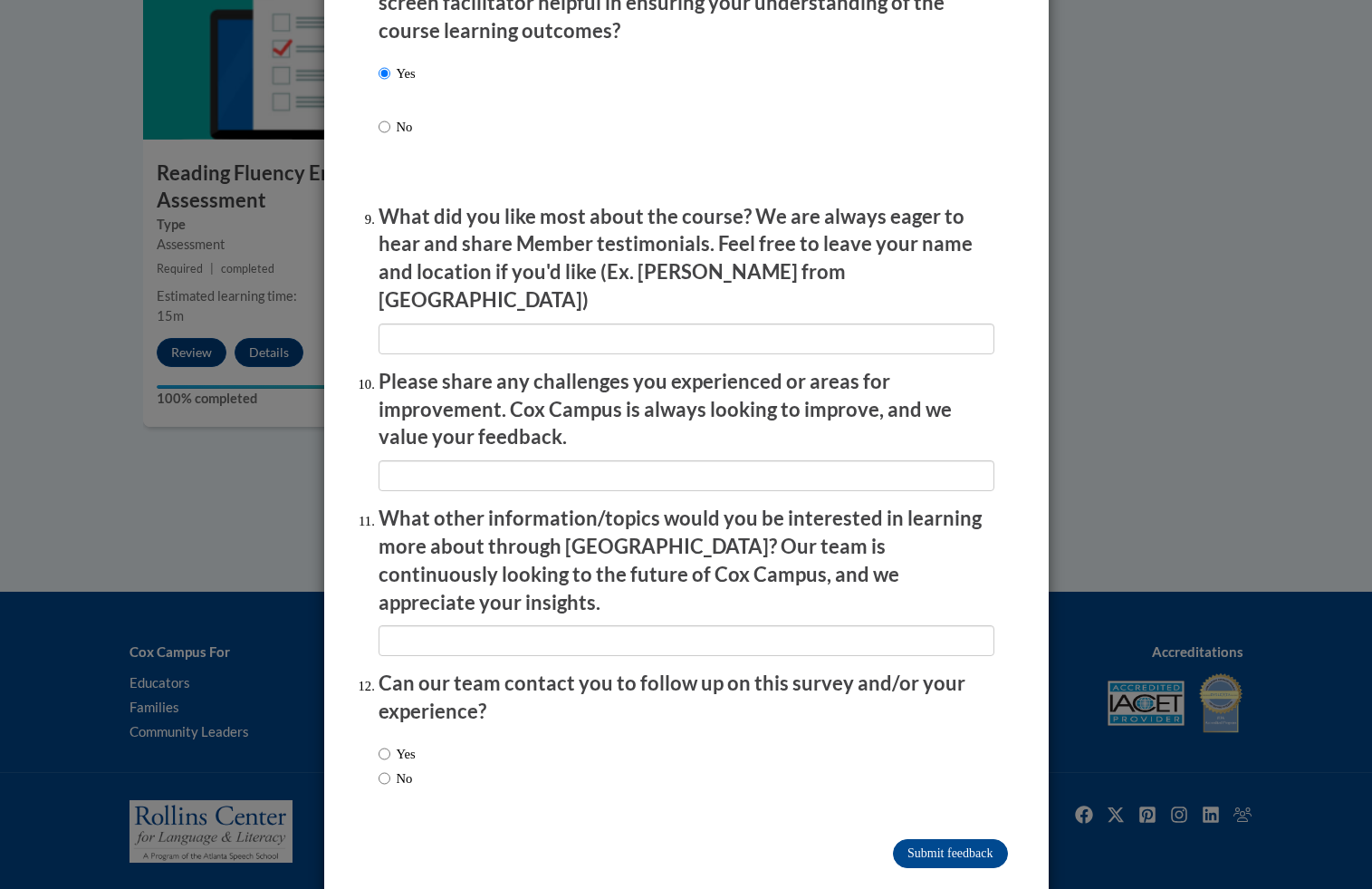
click at [392, 751] on div "Yes No" at bounding box center [398, 765] width 38 height 63
click at [388, 768] on input "No" at bounding box center [384, 777] width 12 height 20
radio input "true"
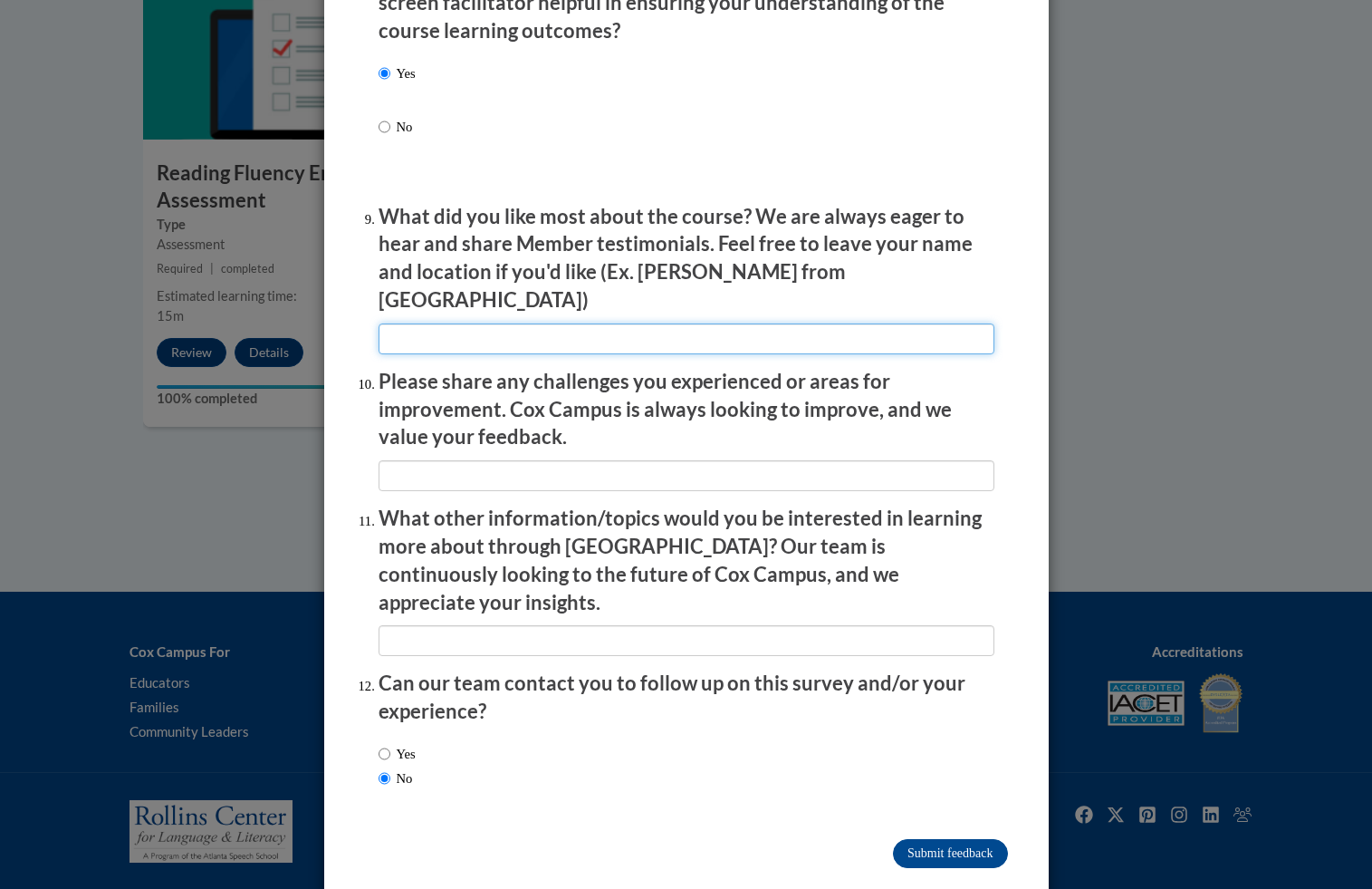
click at [457, 338] on input "textbox" at bounding box center [686, 339] width 616 height 31
type input "N/A"
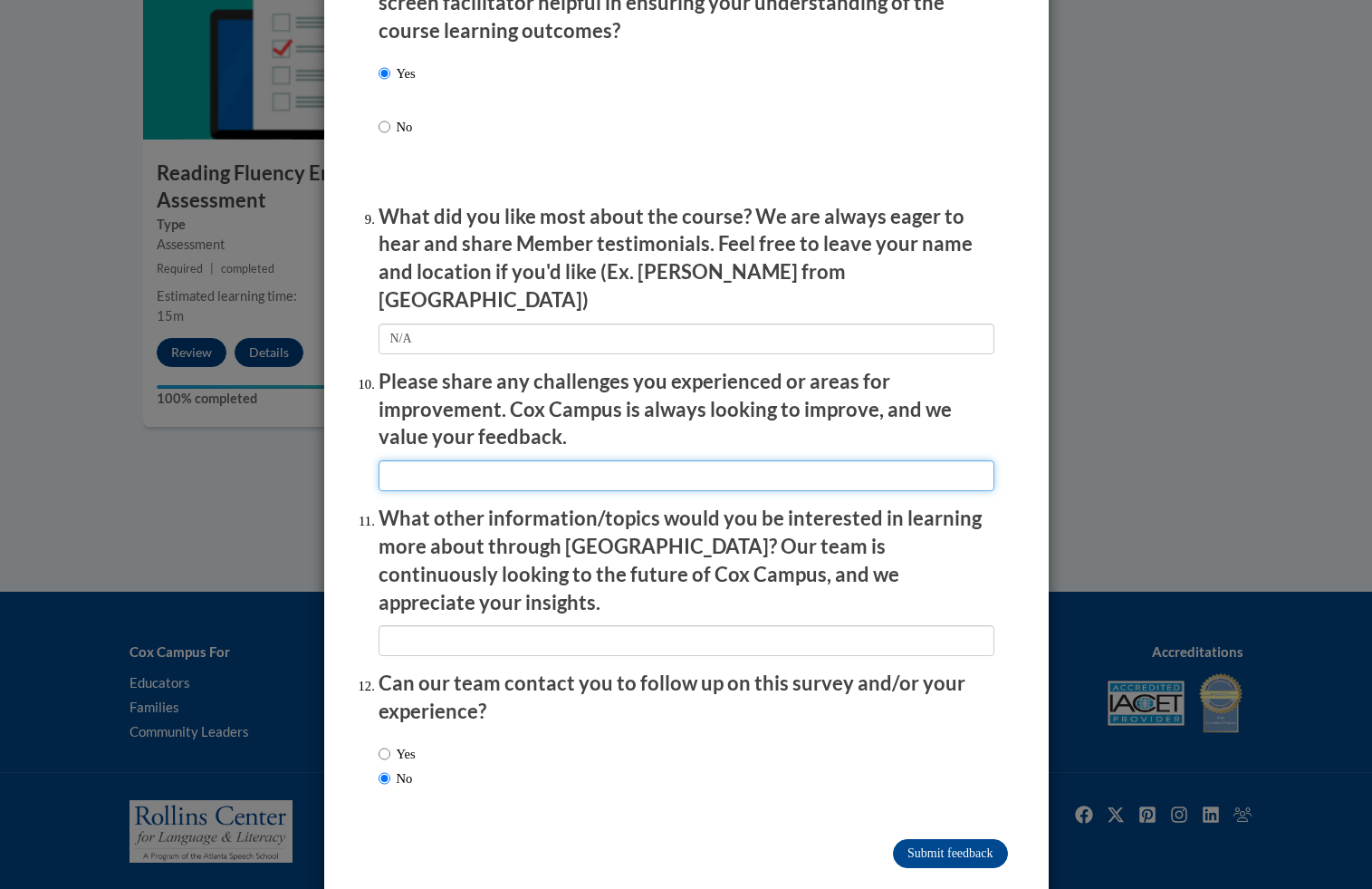
click at [445, 471] on input "textbox" at bounding box center [686, 475] width 616 height 31
type input "NA"
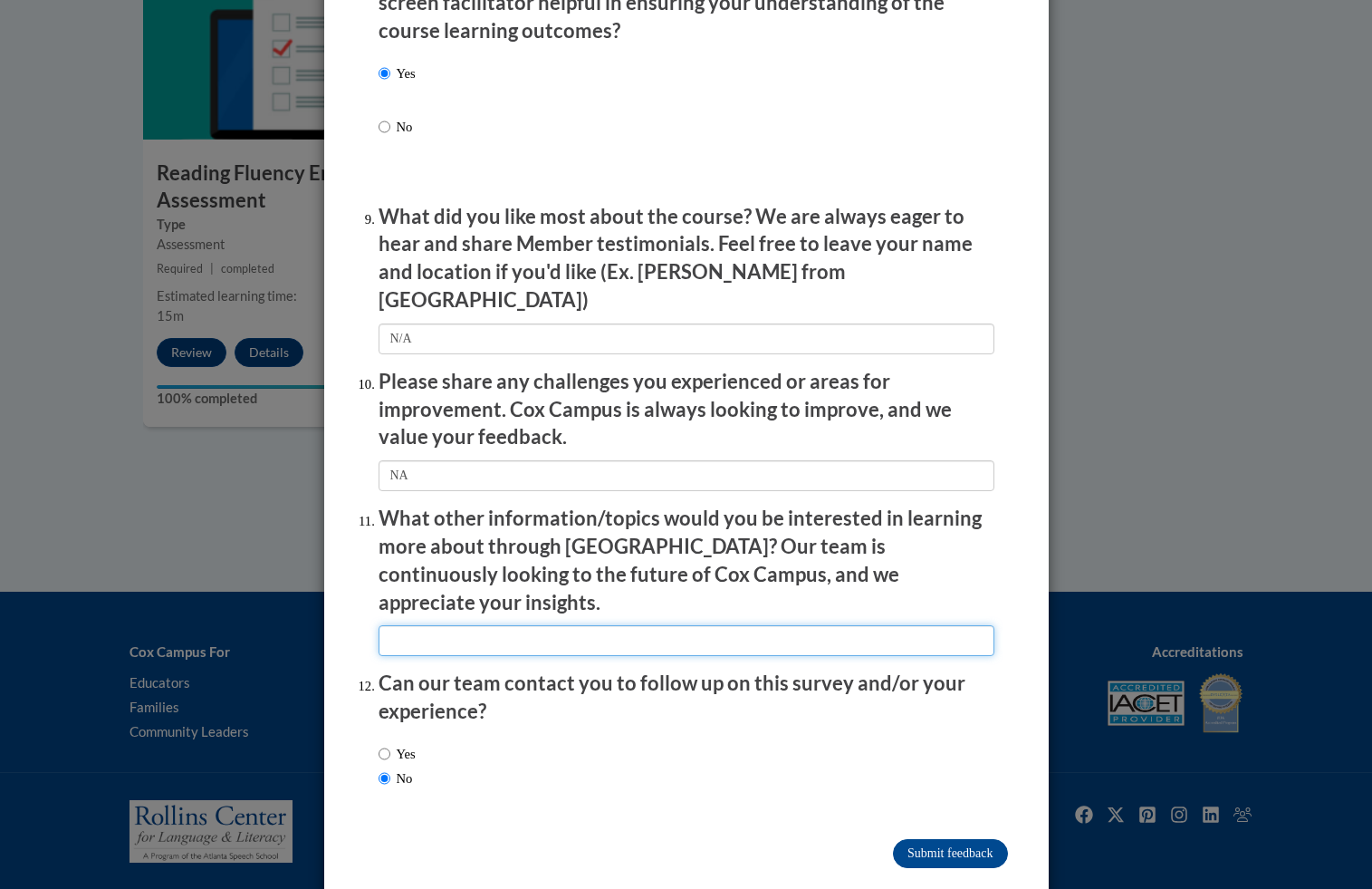
click at [410, 625] on input "textbox" at bounding box center [686, 640] width 616 height 31
type input "N/A"
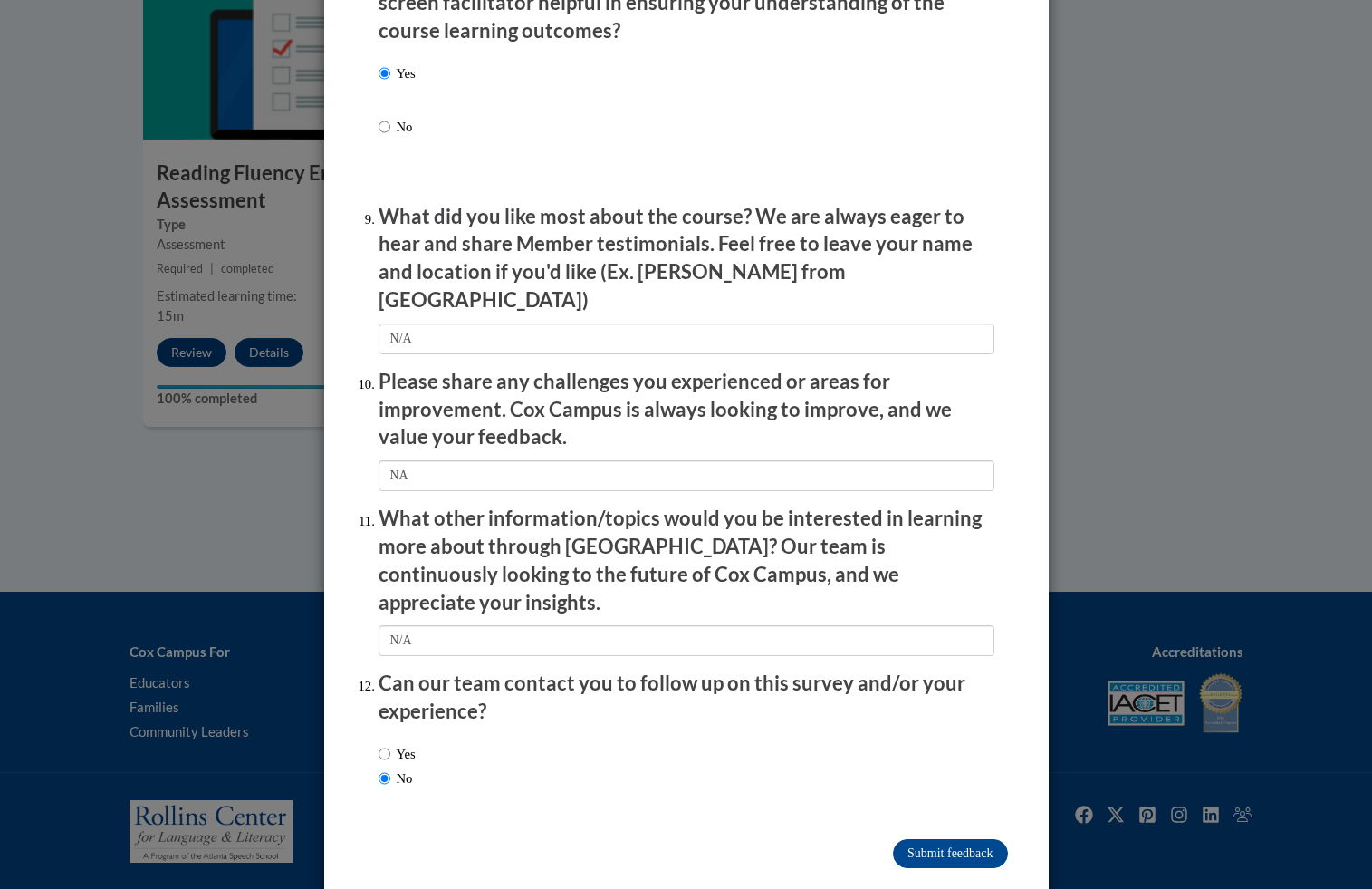
click at [913, 838] on input "Submit feedback" at bounding box center [950, 852] width 114 height 29
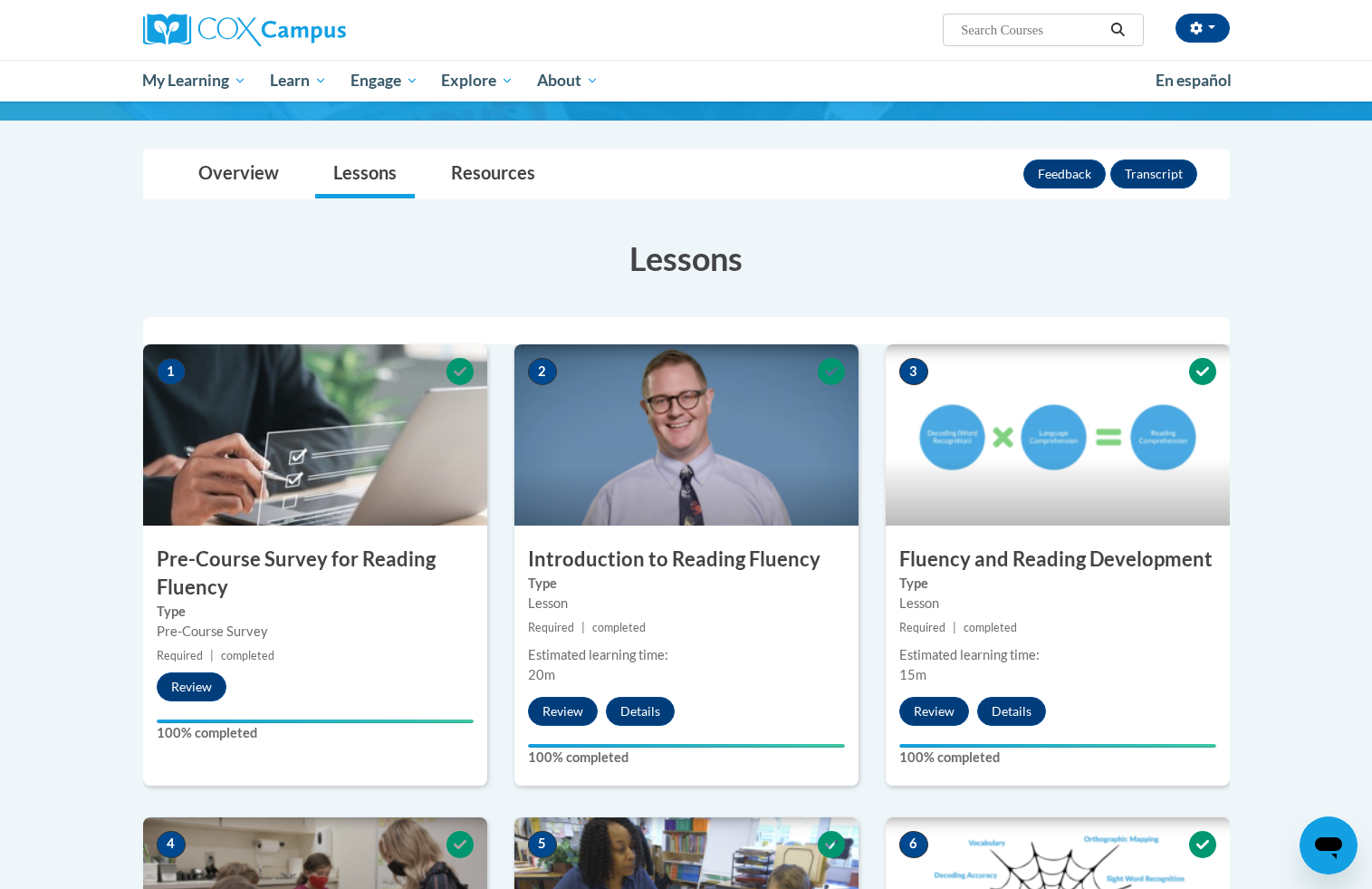
scroll to position [0, 0]
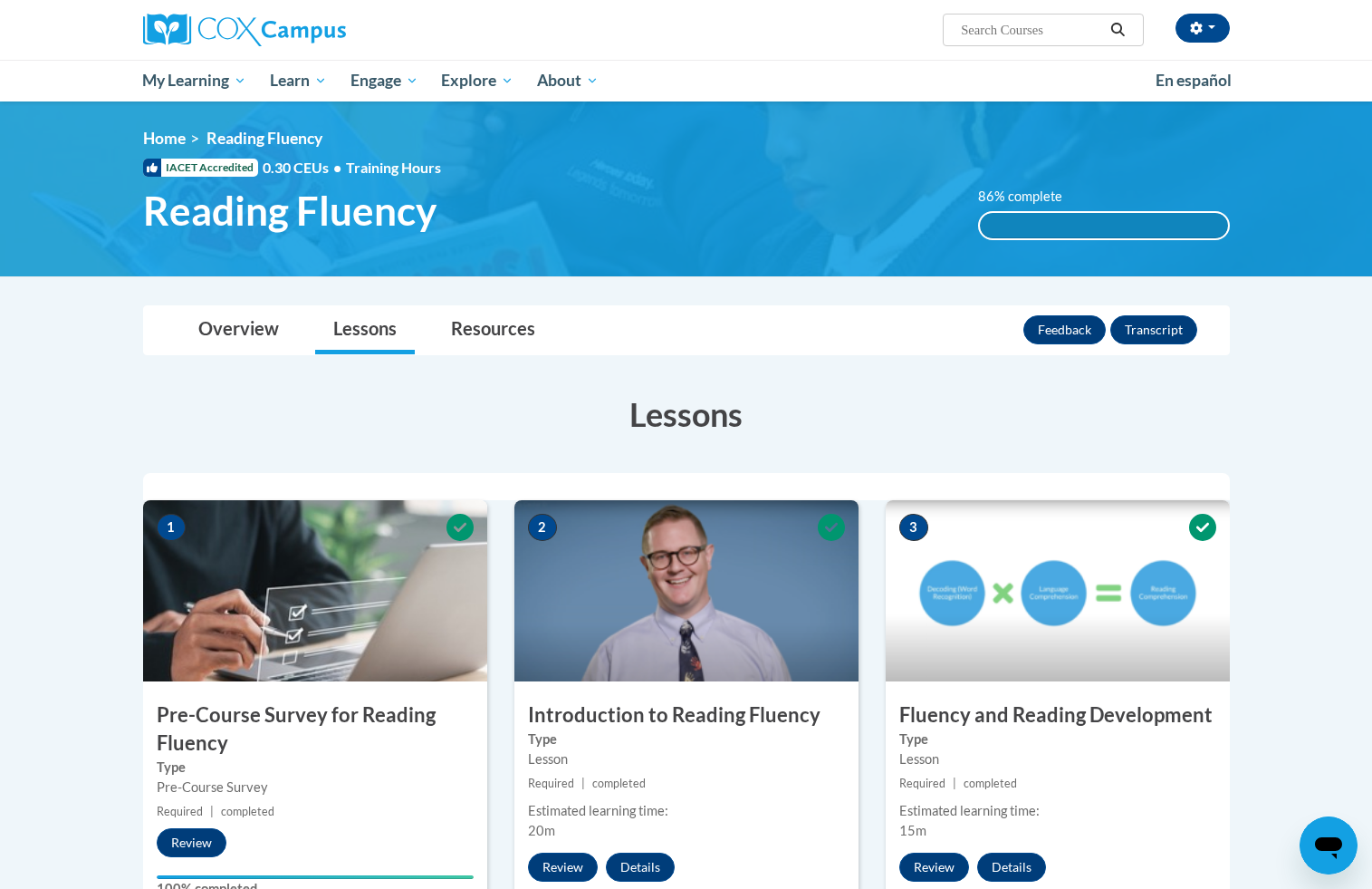
click at [986, 400] on h3 "Lessons" at bounding box center [686, 414] width 1087 height 45
click at [538, 407] on h3 "Lessons" at bounding box center [686, 414] width 1087 height 45
click at [475, 332] on link "Resources" at bounding box center [493, 329] width 120 height 48
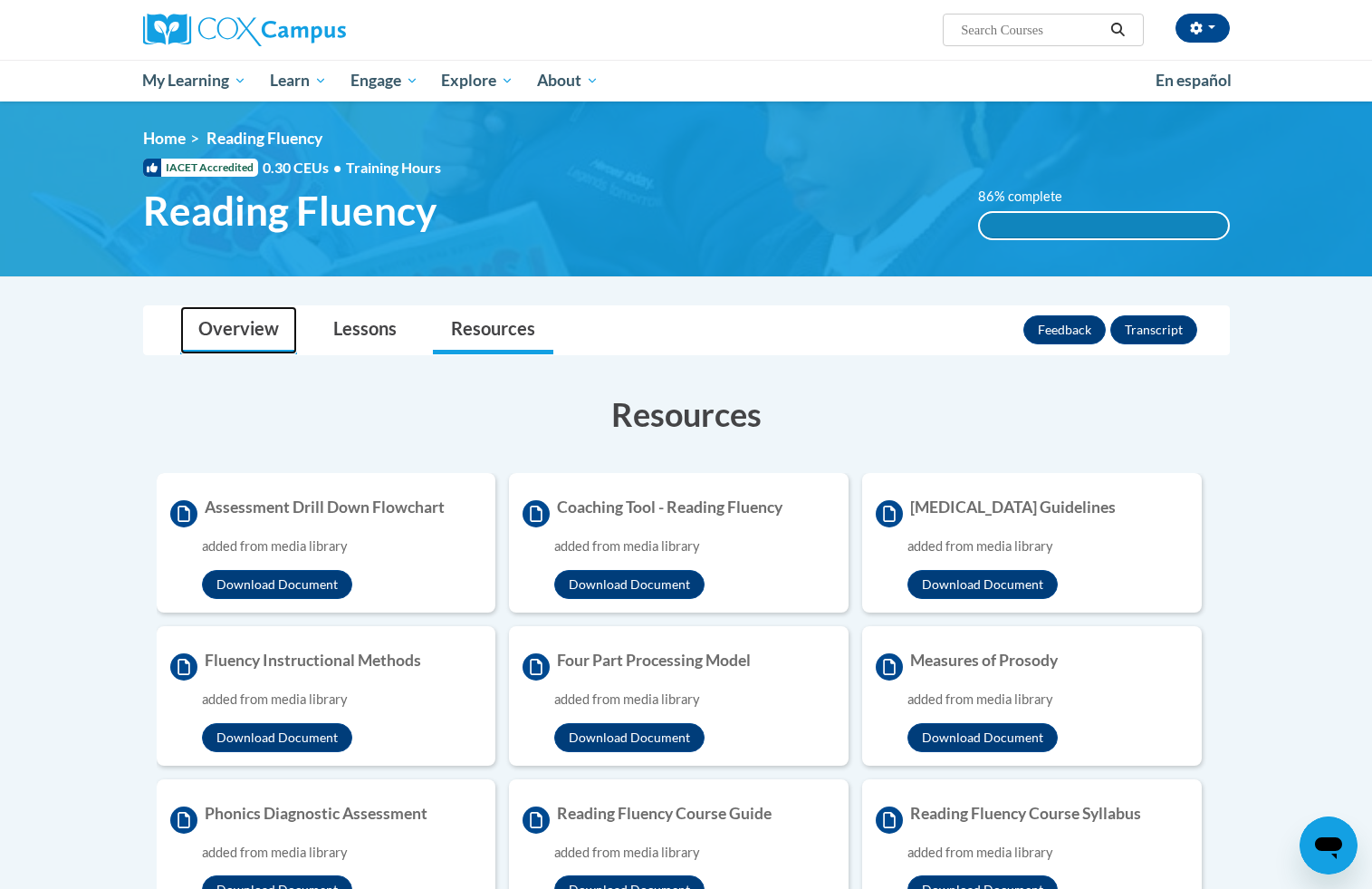
click at [270, 333] on link "Overview" at bounding box center [238, 329] width 117 height 48
